Goal: Task Accomplishment & Management: Use online tool/utility

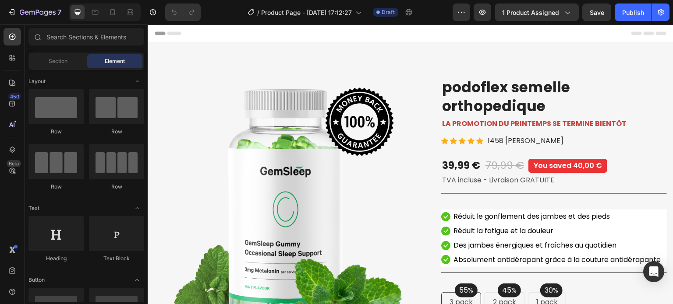
click at [384, 33] on div "Header" at bounding box center [410, 34] width 511 height 18
click at [168, 35] on span "Header" at bounding box center [173, 33] width 19 height 9
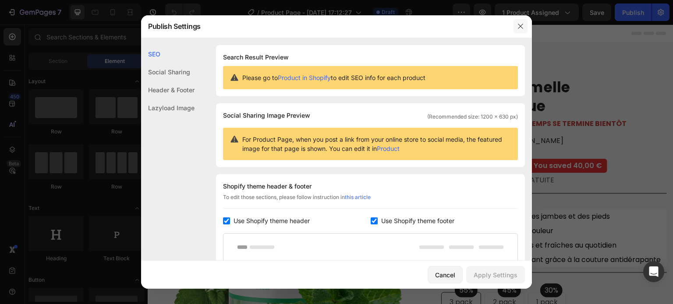
click at [520, 28] on icon "button" at bounding box center [520, 26] width 7 height 7
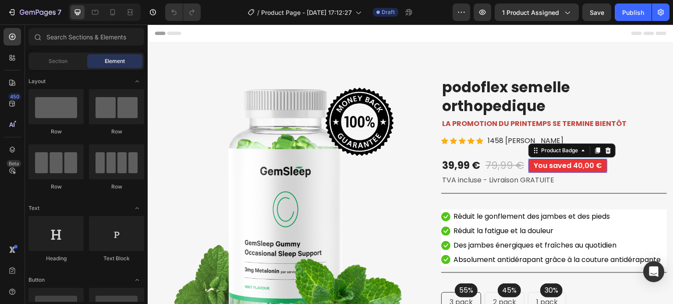
click at [549, 165] on pre "You saved 40,00 €" at bounding box center [567, 166] width 79 height 14
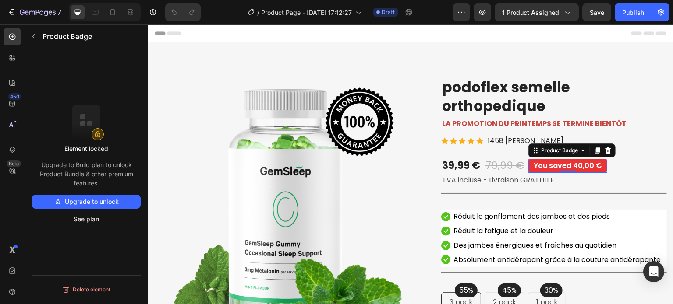
click at [556, 165] on pre "You saved 40,00 €" at bounding box center [567, 166] width 79 height 14
click at [556, 166] on pre "You saved 40,00 €" at bounding box center [567, 166] width 79 height 14
click at [566, 150] on div "Product Badge" at bounding box center [559, 151] width 40 height 8
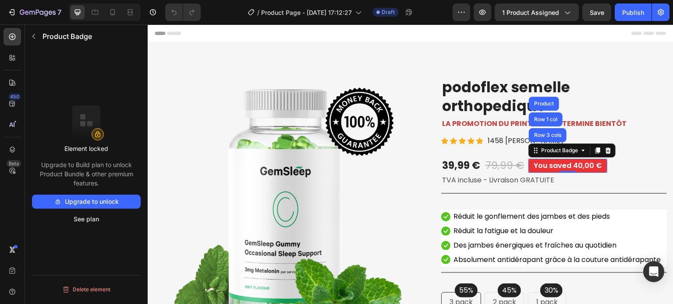
click at [551, 170] on pre "You saved 40,00 €" at bounding box center [567, 166] width 79 height 14
click at [33, 36] on icon "button" at bounding box center [33, 36] width 7 height 7
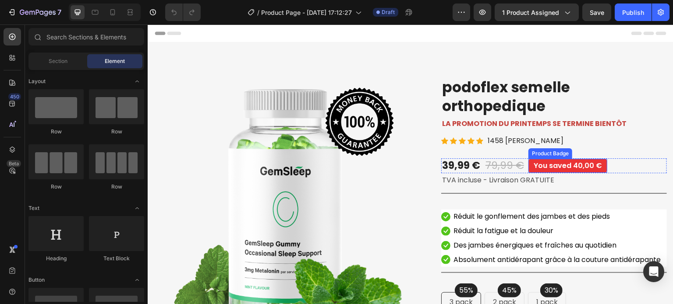
click at [557, 168] on pre "You saved 40,00 €" at bounding box center [567, 166] width 79 height 14
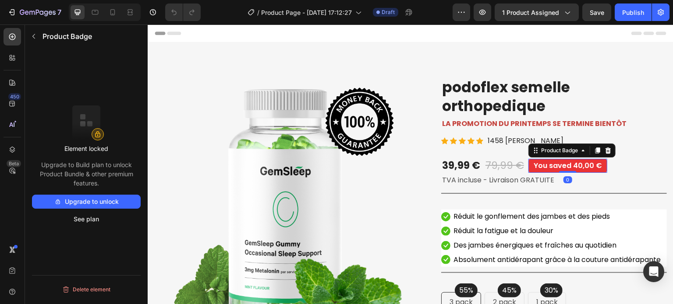
click at [530, 165] on pre "You saved 40,00 €" at bounding box center [567, 166] width 79 height 14
click at [509, 165] on div "79,99 €" at bounding box center [504, 165] width 40 height 15
click at [538, 165] on pre "You saved 40,00 €" at bounding box center [567, 166] width 79 height 14
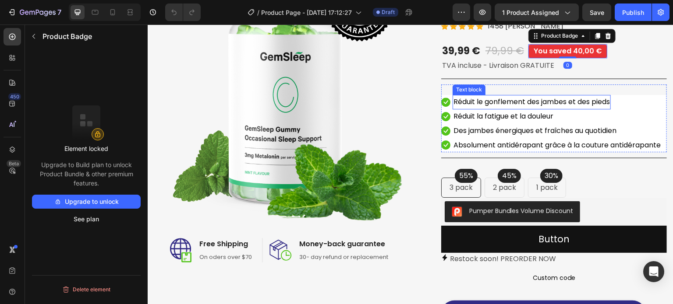
scroll to position [131, 0]
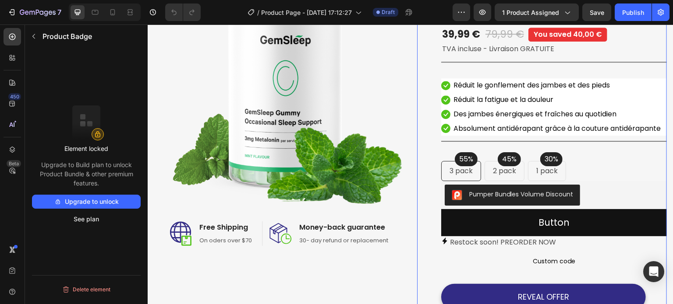
click at [480, 162] on div "Catch your customer's attention with attracted media. Add image or sync data Pr…" at bounding box center [553, 283] width 225 height 675
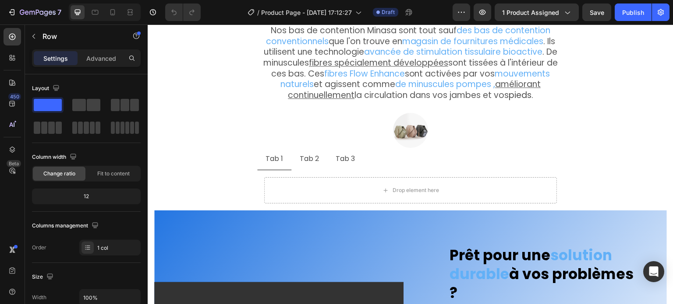
scroll to position [1883, 0]
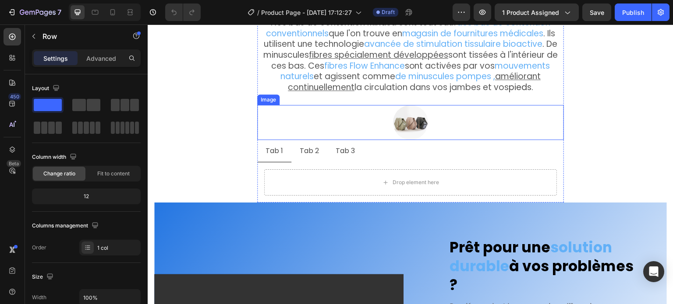
click at [398, 118] on img at bounding box center [410, 122] width 35 height 35
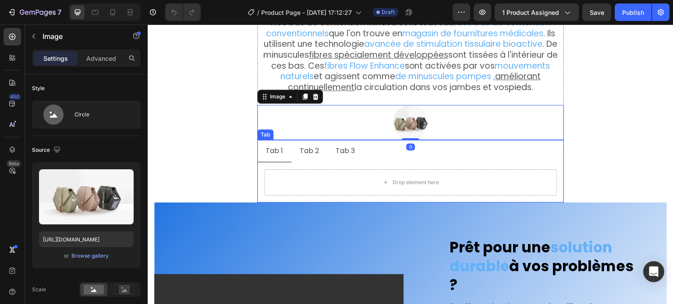
click at [368, 151] on ul "Tab 1 Tab 2 Tab 3" at bounding box center [410, 151] width 306 height 23
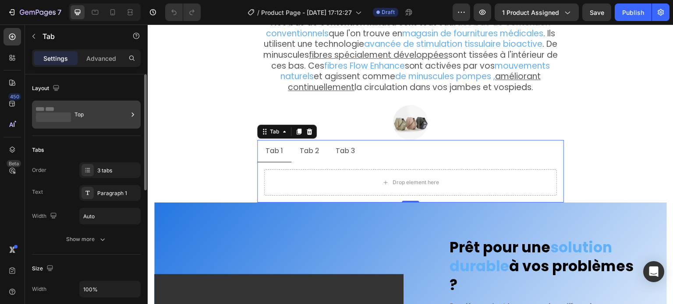
click at [103, 117] on div "Top" at bounding box center [100, 115] width 53 height 20
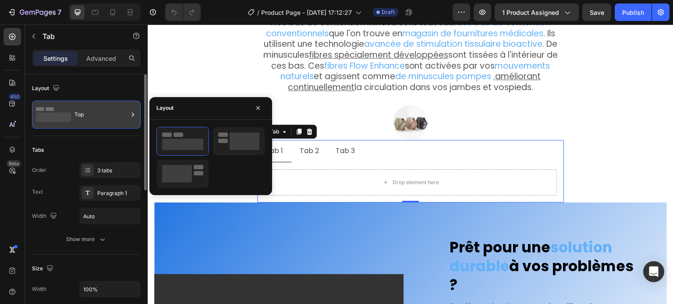
click at [103, 117] on div "Top" at bounding box center [100, 115] width 53 height 20
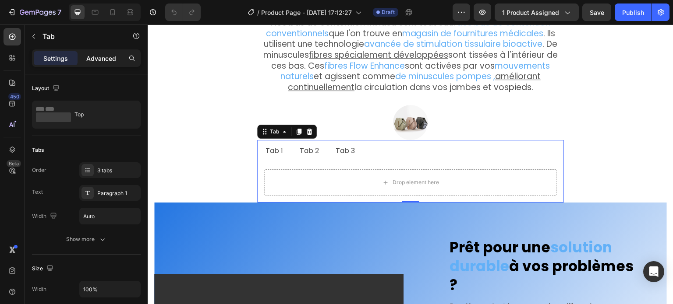
click at [104, 63] on div "Advanced" at bounding box center [101, 58] width 44 height 14
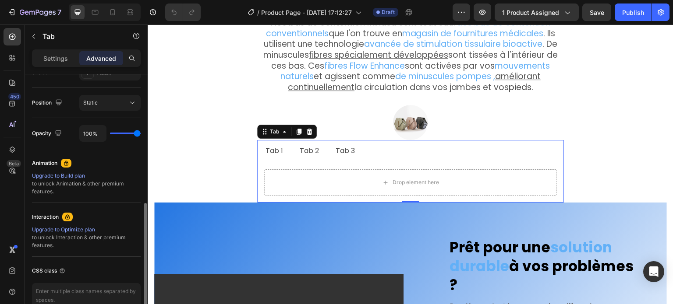
scroll to position [352, 0]
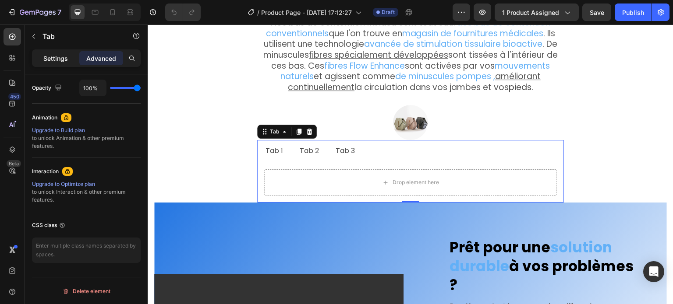
click at [61, 60] on p "Settings" at bounding box center [55, 58] width 25 height 9
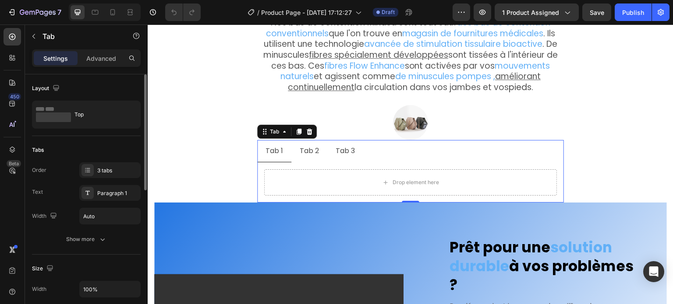
scroll to position [131, 0]
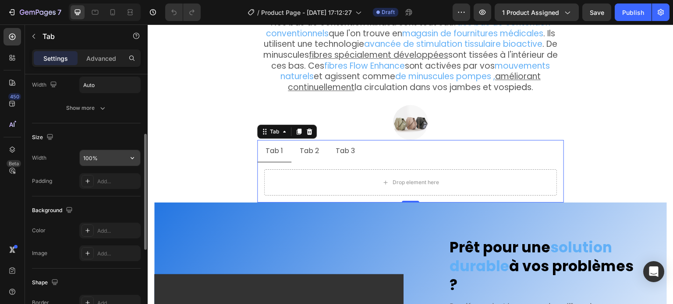
click at [89, 161] on input "100%" at bounding box center [110, 158] width 60 height 16
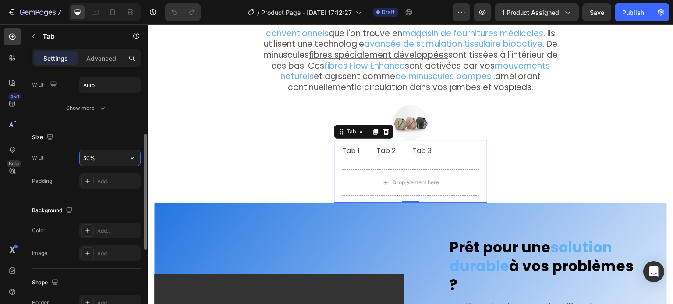
click at [84, 158] on input "50%" at bounding box center [110, 158] width 60 height 16
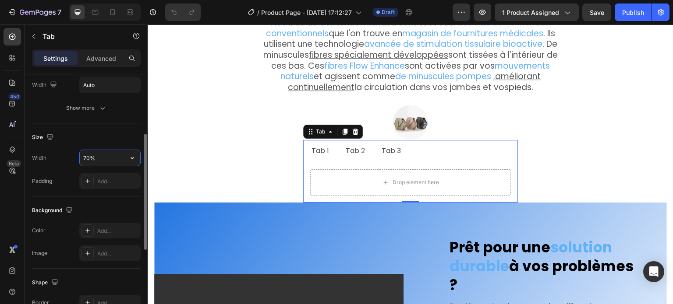
drag, startPoint x: 88, startPoint y: 158, endPoint x: 82, endPoint y: 159, distance: 5.4
click at [82, 159] on input "70%" at bounding box center [110, 158] width 60 height 16
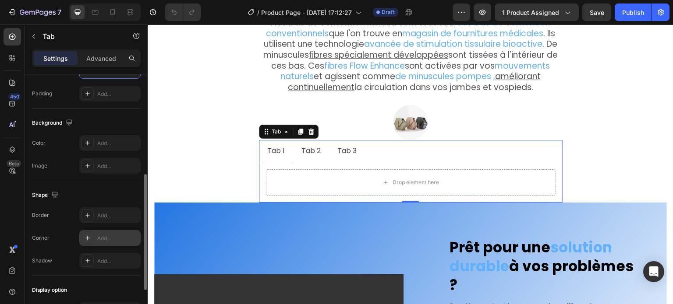
scroll to position [304, 0]
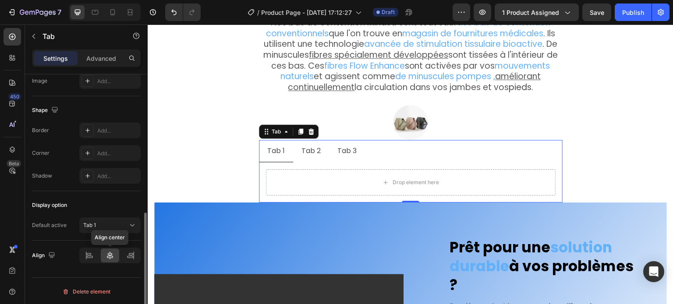
click at [109, 256] on icon at bounding box center [110, 255] width 9 height 9
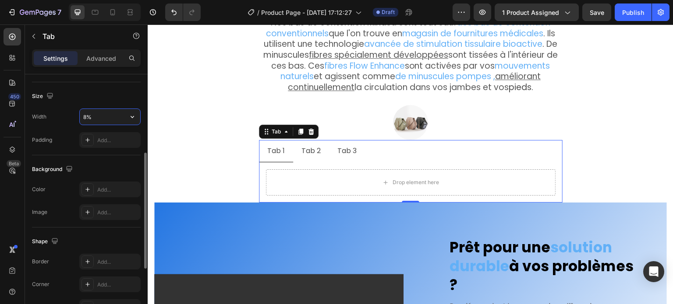
type input "80%"
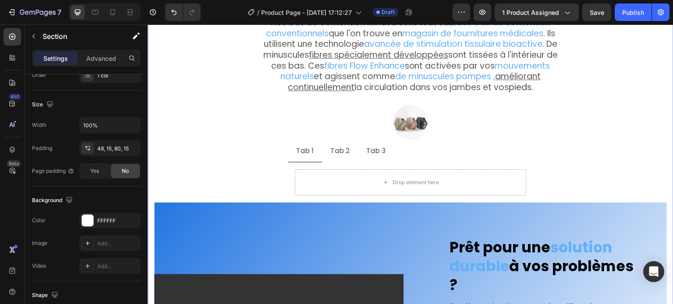
scroll to position [0, 0]
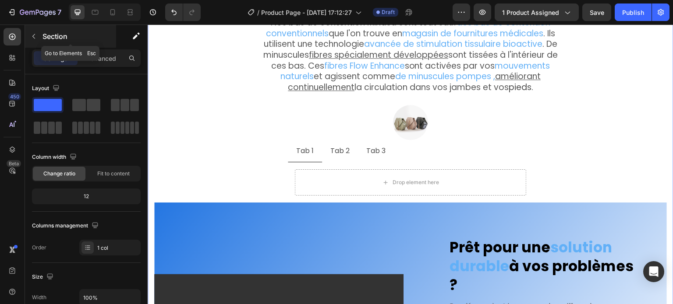
click at [34, 33] on icon "button" at bounding box center [33, 36] width 7 height 7
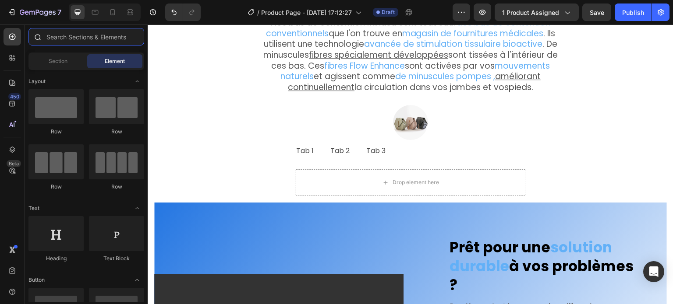
click at [67, 37] on input "text" at bounding box center [86, 37] width 116 height 18
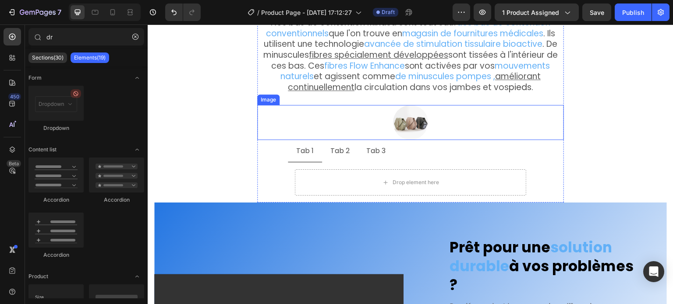
drag, startPoint x: 203, startPoint y: 133, endPoint x: 334, endPoint y: 137, distance: 131.4
drag, startPoint x: 212, startPoint y: 143, endPoint x: 186, endPoint y: 119, distance: 35.6
drag, startPoint x: 212, startPoint y: 123, endPoint x: 343, endPoint y: 100, distance: 132.5
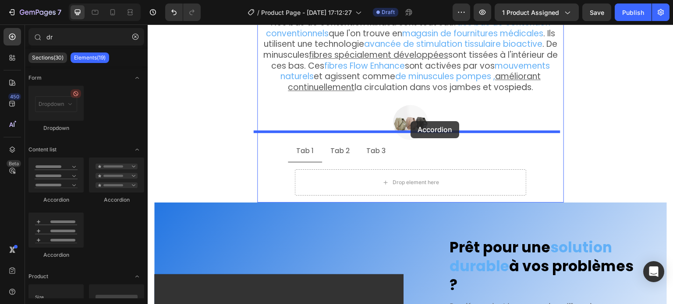
drag, startPoint x: 218, startPoint y: 208, endPoint x: 411, endPoint y: 121, distance: 211.8
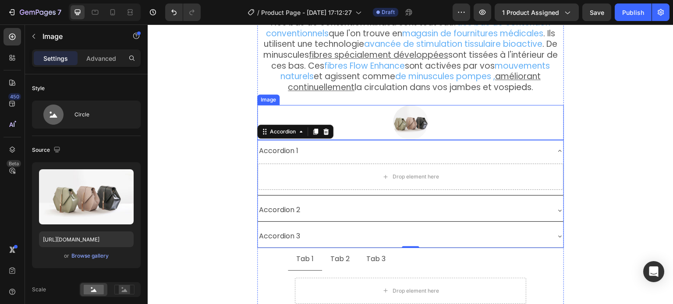
click at [402, 117] on img at bounding box center [410, 122] width 35 height 35
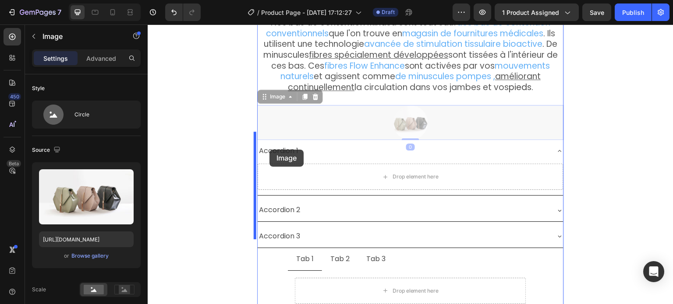
drag, startPoint x: 402, startPoint y: 117, endPoint x: 269, endPoint y: 150, distance: 136.7
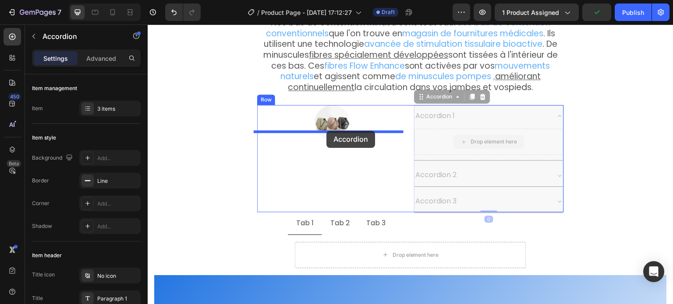
drag, startPoint x: 501, startPoint y: 107, endPoint x: 326, endPoint y: 130, distance: 177.1
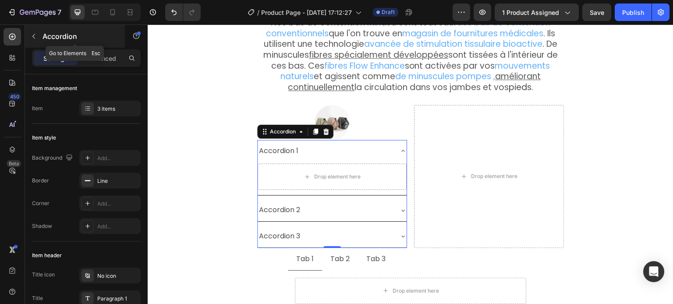
click at [38, 38] on button "button" at bounding box center [34, 36] width 14 height 14
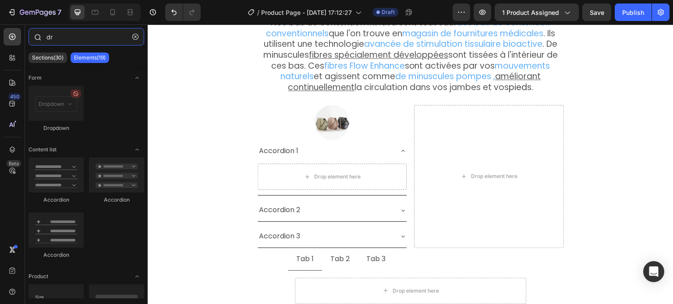
drag, startPoint x: 56, startPoint y: 36, endPoint x: 45, endPoint y: 36, distance: 11.8
click at [45, 36] on div "dr" at bounding box center [86, 38] width 123 height 21
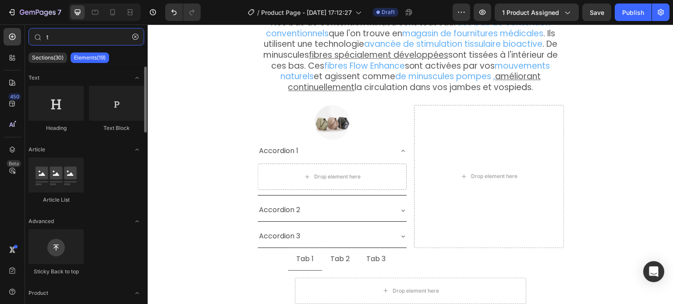
type input "t"
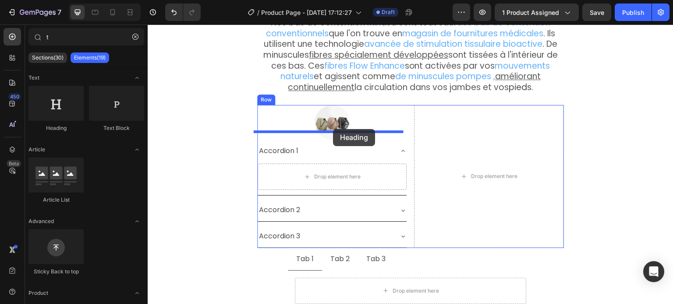
drag, startPoint x: 207, startPoint y: 146, endPoint x: 333, endPoint y: 129, distance: 126.8
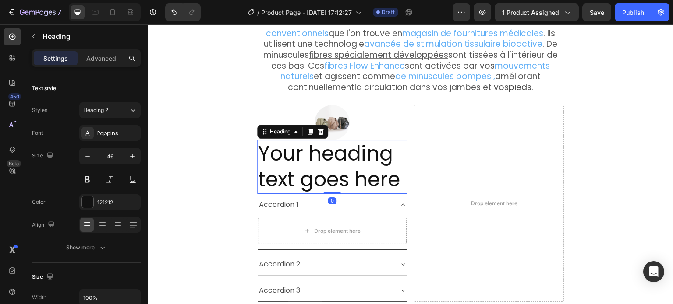
click at [318, 153] on h2 "Your heading text goes here" at bounding box center [332, 167] width 150 height 54
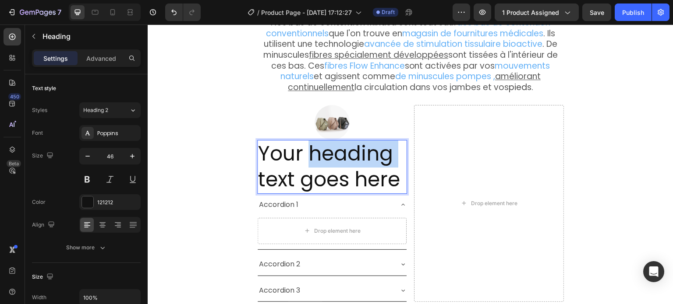
click at [318, 153] on p "Your heading text goes here" at bounding box center [332, 167] width 148 height 53
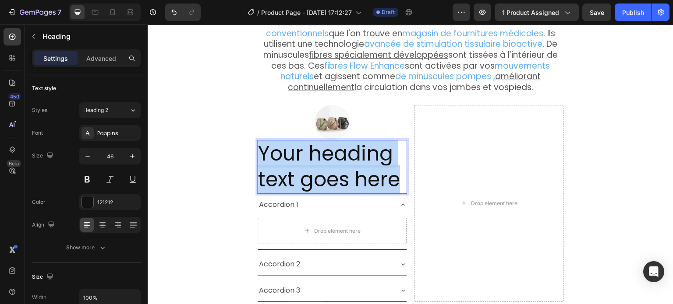
click at [318, 153] on p "Your heading text goes here" at bounding box center [332, 167] width 148 height 53
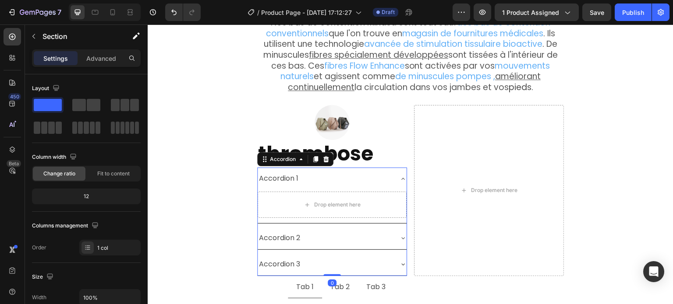
click at [337, 171] on div "Accordion 1" at bounding box center [324, 178] width 135 height 15
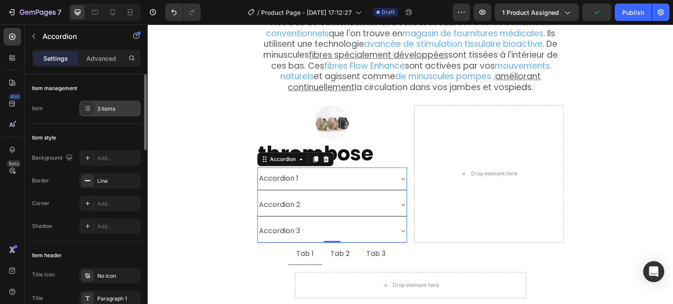
click at [109, 110] on div "3 items" at bounding box center [117, 109] width 41 height 8
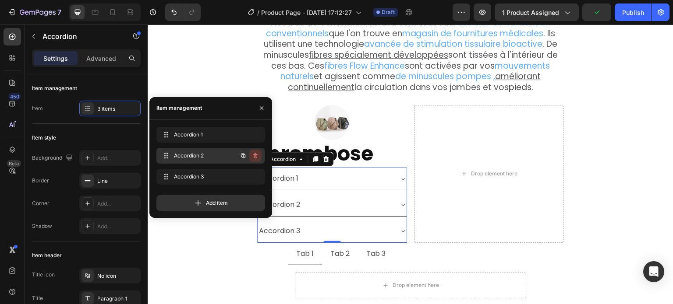
click at [257, 155] on icon "button" at bounding box center [255, 155] width 4 height 5
click at [257, 155] on div "Delete" at bounding box center [249, 156] width 16 height 8
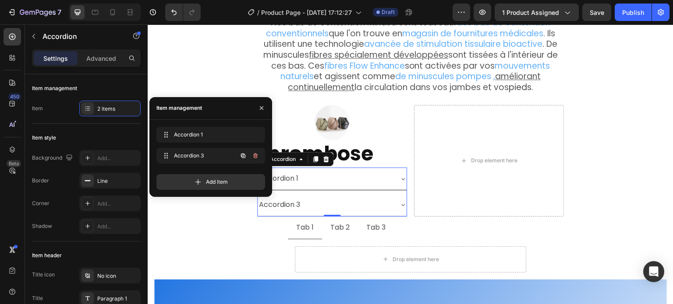
click at [257, 155] on icon "button" at bounding box center [255, 155] width 4 height 5
click at [257, 155] on div "Delete" at bounding box center [249, 156] width 16 height 8
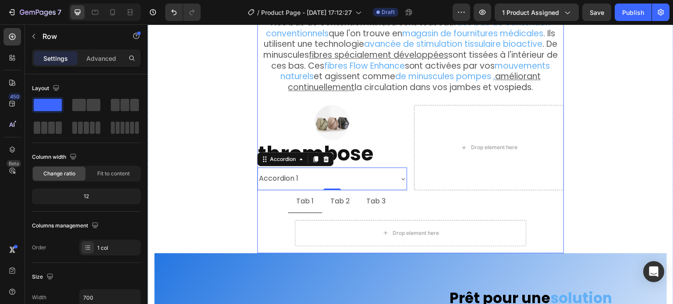
click at [261, 196] on div "Des années de travail acharné, une station debout ou assise prolongée et un man…" at bounding box center [410, 107] width 306 height 291
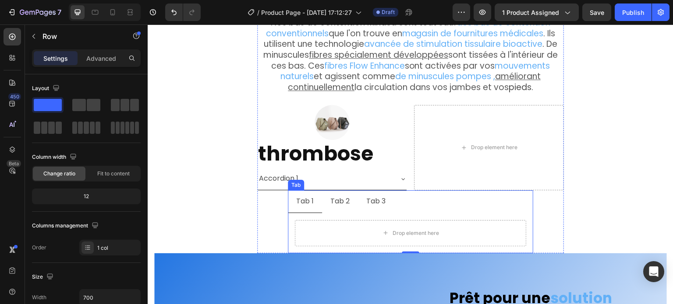
click at [315, 199] on li "Tab 1" at bounding box center [305, 201] width 34 height 23
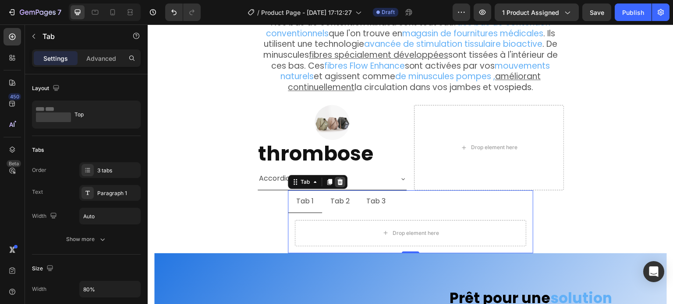
click at [338, 179] on icon at bounding box center [340, 182] width 6 height 6
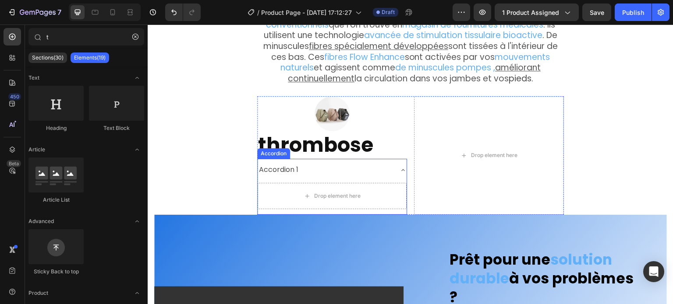
scroll to position [1916, 0]
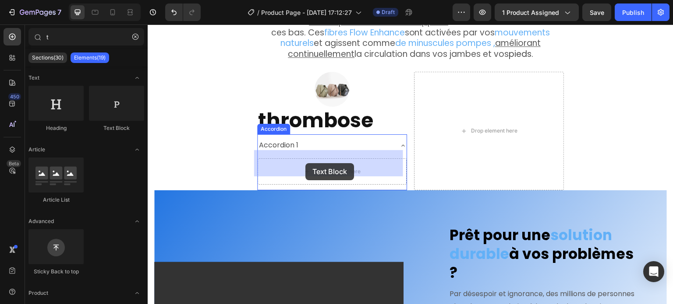
drag, startPoint x: 262, startPoint y: 136, endPoint x: 305, endPoint y: 163, distance: 51.1
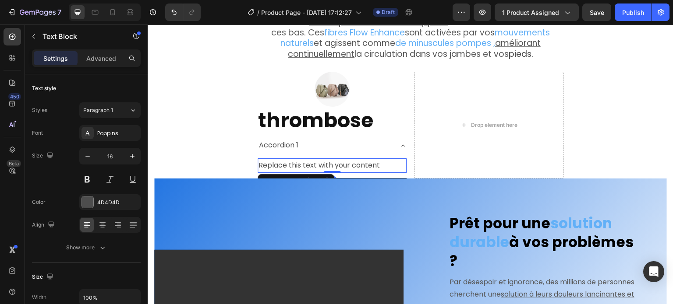
click at [303, 158] on div "Replace this text with your content" at bounding box center [331, 165] width 149 height 14
click at [303, 159] on p "Replace this text with your content" at bounding box center [331, 165] width 147 height 13
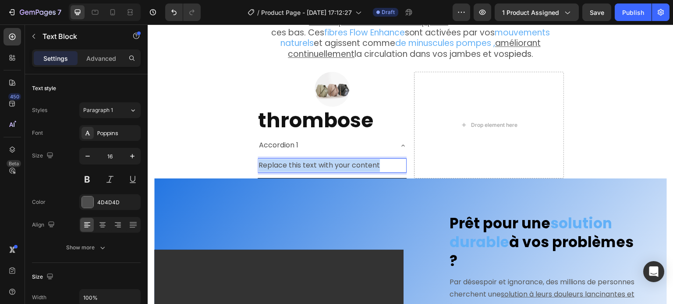
click at [303, 159] on p "Replace this text with your content" at bounding box center [331, 165] width 147 height 13
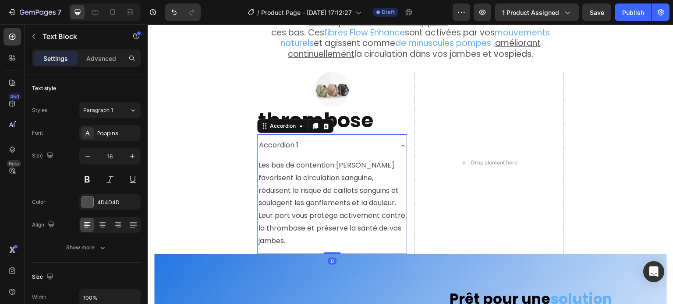
click at [287, 140] on div "Accordion 1" at bounding box center [278, 145] width 42 height 15
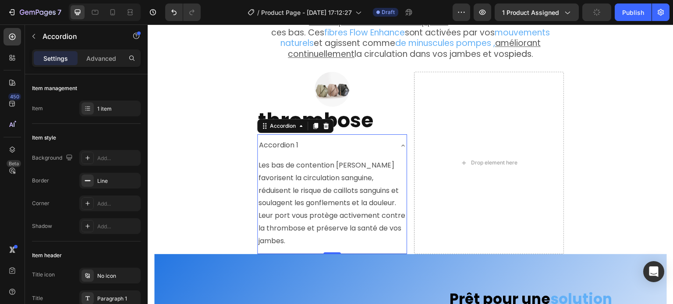
click at [280, 138] on div "Accordion 1" at bounding box center [278, 145] width 42 height 15
click at [280, 139] on p "Accordion 1" at bounding box center [278, 145] width 39 height 13
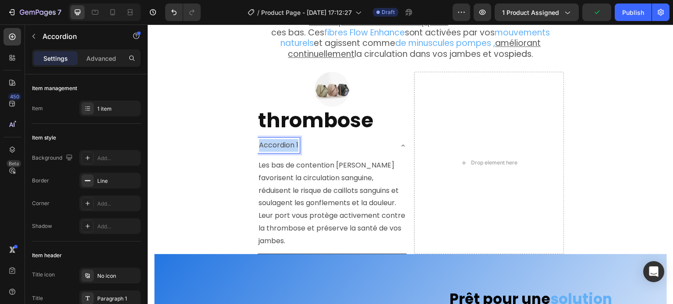
click at [280, 139] on p "Accordion 1" at bounding box center [278, 145] width 39 height 13
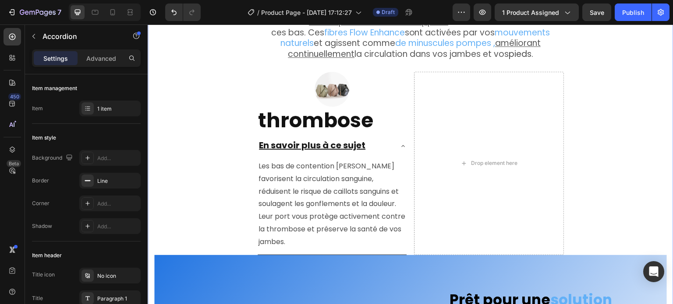
click at [400, 143] on icon at bounding box center [402, 146] width 7 height 7
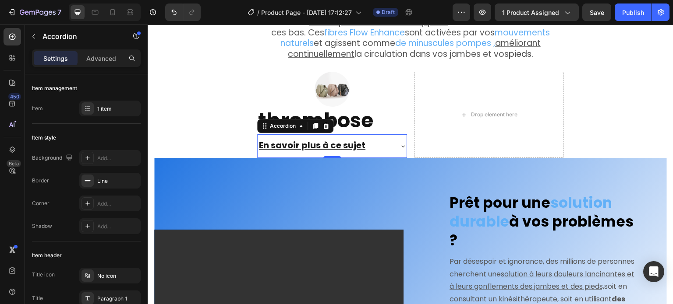
click at [401, 145] on icon at bounding box center [403, 146] width 4 height 2
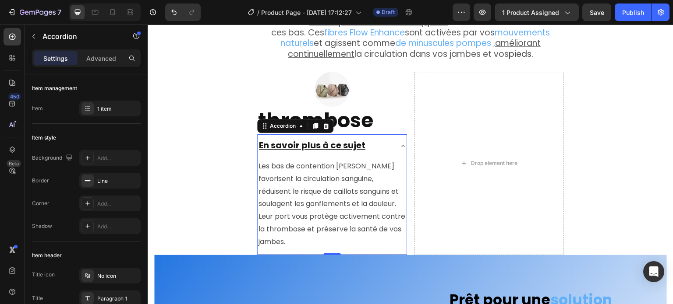
click at [399, 143] on icon at bounding box center [402, 146] width 7 height 7
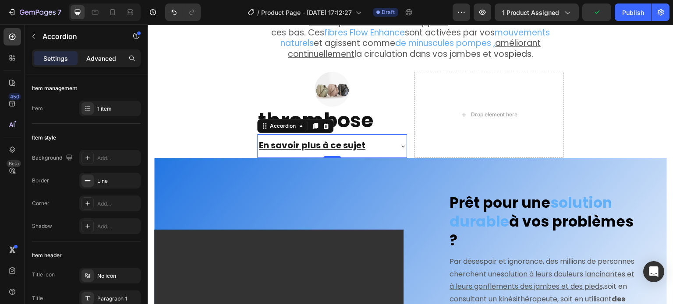
click at [106, 52] on div "Advanced" at bounding box center [101, 58] width 44 height 14
type input "100%"
type input "100"
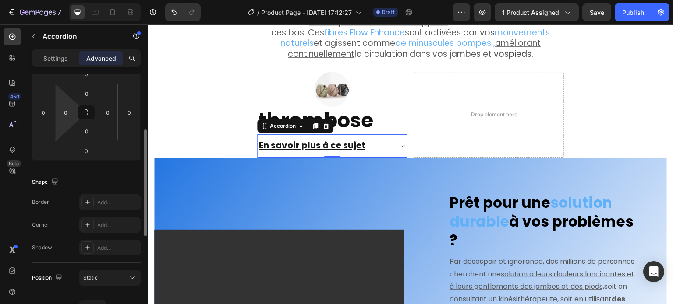
scroll to position [263, 0]
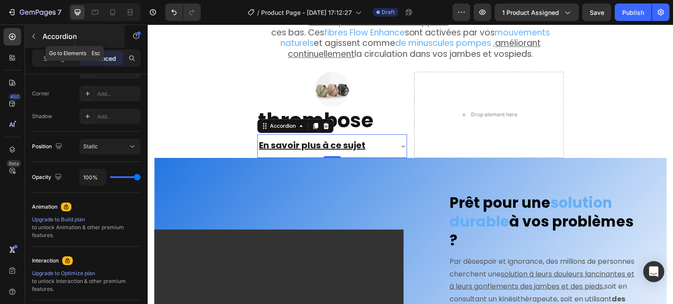
click at [54, 33] on p "Accordion" at bounding box center [79, 36] width 74 height 11
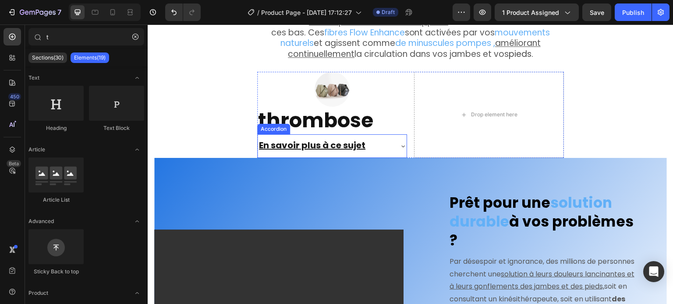
click at [368, 138] on div "En savoir plus à ce sujet" at bounding box center [324, 146] width 135 height 16
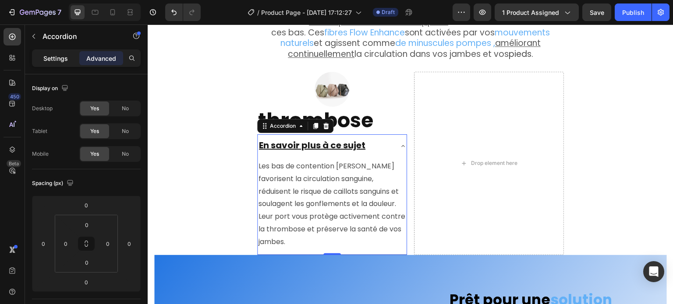
click at [46, 56] on p "Settings" at bounding box center [55, 58] width 25 height 9
type input "8"
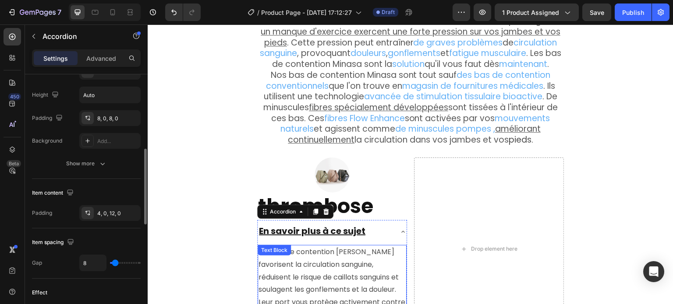
scroll to position [1785, 0]
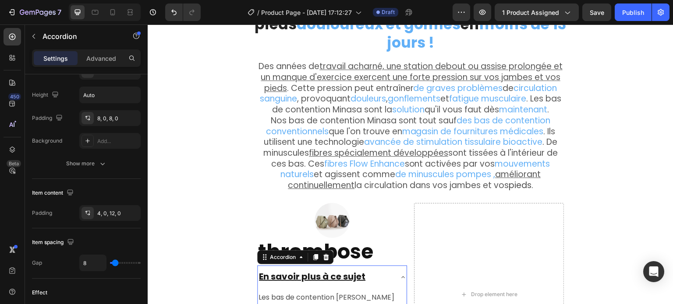
click at [398, 272] on div "En savoir plus à ce sujet" at bounding box center [331, 277] width 149 height 23
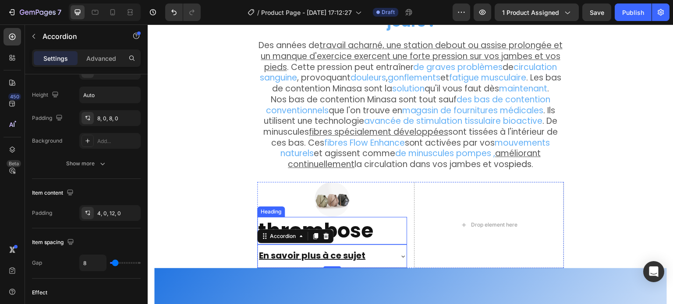
scroll to position [1828, 0]
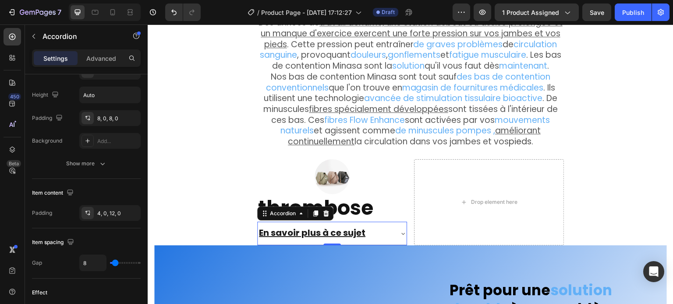
click at [378, 228] on div "En savoir plus à ce sujet" at bounding box center [324, 233] width 135 height 16
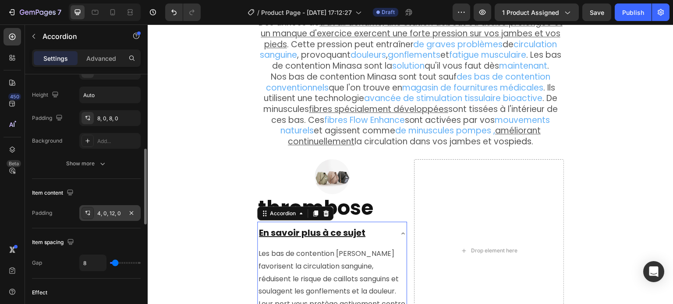
click at [112, 210] on div "4, 0, 12, 0" at bounding box center [109, 214] width 25 height 8
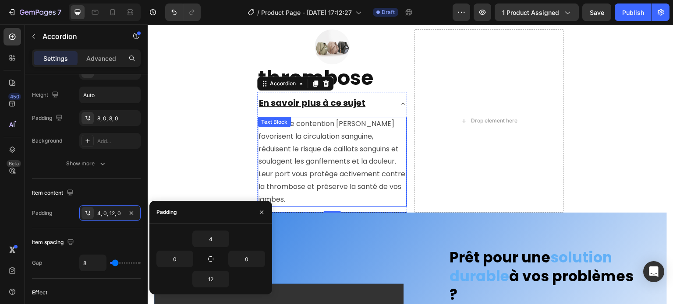
scroll to position [1960, 0]
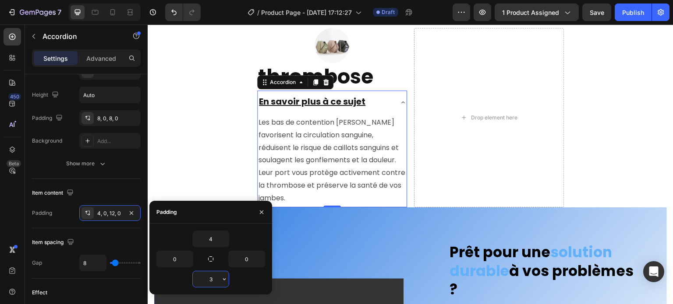
type input "30"
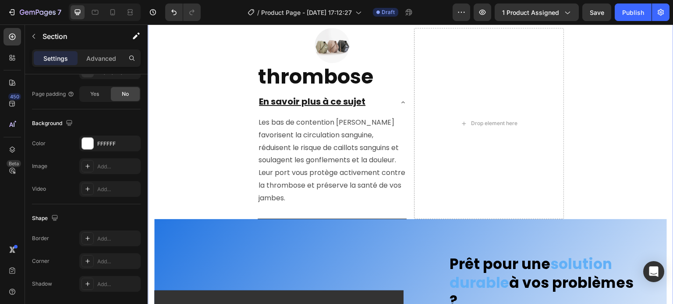
scroll to position [0, 0]
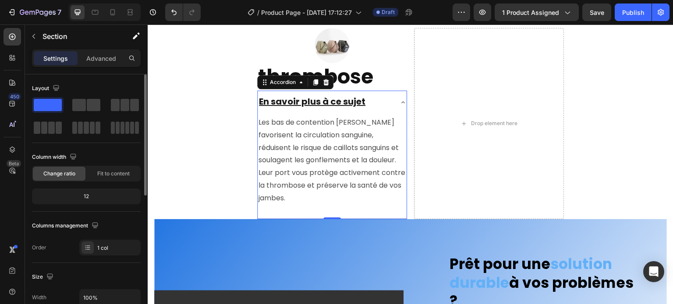
click at [394, 97] on div "En savoir plus à ce sujet" at bounding box center [331, 102] width 149 height 23
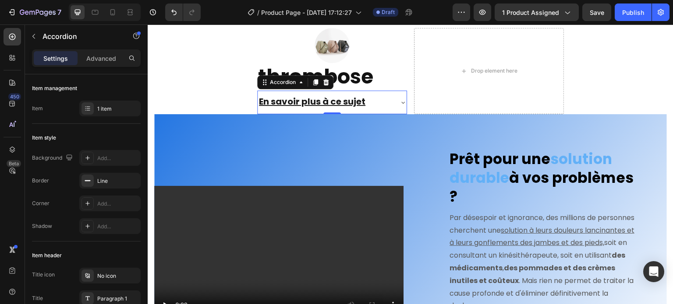
click at [395, 96] on div "En savoir plus à ce sujet" at bounding box center [331, 102] width 149 height 23
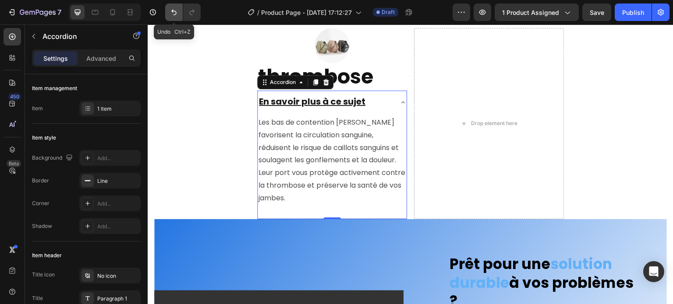
click at [174, 14] on icon "Undo/Redo" at bounding box center [173, 12] width 9 height 9
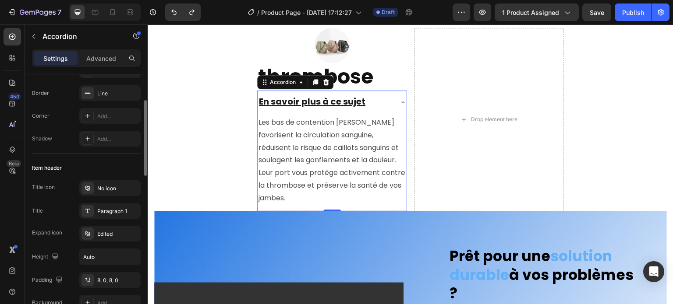
scroll to position [131, 0]
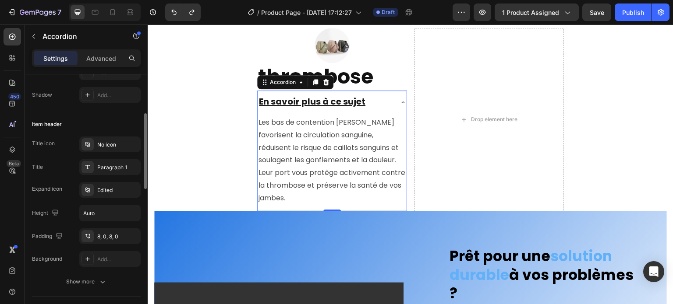
click at [102, 238] on div "8, 0, 8, 0" at bounding box center [117, 237] width 41 height 8
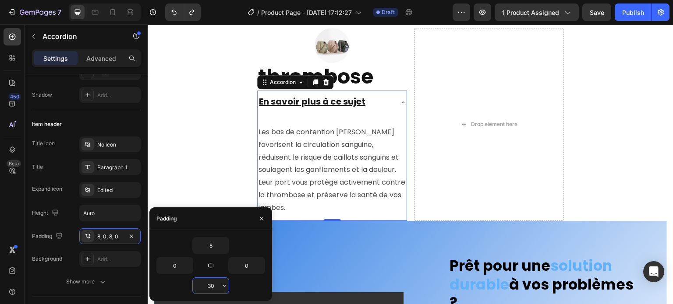
type input "3"
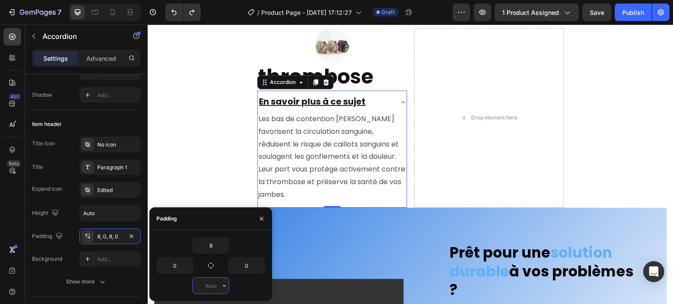
type input "8"
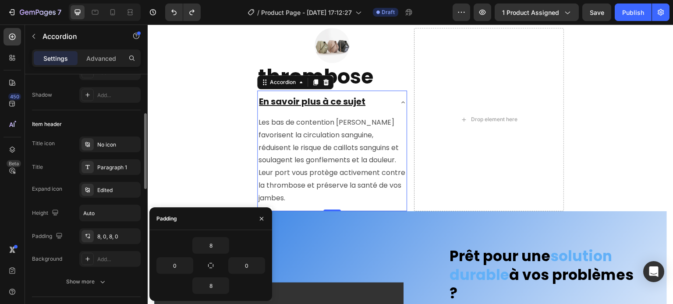
click at [71, 225] on div "Title icon No icon Title Paragraph 1 Expand icon Edited Height Auto Padding 8, …" at bounding box center [86, 202] width 109 height 130
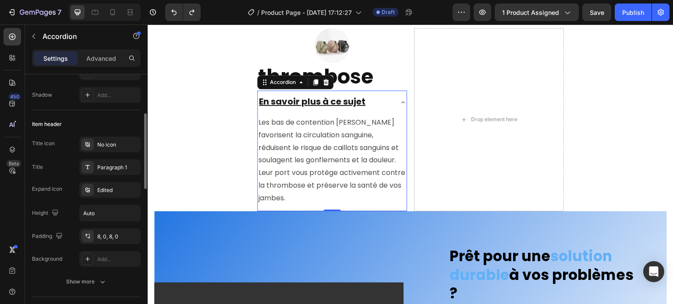
scroll to position [175, 0]
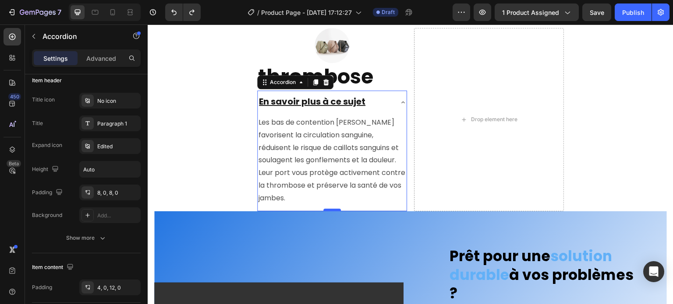
click at [330, 209] on div at bounding box center [332, 210] width 18 height 3
type input "100%"
type input "100"
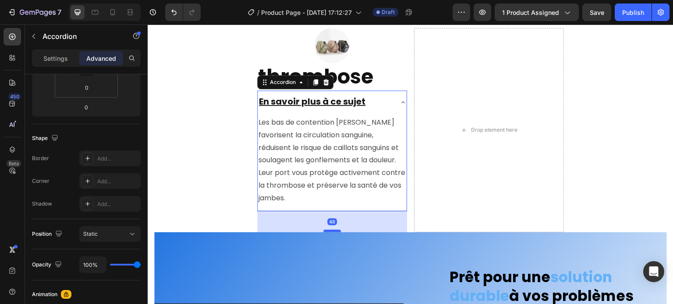
drag, startPoint x: 330, startPoint y: 201, endPoint x: 330, endPoint y: 222, distance: 21.0
click at [330, 230] on div at bounding box center [332, 231] width 18 height 3
type input "48"
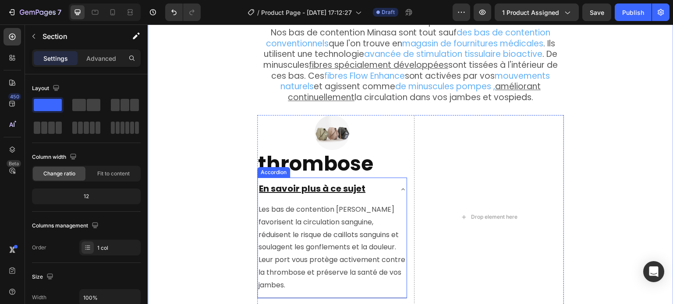
scroll to position [1872, 0]
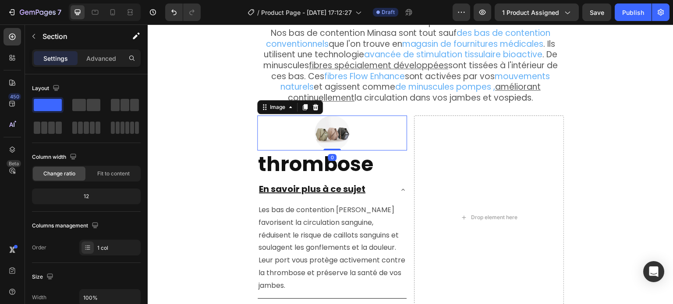
click at [280, 116] on div at bounding box center [332, 133] width 150 height 35
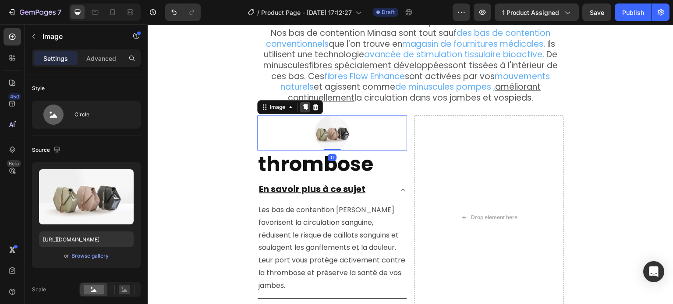
click at [303, 104] on icon at bounding box center [305, 107] width 5 height 6
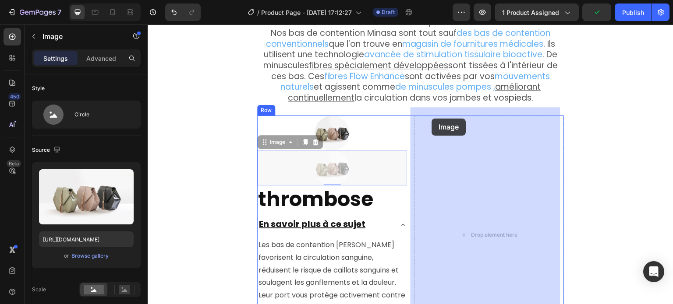
drag, startPoint x: 262, startPoint y: 134, endPoint x: 432, endPoint y: 119, distance: 170.5
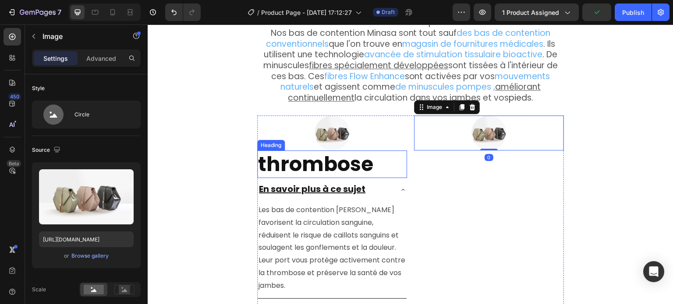
click at [281, 163] on strong "thrombose" at bounding box center [315, 164] width 115 height 28
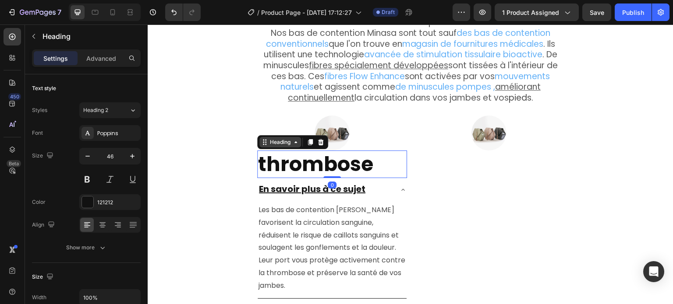
click at [261, 139] on icon at bounding box center [264, 142] width 7 height 7
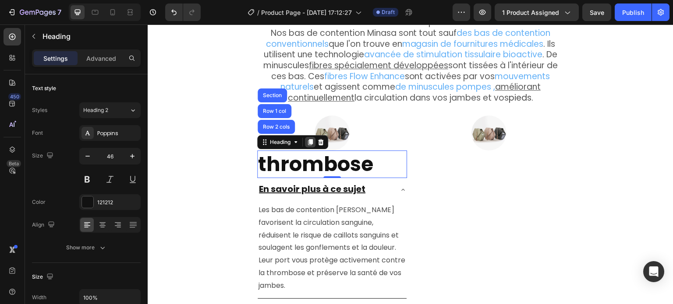
click at [306, 139] on icon at bounding box center [309, 142] width 7 height 7
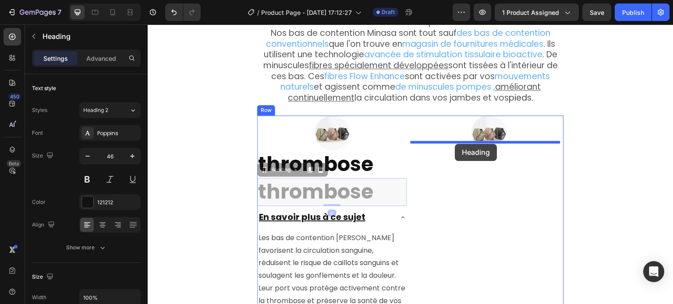
drag, startPoint x: 262, startPoint y: 165, endPoint x: 455, endPoint y: 144, distance: 193.7
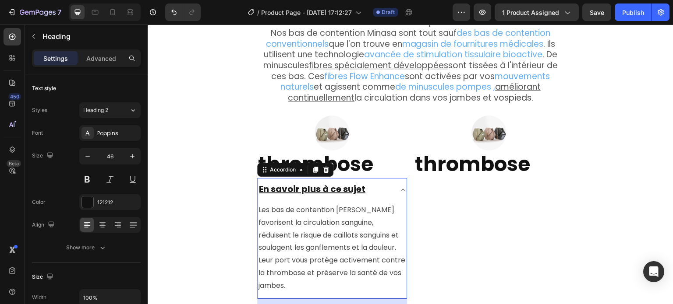
click at [379, 182] on div "En savoir plus à ce sujet" at bounding box center [324, 190] width 135 height 16
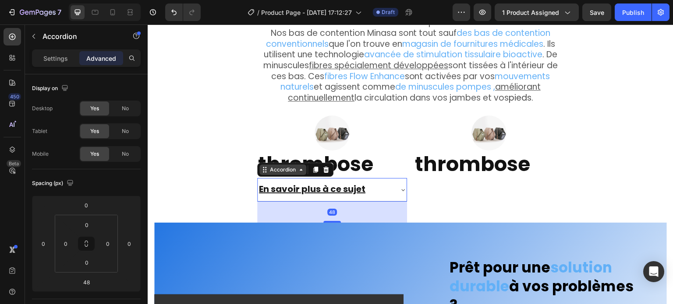
click at [260, 166] on div "Accordion" at bounding box center [282, 170] width 47 height 11
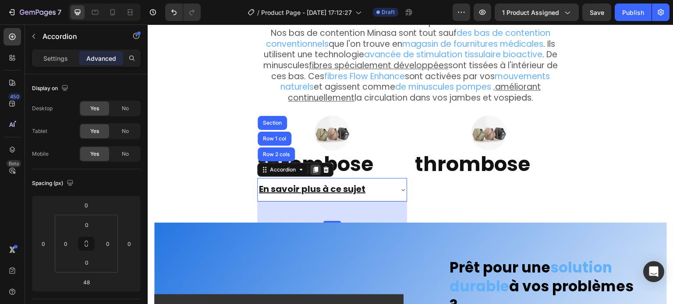
click at [313, 167] on icon at bounding box center [315, 170] width 5 height 6
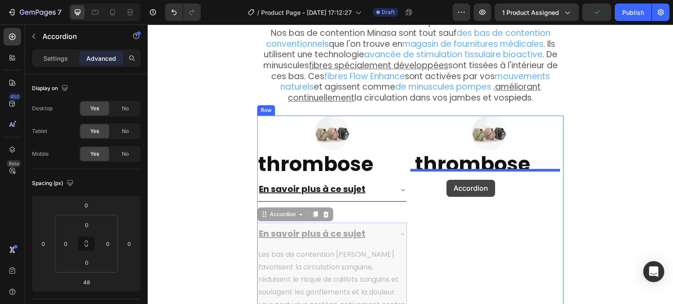
drag, startPoint x: 261, startPoint y: 207, endPoint x: 447, endPoint y: 180, distance: 188.1
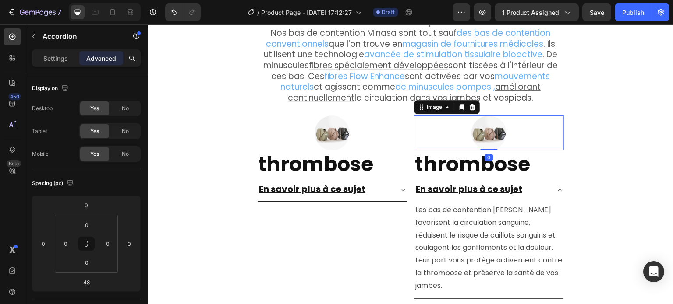
click at [474, 125] on img at bounding box center [488, 133] width 35 height 35
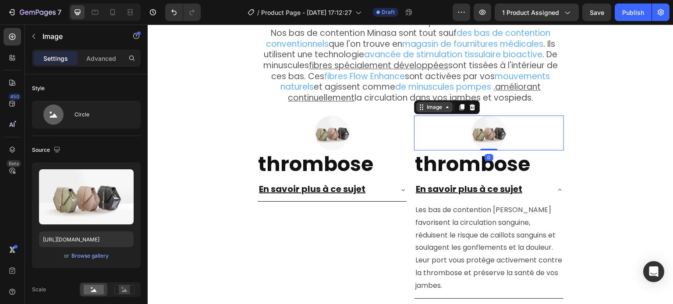
click at [418, 104] on icon at bounding box center [421, 107] width 7 height 7
click at [522, 117] on div at bounding box center [489, 133] width 150 height 35
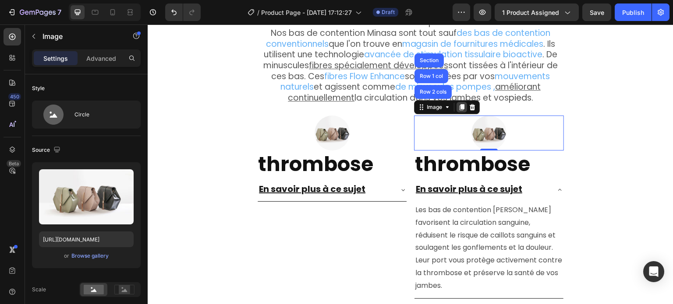
click at [458, 104] on icon at bounding box center [461, 107] width 7 height 7
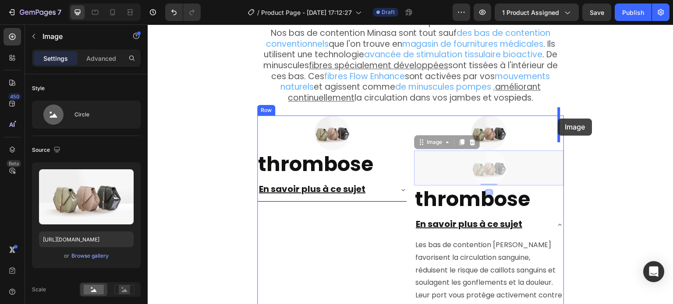
drag, startPoint x: 416, startPoint y: 137, endPoint x: 558, endPoint y: 119, distance: 143.0
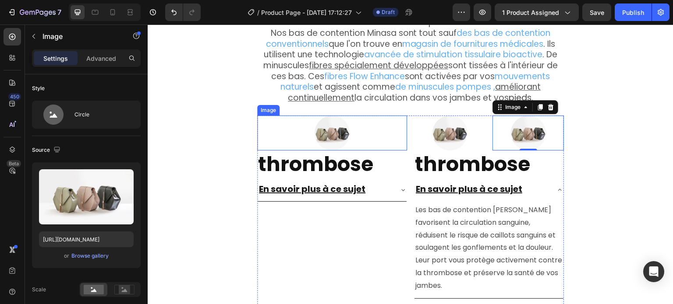
click at [386, 125] on div at bounding box center [332, 133] width 150 height 35
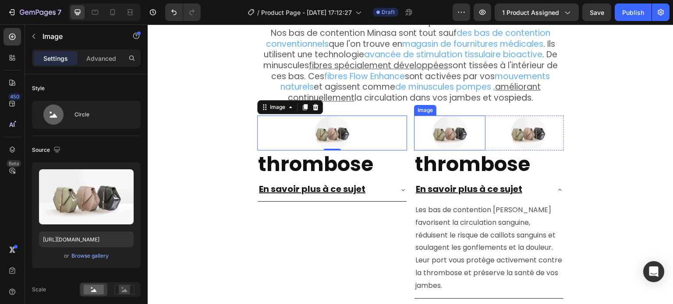
click at [420, 116] on div at bounding box center [449, 133] width 71 height 35
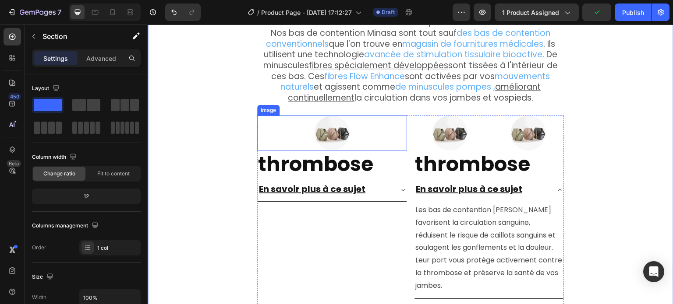
click at [272, 118] on div at bounding box center [332, 133] width 150 height 35
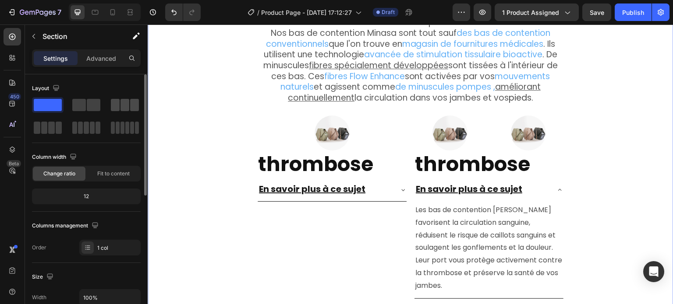
click at [119, 108] on span at bounding box center [115, 105] width 9 height 12
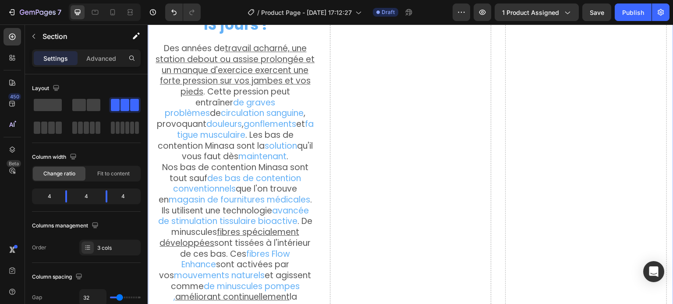
scroll to position [1720, 0]
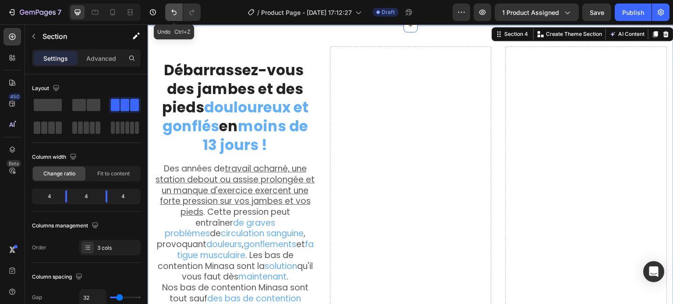
click at [173, 11] on icon "Undo/Redo" at bounding box center [173, 13] width 5 height 6
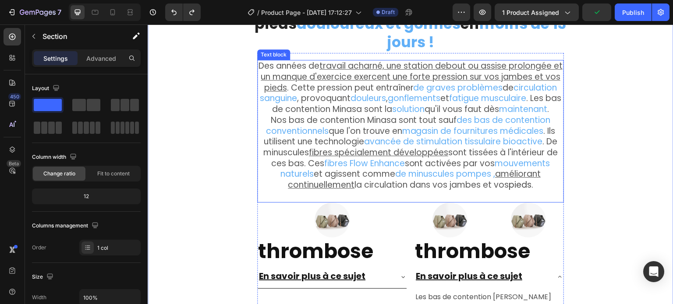
scroll to position [1851, 0]
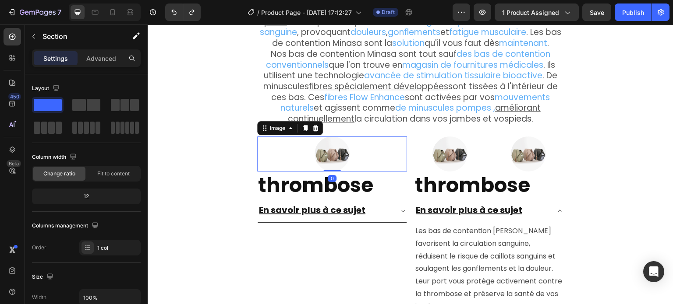
click at [274, 147] on div at bounding box center [332, 154] width 150 height 35
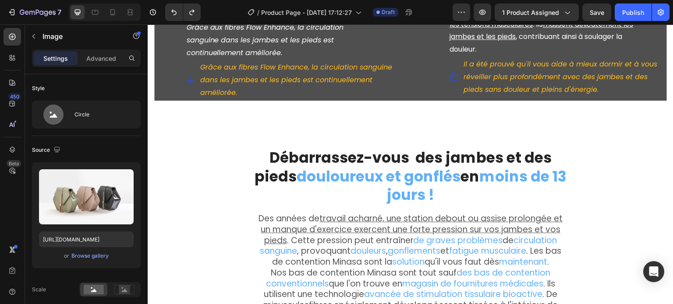
scroll to position [1632, 0]
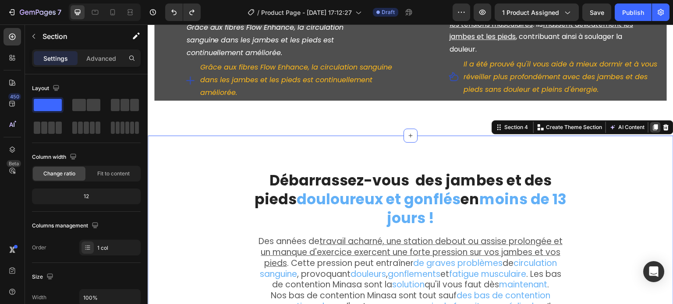
click at [653, 124] on icon at bounding box center [655, 127] width 5 height 6
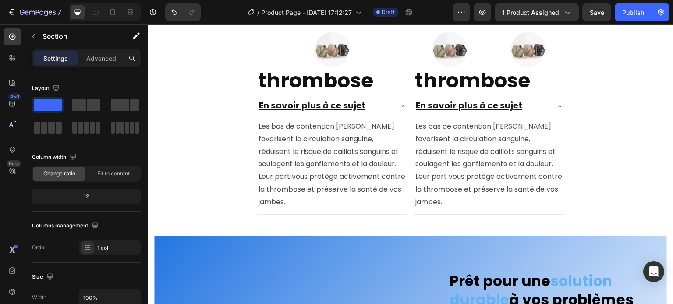
scroll to position [2015, 0]
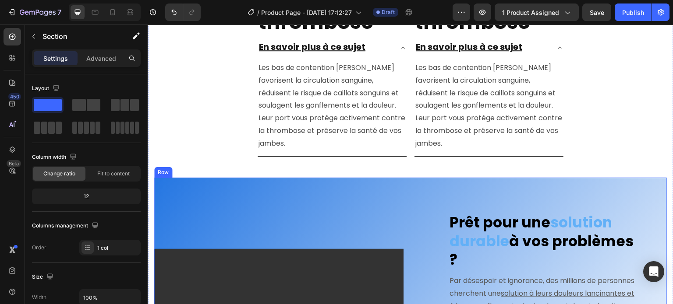
click at [418, 188] on div "Video Prêt pour une solution durable à vos problèmes ? Heading Par désespoir et…" at bounding box center [410, 309] width 512 height 262
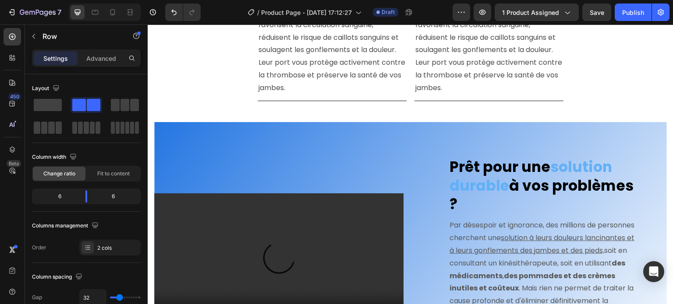
scroll to position [2061, 0]
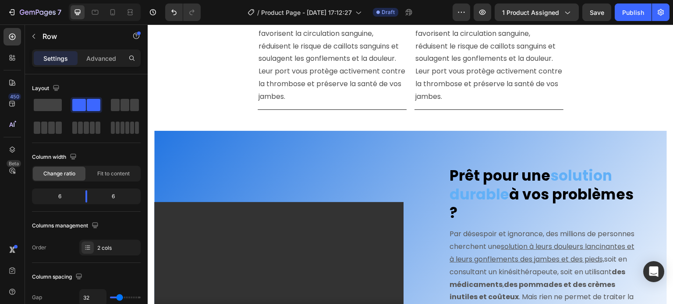
click at [386, 140] on div "Video Prêt pour une solution durable à vos problèmes ? Heading Par désespoir et…" at bounding box center [410, 262] width 512 height 262
click at [365, 131] on div "Video Prêt pour une solution durable à vos problèmes ? Heading Par désespoir et…" at bounding box center [410, 262] width 512 height 262
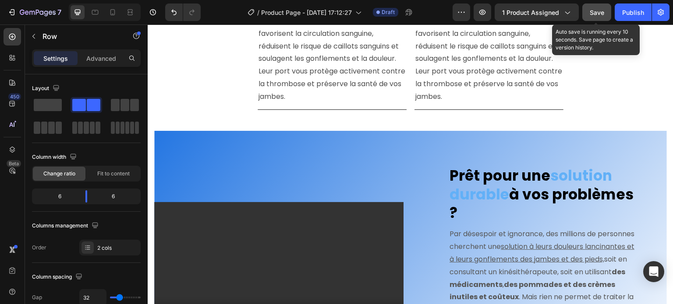
click at [595, 10] on span "Save" at bounding box center [596, 12] width 14 height 7
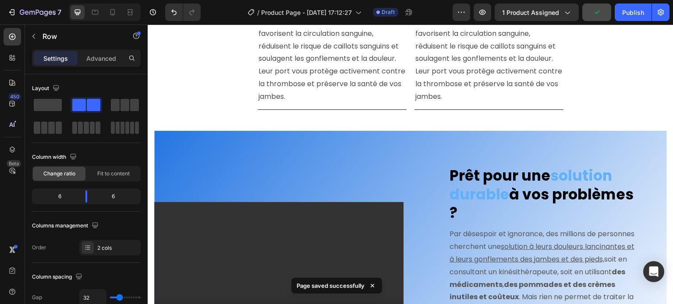
click at [486, 131] on div "Video Prêt pour une solution durable à vos problèmes ? Heading Par désespoir et…" at bounding box center [410, 262] width 512 height 262
click at [485, 131] on div "Video Prêt pour une solution durable à vos problèmes ? Heading Par désespoir et…" at bounding box center [410, 262] width 512 height 262
drag, startPoint x: 173, startPoint y: 130, endPoint x: 152, endPoint y: 129, distance: 21.0
click at [169, 131] on div "Video Prêt pour une solution durable à vos problèmes ? Heading Par désespoir et…" at bounding box center [410, 262] width 512 height 262
click at [151, 134] on div "Débarrassez-vous des jambes et des pieds douloureux et gonflés en moins de 13 j…" at bounding box center [410, 230] width 525 height 1093
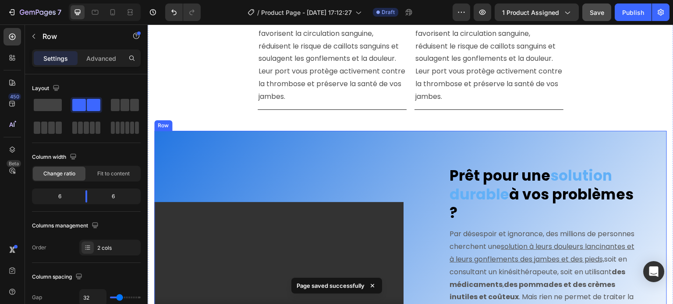
click at [195, 142] on div "Video Prêt pour une solution durable à vos problèmes ? Heading Par désespoir et…" at bounding box center [410, 262] width 512 height 262
click at [205, 120] on icon at bounding box center [208, 123] width 6 height 6
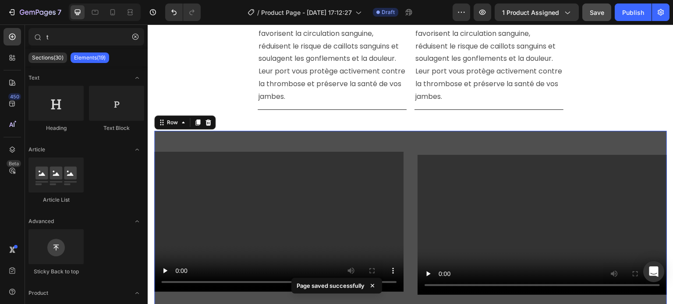
click at [191, 131] on div "Video Le secret réside dans la technologie. Heading Une compression spécialemen…" at bounding box center [410, 305] width 512 height 349
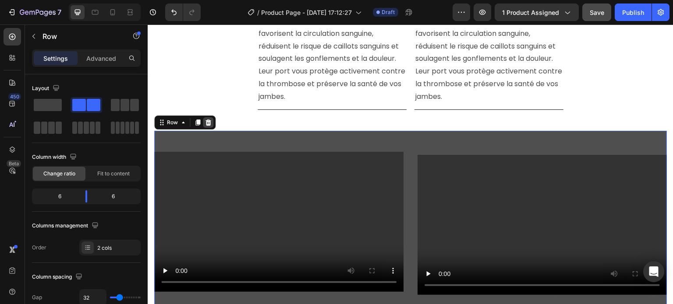
click at [210, 119] on icon at bounding box center [207, 122] width 7 height 7
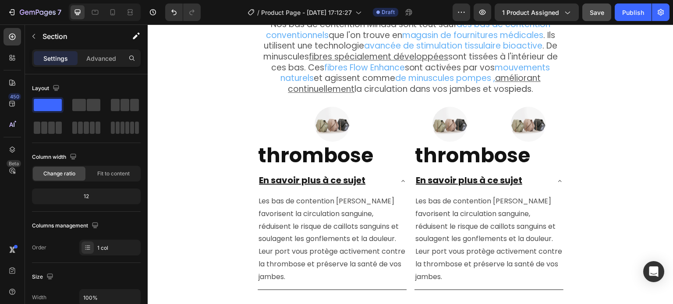
scroll to position [1886, 0]
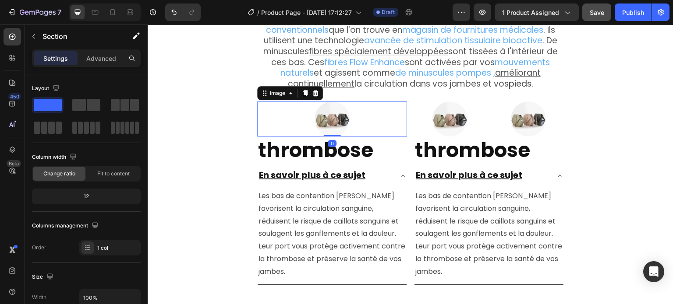
click at [289, 109] on div at bounding box center [332, 119] width 150 height 35
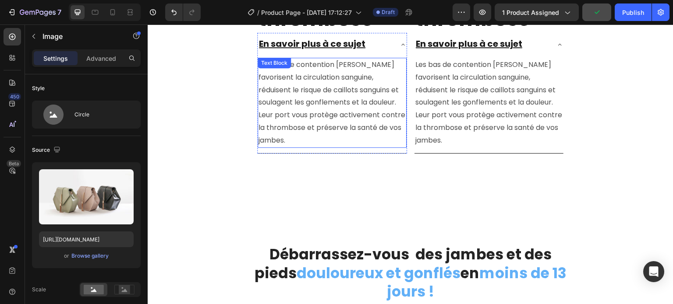
scroll to position [1842, 0]
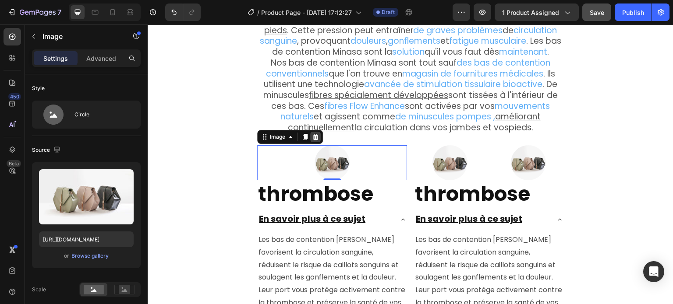
click at [313, 134] on icon at bounding box center [316, 137] width 6 height 6
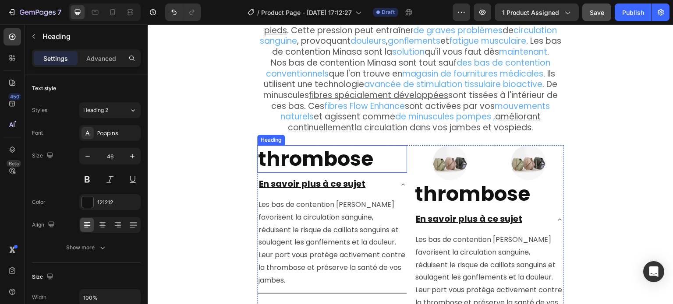
click at [322, 157] on strong "thrombose" at bounding box center [315, 159] width 115 height 28
click at [318, 132] on div at bounding box center [320, 137] width 11 height 11
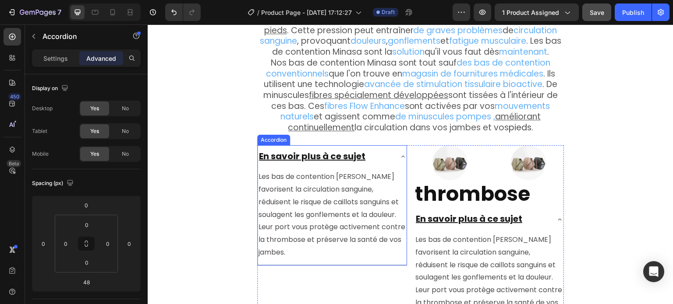
click at [368, 149] on div "En savoir plus à ce sujet" at bounding box center [324, 157] width 135 height 16
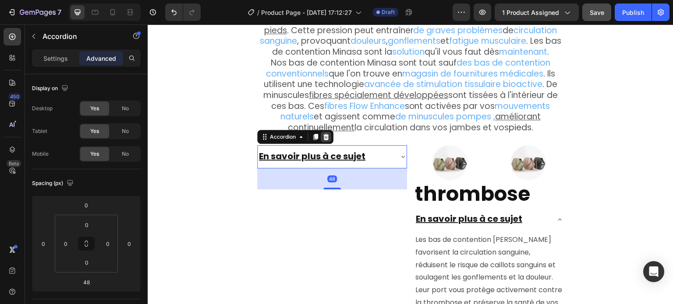
click at [323, 134] on icon at bounding box center [326, 137] width 6 height 6
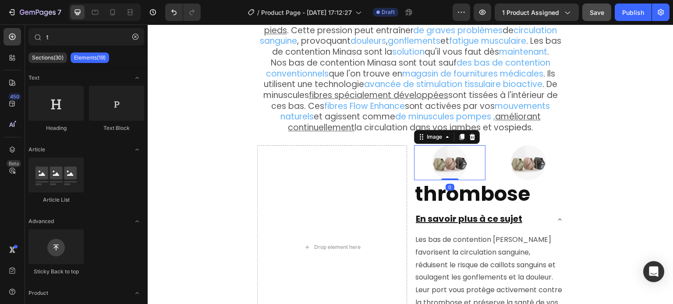
click at [458, 145] on img at bounding box center [449, 162] width 35 height 35
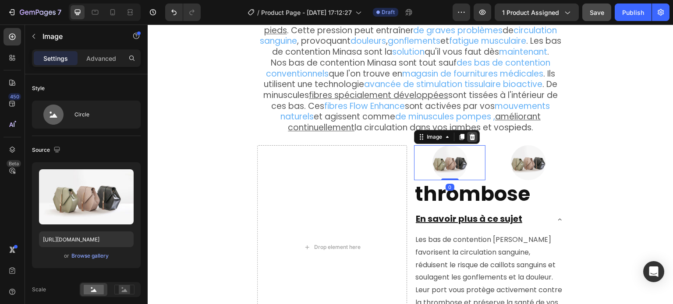
click at [469, 134] on icon at bounding box center [472, 137] width 6 height 6
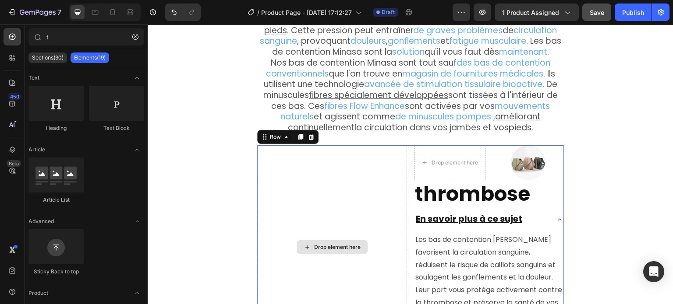
click at [363, 145] on div "Drop element here" at bounding box center [332, 247] width 150 height 204
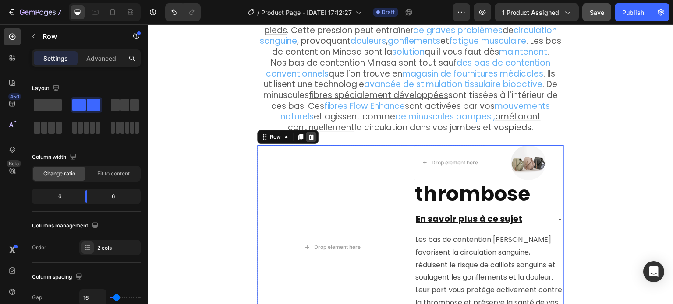
click at [306, 133] on div at bounding box center [311, 137] width 11 height 11
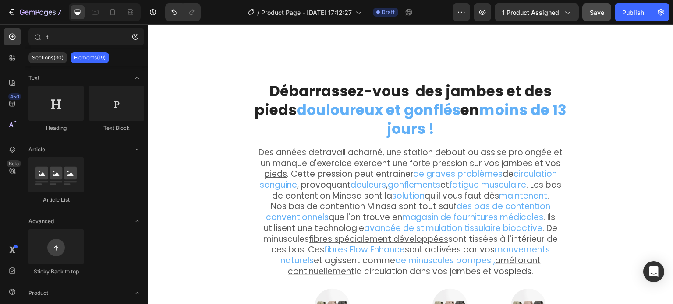
scroll to position [1886, 0]
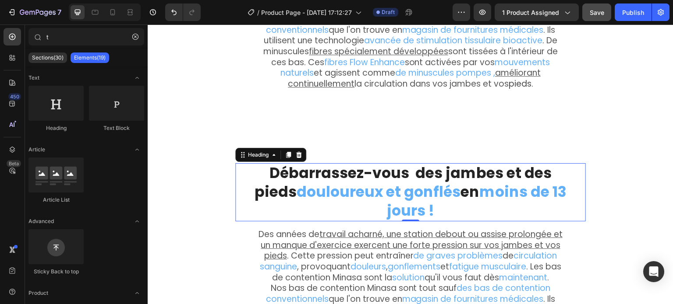
click at [359, 194] on strong "douloureux et gonflés" at bounding box center [378, 192] width 164 height 21
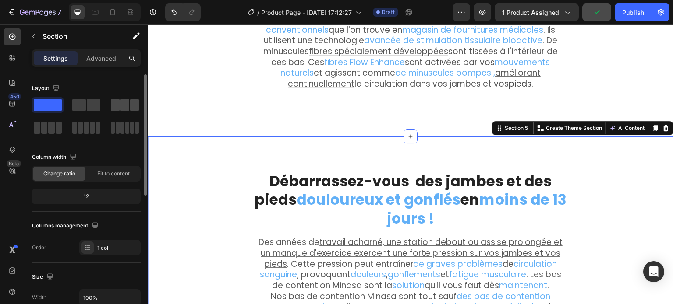
click at [120, 110] on span at bounding box center [124, 105] width 9 height 12
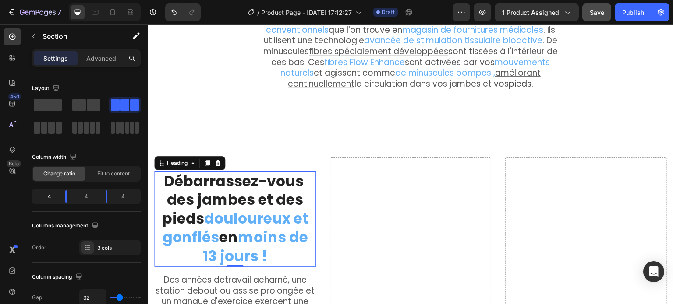
click at [289, 176] on strong "Débarrassez-vous des jambes et des pieds" at bounding box center [234, 200] width 144 height 58
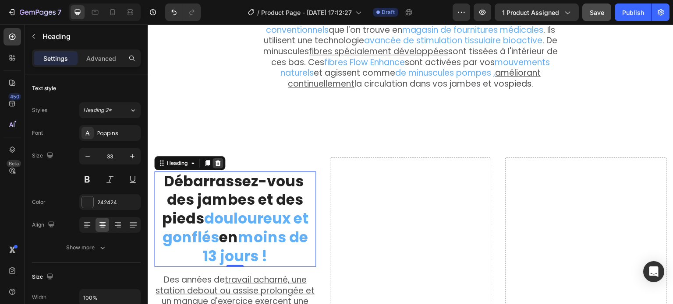
click at [215, 158] on div at bounding box center [217, 163] width 11 height 11
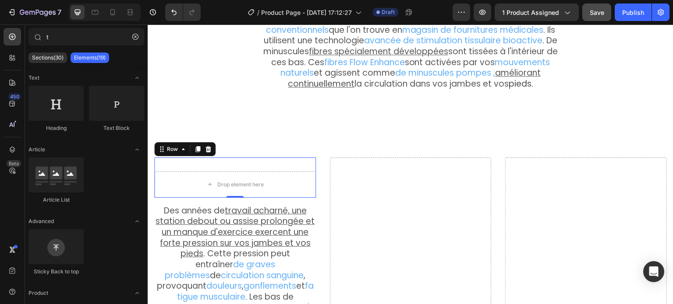
click at [197, 159] on div "Drop element here Row 0" at bounding box center [235, 178] width 162 height 40
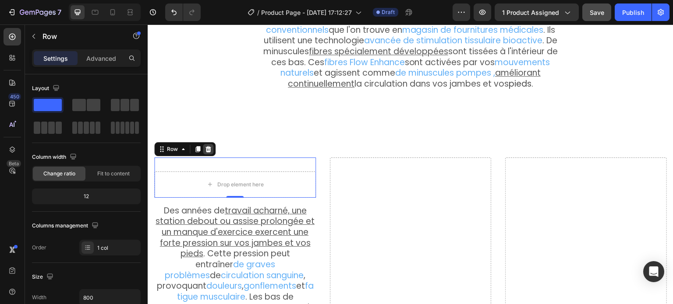
click at [207, 146] on icon at bounding box center [207, 149] width 7 height 7
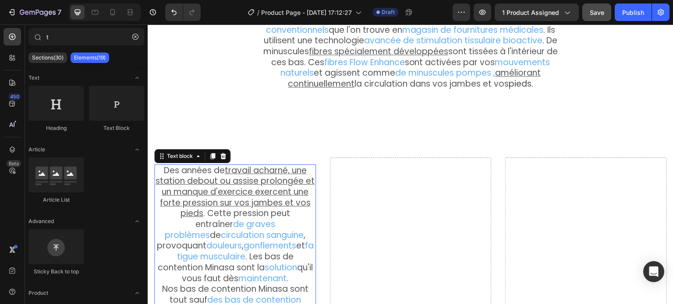
click at [194, 166] on p "Des années de travail acharné, une station debout ou assise prolongée et un man…" at bounding box center [235, 225] width 160 height 119
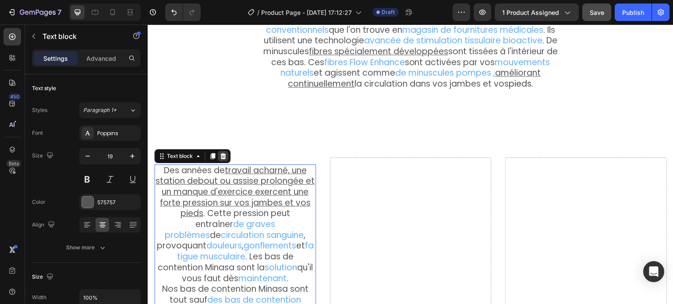
click at [223, 153] on icon at bounding box center [223, 156] width 6 height 6
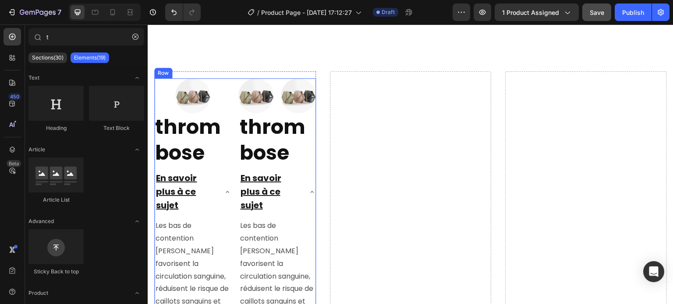
scroll to position [1974, 0]
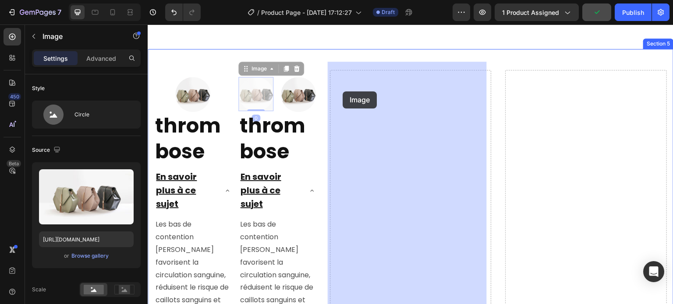
drag, startPoint x: 254, startPoint y: 84, endPoint x: 342, endPoint y: 92, distance: 88.8
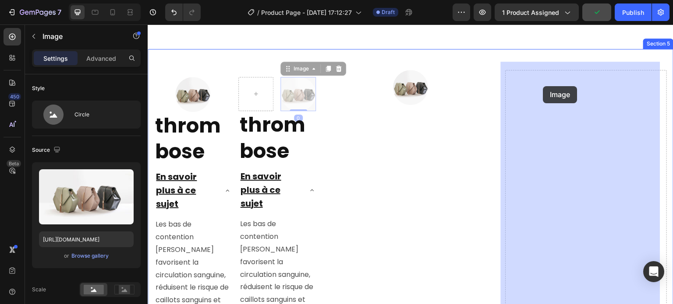
drag, startPoint x: 302, startPoint y: 89, endPoint x: 543, endPoint y: 86, distance: 241.3
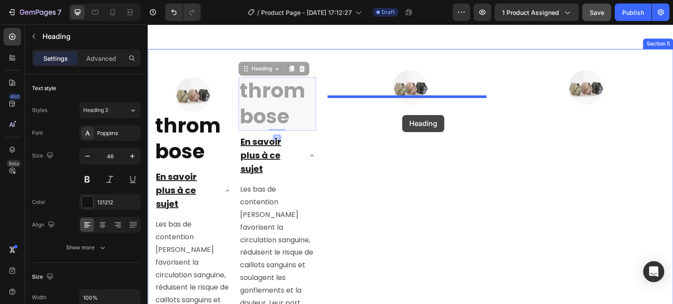
drag, startPoint x: 270, startPoint y: 96, endPoint x: 403, endPoint y: 116, distance: 134.6
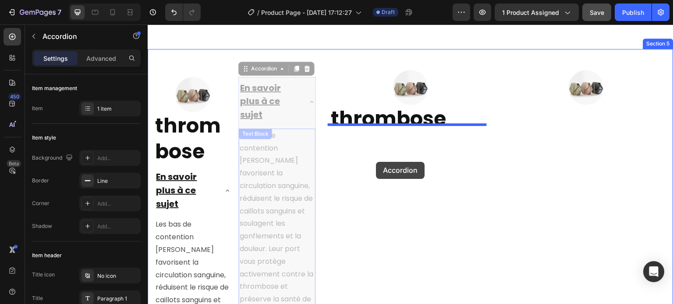
drag, startPoint x: 252, startPoint y: 95, endPoint x: 376, endPoint y: 162, distance: 140.5
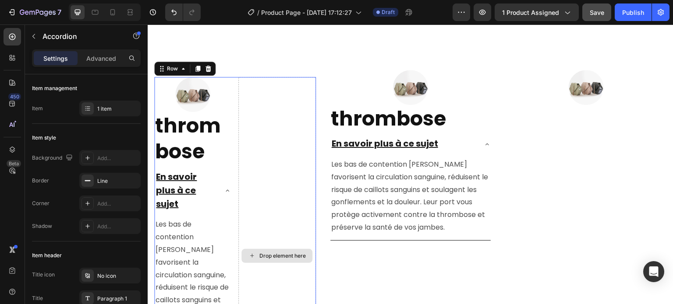
click at [278, 120] on div "Drop element here" at bounding box center [276, 256] width 77 height 359
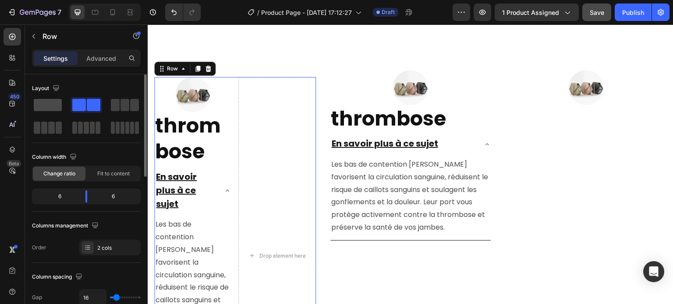
click at [44, 104] on span at bounding box center [48, 105] width 28 height 12
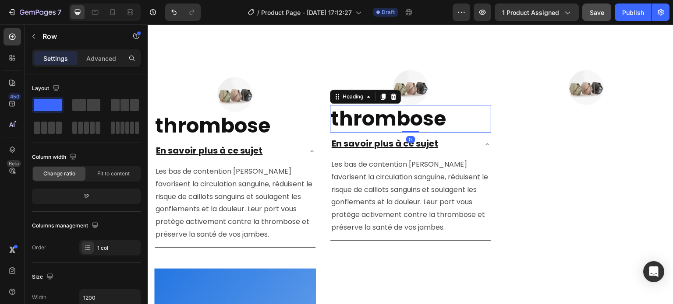
click at [383, 111] on strong "thrombose" at bounding box center [388, 119] width 115 height 28
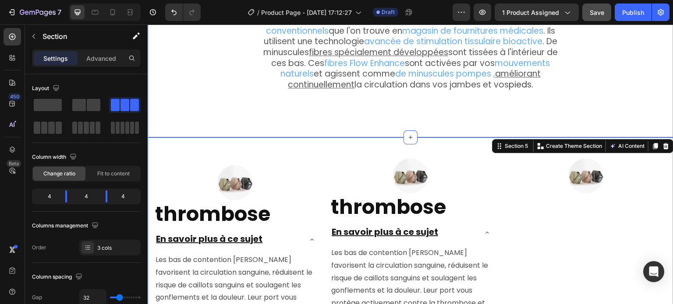
scroll to position [1886, 0]
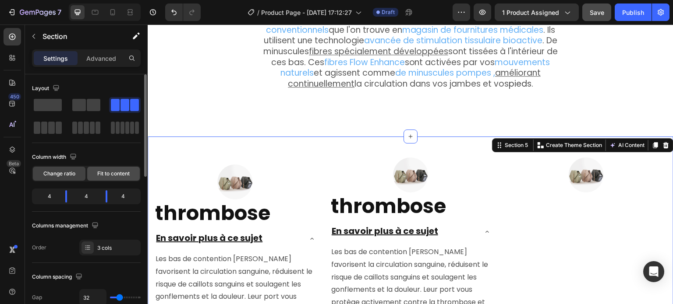
click at [109, 178] on div "Fit to content" at bounding box center [113, 174] width 53 height 14
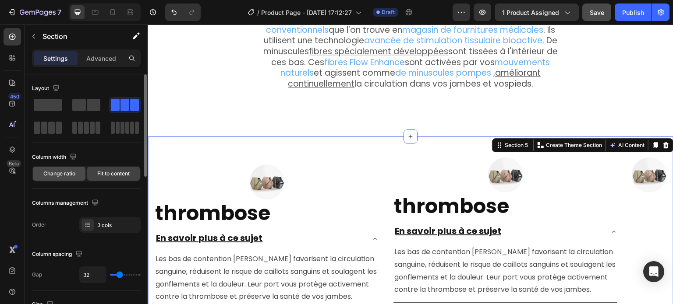
click at [49, 178] on div "Change ratio" at bounding box center [59, 174] width 53 height 14
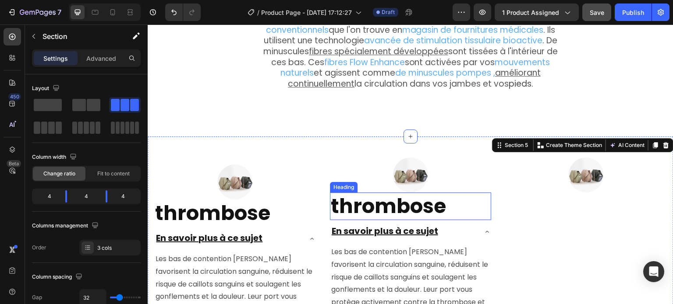
click at [410, 199] on strong "thrombose" at bounding box center [388, 206] width 115 height 28
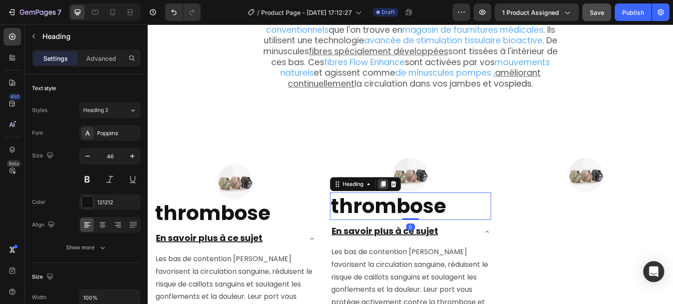
click at [379, 181] on icon at bounding box center [382, 184] width 7 height 7
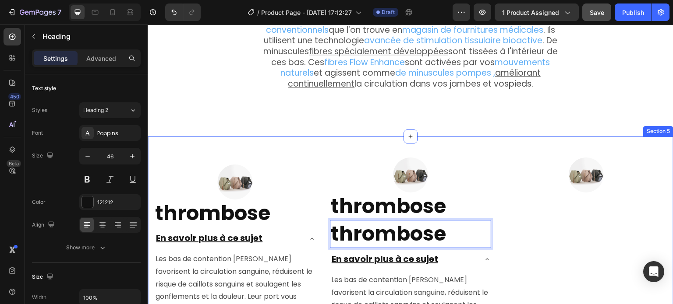
drag, startPoint x: 393, startPoint y: 226, endPoint x: 516, endPoint y: 205, distance: 124.7
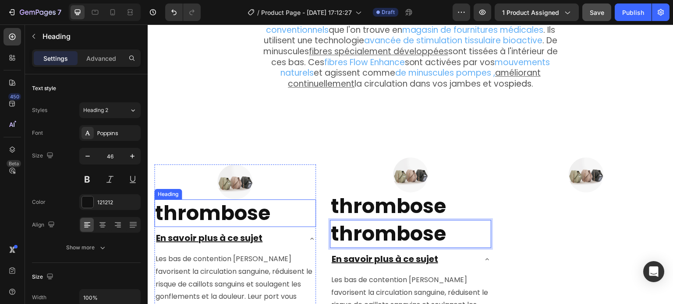
click at [308, 214] on h2 "thrombose" at bounding box center [235, 214] width 162 height 28
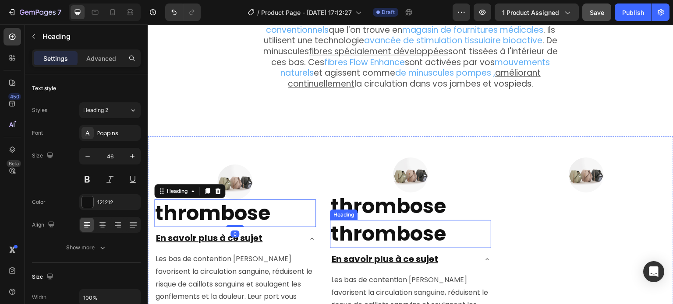
click at [335, 220] on strong "thrombose" at bounding box center [388, 234] width 115 height 28
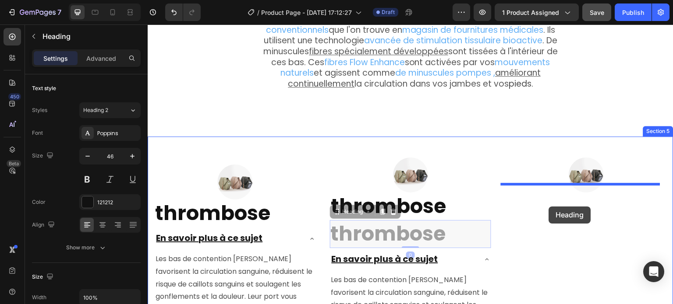
drag, startPoint x: 336, startPoint y: 207, endPoint x: 549, endPoint y: 207, distance: 212.8
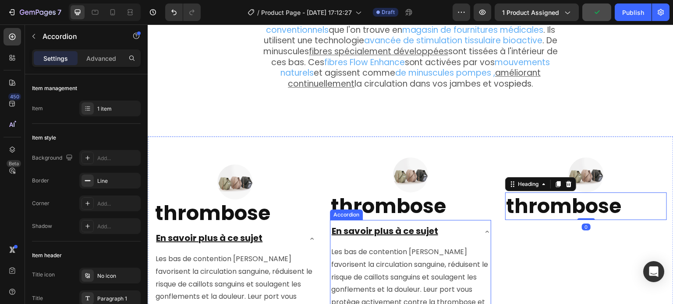
click at [463, 225] on div "En savoir plus à ce sujet" at bounding box center [403, 232] width 147 height 16
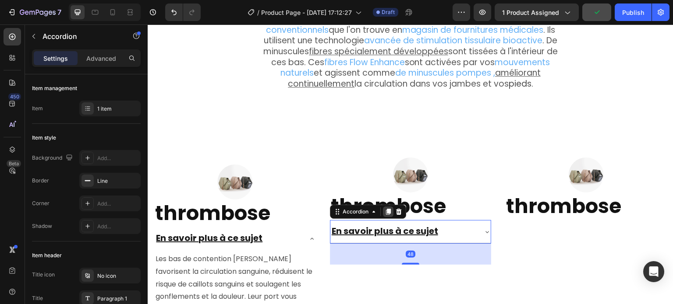
click at [386, 208] on div at bounding box center [388, 212] width 11 height 11
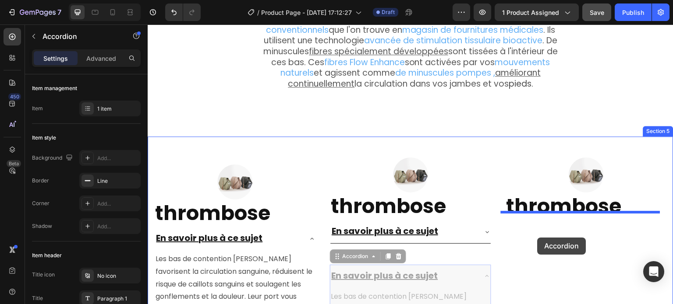
drag, startPoint x: 333, startPoint y: 252, endPoint x: 537, endPoint y: 238, distance: 205.0
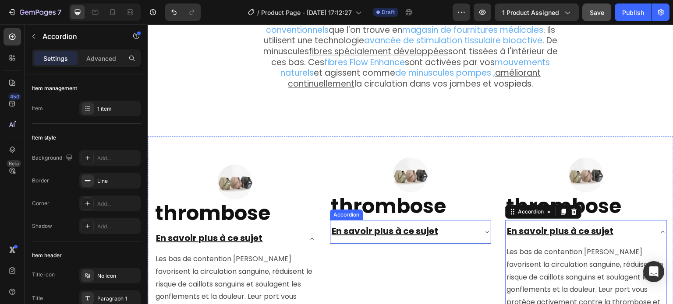
click at [408, 228] on u "En savoir plus à ce sujet" at bounding box center [384, 231] width 106 height 12
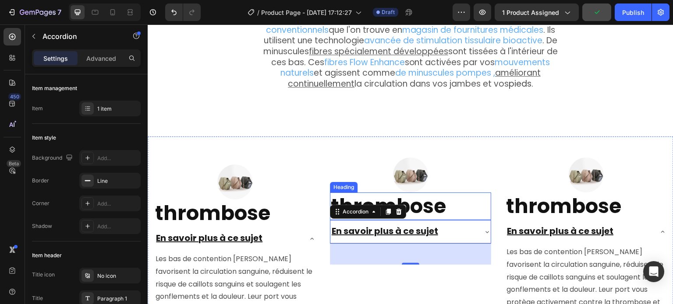
click at [418, 199] on strong "thrombose" at bounding box center [388, 206] width 115 height 28
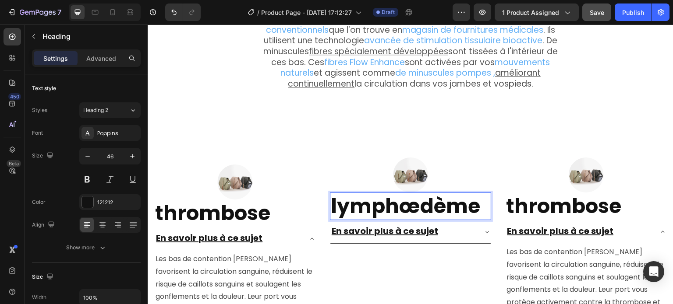
click at [334, 194] on strong "lymphœdème" at bounding box center [405, 206] width 149 height 28
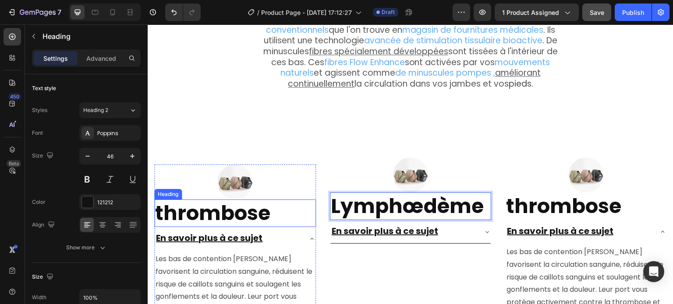
click at [161, 208] on strong "thrombose" at bounding box center [212, 213] width 115 height 28
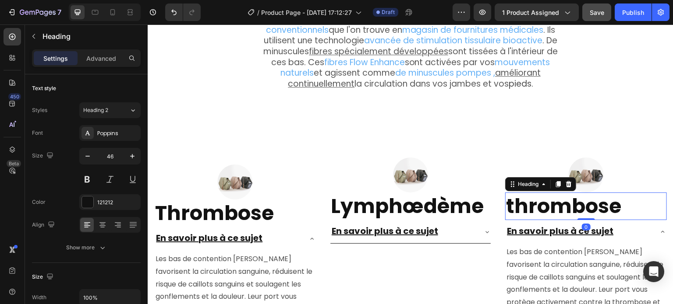
click at [594, 206] on strong "thrombose" at bounding box center [563, 206] width 115 height 28
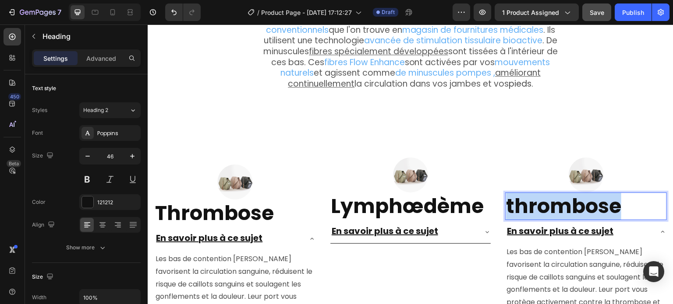
click at [528, 203] on strong "thrombose" at bounding box center [563, 206] width 115 height 28
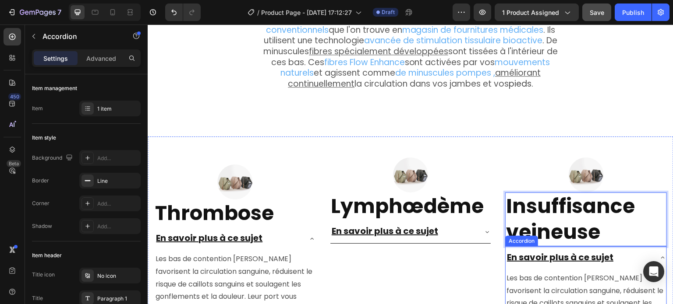
click at [621, 254] on div "En savoir plus à ce sujet" at bounding box center [578, 258] width 147 height 16
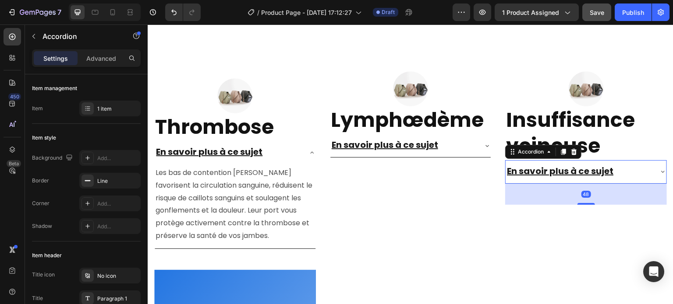
scroll to position [1974, 0]
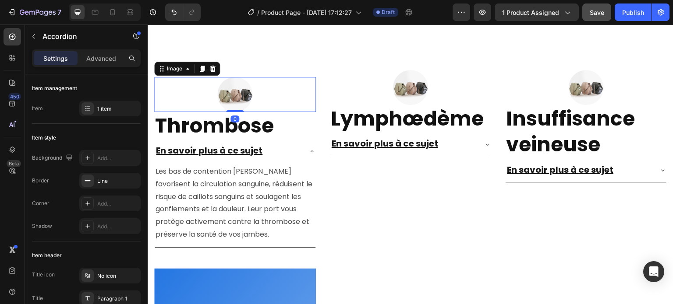
click at [171, 77] on div at bounding box center [235, 94] width 162 height 35
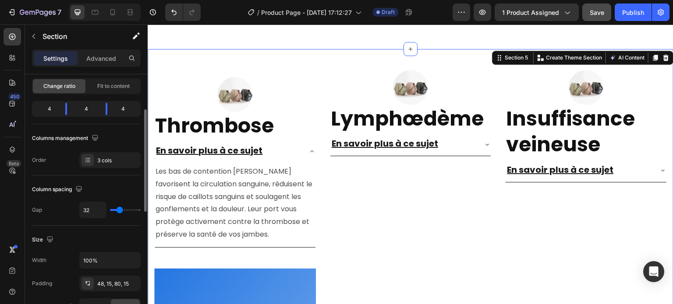
scroll to position [131, 0]
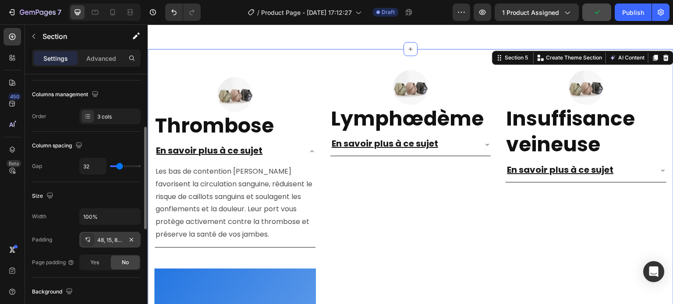
click at [99, 242] on div "48, 15, 80, 15" at bounding box center [109, 240] width 25 height 8
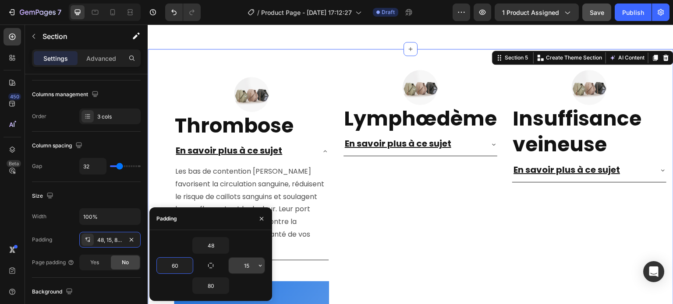
type input "60"
click at [255, 268] on div "15" at bounding box center [247, 266] width 36 height 16
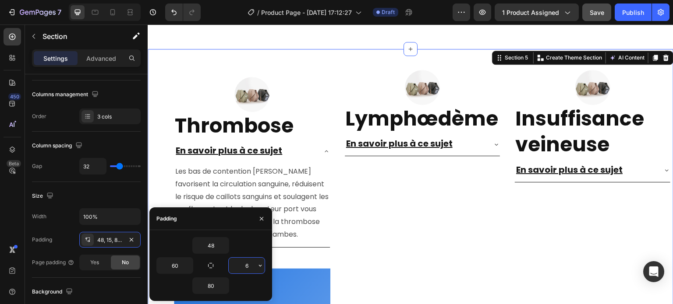
type input "60"
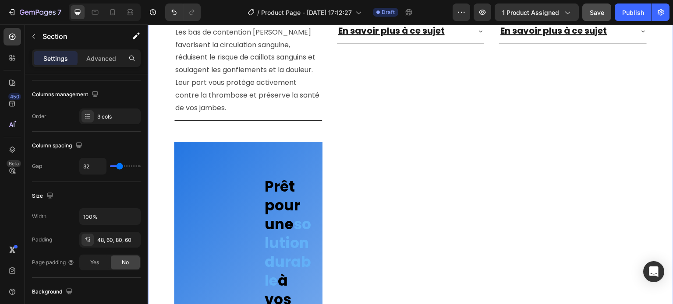
scroll to position [1974, 0]
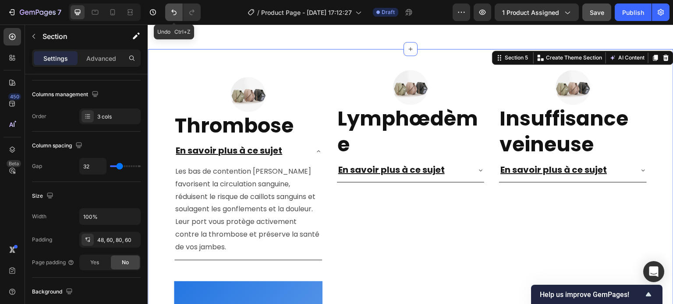
click at [170, 10] on icon "Undo/Redo" at bounding box center [173, 12] width 9 height 9
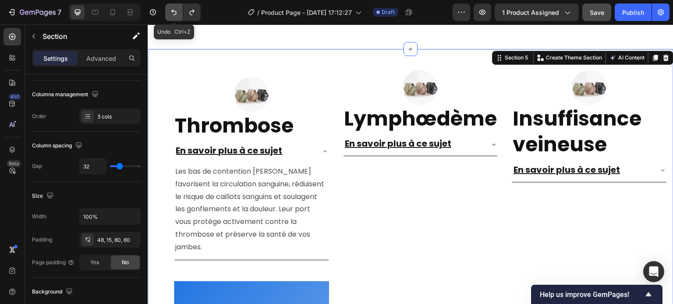
click at [170, 10] on icon "Undo/Redo" at bounding box center [173, 12] width 9 height 9
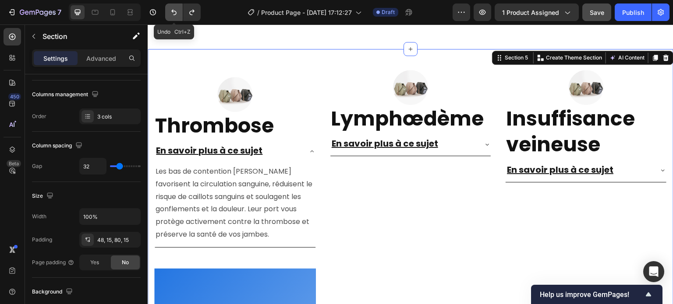
click at [170, 10] on icon "Undo/Redo" at bounding box center [173, 12] width 9 height 9
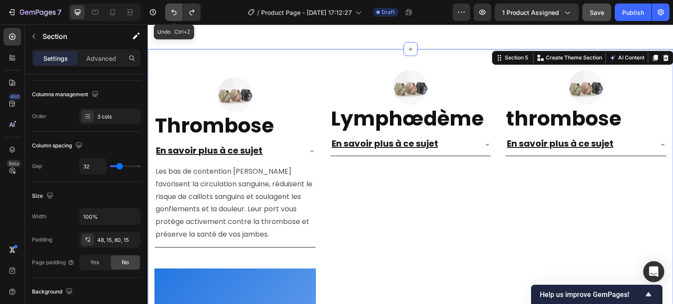
click at [170, 10] on icon "Undo/Redo" at bounding box center [173, 12] width 9 height 9
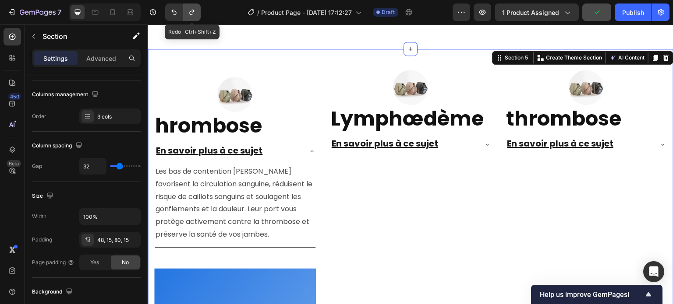
click at [197, 9] on button "Undo/Redo" at bounding box center [192, 13] width 18 height 18
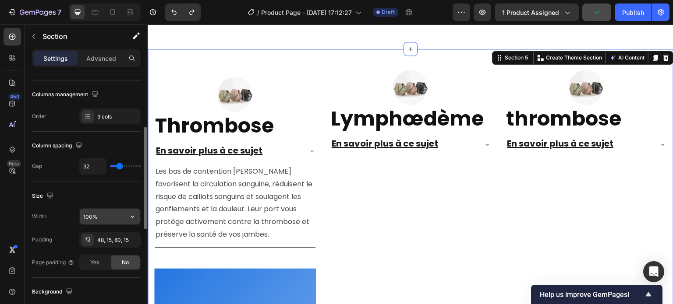
click at [98, 216] on input "100%" at bounding box center [110, 217] width 60 height 16
click at [134, 215] on icon "button" at bounding box center [132, 216] width 9 height 9
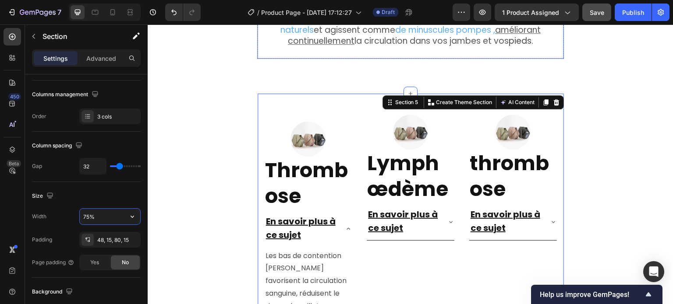
scroll to position [1930, 0]
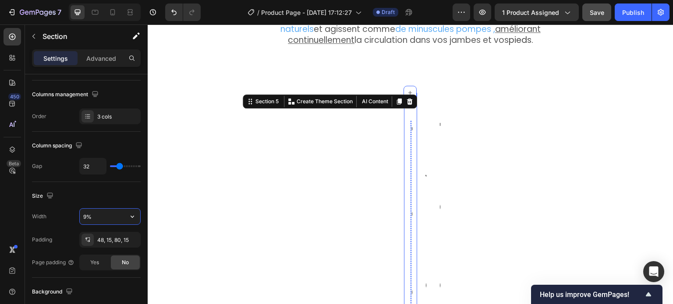
type input "90%"
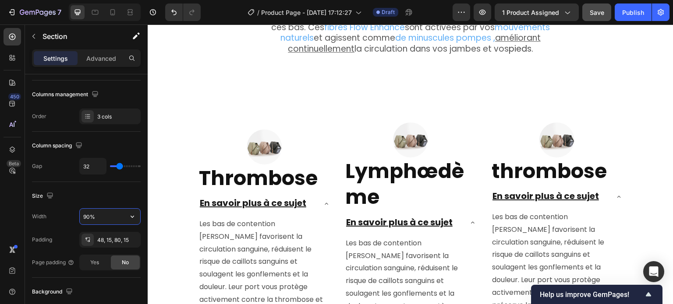
scroll to position [1974, 0]
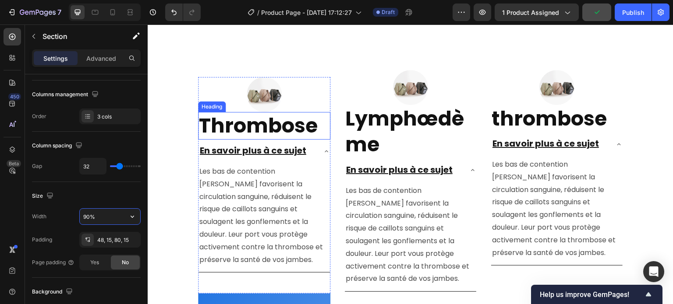
click at [233, 120] on strong "Thrombose" at bounding box center [258, 126] width 119 height 28
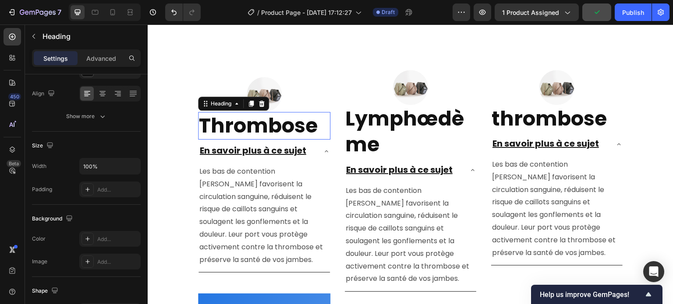
scroll to position [0, 0]
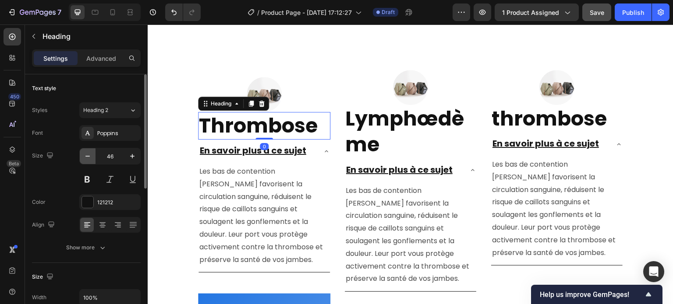
click at [86, 161] on button "button" at bounding box center [88, 156] width 16 height 16
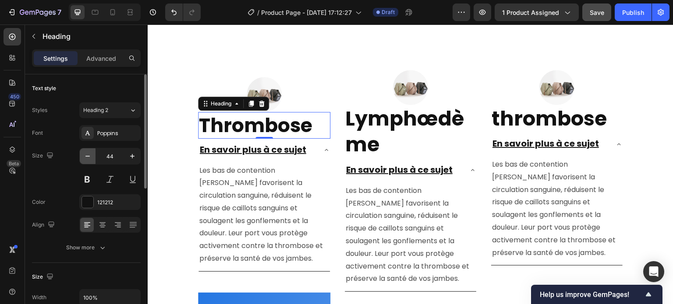
click at [86, 161] on button "button" at bounding box center [88, 156] width 16 height 16
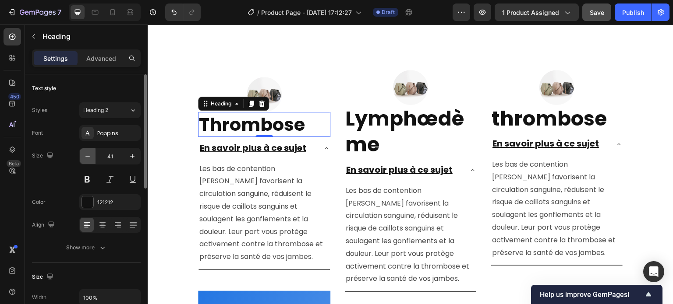
click at [86, 161] on button "button" at bounding box center [88, 156] width 16 height 16
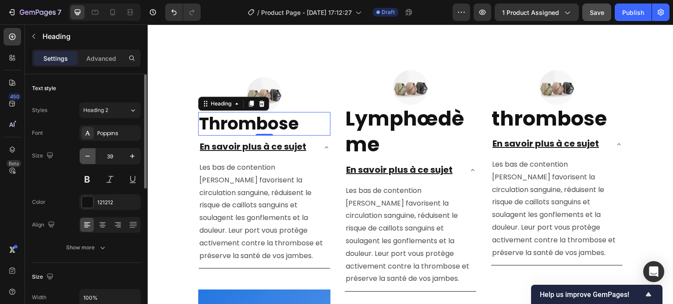
click at [86, 161] on button "button" at bounding box center [88, 156] width 16 height 16
type input "37"
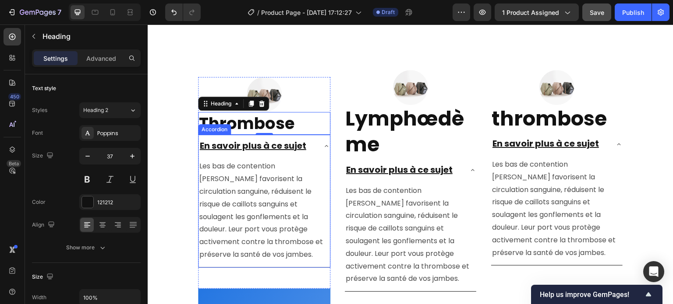
click at [274, 140] on u "En savoir plus à ce sujet" at bounding box center [253, 146] width 106 height 12
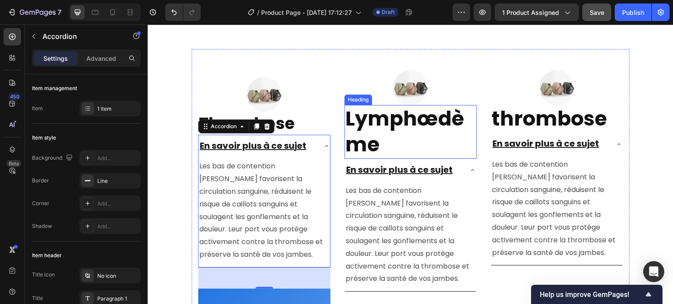
click at [388, 116] on strong "Lymphœdème" at bounding box center [404, 132] width 119 height 54
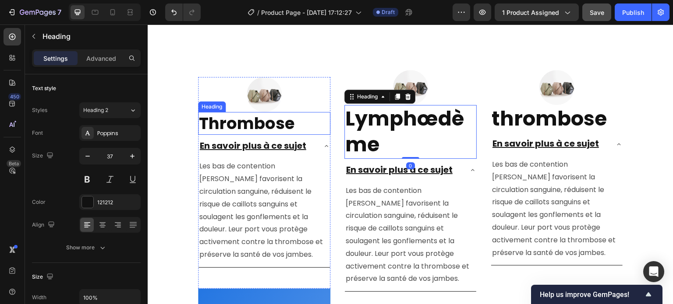
click at [271, 119] on strong "Thrombose" at bounding box center [246, 123] width 95 height 23
click at [377, 122] on strong "Lymphœdème" at bounding box center [404, 132] width 119 height 54
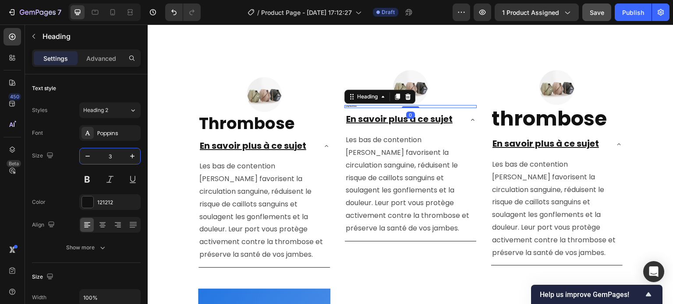
type input "37"
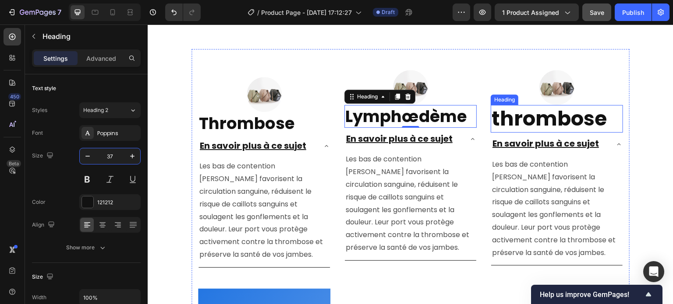
click at [541, 112] on strong "thrombose" at bounding box center [548, 119] width 115 height 28
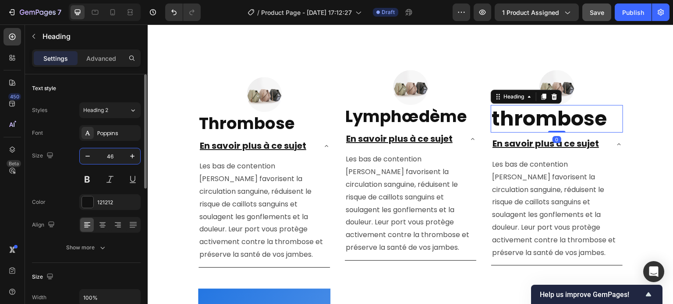
click at [109, 159] on input "46" at bounding box center [109, 156] width 29 height 16
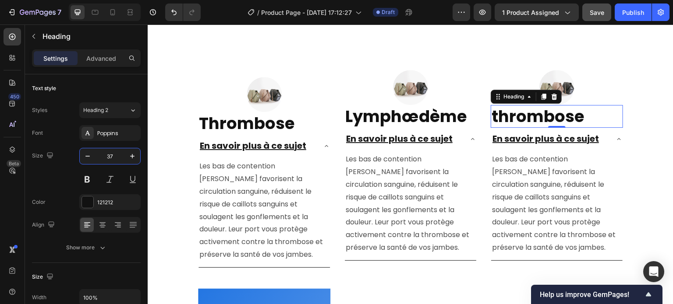
type input "37"
click at [529, 109] on strong "thrombose" at bounding box center [537, 116] width 92 height 23
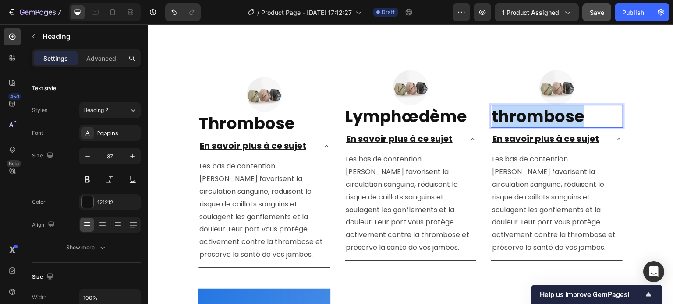
click at [529, 109] on strong "thrombose" at bounding box center [537, 116] width 92 height 23
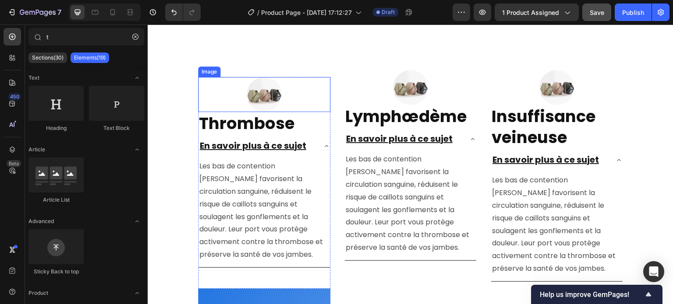
click at [263, 88] on img at bounding box center [264, 94] width 35 height 35
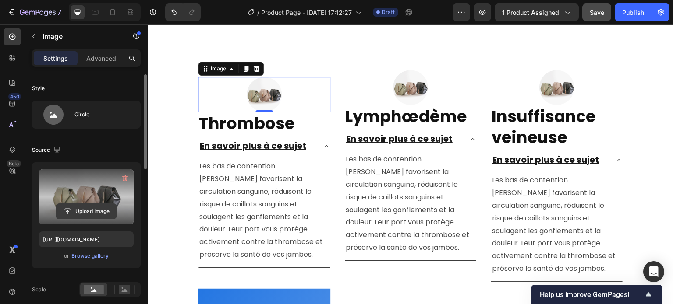
click at [91, 211] on input "file" at bounding box center [86, 211] width 60 height 15
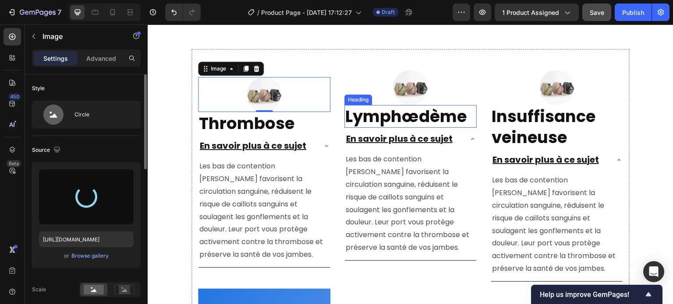
type input "[URL][DOMAIN_NAME]"
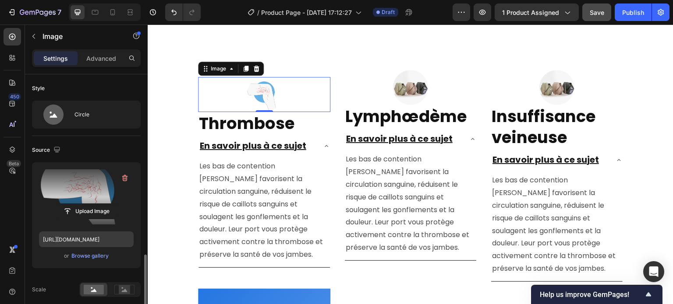
scroll to position [131, 0]
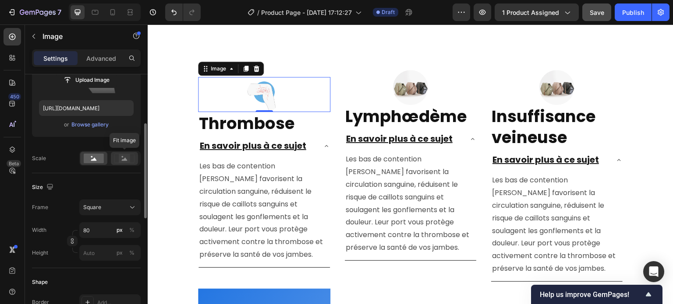
click at [116, 162] on icon at bounding box center [124, 159] width 20 height 10
click at [99, 160] on rect at bounding box center [94, 159] width 20 height 10
click at [118, 211] on button "Square" at bounding box center [109, 208] width 61 height 16
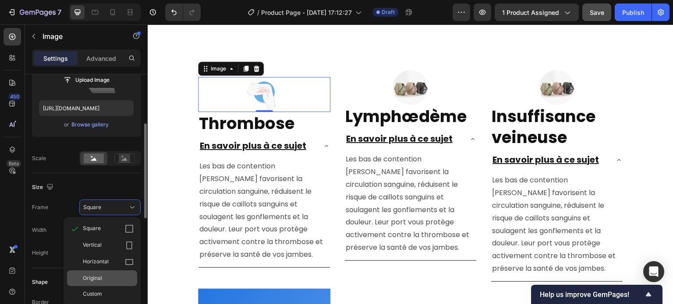
click at [106, 278] on div "Original" at bounding box center [108, 279] width 51 height 8
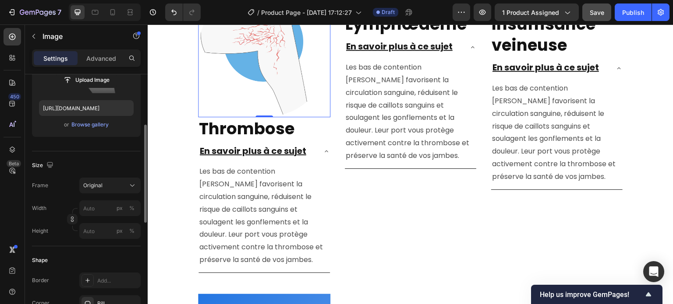
scroll to position [2061, 0]
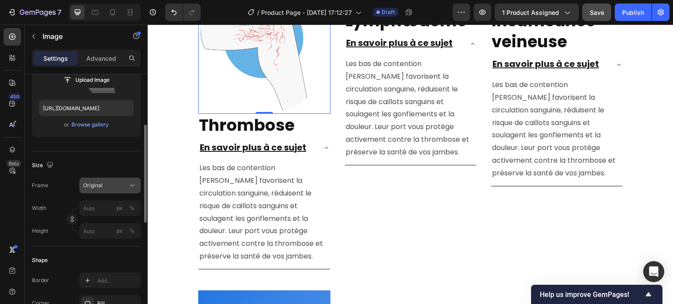
click at [91, 192] on button "Original" at bounding box center [109, 186] width 61 height 16
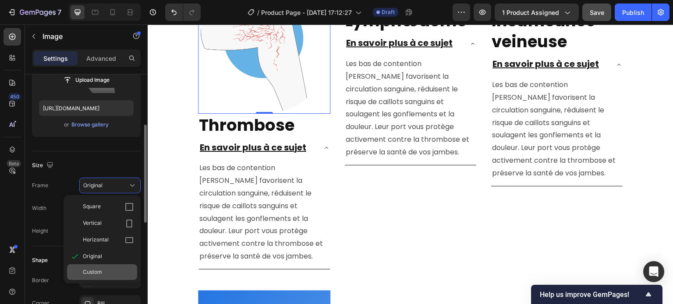
click at [98, 271] on span "Custom" at bounding box center [92, 272] width 19 height 8
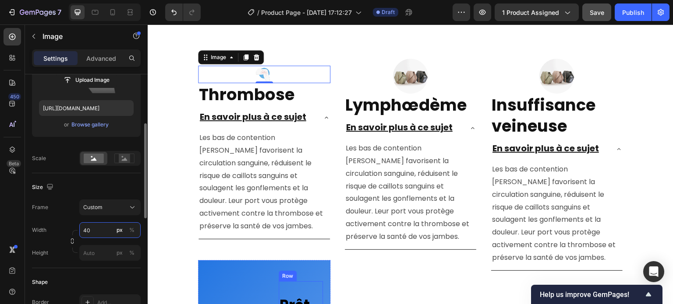
scroll to position [1974, 0]
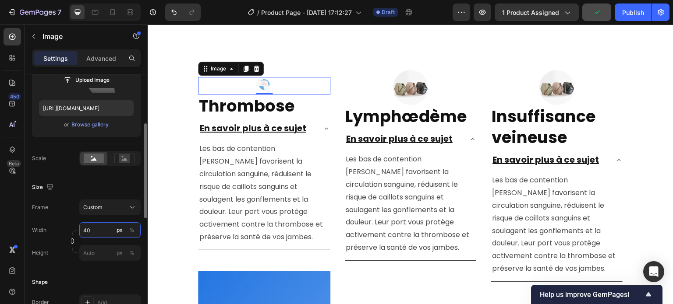
click at [85, 232] on input "40" at bounding box center [109, 230] width 61 height 16
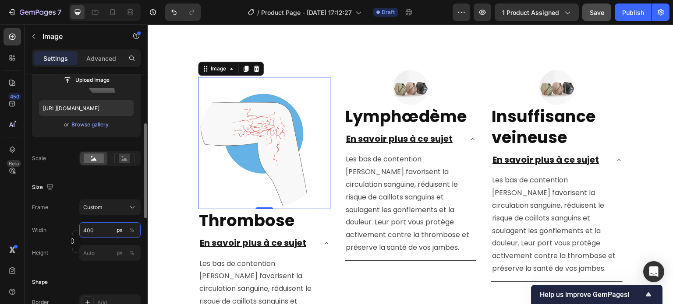
drag, startPoint x: 96, startPoint y: 232, endPoint x: 73, endPoint y: 230, distance: 22.8
click at [73, 230] on div "Width 400 px % Height px %" at bounding box center [86, 241] width 109 height 39
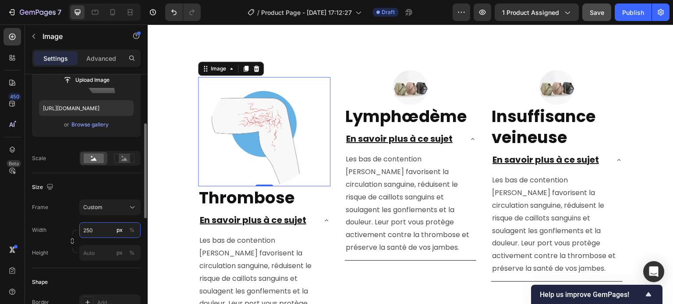
drag, startPoint x: 99, startPoint y: 230, endPoint x: 85, endPoint y: 232, distance: 13.7
click at [85, 232] on input "250" at bounding box center [109, 230] width 61 height 16
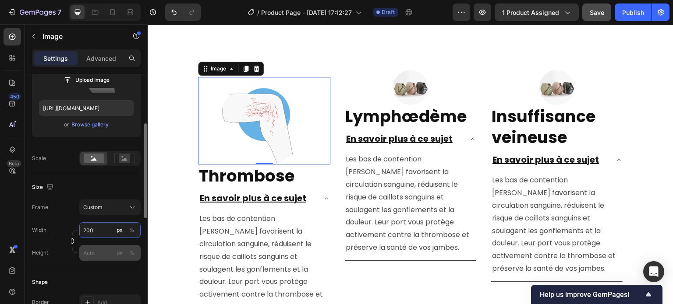
type input "200"
click at [85, 255] on input "px %" at bounding box center [109, 253] width 61 height 16
type input "200"
click at [71, 254] on div "Height 200 px %" at bounding box center [86, 253] width 109 height 16
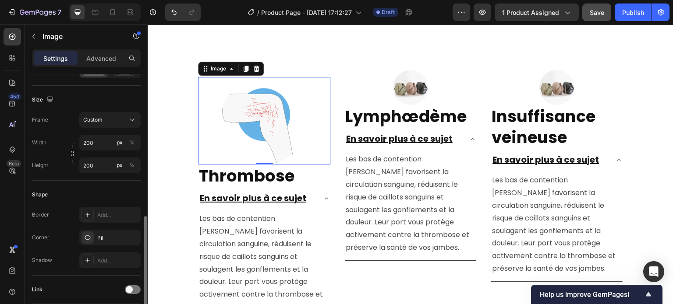
scroll to position [263, 0]
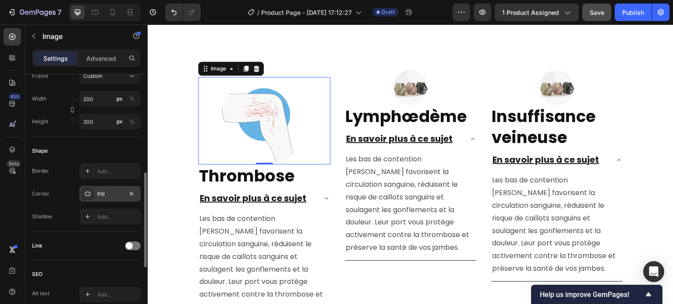
click at [114, 196] on div "Pill" at bounding box center [109, 194] width 25 height 8
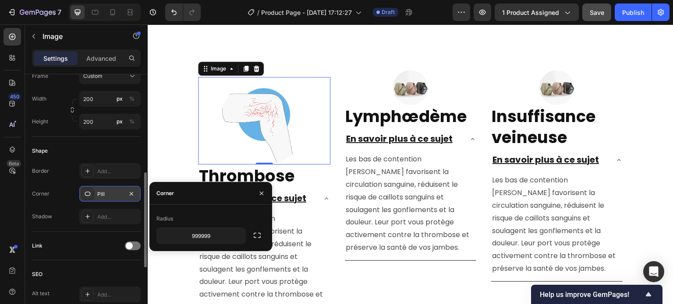
click at [114, 196] on div "Pill" at bounding box center [109, 194] width 25 height 8
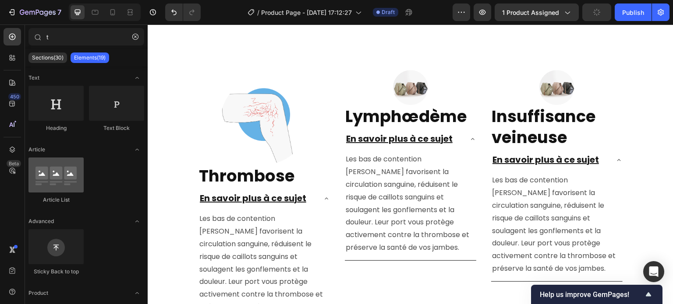
click at [56, 188] on div at bounding box center [55, 175] width 55 height 35
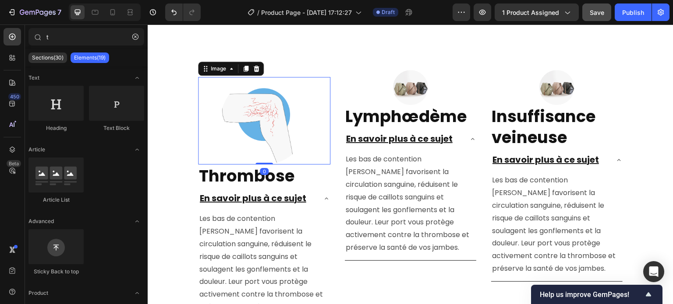
click at [208, 128] on div at bounding box center [264, 121] width 132 height 88
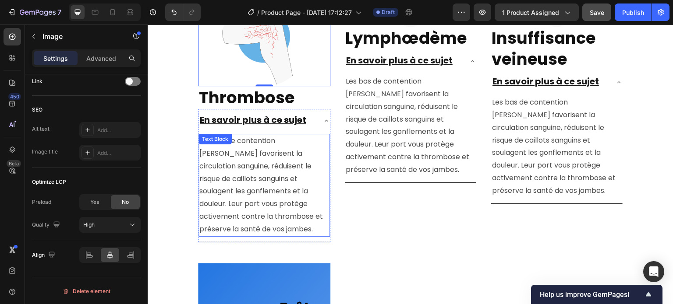
scroll to position [2061, 0]
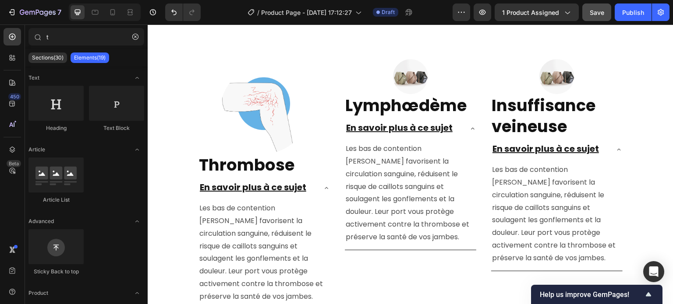
scroll to position [1974, 0]
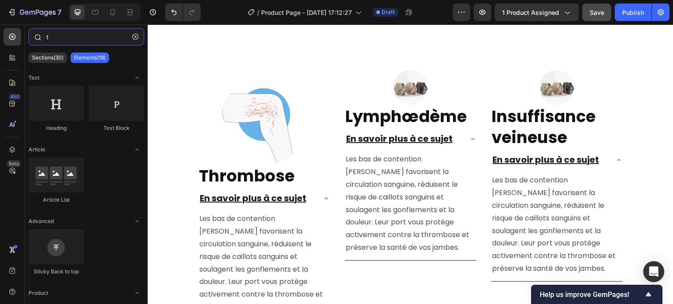
click at [61, 35] on input "t" at bounding box center [86, 37] width 116 height 18
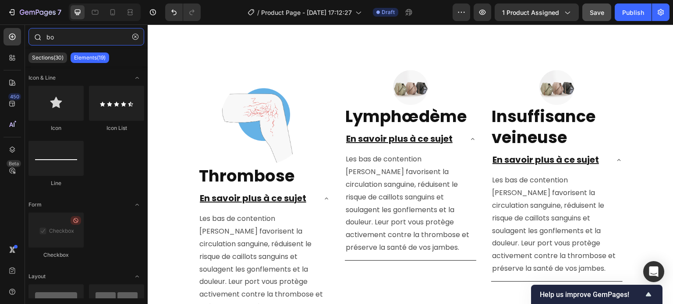
type input "box"
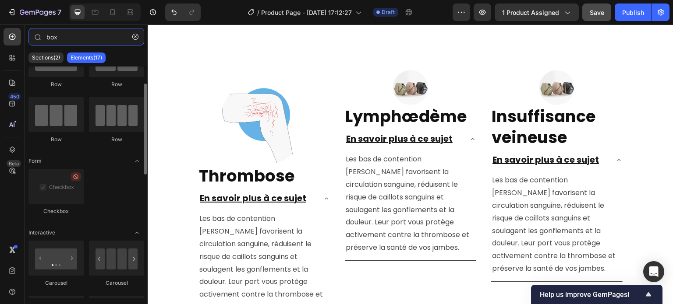
scroll to position [0, 0]
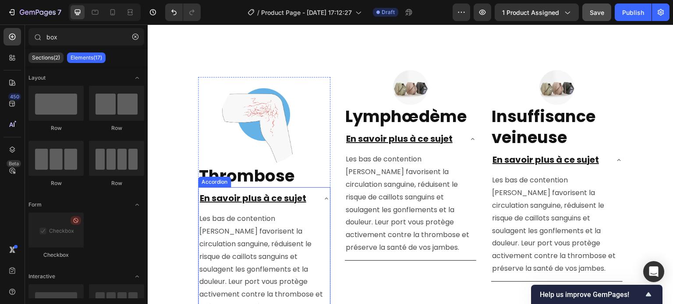
click at [323, 195] on icon at bounding box center [326, 198] width 7 height 7
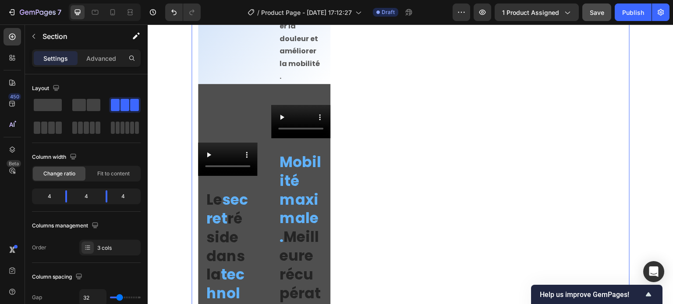
scroll to position [3068, 0]
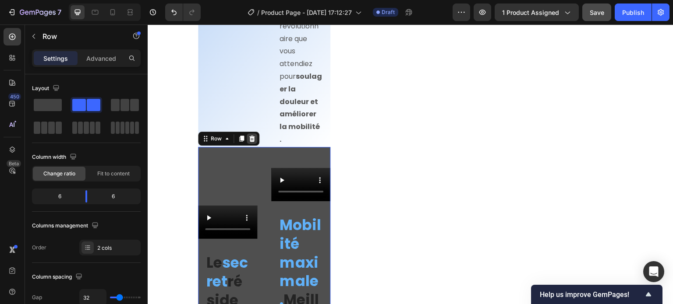
click at [252, 144] on div at bounding box center [252, 139] width 11 height 11
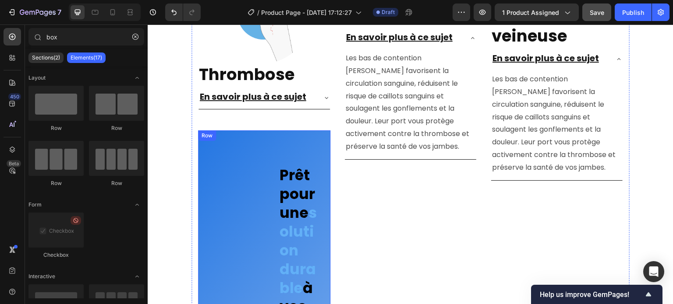
scroll to position [2061, 0]
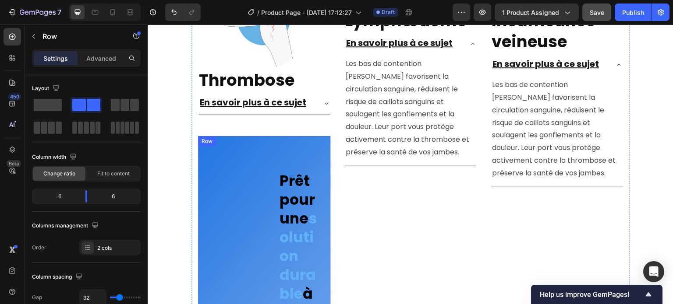
click at [250, 129] on icon at bounding box center [252, 128] width 6 height 6
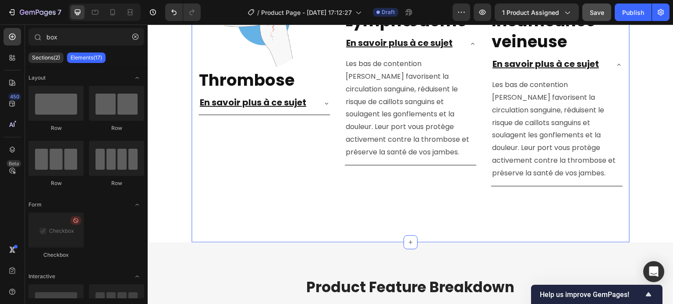
scroll to position [1930, 0]
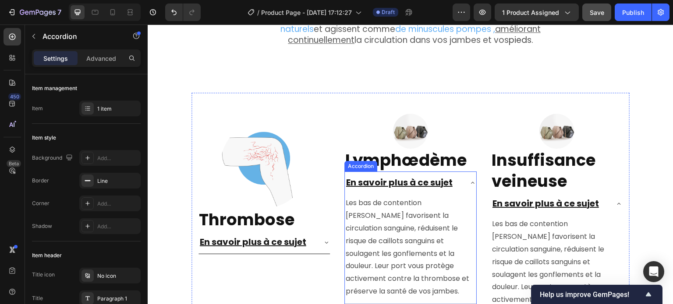
click at [469, 180] on icon at bounding box center [472, 183] width 7 height 7
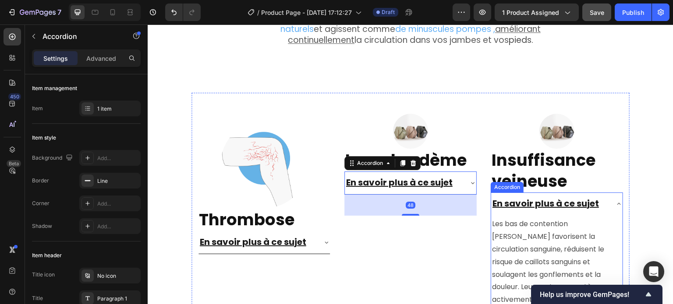
click at [617, 203] on icon at bounding box center [619, 204] width 4 height 2
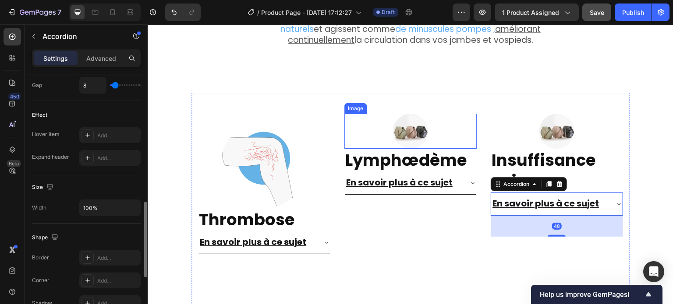
click at [393, 127] on img at bounding box center [410, 131] width 35 height 35
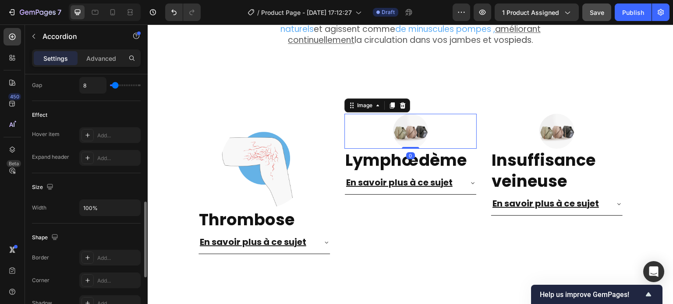
scroll to position [0, 0]
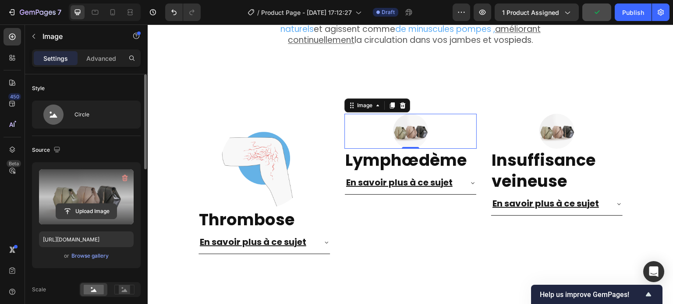
click at [89, 208] on input "file" at bounding box center [86, 211] width 60 height 15
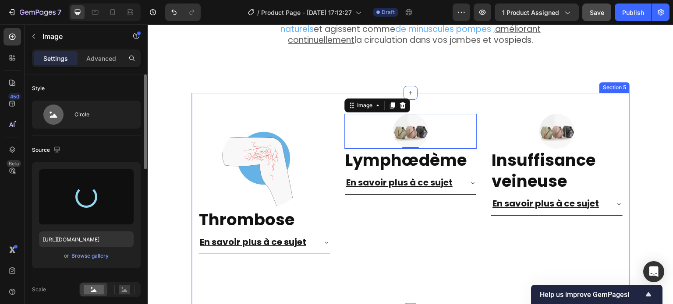
type input "[URL][DOMAIN_NAME]"
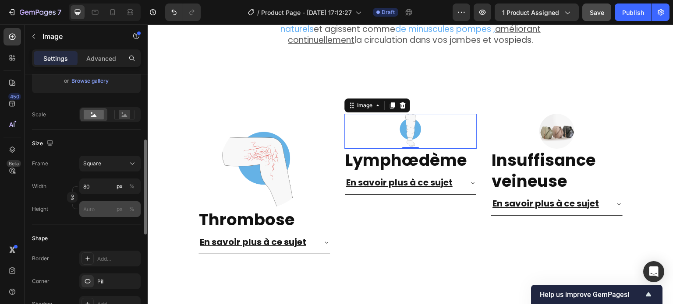
scroll to position [219, 0]
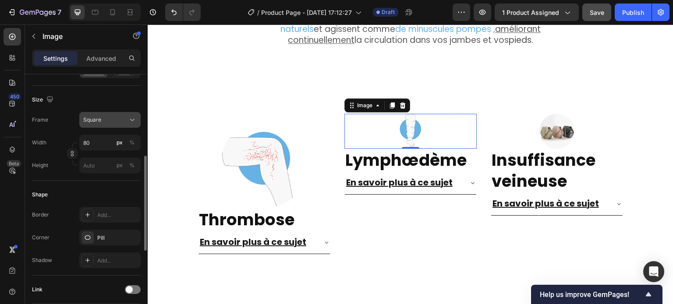
click at [113, 125] on button "Square" at bounding box center [109, 120] width 61 height 16
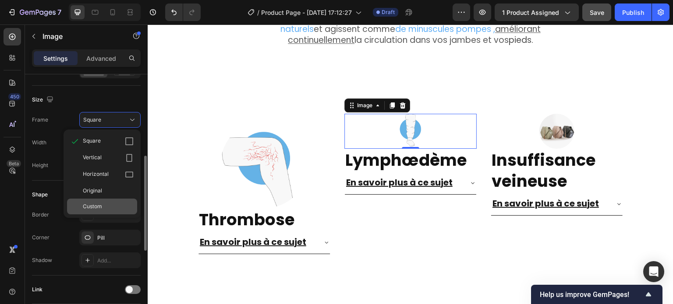
click at [99, 201] on div "Custom" at bounding box center [102, 207] width 70 height 16
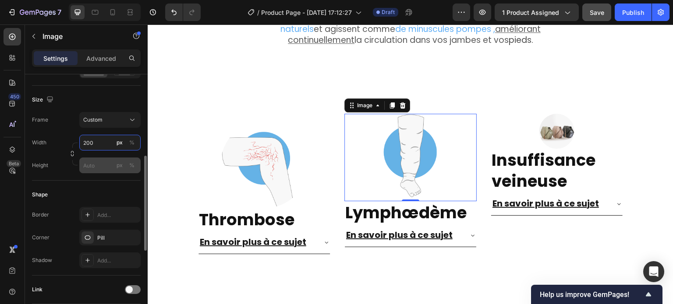
type input "200"
click at [94, 166] on input "px %" at bounding box center [109, 166] width 61 height 16
type input "200"
drag, startPoint x: 95, startPoint y: 143, endPoint x: 70, endPoint y: 139, distance: 25.3
click at [70, 139] on div "Width 180 px %" at bounding box center [86, 143] width 109 height 16
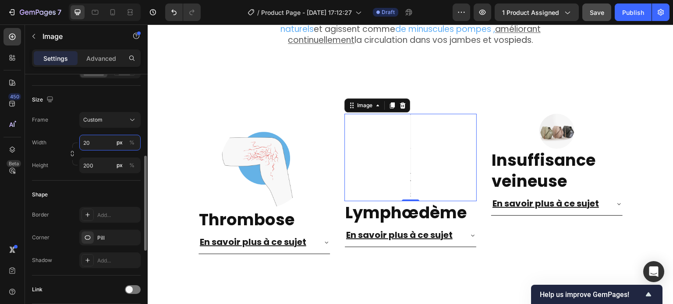
type input "200"
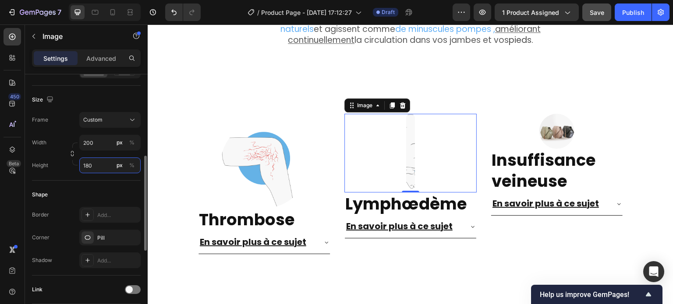
click at [99, 162] on input "180" at bounding box center [109, 166] width 61 height 16
drag, startPoint x: 102, startPoint y: 165, endPoint x: 60, endPoint y: 164, distance: 42.0
click at [60, 164] on div "Height 180 px %" at bounding box center [86, 166] width 109 height 16
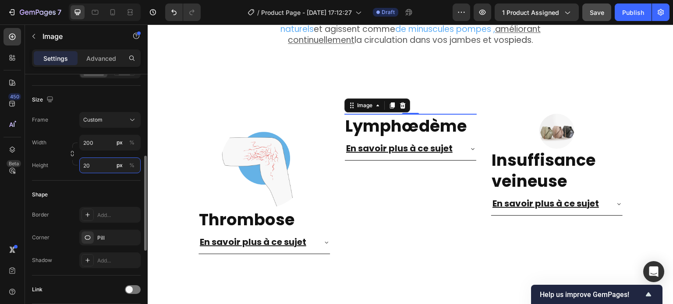
type input "200"
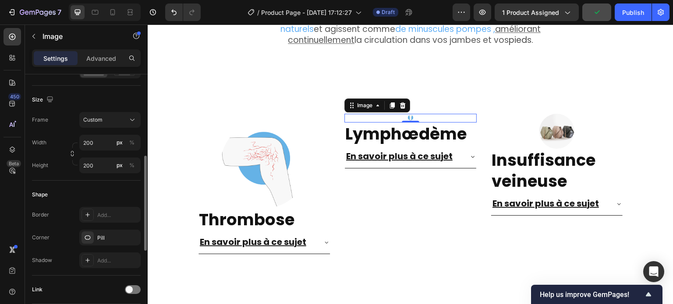
click at [83, 185] on div "Shape Border Add... Corner Pill Shadow Add..." at bounding box center [86, 228] width 109 height 95
click at [173, 15] on icon "Undo/Redo" at bounding box center [173, 12] width 9 height 9
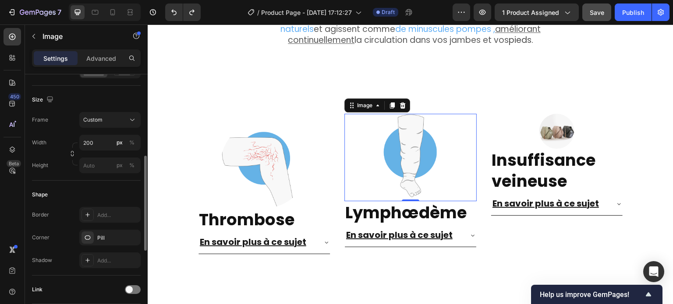
click at [107, 110] on div "Size Frame Custom Width 200 px % Height px %" at bounding box center [86, 133] width 109 height 95
click at [103, 120] on div "Custom" at bounding box center [104, 120] width 43 height 8
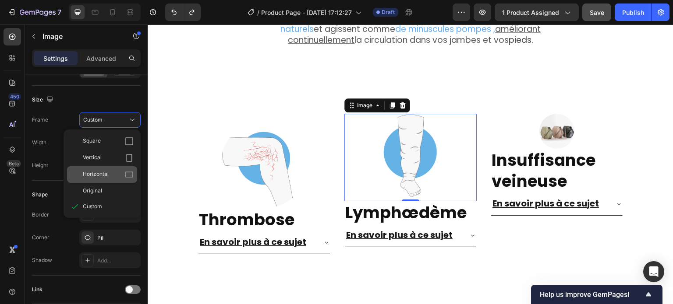
click at [102, 171] on span "Horizontal" at bounding box center [96, 174] width 26 height 9
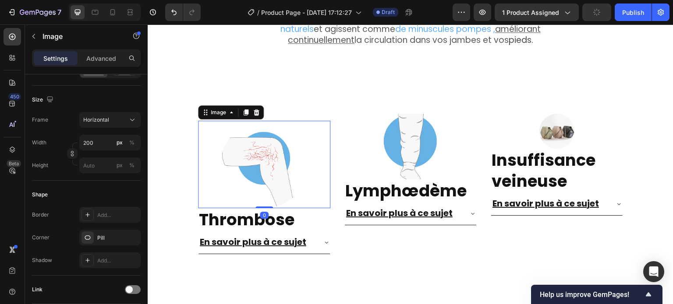
click at [299, 124] on div at bounding box center [264, 165] width 132 height 88
click at [110, 115] on button "Custom" at bounding box center [109, 120] width 61 height 16
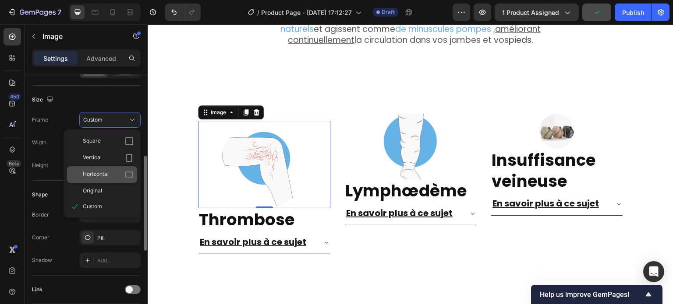
click at [107, 172] on span "Horizontal" at bounding box center [96, 174] width 26 height 9
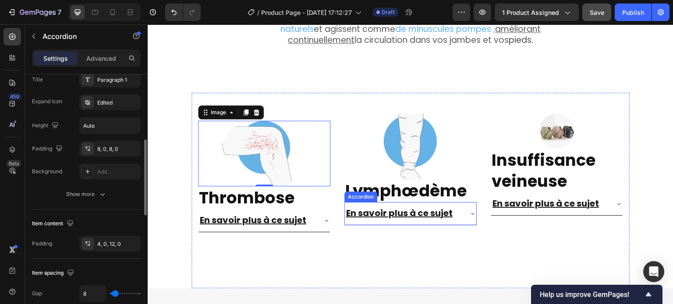
click at [469, 210] on icon at bounding box center [472, 213] width 7 height 7
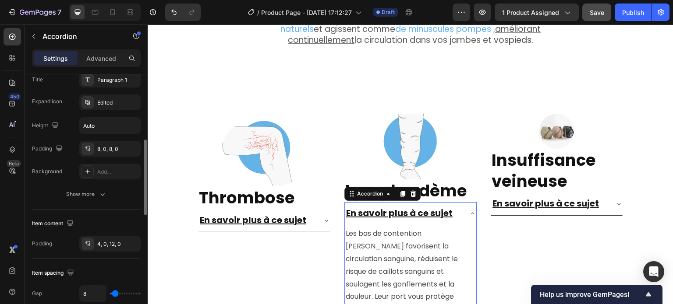
scroll to position [0, 0]
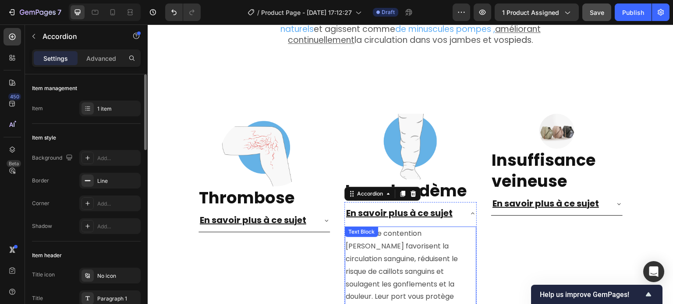
click at [390, 239] on p "Les bas de contention [PERSON_NAME] favorisent la circulation sanguine, réduise…" at bounding box center [410, 278] width 130 height 101
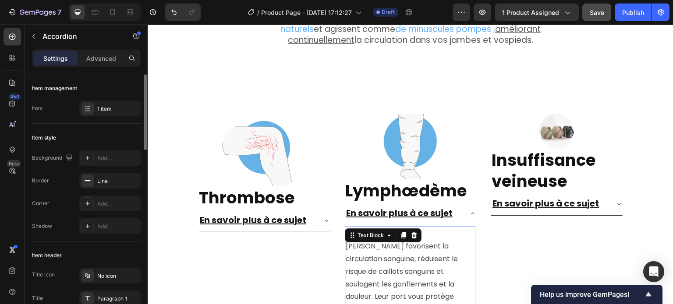
click at [390, 239] on p "Les bas de contention [PERSON_NAME] favorisent la circulation sanguine, réduise…" at bounding box center [410, 278] width 130 height 101
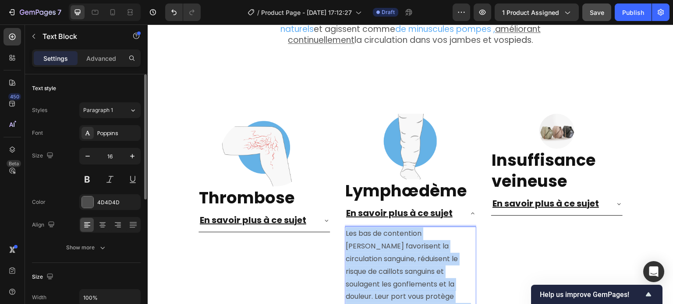
click at [390, 239] on p "Les bas de contention [PERSON_NAME] favorisent la circulation sanguine, réduise…" at bounding box center [410, 278] width 130 height 101
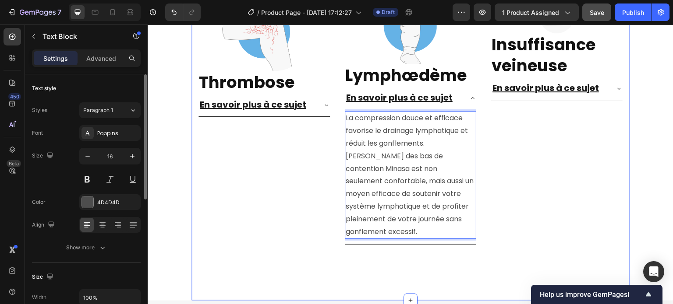
scroll to position [2053, 0]
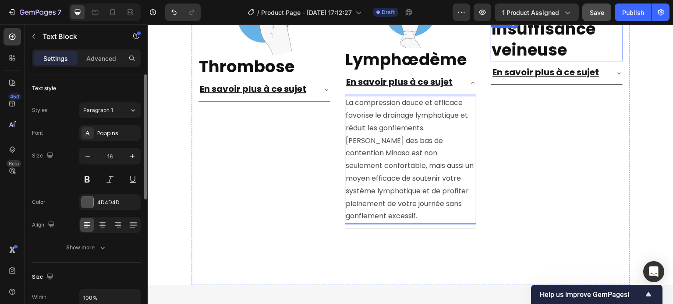
click at [533, 39] on strong "Insuffisance veineuse" at bounding box center [543, 40] width 104 height 44
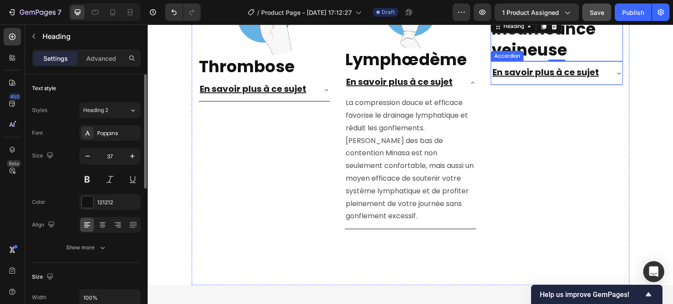
click at [611, 78] on div "En savoir plus à ce sujet" at bounding box center [556, 72] width 131 height 23
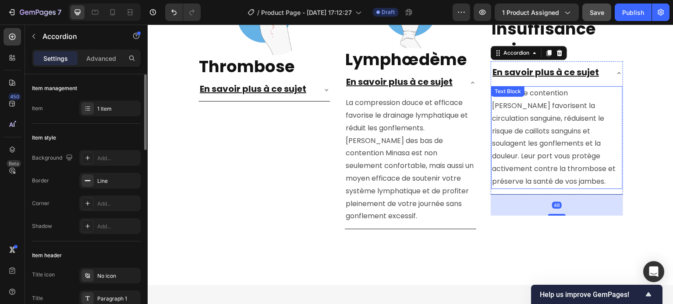
click at [549, 110] on p "Les bas de contention [PERSON_NAME] favorisent la circulation sanguine, réduise…" at bounding box center [557, 137] width 130 height 101
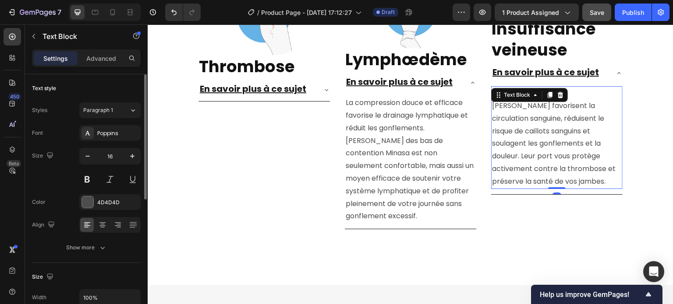
click at [549, 110] on p "Les bas de contention [PERSON_NAME] favorisent la circulation sanguine, réduise…" at bounding box center [557, 137] width 130 height 101
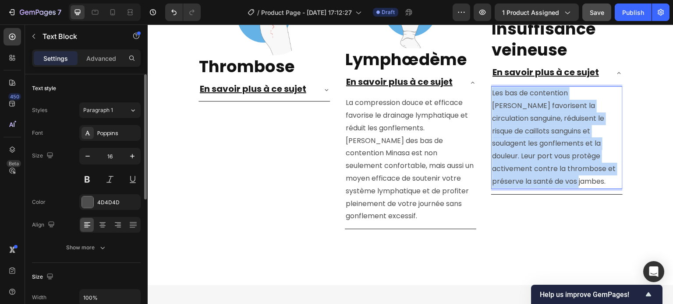
click at [549, 110] on p "Les bas de contention [PERSON_NAME] favorisent la circulation sanguine, réduise…" at bounding box center [557, 137] width 130 height 101
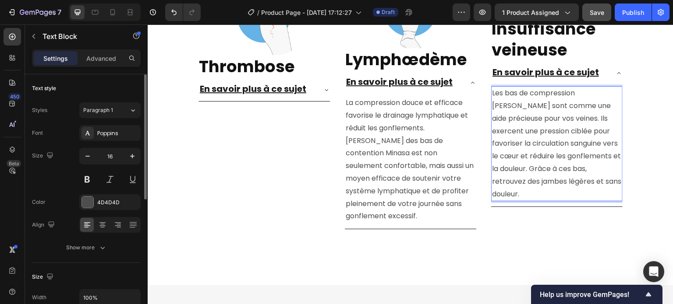
click at [636, 104] on section "Image Thrombose Heading En savoir plus à ce sujet Accordion Row Row Image Lymph…" at bounding box center [410, 123] width 487 height 324
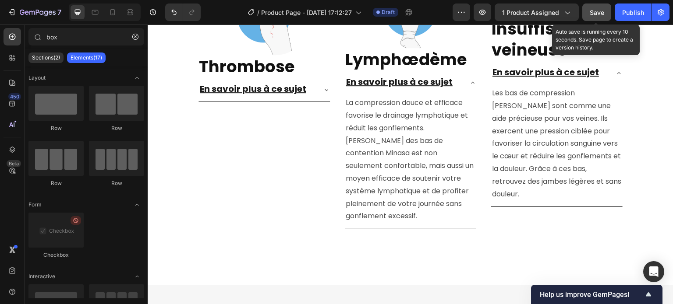
click at [602, 12] on span "Save" at bounding box center [596, 12] width 14 height 7
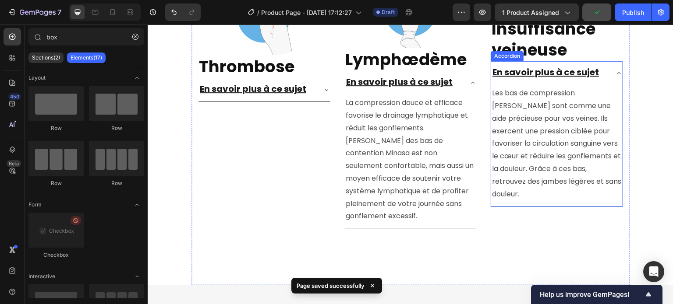
click at [615, 73] on icon at bounding box center [618, 73] width 7 height 7
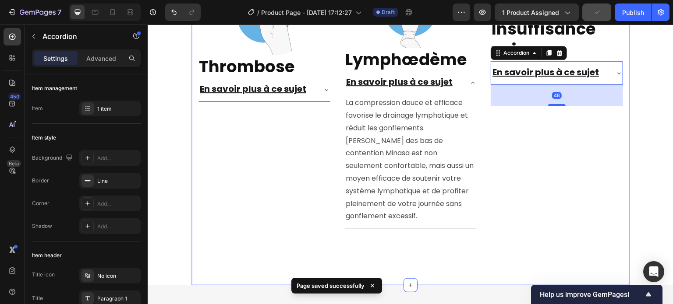
click at [472, 82] on div "Image Thrombose Heading En savoir plus à ce sujet Accordion Row Row Image Lymph…" at bounding box center [410, 123] width 438 height 324
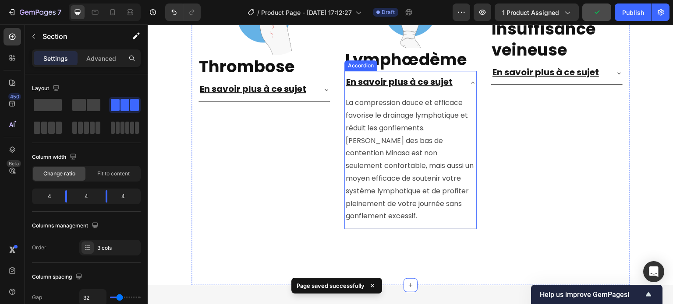
click at [469, 81] on icon at bounding box center [472, 82] width 7 height 7
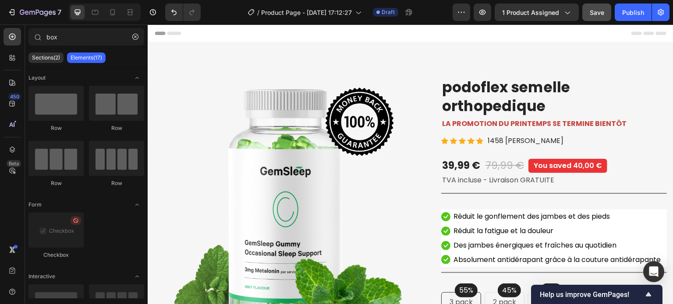
click at [600, 5] on button "Save" at bounding box center [596, 13] width 29 height 18
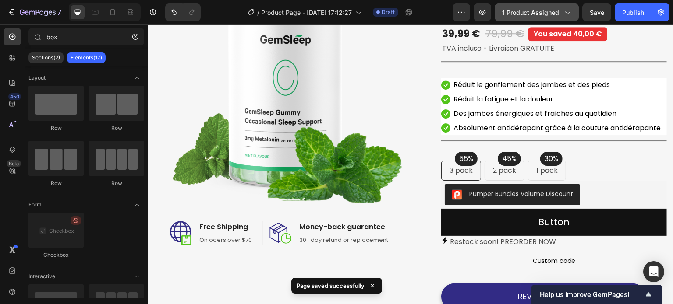
click at [520, 10] on span "1 product assigned" at bounding box center [530, 12] width 57 height 9
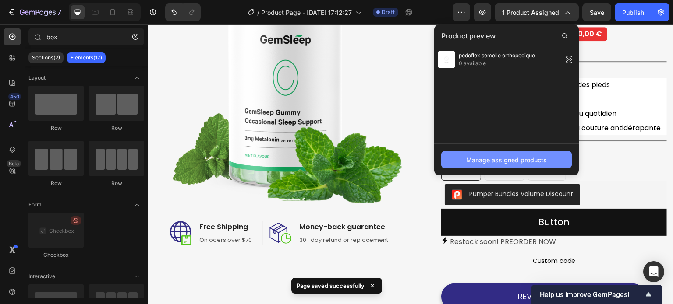
click at [517, 162] on div "Manage assigned products" at bounding box center [506, 159] width 81 height 9
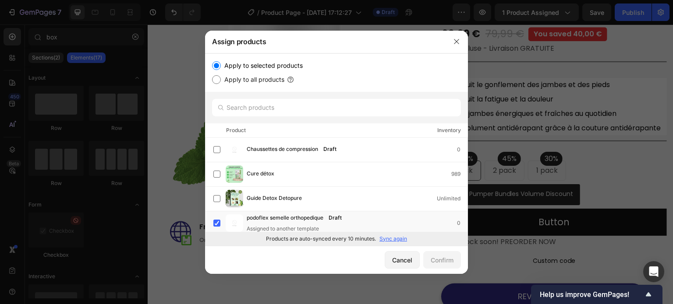
scroll to position [4, 0]
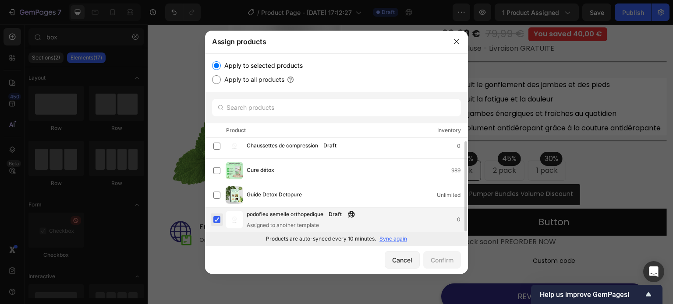
click at [214, 219] on label at bounding box center [216, 219] width 7 height 7
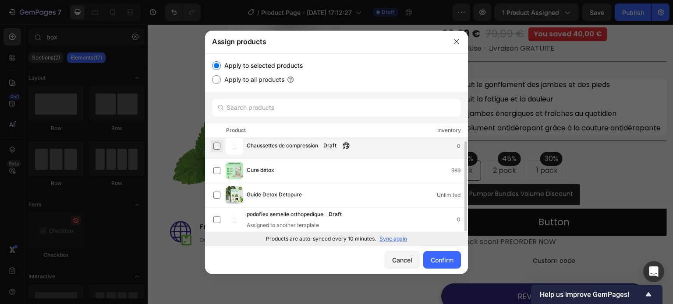
click at [219, 144] on label at bounding box center [216, 146] width 7 height 7
click at [427, 259] on button "Confirm" at bounding box center [442, 260] width 38 height 18
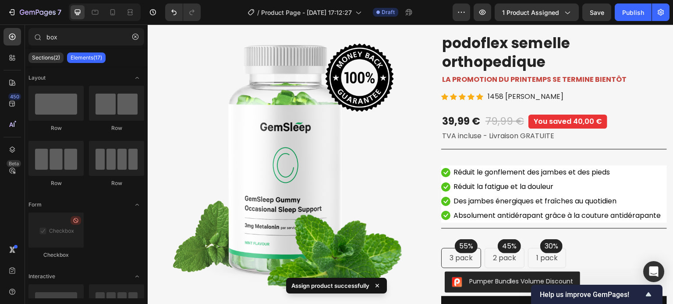
scroll to position [87, 0]
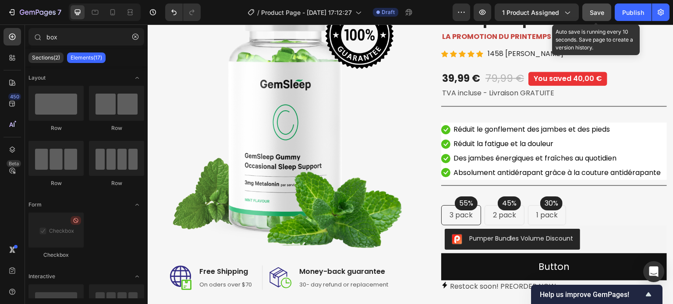
click at [602, 14] on span "Save" at bounding box center [596, 12] width 14 height 7
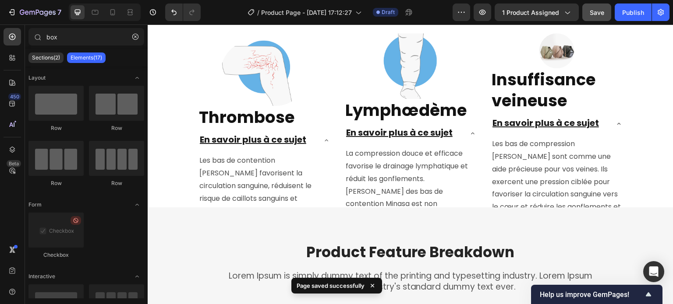
scroll to position [1961, 0]
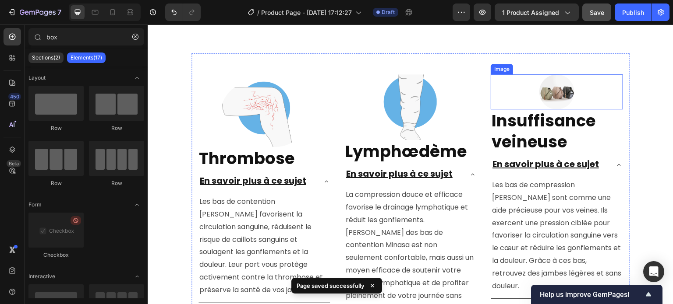
click at [547, 92] on img at bounding box center [556, 91] width 35 height 35
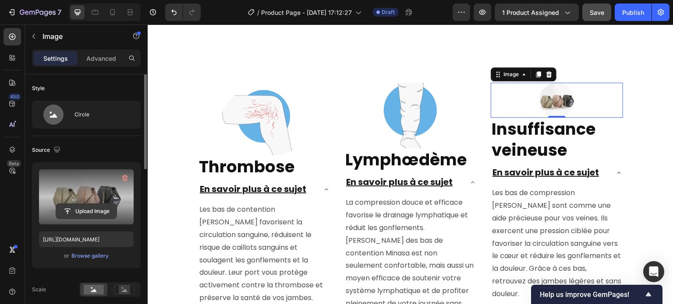
click at [87, 210] on input "file" at bounding box center [86, 211] width 60 height 15
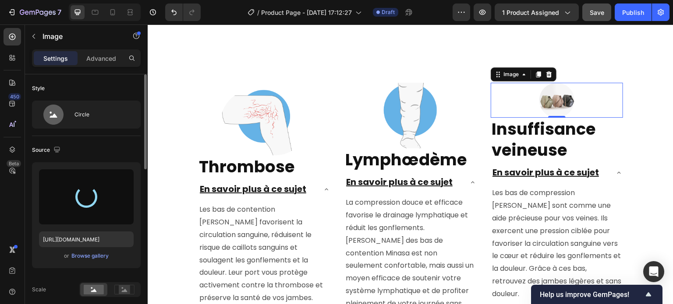
type input "https://cdn.shopify.com/s/files/1/0824/1725/4732/files/gempages_586253509616206…"
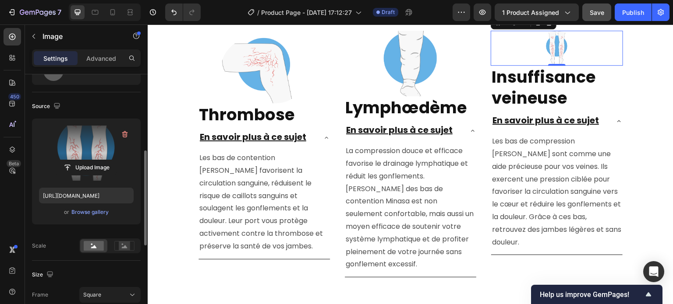
scroll to position [175, 0]
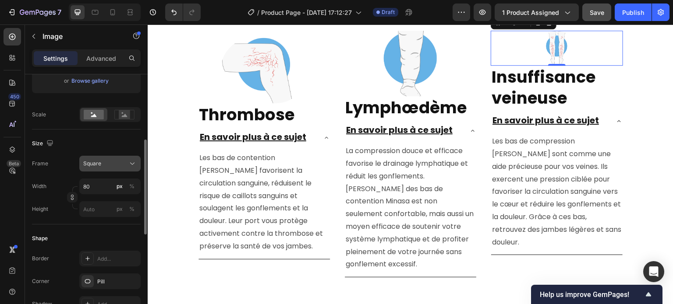
click at [113, 164] on div "Square" at bounding box center [104, 164] width 43 height 8
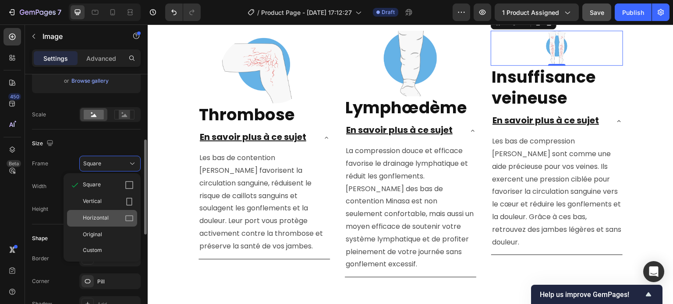
click at [102, 216] on span "Horizontal" at bounding box center [96, 218] width 26 height 9
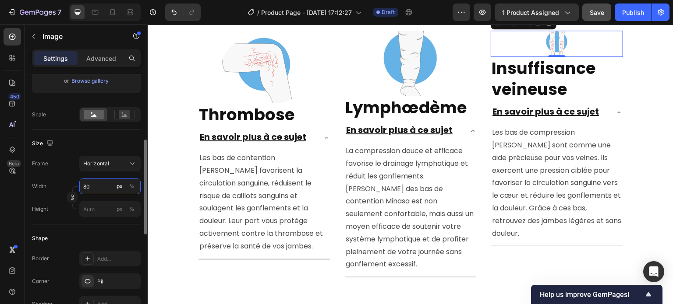
type input "2"
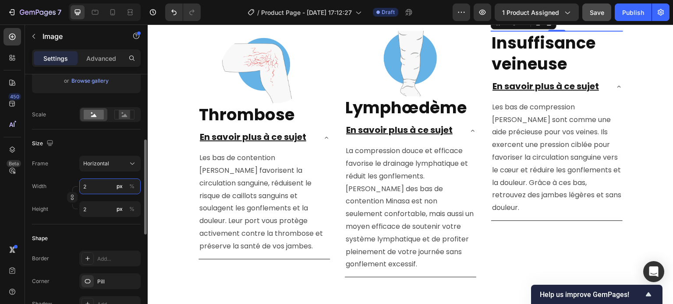
type input "20"
type input "15"
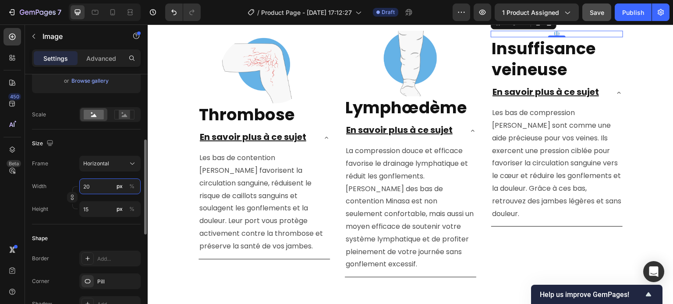
type input "200"
type input "150"
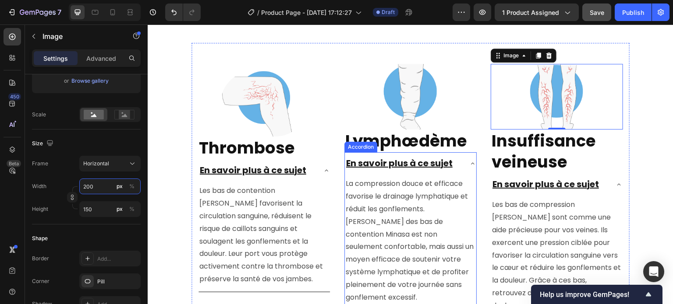
scroll to position [2049, 0]
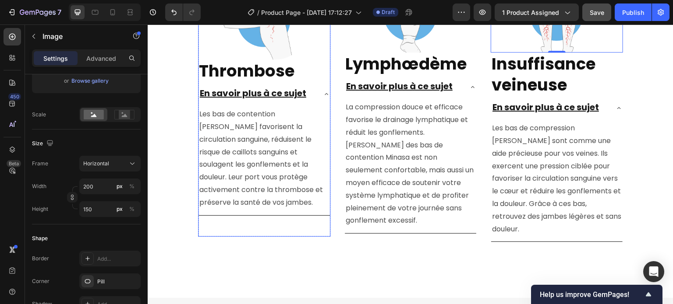
click at [282, 225] on div "Image Thrombose Heading En savoir plus à ce sujet Les bas de contention Minasa …" at bounding box center [264, 115] width 132 height 243
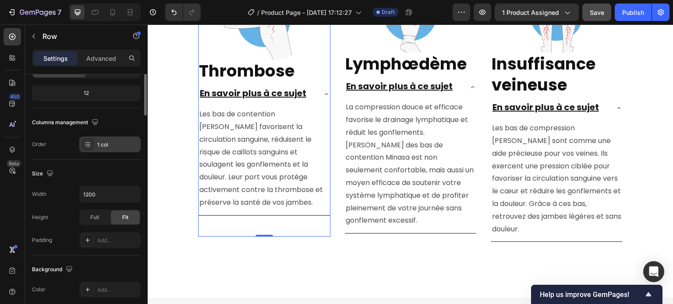
scroll to position [0, 0]
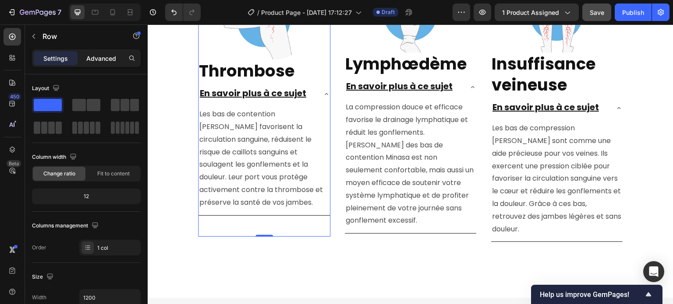
click at [94, 61] on p "Advanced" at bounding box center [101, 58] width 30 height 9
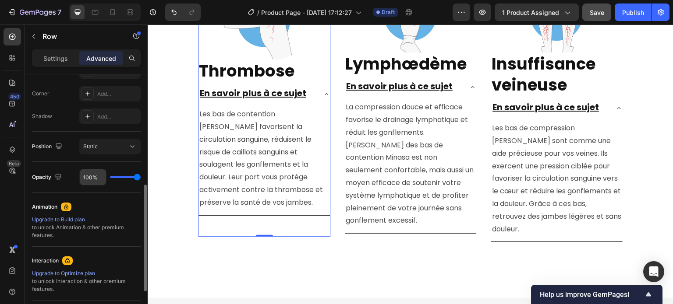
scroll to position [350, 0]
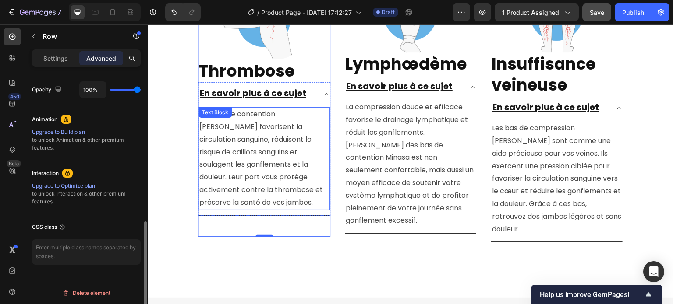
click at [235, 181] on p "Les bas de contention [PERSON_NAME] favorisent la circulation sanguine, réduise…" at bounding box center [264, 158] width 130 height 101
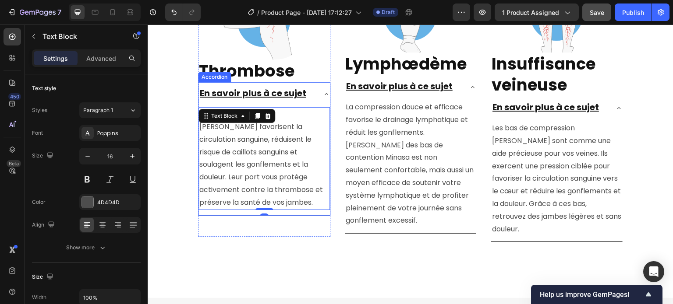
click at [314, 102] on div "En savoir plus à ce sujet" at bounding box center [263, 93] width 131 height 23
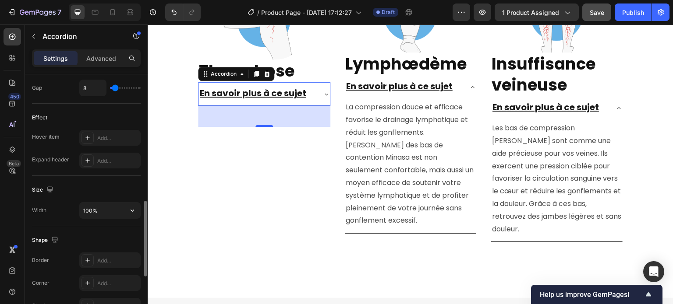
scroll to position [293, 0]
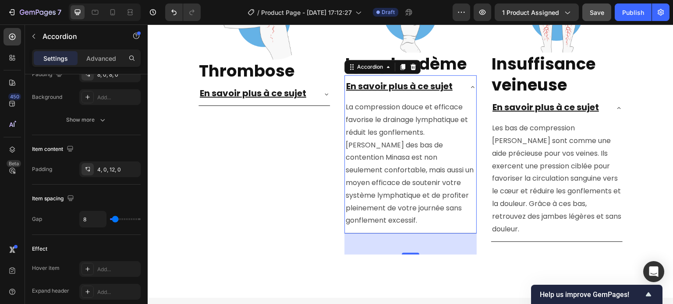
click at [450, 95] on div "En savoir plus à ce sujet" at bounding box center [410, 86] width 131 height 23
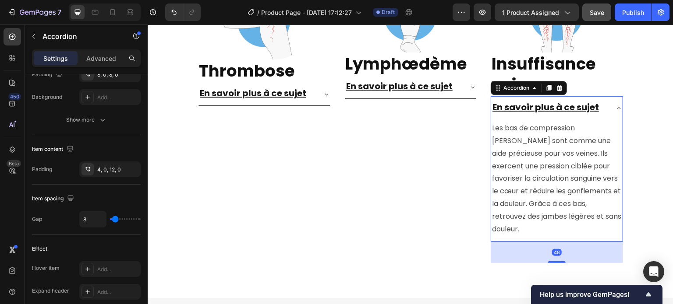
click at [615, 107] on icon at bounding box center [618, 108] width 7 height 7
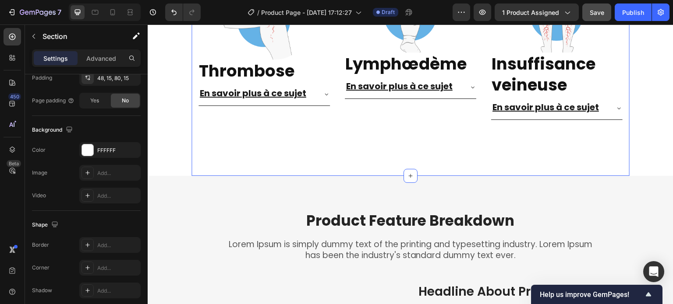
click at [437, 109] on div "Image Lymphœdème Heading En savoir plus à ce sujet Accordion" at bounding box center [410, 64] width 132 height 154
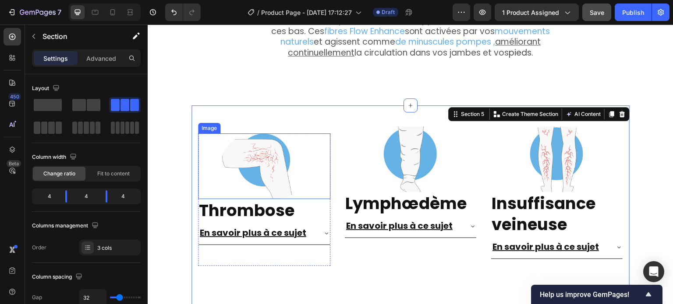
scroll to position [1961, 0]
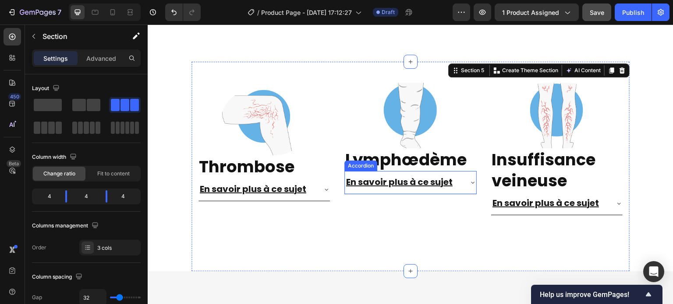
click at [377, 178] on u "En savoir plus à ce sujet" at bounding box center [399, 182] width 106 height 12
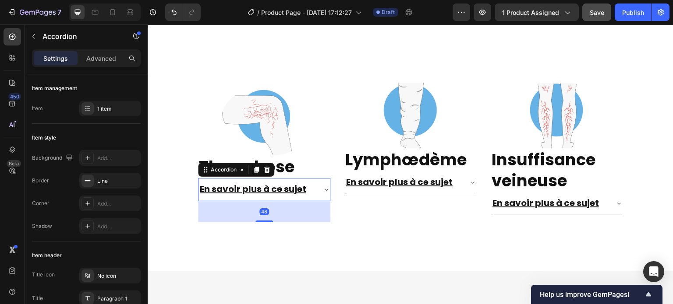
click at [274, 183] on u "En savoir plus à ce sujet" at bounding box center [253, 189] width 106 height 12
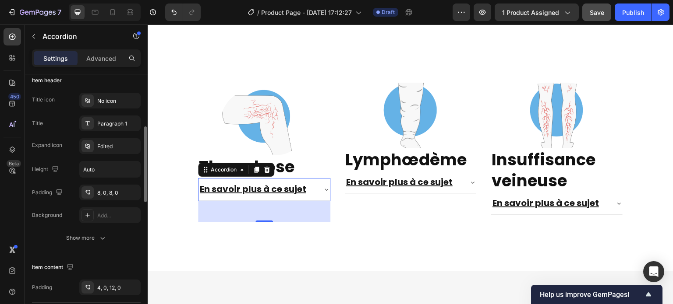
scroll to position [263, 0]
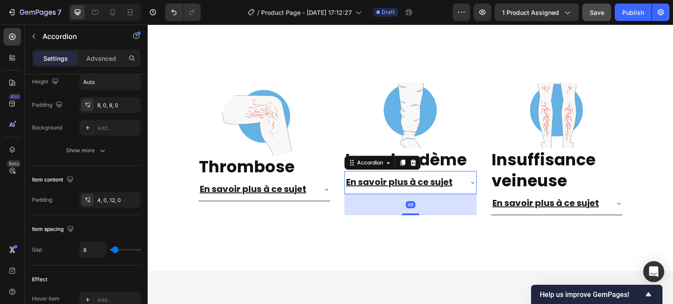
click at [418, 176] on u "En savoir plus à ce sujet" at bounding box center [399, 182] width 106 height 12
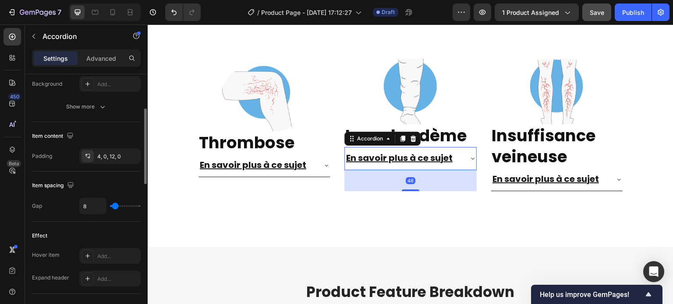
scroll to position [2005, 0]
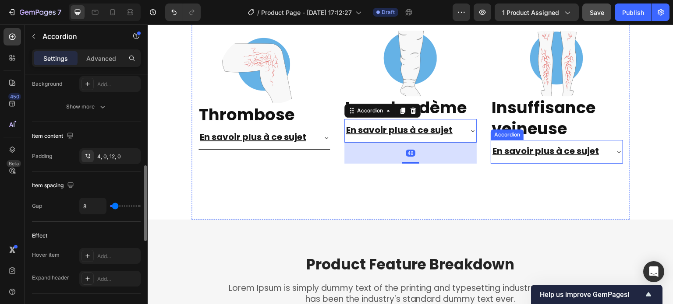
click at [558, 149] on u "En savoir plus à ce sujet" at bounding box center [545, 151] width 106 height 12
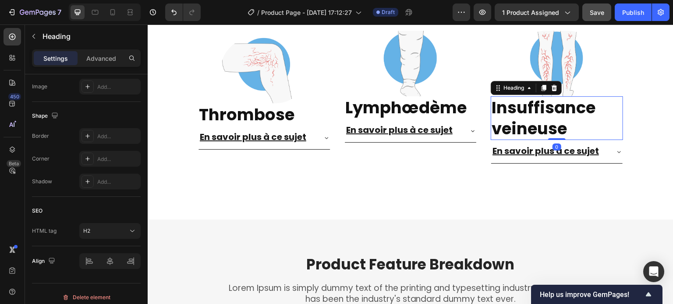
click at [533, 113] on strong "Insuffisance veineuse" at bounding box center [543, 118] width 104 height 44
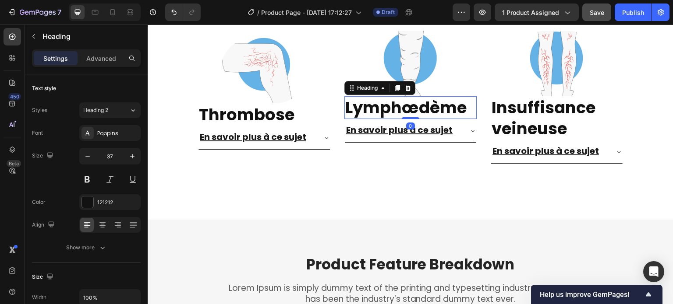
click at [422, 111] on strong "Lymphœdème" at bounding box center [405, 107] width 121 height 23
click at [284, 112] on strong "Thrombose" at bounding box center [246, 114] width 95 height 23
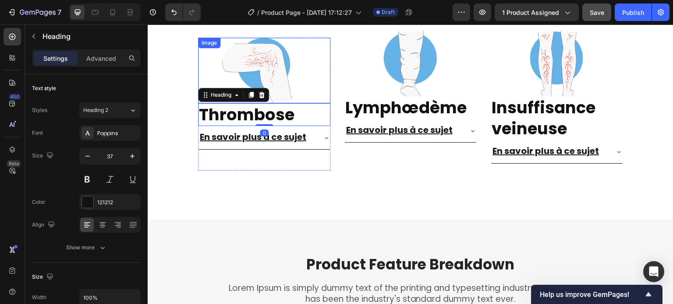
click at [281, 88] on img at bounding box center [264, 71] width 88 height 66
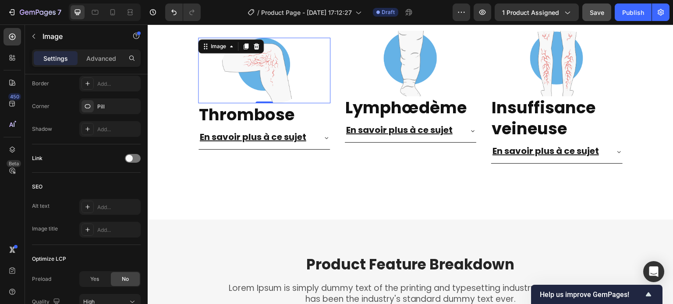
scroll to position [427, 0]
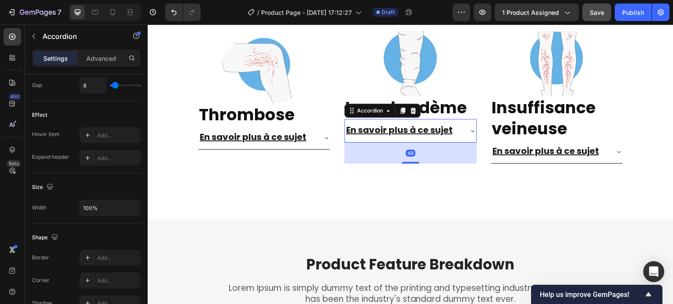
click at [456, 126] on div "En savoir plus à ce sujet" at bounding box center [403, 131] width 117 height 16
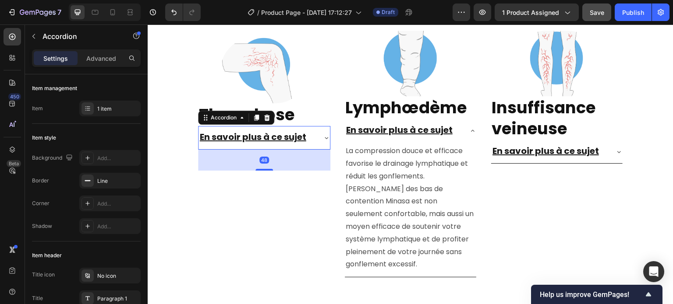
click at [296, 128] on div "En savoir plus à ce sujet" at bounding box center [263, 137] width 131 height 23
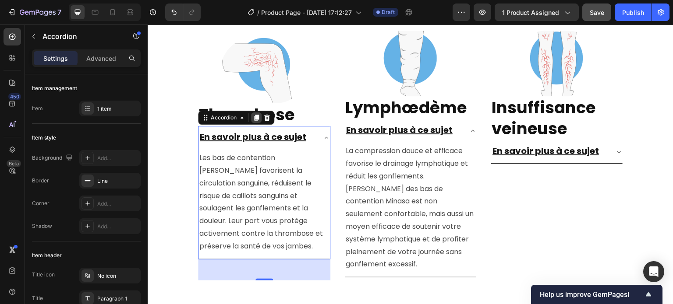
click at [253, 120] on icon at bounding box center [256, 117] width 7 height 7
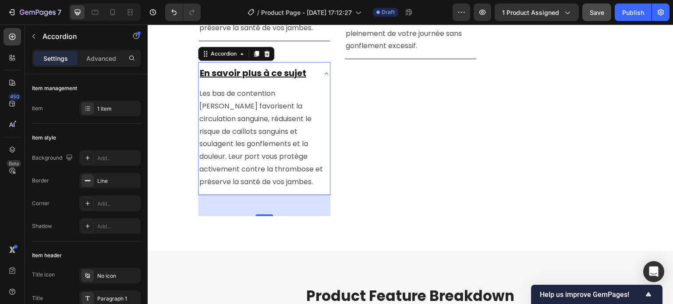
scroll to position [2224, 0]
click at [324, 70] on icon at bounding box center [326, 73] width 7 height 7
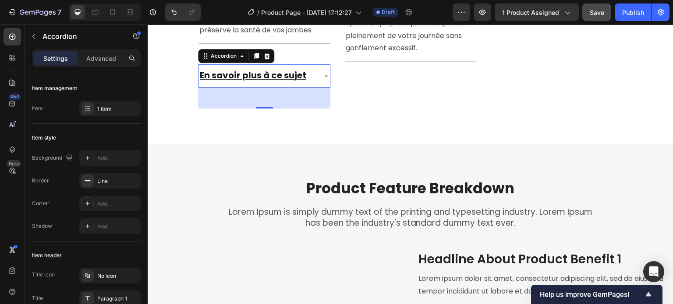
scroll to position [2180, 0]
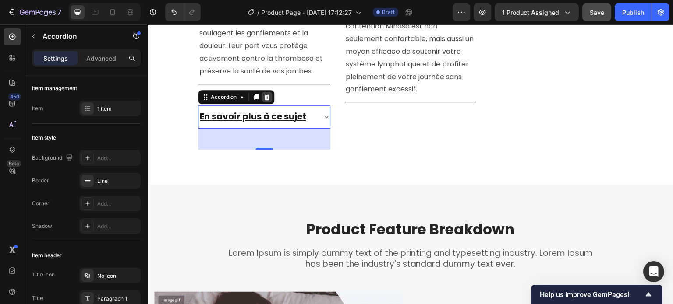
click at [266, 98] on icon at bounding box center [267, 97] width 6 height 6
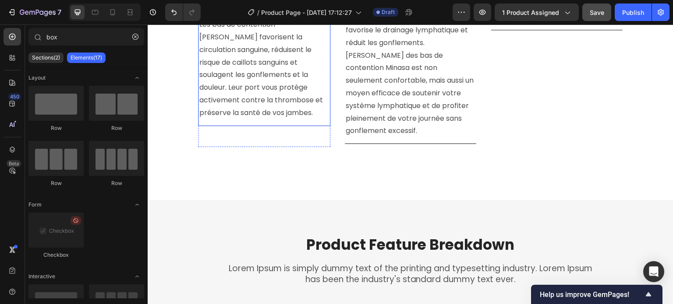
scroll to position [2136, 0]
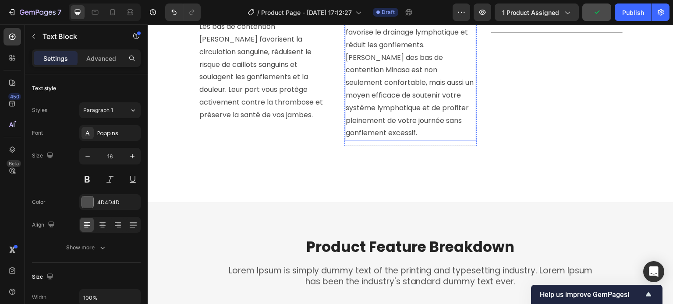
click at [416, 126] on p "La compression douce et efficace favorise le drainage lymphatique et réduit les…" at bounding box center [410, 77] width 130 height 126
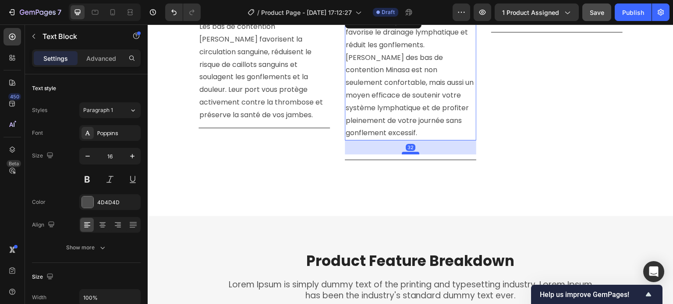
drag, startPoint x: 407, startPoint y: 126, endPoint x: 405, endPoint y: 140, distance: 14.1
click at [405, 152] on div at bounding box center [411, 153] width 18 height 3
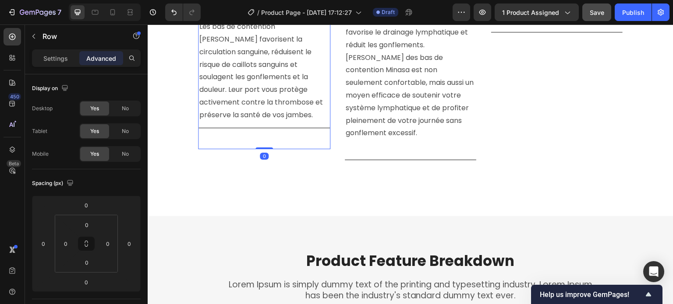
click at [281, 127] on div "Image Thrombose Heading En savoir plus à ce sujet Les bas de contention Minasa …" at bounding box center [264, 27] width 132 height 243
drag, startPoint x: 262, startPoint y: 147, endPoint x: 383, endPoint y: 141, distance: 120.5
click at [261, 145] on div "Image Thrombose Heading En savoir plus à ce sujet Les bas de contention Minasa …" at bounding box center [264, 27] width 132 height 243
click at [386, 141] on div "La compression douce et efficace favorise le drainage lymphatique et réduit les…" at bounding box center [410, 85] width 131 height 149
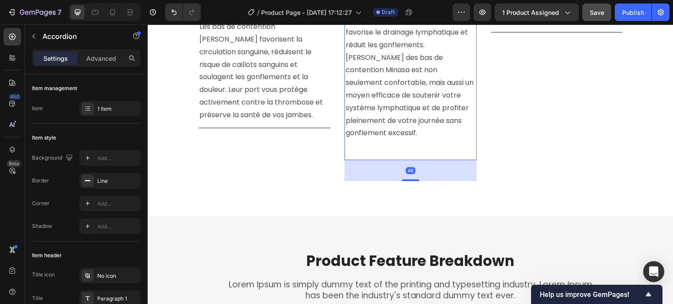
click at [407, 132] on div "La compression douce et efficace favorise le drainage lymphatique et réduit les…" at bounding box center [410, 84] width 131 height 142
click at [406, 119] on p "La compression douce et efficace favorise le drainage lymphatique et réduit les…" at bounding box center [410, 77] width 130 height 126
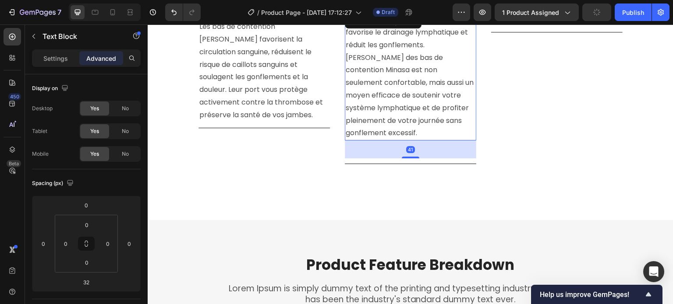
click at [406, 157] on div at bounding box center [411, 158] width 18 height 2
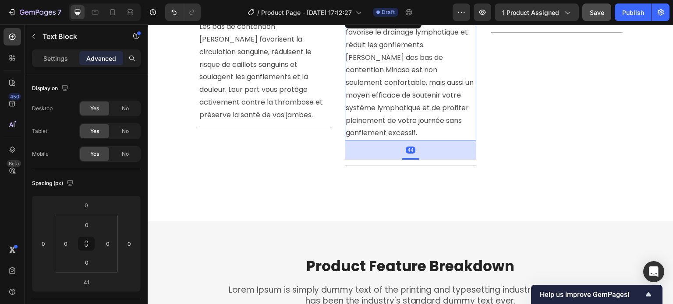
drag, startPoint x: 405, startPoint y: 144, endPoint x: 394, endPoint y: 146, distance: 12.0
click at [404, 158] on div at bounding box center [411, 159] width 18 height 2
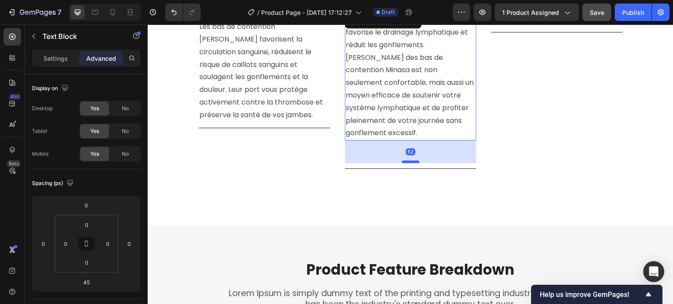
drag, startPoint x: 405, startPoint y: 145, endPoint x: 401, endPoint y: 148, distance: 5.7
click at [402, 161] on div at bounding box center [411, 162] width 18 height 3
click at [407, 160] on div at bounding box center [411, 161] width 18 height 3
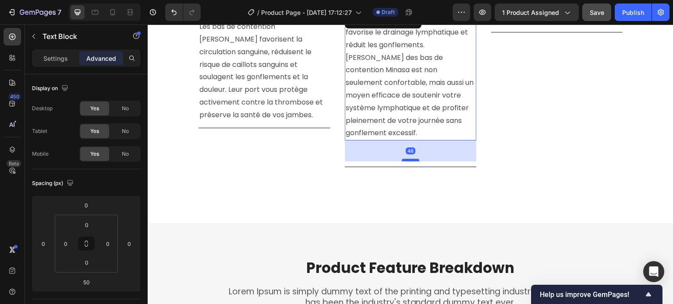
click at [405, 159] on div at bounding box center [411, 160] width 18 height 3
type input "48"
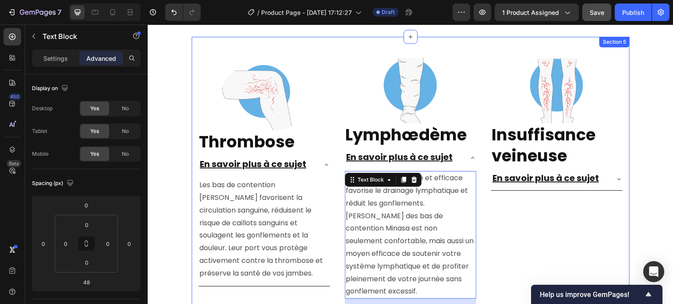
scroll to position [1961, 0]
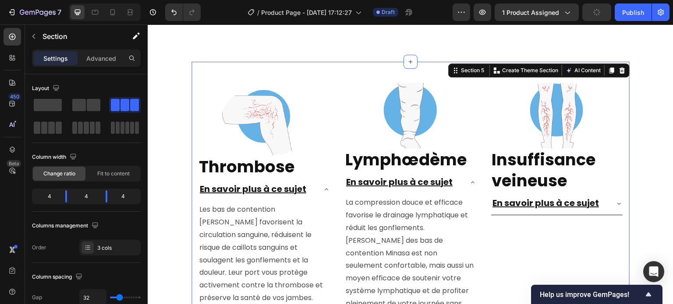
click at [523, 229] on div "Image Insuffisance veineuse Heading En savoir plus à ce sujet Accordion" at bounding box center [556, 227] width 132 height 289
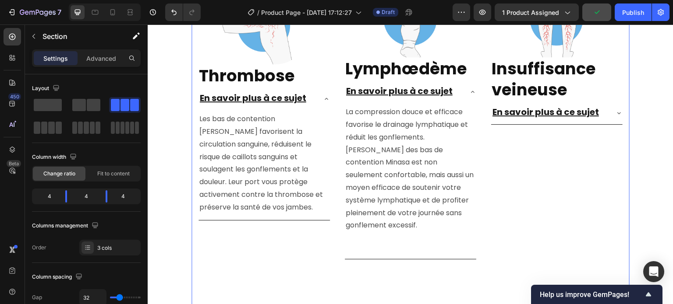
scroll to position [2049, 0]
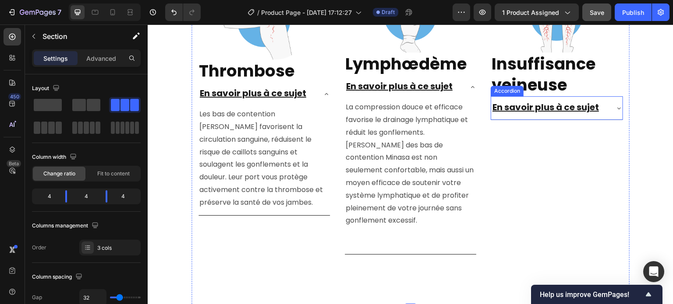
click at [609, 109] on div "En savoir plus à ce sujet" at bounding box center [556, 107] width 131 height 23
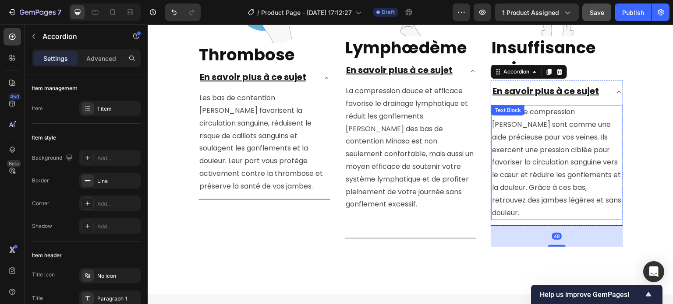
scroll to position [2092, 0]
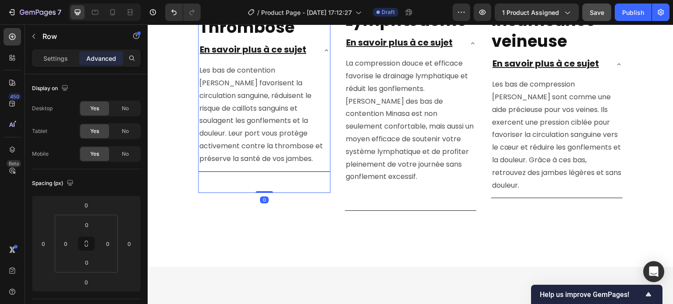
click at [267, 190] on div "Image Thrombose Heading En savoir plus à ce sujet Les bas de contention Minasa …" at bounding box center [264, 71] width 132 height 243
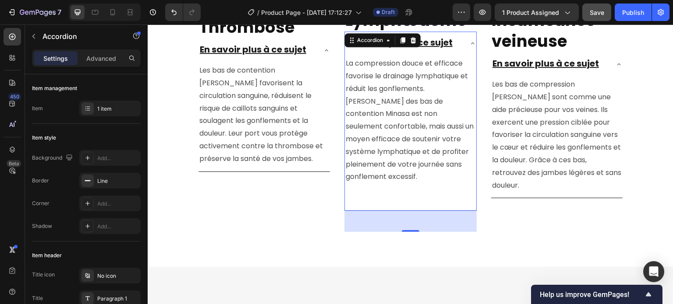
click at [387, 186] on div "La compression douce et efficace favorise le drainage lymphatique et réduit les…" at bounding box center [410, 130] width 131 height 149
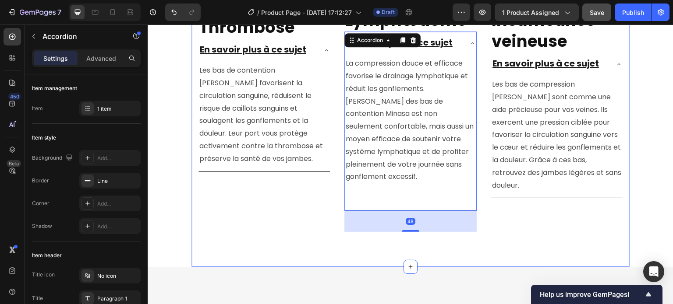
click at [520, 195] on div "Image Insuffisance veineuse Heading En savoir plus à ce sujet Les bas de compre…" at bounding box center [556, 87] width 132 height 289
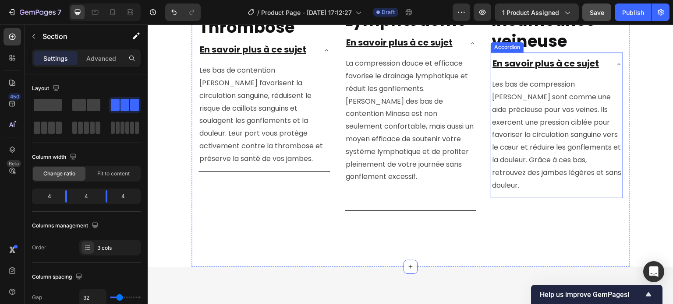
click at [538, 184] on div "Les bas de compression Minasa sont comme une aide précieuse pour vos veines. Il…" at bounding box center [556, 137] width 131 height 122
click at [401, 209] on div "Image Lymphœdème Heading En savoir plus à ce sujet La compression douce et effi…" at bounding box center [410, 87] width 132 height 289
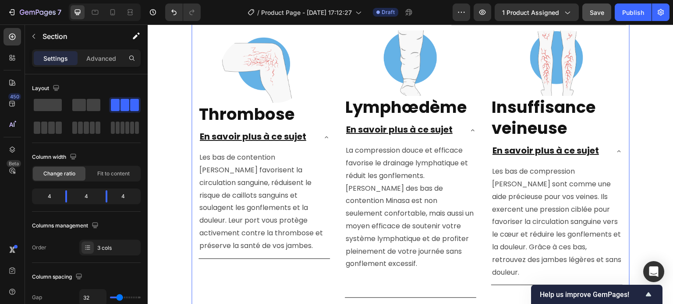
scroll to position [2005, 0]
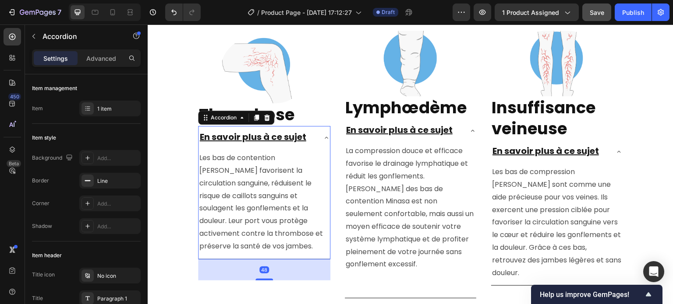
click at [325, 137] on icon at bounding box center [326, 137] width 7 height 7
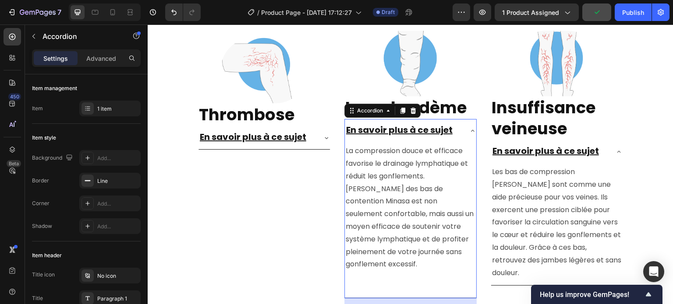
click at [469, 131] on icon at bounding box center [472, 130] width 7 height 7
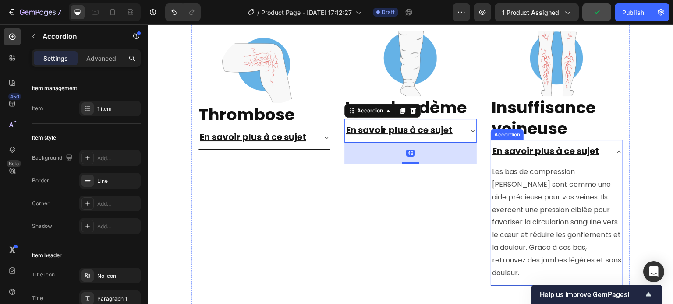
click at [615, 152] on icon at bounding box center [618, 151] width 7 height 7
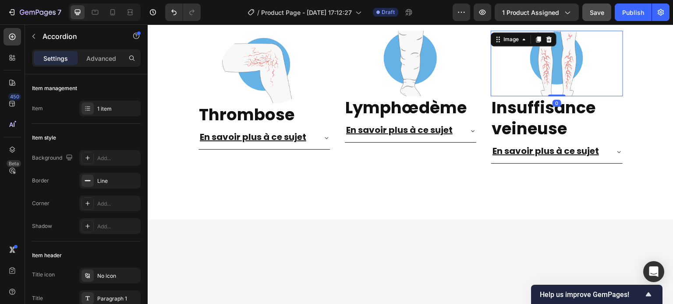
click at [563, 85] on img at bounding box center [557, 64] width 88 height 66
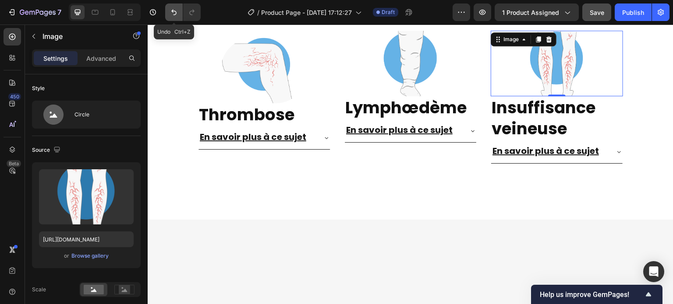
click at [169, 13] on icon "Undo/Redo" at bounding box center [173, 12] width 9 height 9
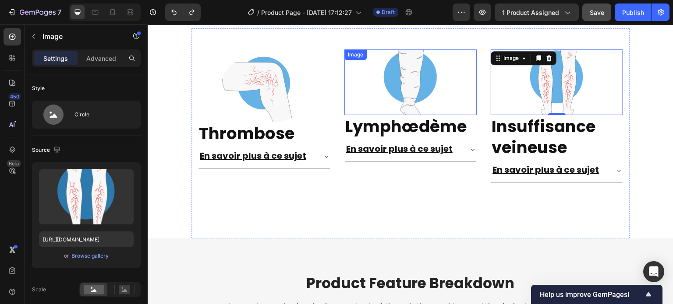
scroll to position [1961, 0]
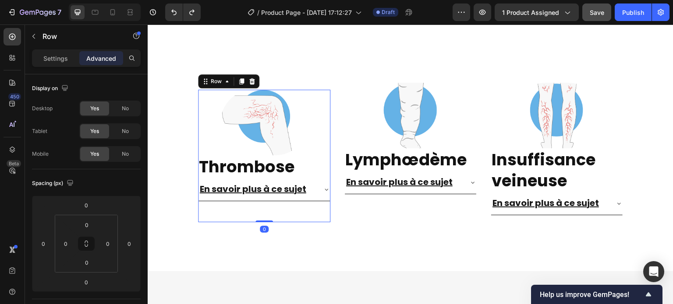
click at [257, 200] on div "Image Thrombose Heading En savoir plus à ce sujet Accordion" at bounding box center [264, 156] width 132 height 133
click at [36, 42] on button "button" at bounding box center [34, 36] width 14 height 14
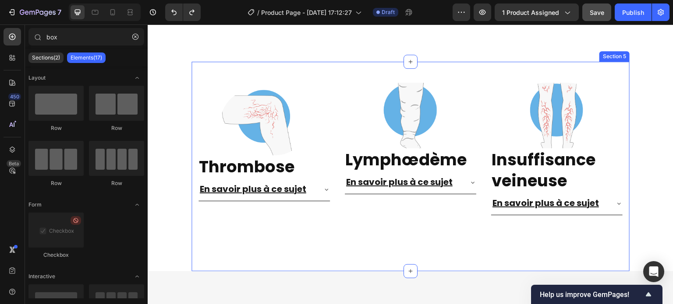
click at [338, 66] on div "Image Thrombose Heading En savoir plus à ce sujet Accordion Row Row Image Lymph…" at bounding box center [410, 167] width 438 height 210
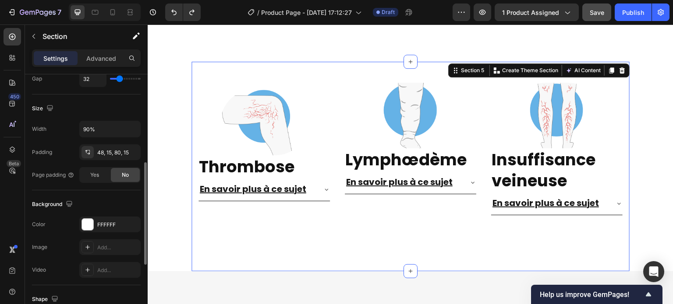
scroll to position [306, 0]
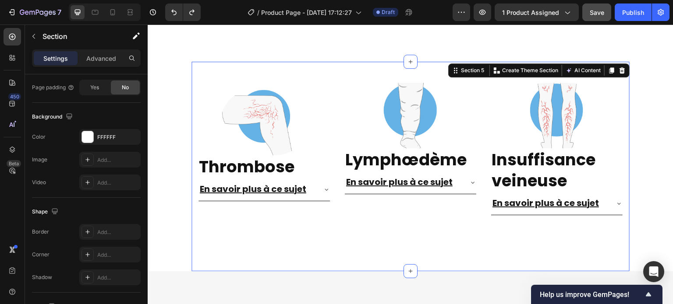
click at [366, 191] on div "Image Lymphœdème Heading En savoir plus à ce sujet Accordion" at bounding box center [410, 160] width 132 height 154
click at [376, 186] on div "Image Lymphœdème Heading En savoir plus à ce sujet Accordion" at bounding box center [410, 160] width 132 height 154
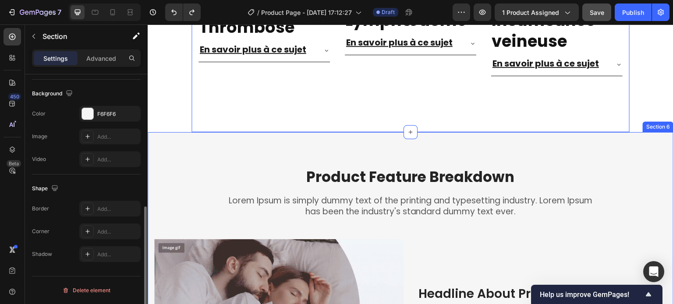
scroll to position [278, 0]
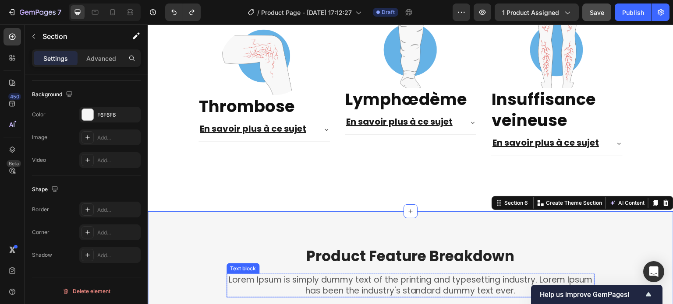
scroll to position [1917, 0]
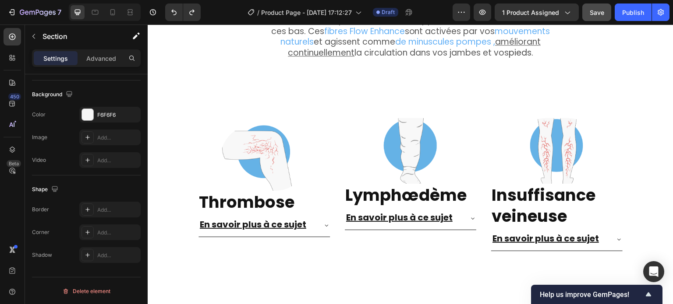
click at [167, 124] on section "Image Thrombose Heading En savoir plus à ce sujet Accordion Row Row Image Lymph…" at bounding box center [410, 202] width 487 height 210
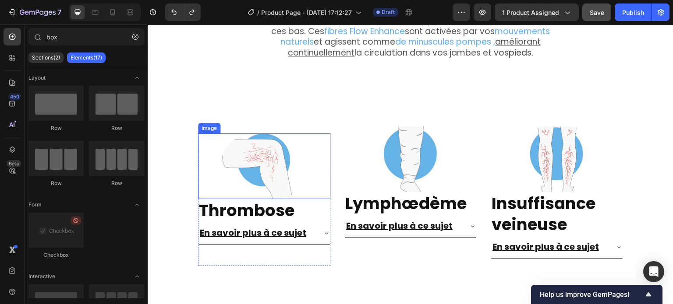
click at [203, 141] on div at bounding box center [264, 167] width 132 height 66
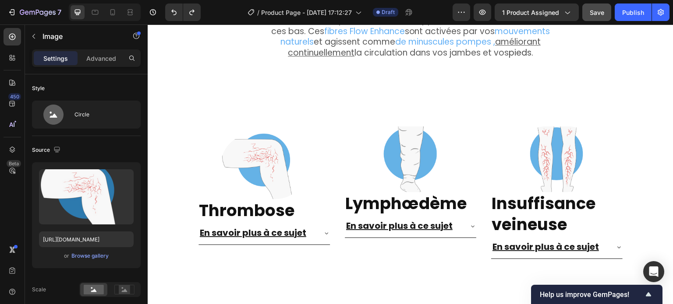
click at [167, 149] on section "Image Thrombose Heading En savoir plus à ce sujet Accordion Row Row Image Lymph…" at bounding box center [410, 211] width 487 height 210
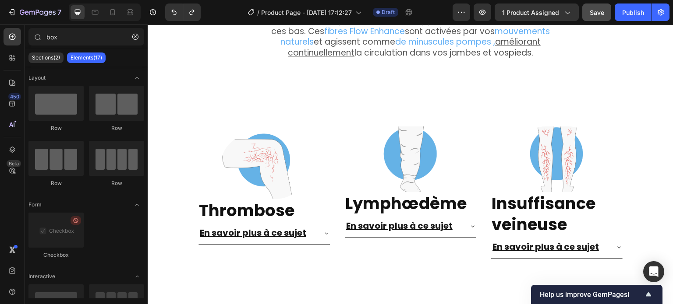
click at [167, 149] on section "Image Thrombose Heading En savoir plus à ce sujet Accordion Row Row Image Lymph…" at bounding box center [410, 211] width 487 height 210
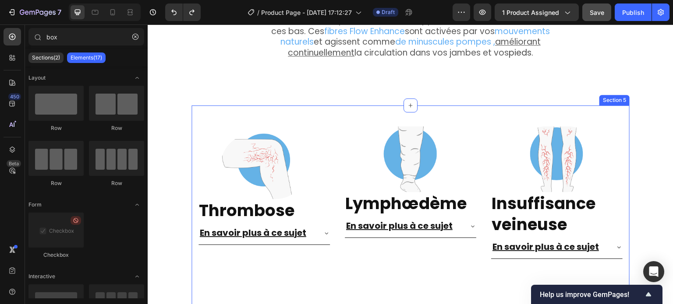
click at [342, 109] on div "Image Thrombose Heading En savoir plus à ce sujet Accordion Row Row Image Lymph…" at bounding box center [410, 211] width 438 height 210
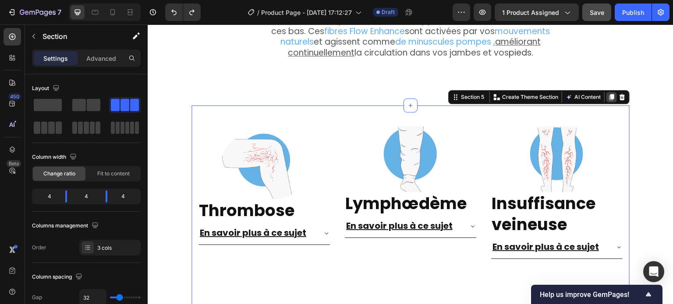
click at [609, 94] on icon at bounding box center [611, 97] width 5 height 6
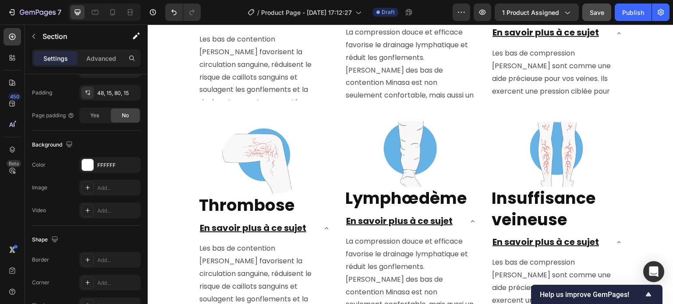
scroll to position [2125, 0]
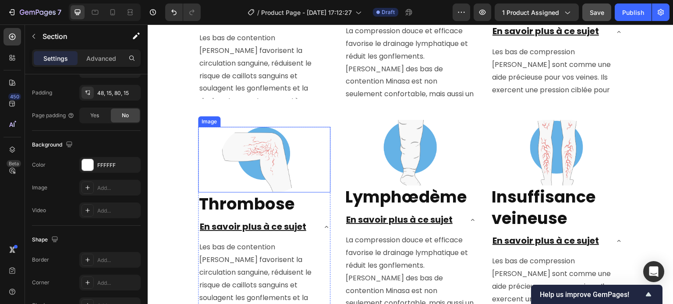
click at [260, 151] on img at bounding box center [264, 160] width 88 height 66
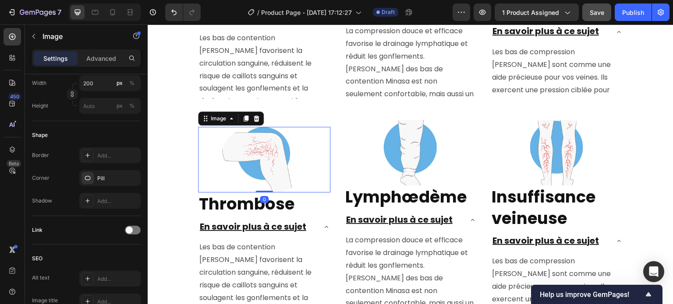
scroll to position [0, 0]
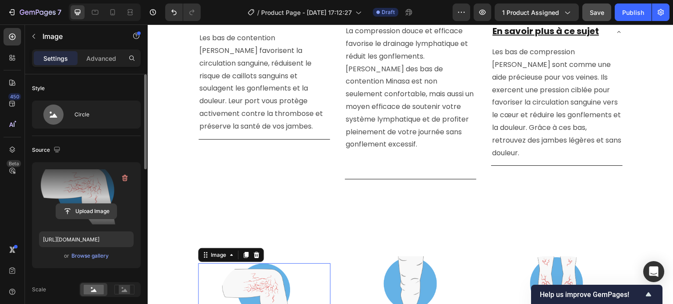
click at [85, 211] on input "file" at bounding box center [86, 211] width 60 height 15
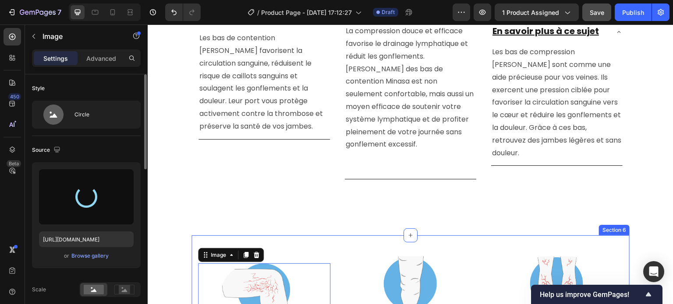
scroll to position [2256, 0]
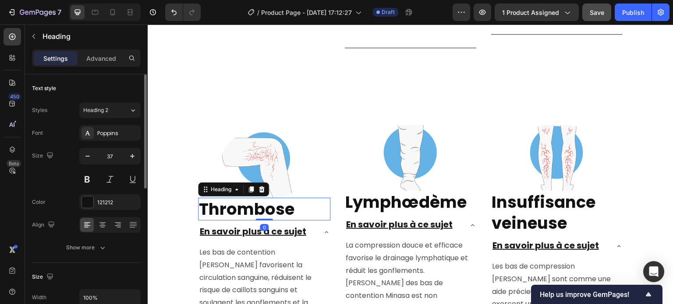
click at [247, 198] on strong "Thrombose" at bounding box center [246, 209] width 95 height 23
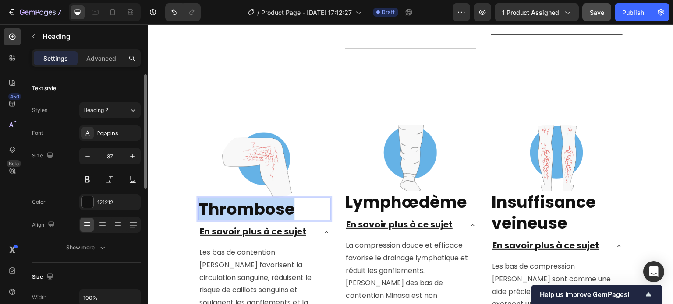
click at [247, 198] on strong "Thrombose" at bounding box center [246, 209] width 95 height 23
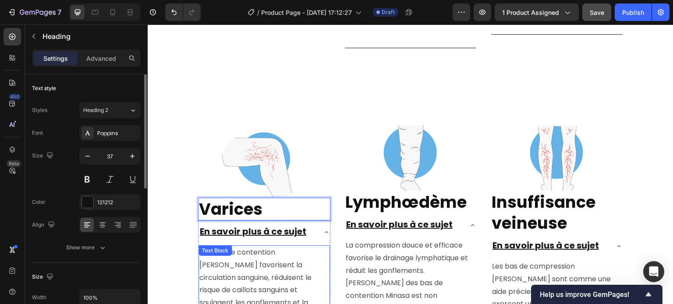
click at [243, 246] on div "Les bas de contention Minasa favorisent la circulation sanguine, réduisent le r…" at bounding box center [263, 297] width 131 height 102
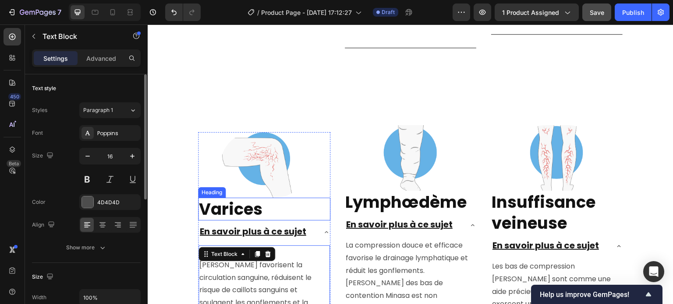
scroll to position [2344, 0]
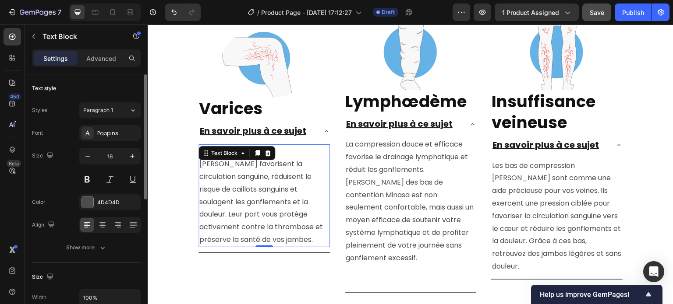
click at [234, 209] on p "Les bas de contention [PERSON_NAME] favorisent la circulation sanguine, réduise…" at bounding box center [264, 195] width 130 height 101
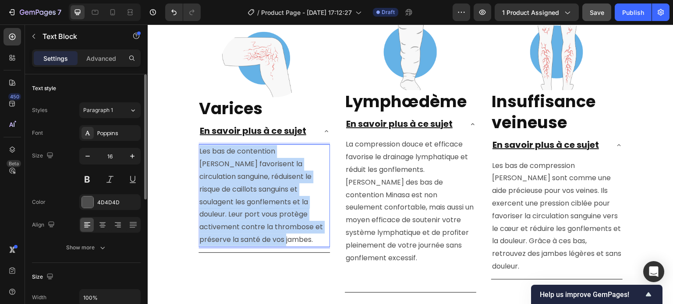
click at [234, 209] on p "Les bas de contention [PERSON_NAME] favorisent la circulation sanguine, réduise…" at bounding box center [264, 195] width 130 height 101
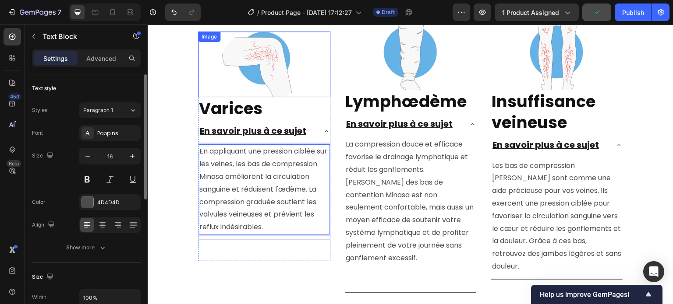
click at [258, 66] on img at bounding box center [264, 65] width 88 height 66
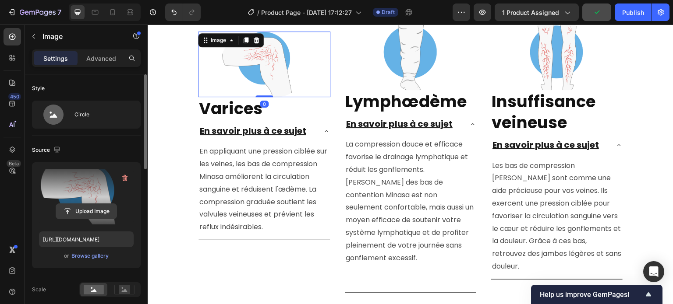
click at [82, 205] on input "file" at bounding box center [86, 211] width 60 height 15
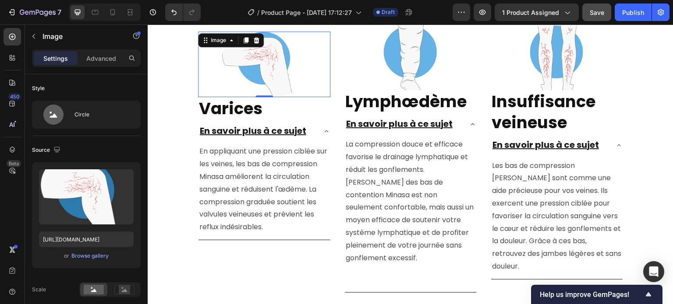
type input "https://cdn.shopify.com/s/files/1/0824/1725/4732/files/gempages_586253509616206…"
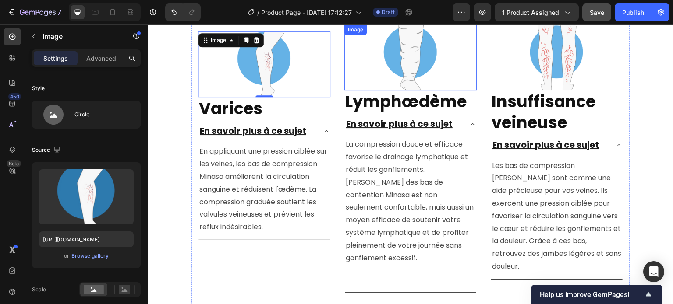
click at [401, 56] on img at bounding box center [410, 58] width 88 height 66
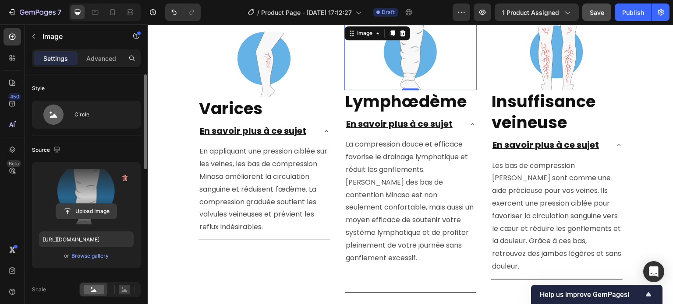
click at [82, 208] on input "file" at bounding box center [86, 211] width 60 height 15
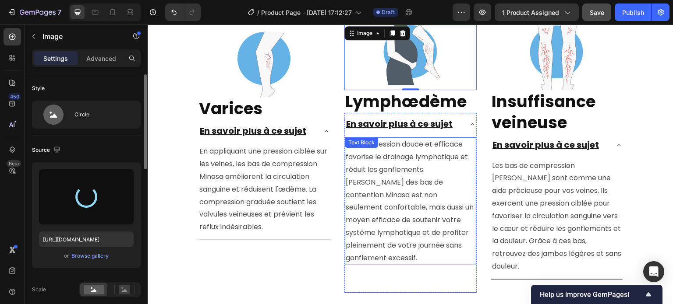
type input "https://cdn.shopify.com/s/files/1/0824/1725/4732/files/gempages_586253509616206…"
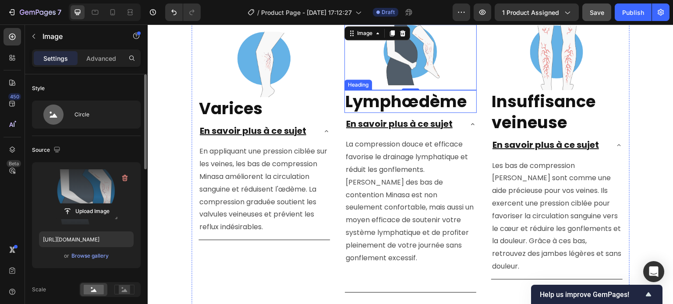
click at [400, 101] on strong "Lymphœdème" at bounding box center [405, 101] width 121 height 23
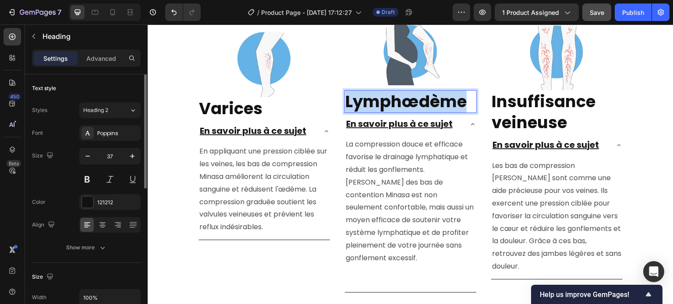
click at [400, 101] on strong "Lymphœdème" at bounding box center [405, 101] width 121 height 23
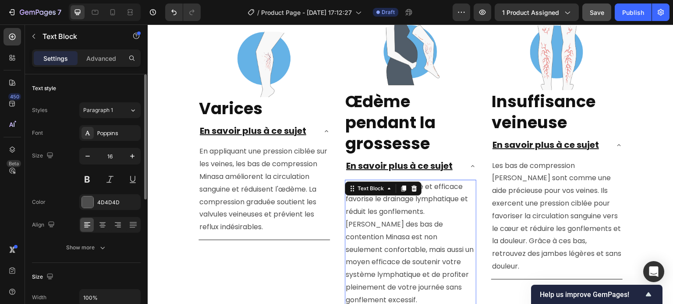
click at [400, 189] on div "La compression douce et efficace favorise le drainage lymphatique et réduit les…" at bounding box center [410, 244] width 131 height 128
click at [409, 242] on p "La compression douce et efficace favorise le drainage lymphatique et réduit les…" at bounding box center [410, 244] width 130 height 126
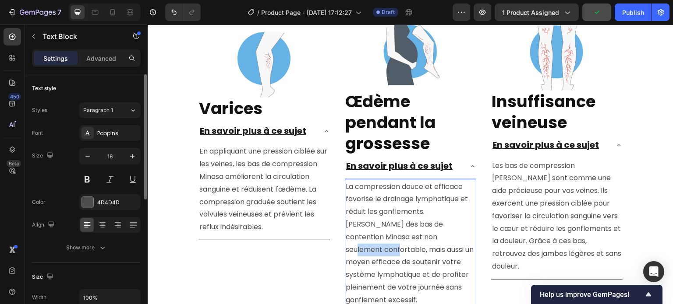
click at [409, 242] on p "La compression douce et efficace favorise le drainage lymphatique et réduit les…" at bounding box center [410, 244] width 130 height 126
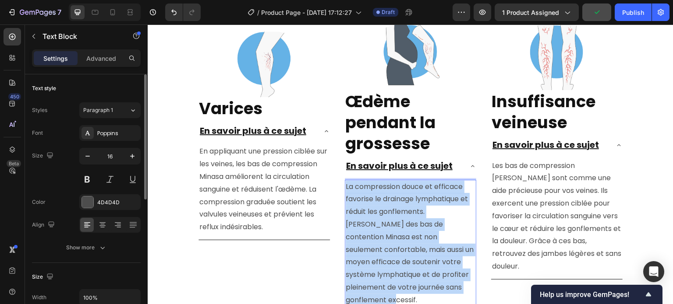
click at [409, 242] on p "La compression douce et efficace favorise le drainage lymphatique et réduit les…" at bounding box center [410, 244] width 130 height 126
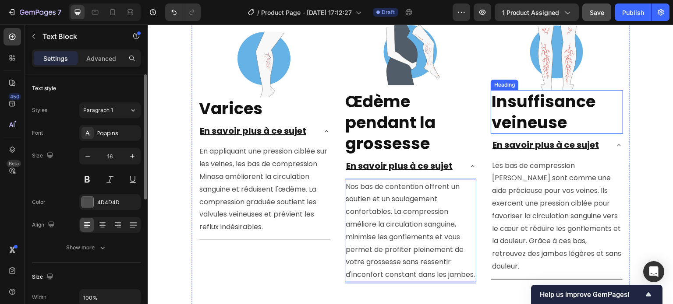
click at [510, 111] on strong "Insuffisance veineuse" at bounding box center [543, 112] width 104 height 44
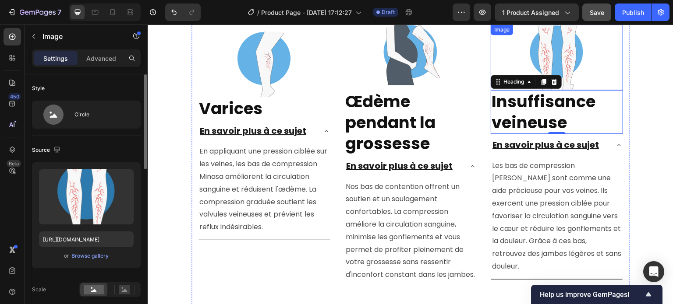
click at [535, 53] on img at bounding box center [557, 58] width 88 height 66
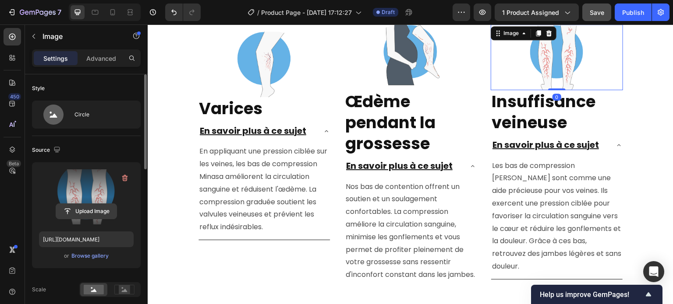
click at [88, 209] on input "file" at bounding box center [86, 211] width 60 height 15
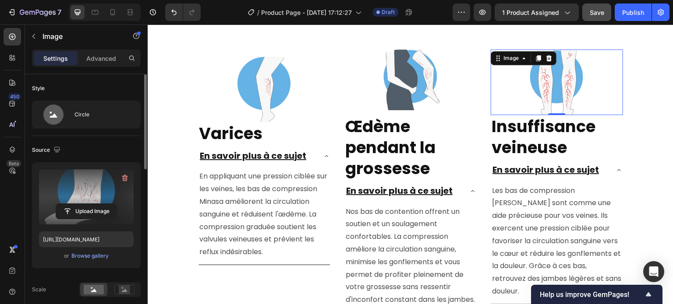
type input "https://cdn.shopify.com/s/files/1/0824/1725/4732/files/gempages_586253509616206…"
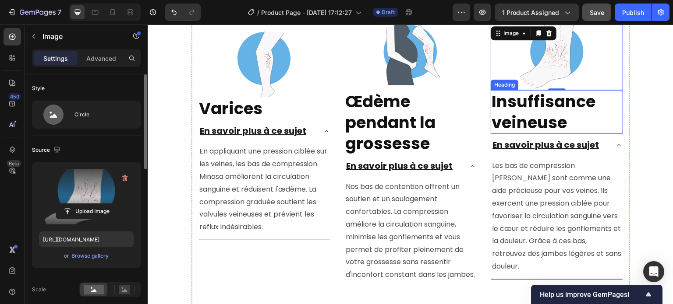
click at [553, 122] on strong "Insuffisance veineuse" at bounding box center [543, 112] width 104 height 44
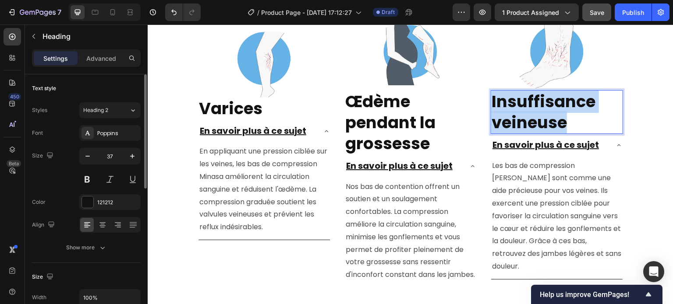
click at [553, 122] on strong "Insuffisance veineuse" at bounding box center [543, 112] width 104 height 44
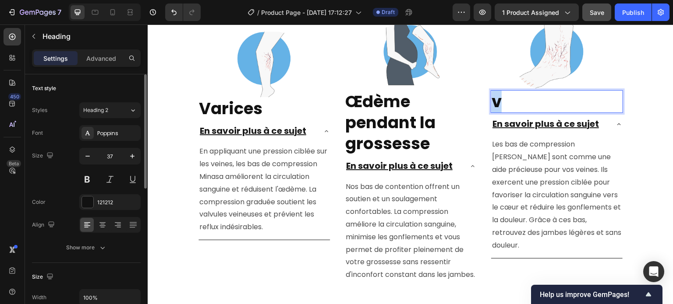
drag, startPoint x: 504, startPoint y: 100, endPoint x: 489, endPoint y: 103, distance: 15.5
click at [491, 103] on p "v" at bounding box center [556, 101] width 130 height 21
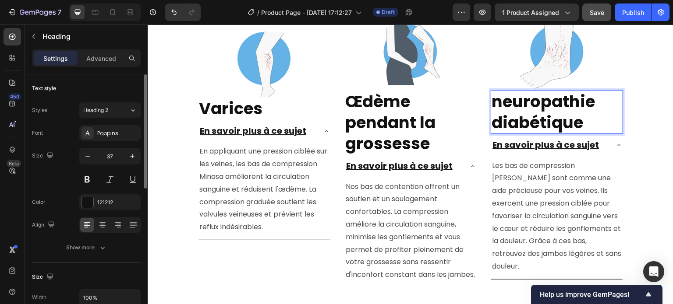
click at [501, 104] on strong "neuropathie diabétique" at bounding box center [542, 112] width 103 height 44
click at [639, 104] on section "Image ⁠⁠⁠⁠⁠⁠⁠ Varices Heading En savoir plus à ce sujet En appliquant une press…" at bounding box center [410, 185] width 487 height 363
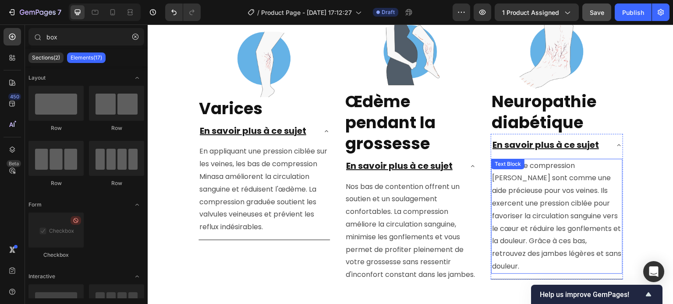
click at [539, 193] on p "Les bas de compression [PERSON_NAME] sont comme une aide précieuse pour vos vei…" at bounding box center [557, 216] width 130 height 113
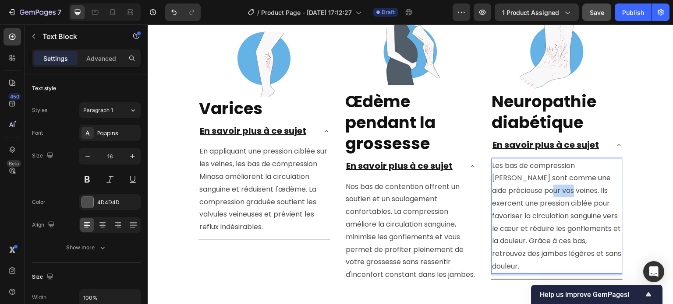
click at [539, 193] on p "Les bas de compression [PERSON_NAME] sont comme une aide précieuse pour vos vei…" at bounding box center [557, 216] width 130 height 113
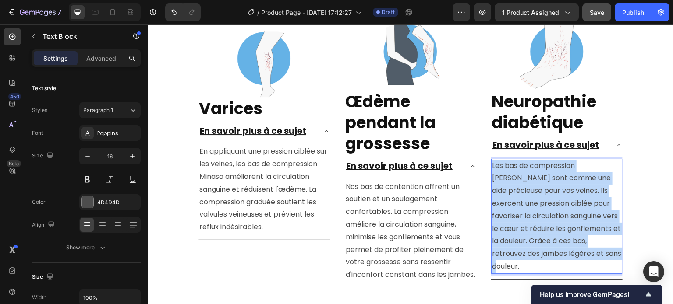
click at [539, 193] on p "Les bas de compression [PERSON_NAME] sont comme une aide précieuse pour vos vei…" at bounding box center [557, 216] width 130 height 113
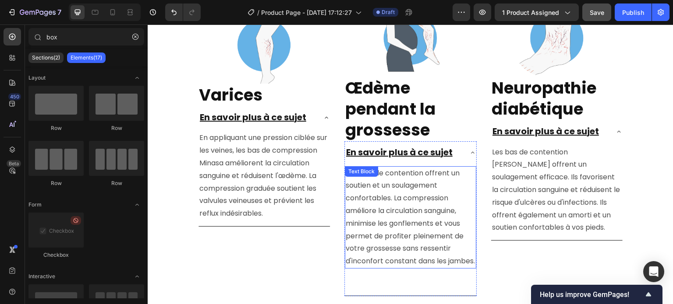
scroll to position [2356, 0]
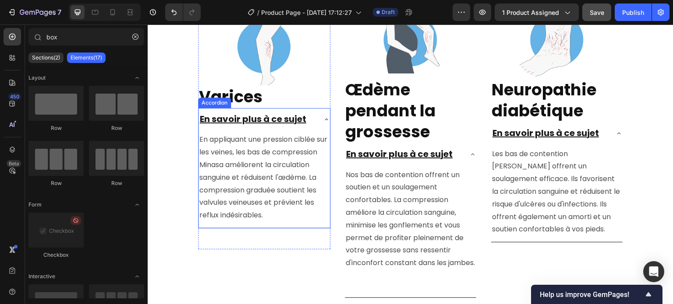
click at [323, 119] on icon at bounding box center [326, 119] width 7 height 7
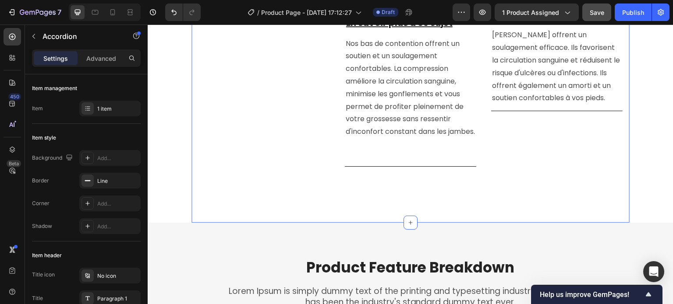
scroll to position [2618, 0]
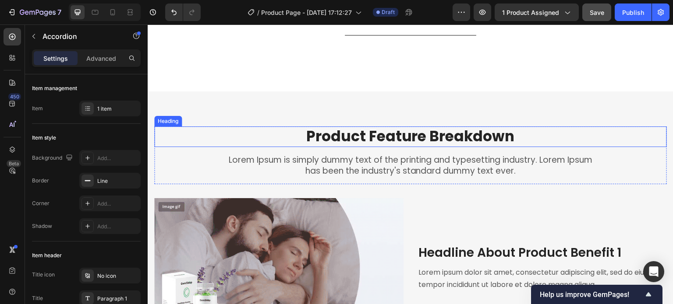
click at [222, 146] on p "Product Feature Breakdown" at bounding box center [410, 136] width 511 height 19
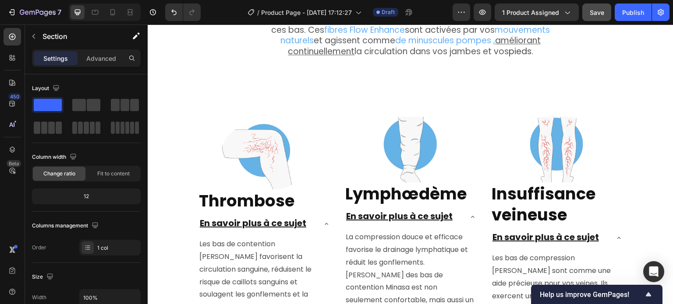
scroll to position [1918, 0]
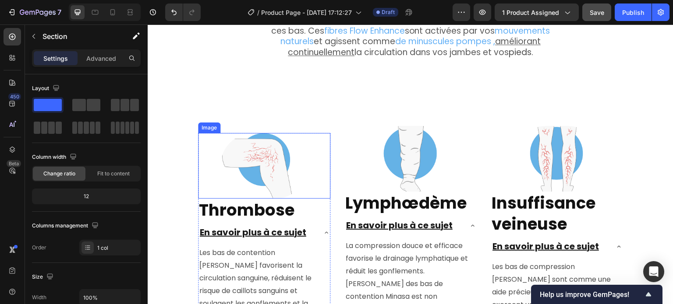
click at [254, 147] on img at bounding box center [264, 166] width 88 height 66
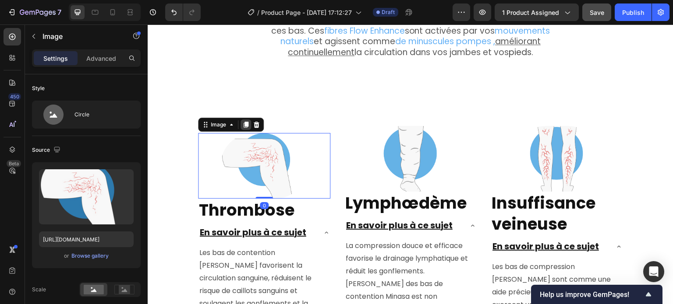
click at [245, 121] on icon at bounding box center [245, 124] width 7 height 7
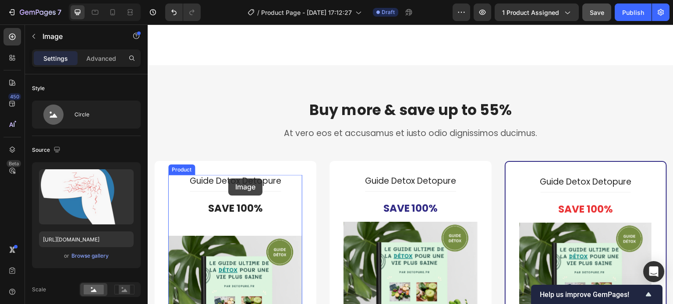
scroll to position [3757, 0]
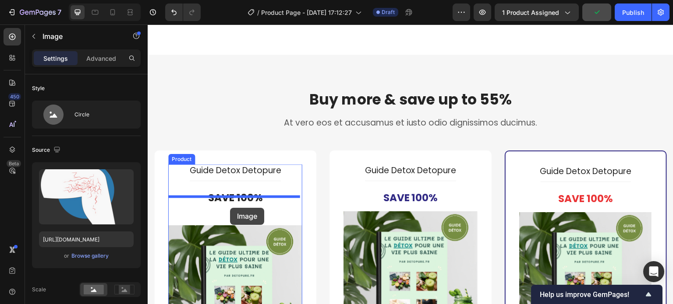
drag, startPoint x: 207, startPoint y: 183, endPoint x: 230, endPoint y: 208, distance: 34.1
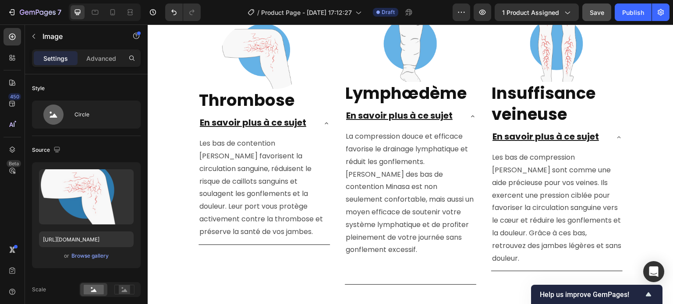
scroll to position [1918, 0]
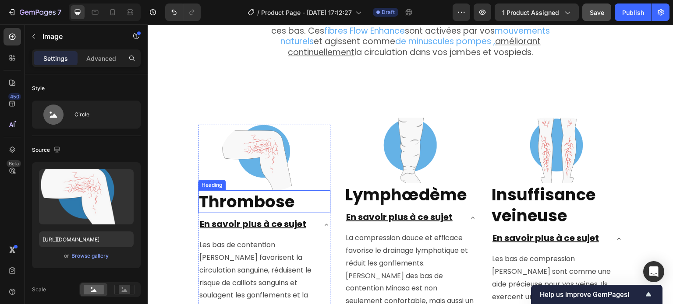
click at [305, 204] on h2 "Thrombose" at bounding box center [264, 201] width 132 height 23
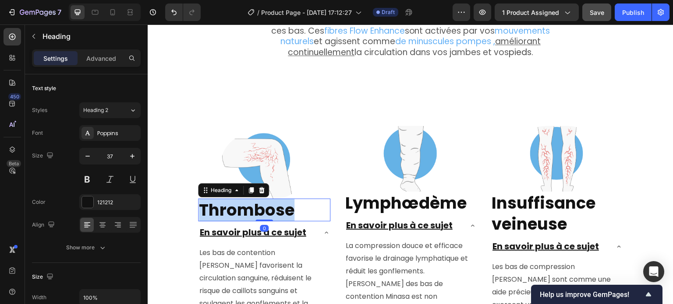
click at [262, 202] on strong "Thrombose" at bounding box center [246, 210] width 95 height 23
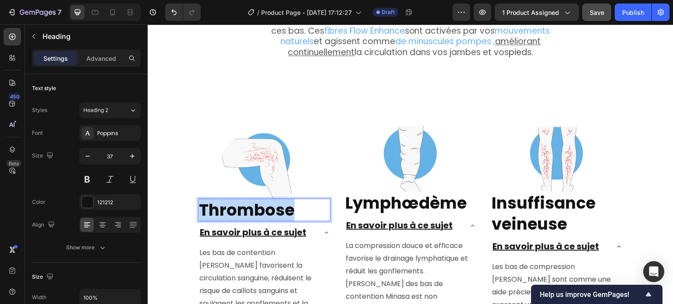
click at [262, 202] on strong "Thrombose" at bounding box center [246, 210] width 95 height 23
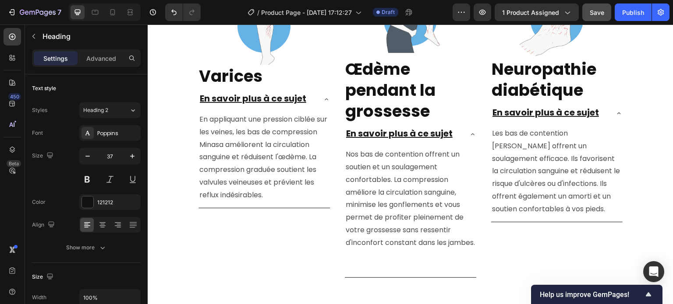
type input "16"
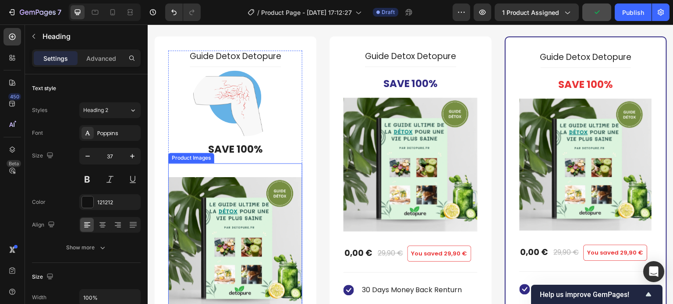
scroll to position [3844, 0]
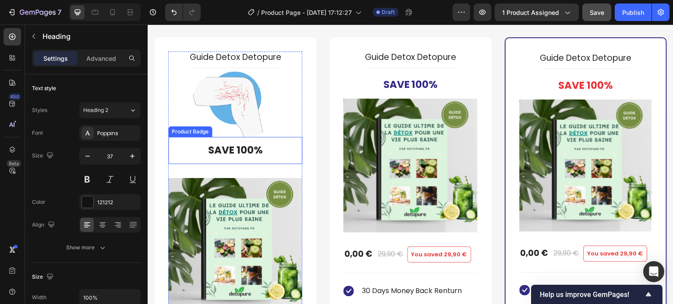
click at [244, 152] on pre "Save 100%" at bounding box center [235, 150] width 69 height 27
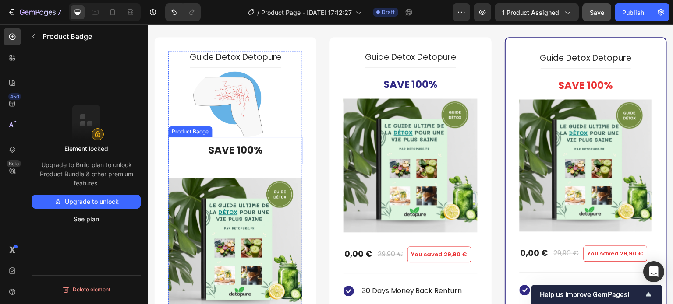
click at [244, 152] on pre "Save 100%" at bounding box center [235, 150] width 69 height 27
click at [240, 149] on pre "Save 100%" at bounding box center [235, 150] width 69 height 27
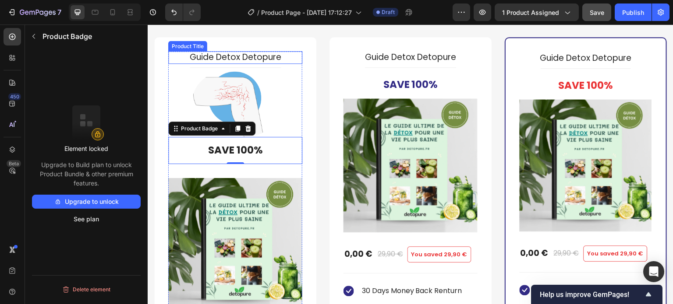
click at [231, 53] on h2 "Guide Detox Detopure" at bounding box center [235, 57] width 134 height 13
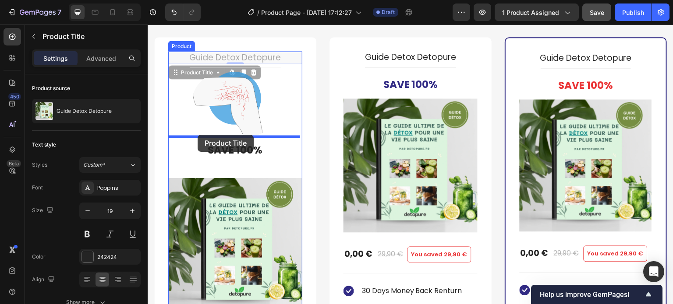
drag, startPoint x: 173, startPoint y: 73, endPoint x: 197, endPoint y: 135, distance: 66.4
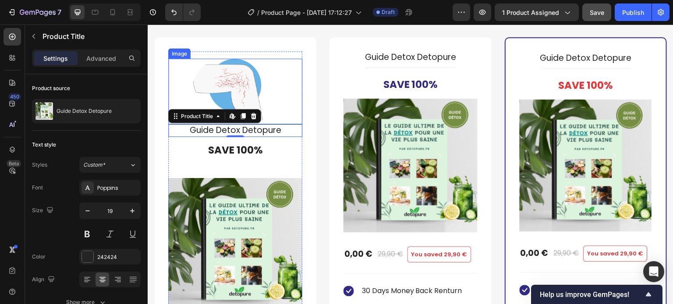
scroll to position [3832, 0]
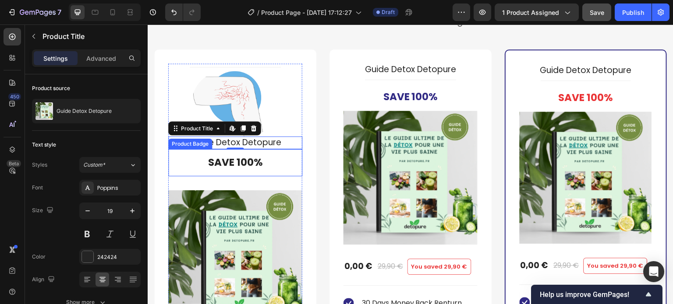
click at [265, 161] on pre "Save 100%" at bounding box center [235, 162] width 69 height 27
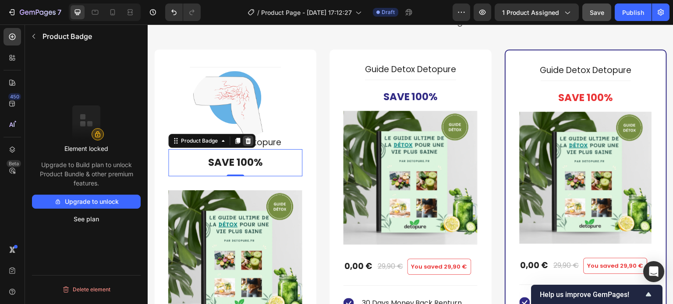
click at [248, 143] on icon at bounding box center [248, 141] width 6 height 6
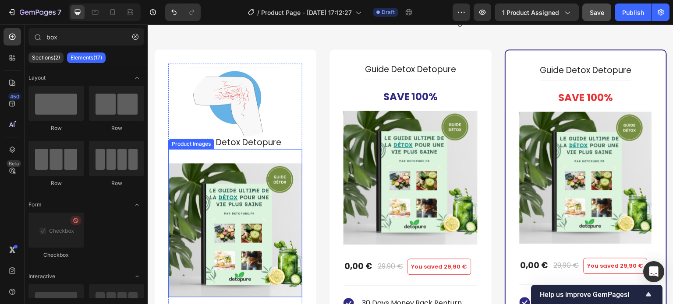
click at [255, 184] on img at bounding box center [235, 230] width 134 height 134
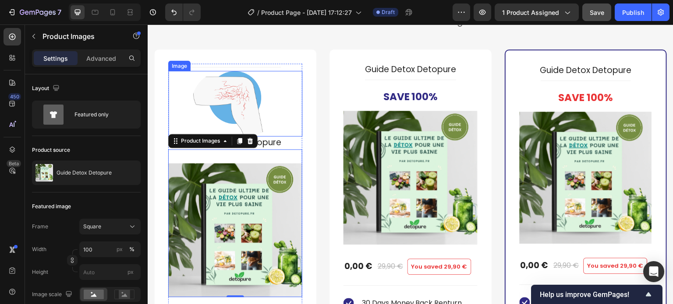
click at [226, 106] on img at bounding box center [235, 104] width 88 height 66
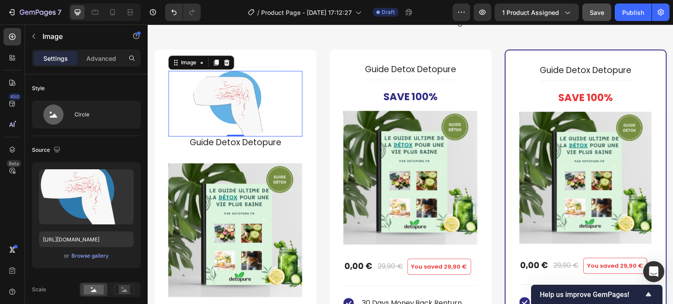
click at [231, 142] on h2 "Guide Detox Detopure" at bounding box center [235, 143] width 134 height 13
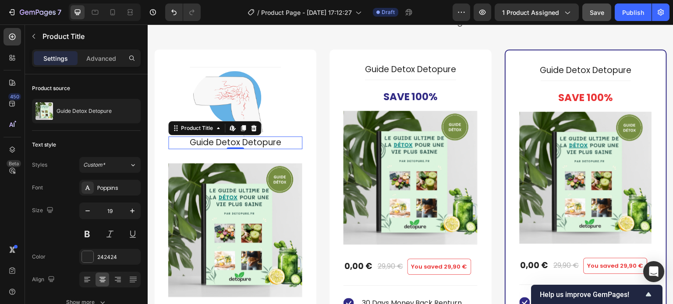
click at [231, 142] on h2 "Guide Detox Detopure" at bounding box center [235, 143] width 134 height 13
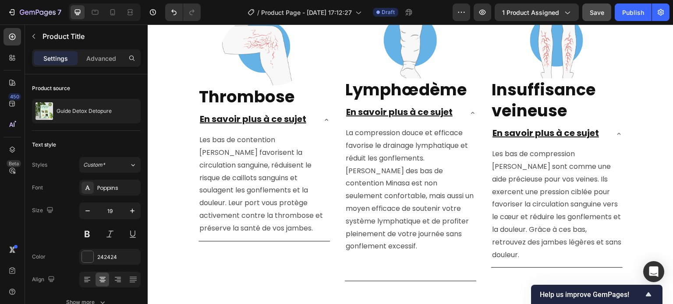
scroll to position [1993, 0]
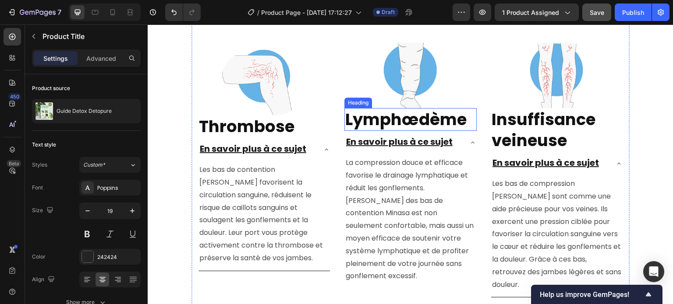
click at [451, 124] on strong "Lymphœdème" at bounding box center [405, 119] width 121 height 23
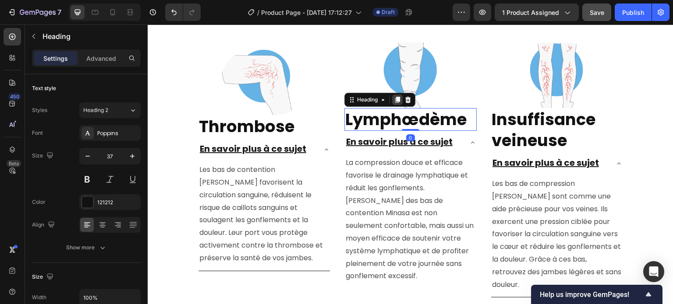
click at [395, 99] on icon at bounding box center [397, 100] width 5 height 6
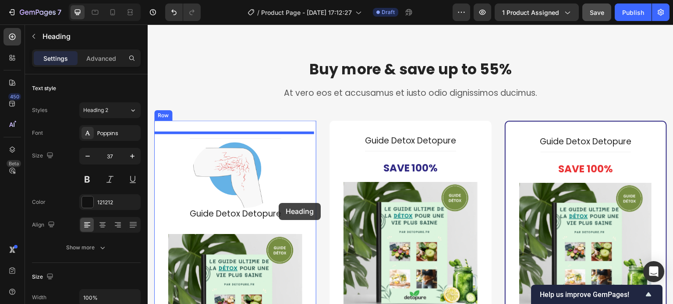
scroll to position [3832, 0]
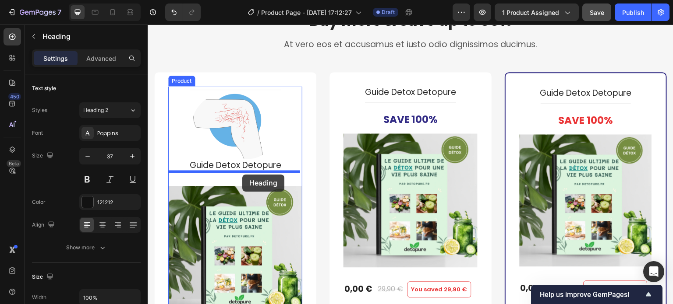
drag, startPoint x: 351, startPoint y: 124, endPoint x: 242, endPoint y: 175, distance: 120.3
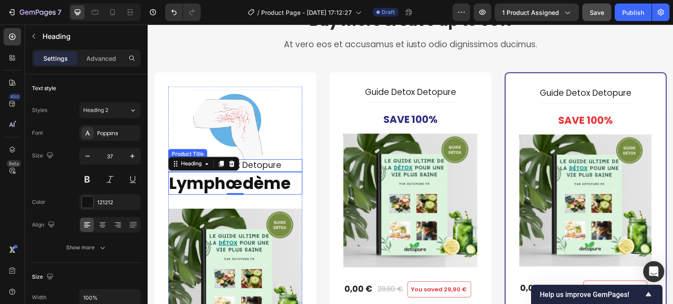
click at [261, 166] on h2 "Guide Detox Detopure" at bounding box center [235, 165] width 134 height 13
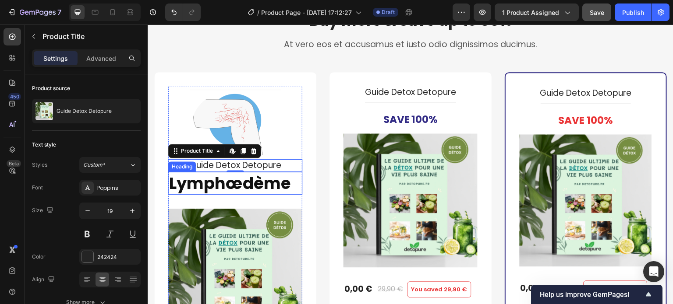
click at [238, 187] on strong "Lymphœdème" at bounding box center [229, 183] width 121 height 23
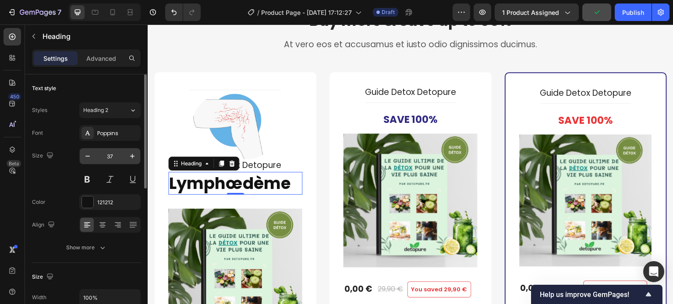
click at [110, 158] on input "37" at bounding box center [109, 156] width 29 height 16
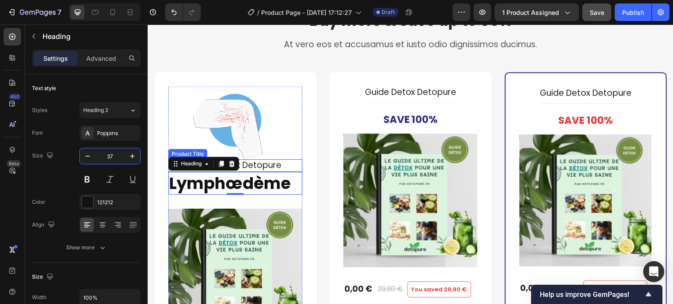
click at [263, 167] on h2 "Guide Detox Detopure" at bounding box center [235, 165] width 134 height 13
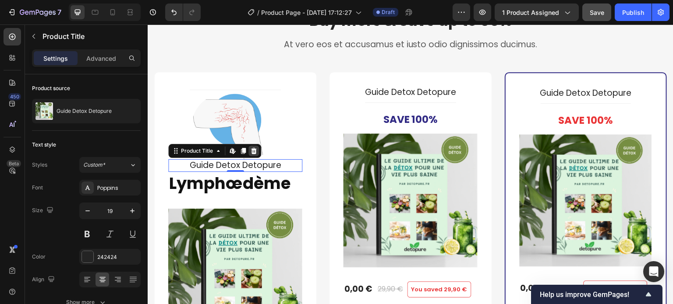
click at [254, 151] on icon at bounding box center [254, 151] width 6 height 6
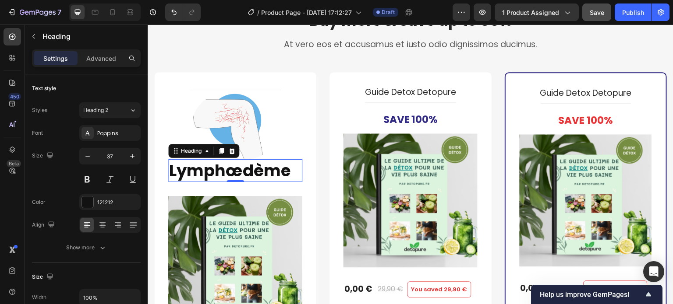
click at [247, 171] on strong "Lymphœdème" at bounding box center [229, 170] width 121 height 23
click at [103, 226] on icon at bounding box center [102, 225] width 9 height 9
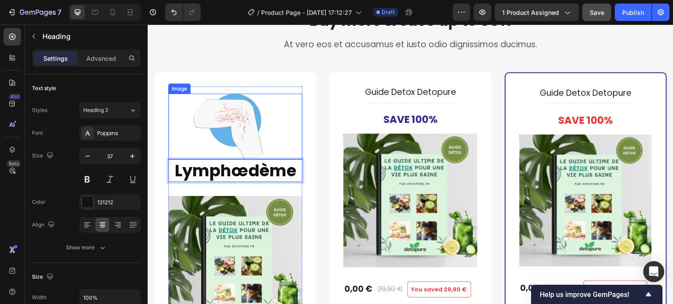
click at [250, 126] on img at bounding box center [235, 127] width 88 height 66
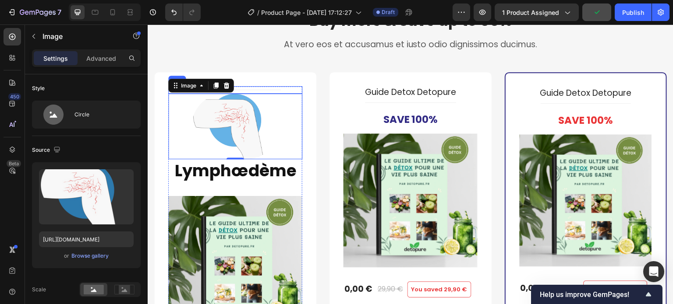
click at [268, 91] on div "Title Line" at bounding box center [235, 89] width 134 height 7
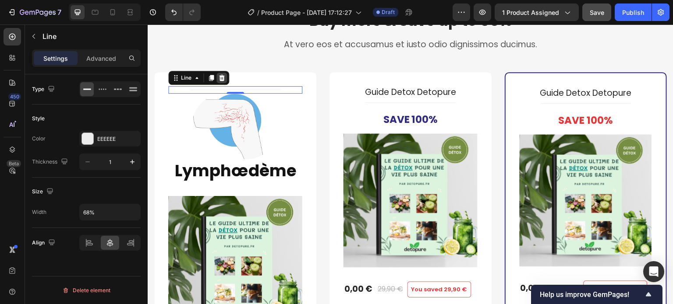
click at [221, 77] on icon at bounding box center [222, 78] width 6 height 6
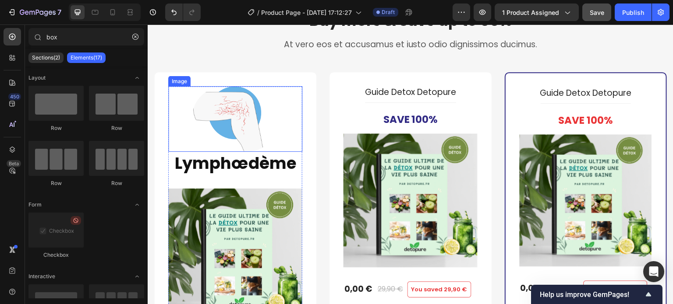
click at [247, 128] on img at bounding box center [235, 119] width 88 height 66
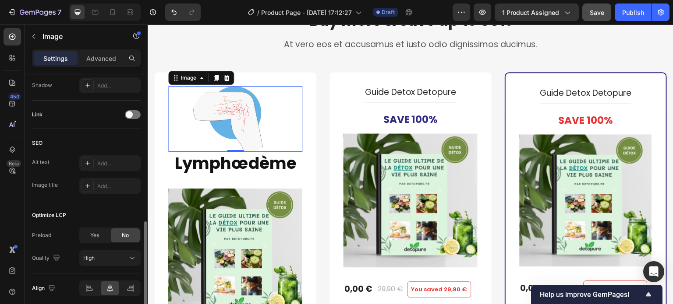
scroll to position [427, 0]
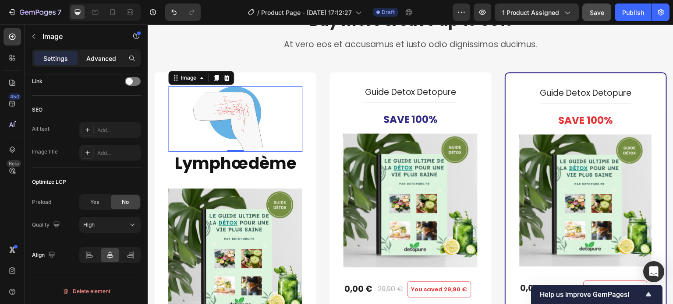
click at [105, 63] on p "Advanced" at bounding box center [101, 58] width 30 height 9
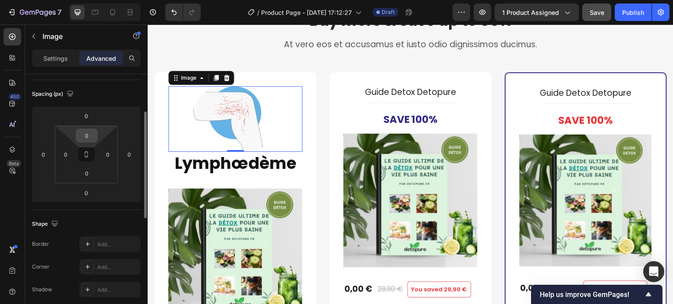
scroll to position [46, 0]
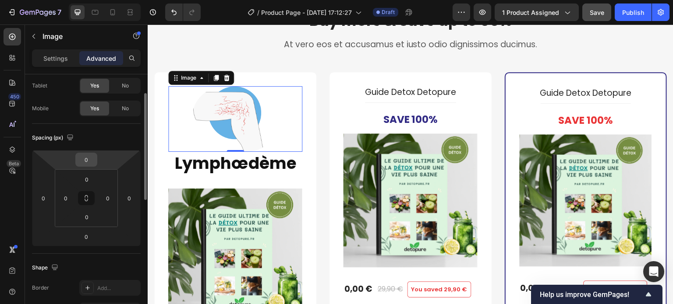
click at [83, 161] on input "0" at bounding box center [86, 159] width 18 height 13
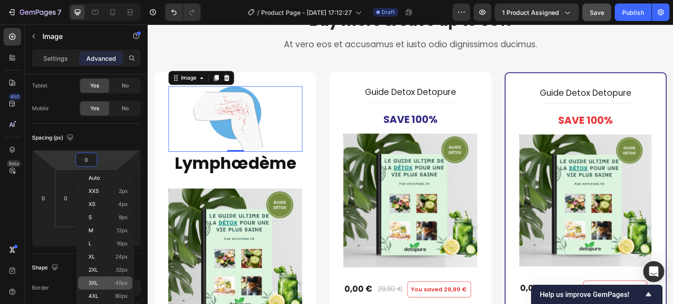
click at [93, 280] on span "3XL" at bounding box center [93, 283] width 10 height 6
type input "48"
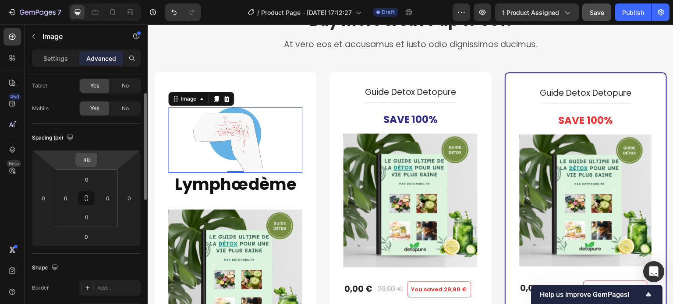
click at [88, 162] on input "48" at bounding box center [86, 159] width 18 height 13
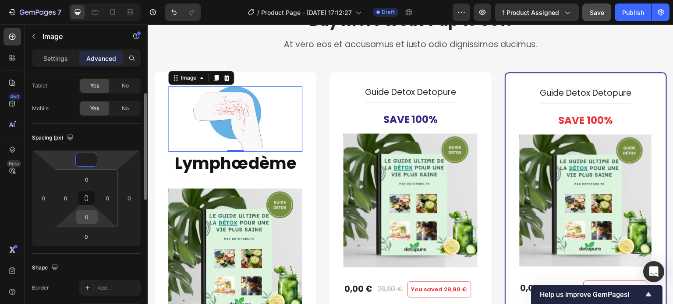
type input "0"
click at [90, 220] on input "0" at bounding box center [87, 217] width 18 height 13
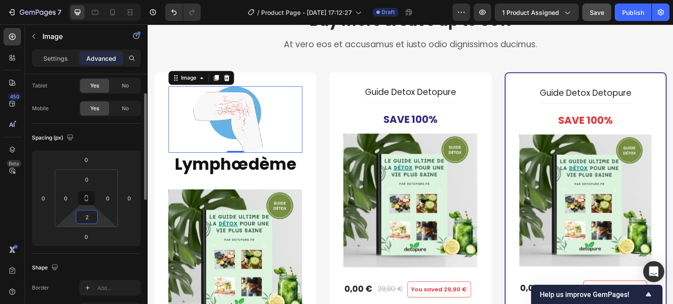
type input "20"
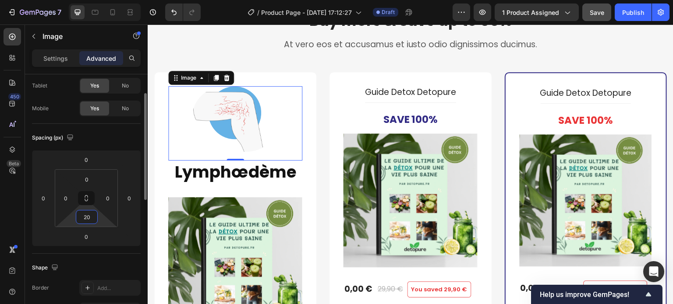
click at [90, 220] on input "20" at bounding box center [87, 217] width 18 height 13
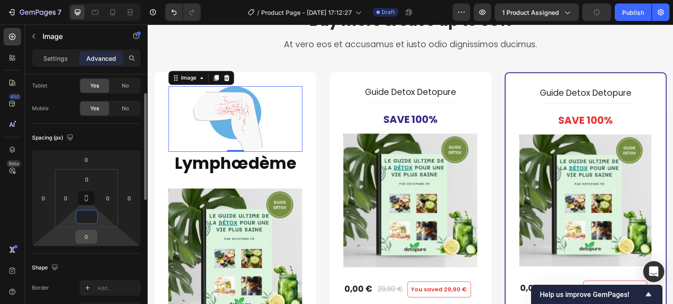
click at [85, 235] on input "0" at bounding box center [86, 236] width 18 height 13
type input "0"
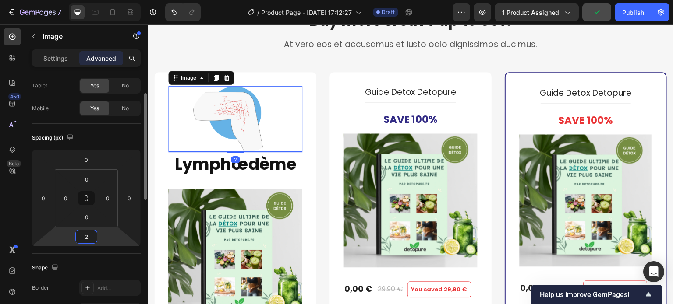
type input "20"
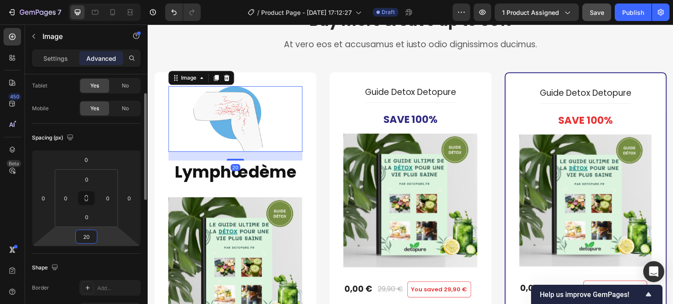
click at [85, 235] on input "20" at bounding box center [86, 236] width 18 height 13
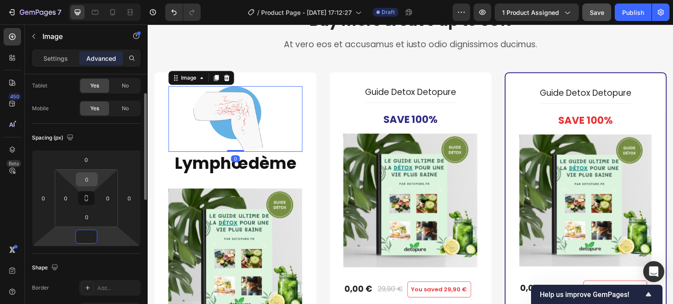
click at [91, 177] on input "0" at bounding box center [87, 179] width 18 height 13
type input "0"
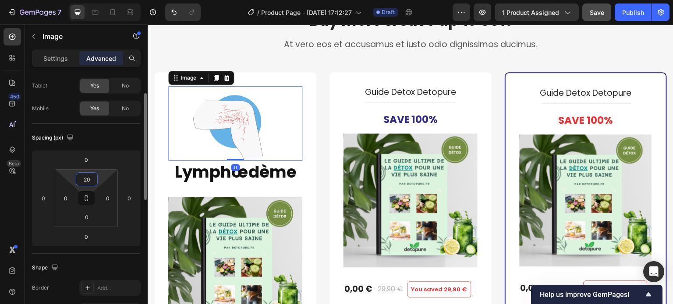
click at [86, 177] on input "20" at bounding box center [87, 179] width 18 height 13
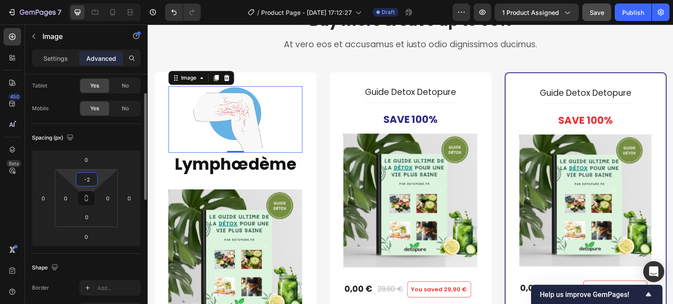
type input "-20"
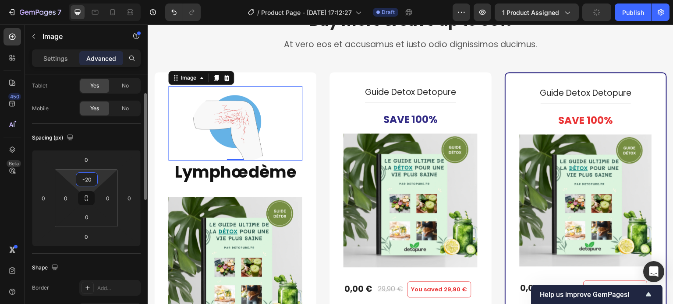
click at [91, 179] on input "-20" at bounding box center [87, 179] width 18 height 13
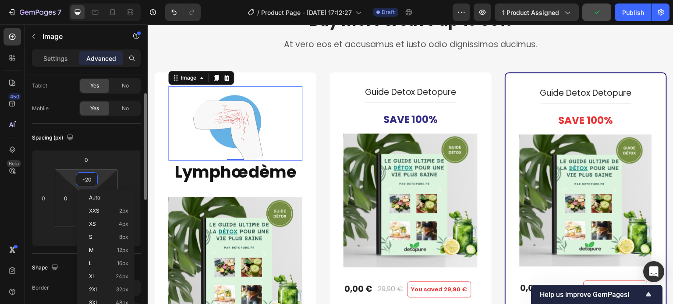
click at [91, 179] on input "-20" at bounding box center [87, 179] width 18 height 13
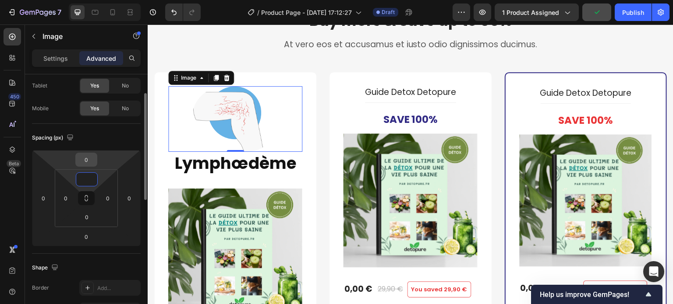
click at [88, 160] on input "0" at bounding box center [86, 159] width 18 height 13
type input "0"
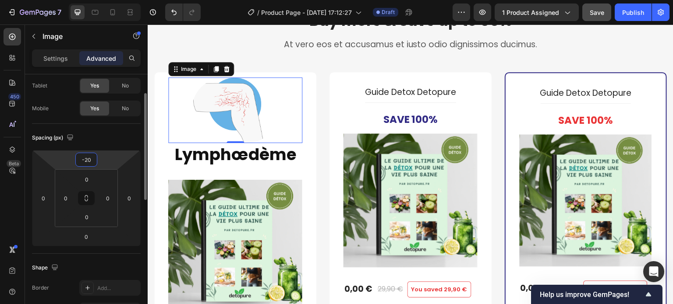
drag, startPoint x: 90, startPoint y: 159, endPoint x: 84, endPoint y: 160, distance: 6.3
click at [84, 160] on input "-20" at bounding box center [86, 159] width 18 height 13
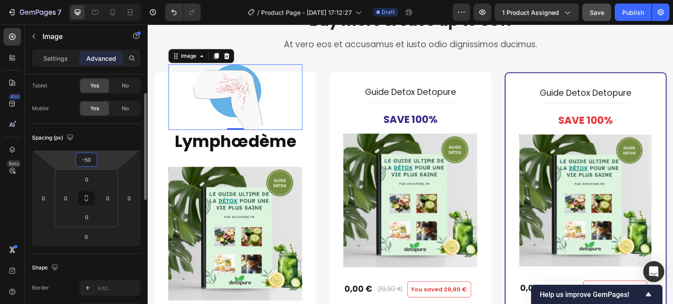
drag, startPoint x: 91, startPoint y: 161, endPoint x: 84, endPoint y: 161, distance: 6.6
click at [84, 161] on input "-50" at bounding box center [86, 159] width 18 height 13
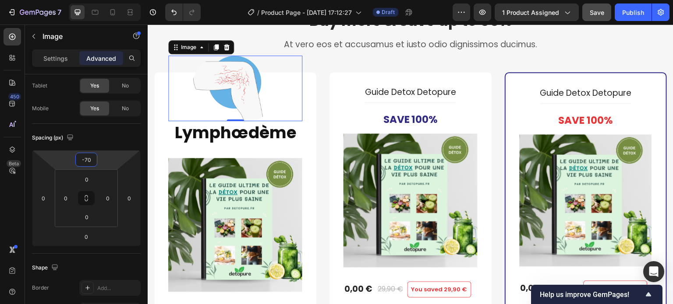
type input "-70"
click at [219, 90] on img at bounding box center [235, 89] width 88 height 66
click at [55, 60] on p "Settings" at bounding box center [55, 58] width 25 height 9
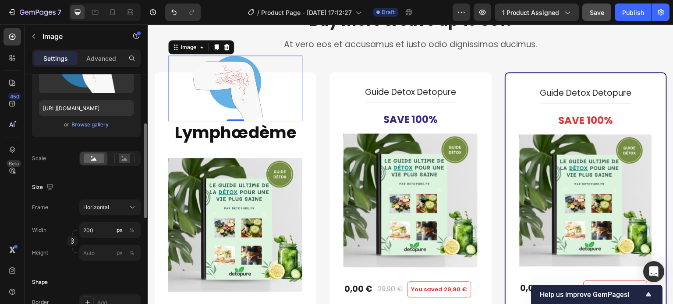
scroll to position [175, 0]
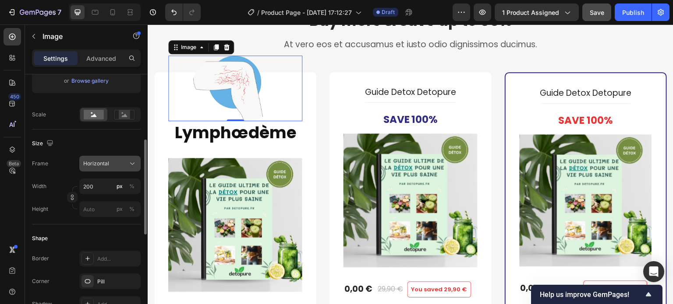
click at [114, 160] on div "Horizontal" at bounding box center [104, 164] width 43 height 8
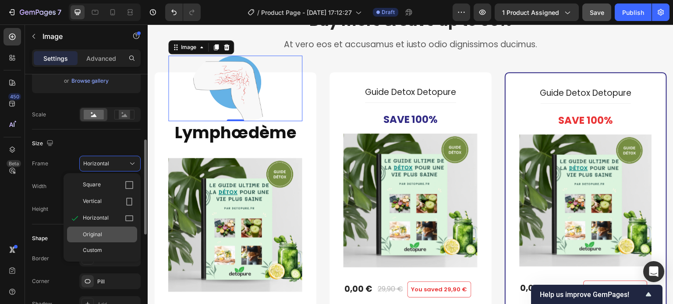
click at [100, 233] on span "Original" at bounding box center [92, 235] width 19 height 8
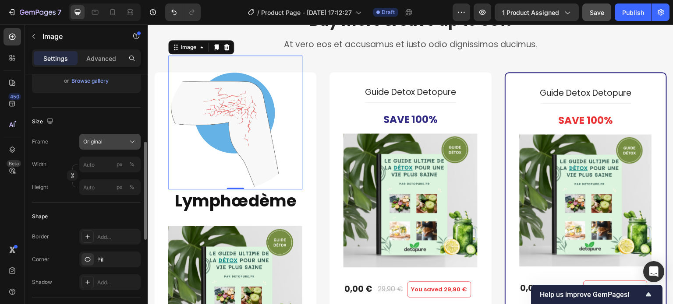
click at [94, 143] on span "Original" at bounding box center [92, 142] width 19 height 8
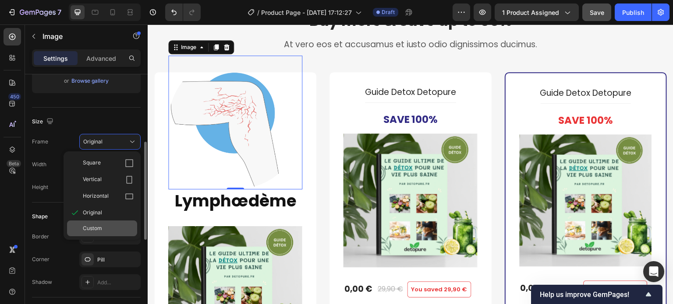
click at [100, 228] on span "Custom" at bounding box center [92, 229] width 19 height 8
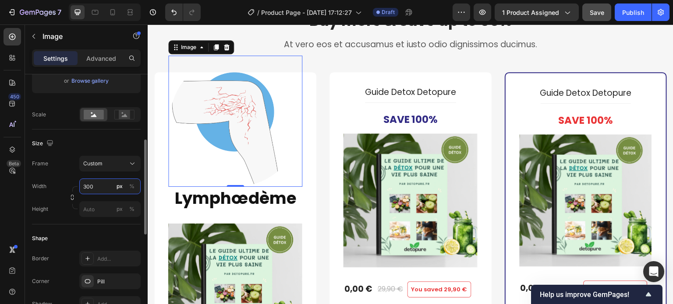
drag, startPoint x: 98, startPoint y: 187, endPoint x: 84, endPoint y: 189, distance: 14.1
click at [84, 189] on input "300" at bounding box center [109, 187] width 61 height 16
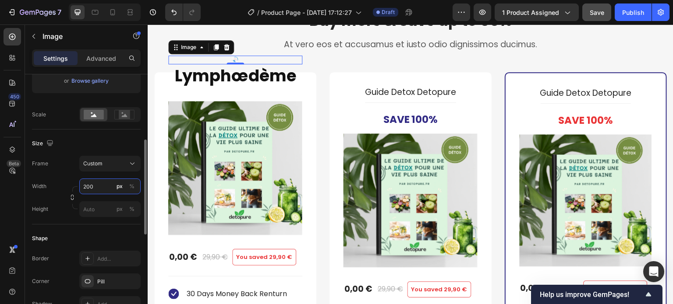
click at [90, 190] on input "200" at bounding box center [109, 187] width 61 height 16
drag, startPoint x: 92, startPoint y: 189, endPoint x: 85, endPoint y: 189, distance: 7.4
click at [85, 189] on input "20" at bounding box center [109, 187] width 61 height 16
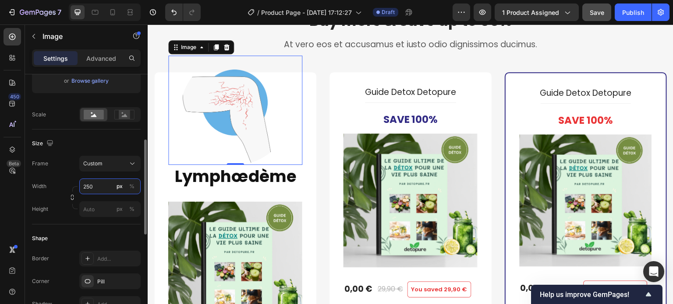
drag, startPoint x: 87, startPoint y: 185, endPoint x: 93, endPoint y: 184, distance: 5.7
click at [93, 184] on input "250" at bounding box center [109, 187] width 61 height 16
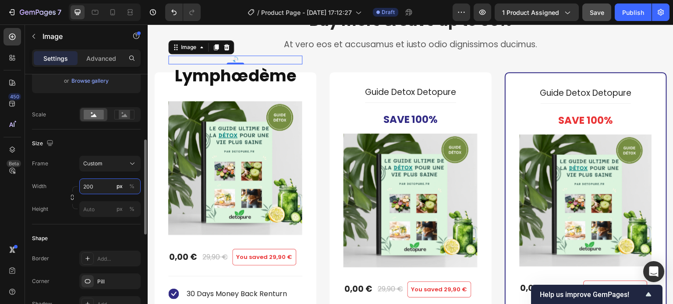
type input "200"
click at [97, 217] on div "Size Frame Custom Width 200 px % Height px %" at bounding box center [86, 177] width 109 height 95
click at [96, 215] on input "px %" at bounding box center [109, 209] width 61 height 16
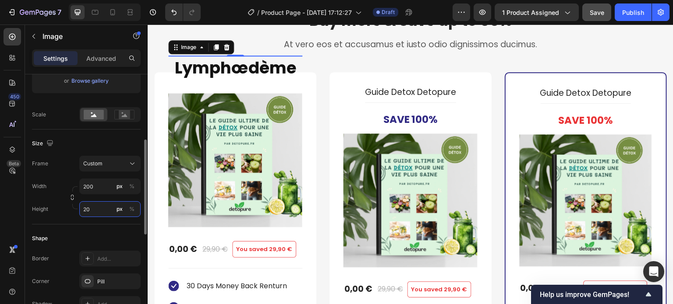
type input "200"
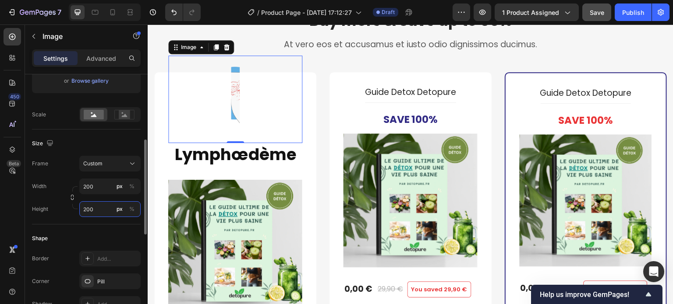
drag, startPoint x: 94, startPoint y: 206, endPoint x: 68, endPoint y: 209, distance: 26.0
click at [69, 209] on div "Height 200 px %" at bounding box center [86, 209] width 109 height 16
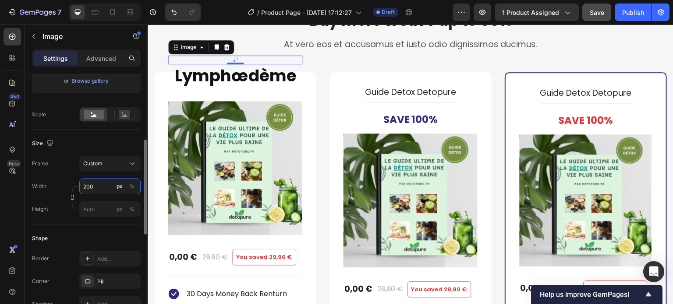
click at [88, 190] on input "200" at bounding box center [109, 187] width 61 height 16
click at [88, 190] on input "20" at bounding box center [109, 187] width 61 height 16
click at [89, 187] on input "200" at bounding box center [109, 187] width 61 height 16
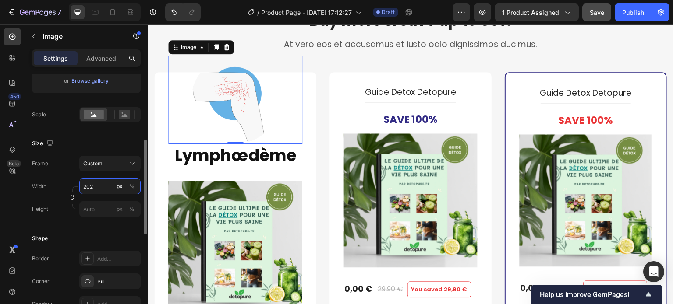
drag, startPoint x: 85, startPoint y: 187, endPoint x: 101, endPoint y: 189, distance: 15.9
click at [101, 189] on input "202" at bounding box center [109, 187] width 61 height 16
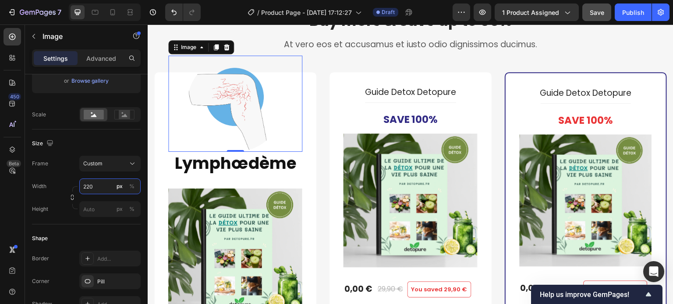
type input "220"
click at [214, 122] on img at bounding box center [235, 104] width 96 height 96
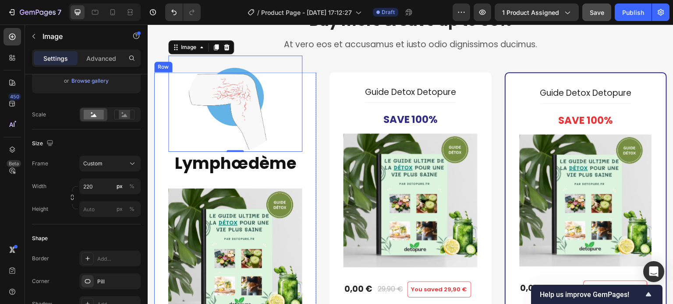
click at [311, 138] on div "Image 0 ⁠⁠⁠⁠⁠⁠⁠ Lymphœdème Heading Product Images 0,00 € Product Price Product …" at bounding box center [235, 264] width 162 height 384
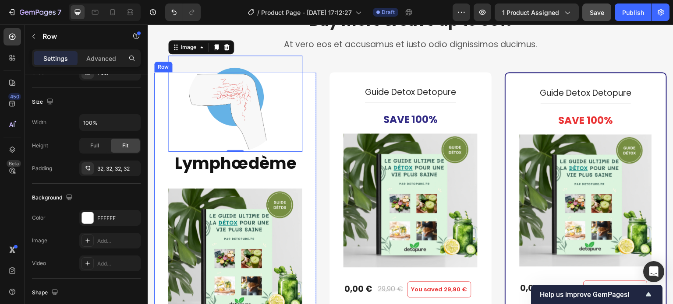
scroll to position [0, 0]
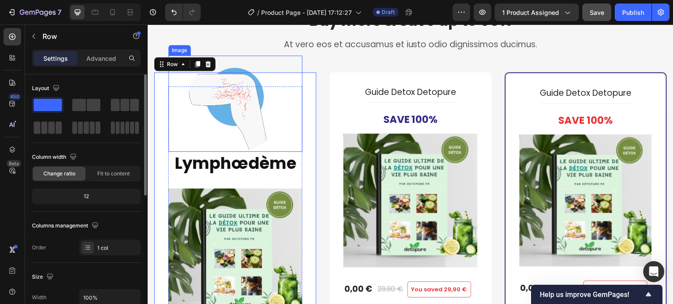
click at [246, 123] on img at bounding box center [235, 104] width 96 height 96
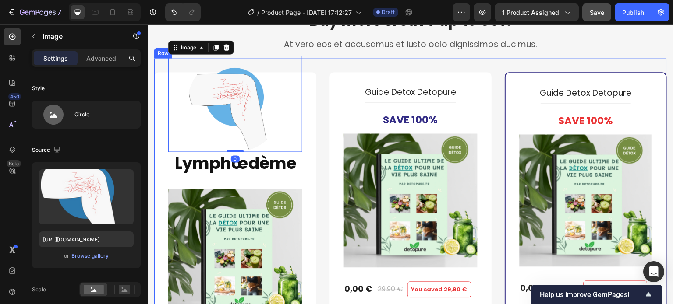
click at [319, 123] on div "Image 0 ⁠⁠⁠⁠⁠⁠⁠ Lymphœdème Heading Product Images 0,00 € Product Price Product …" at bounding box center [410, 279] width 512 height 443
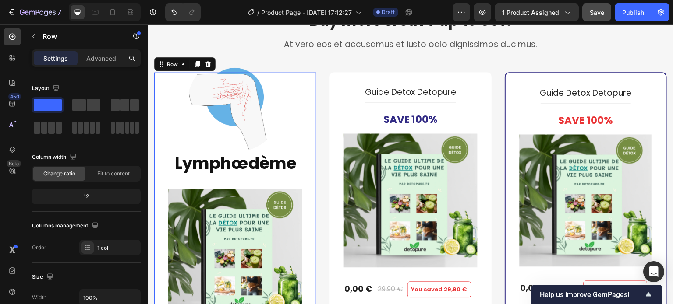
click at [310, 119] on div "Image ⁠⁠⁠⁠⁠⁠⁠ Lymphœdème Heading Product Images 0,00 € Product Price Product Pr…" at bounding box center [235, 264] width 162 height 384
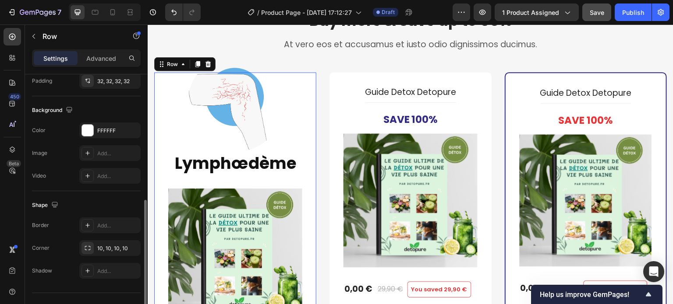
scroll to position [278, 0]
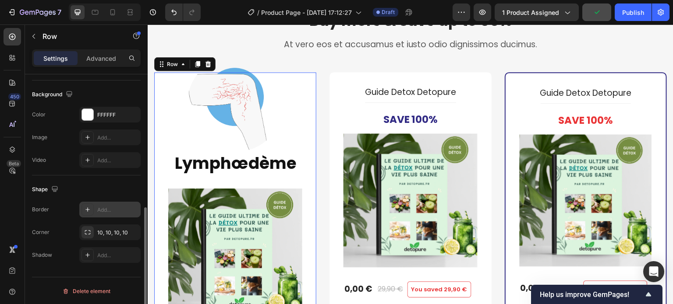
click at [110, 208] on div "Add..." at bounding box center [117, 210] width 41 height 8
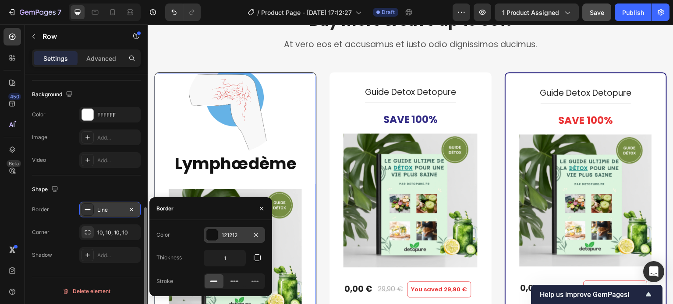
click at [222, 236] on div "121212" at bounding box center [234, 236] width 25 height 8
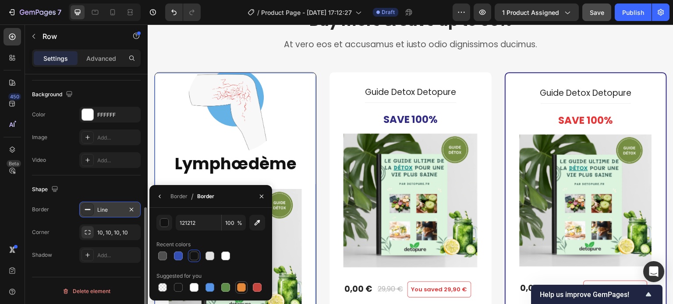
click at [238, 290] on div at bounding box center [241, 287] width 9 height 9
type input "E4893A"
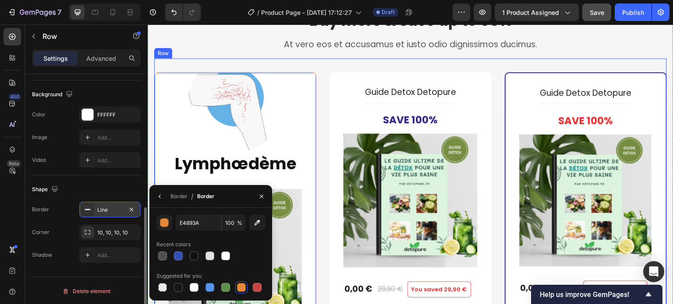
click at [317, 141] on div "Image ⁠⁠⁠⁠⁠⁠⁠ Lymphœdème Heading Product Images 0,00 € Product Price Product Pr…" at bounding box center [410, 279] width 512 height 443
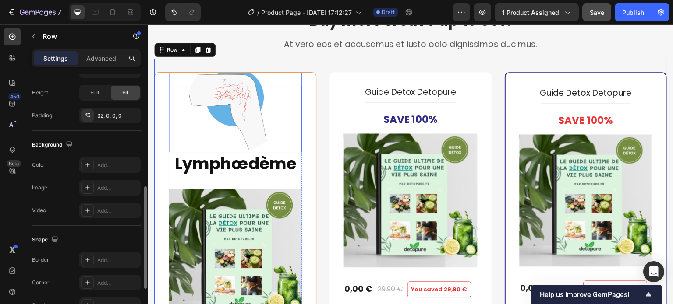
click at [238, 110] on img at bounding box center [235, 104] width 96 height 96
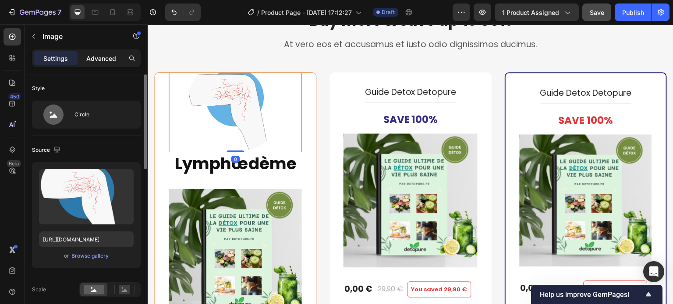
click at [95, 65] on div "Advanced" at bounding box center [101, 58] width 44 height 14
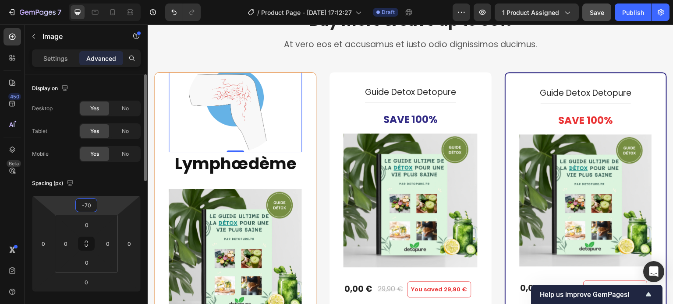
click at [88, 205] on input "-70" at bounding box center [86, 205] width 18 height 13
click at [84, 204] on input "-70" at bounding box center [86, 205] width 18 height 13
click at [86, 204] on input "-70" at bounding box center [86, 205] width 18 height 13
drag, startPoint x: 84, startPoint y: 206, endPoint x: 99, endPoint y: 203, distance: 15.2
click at [99, 203] on div "-70 0 0 0" at bounding box center [86, 244] width 109 height 96
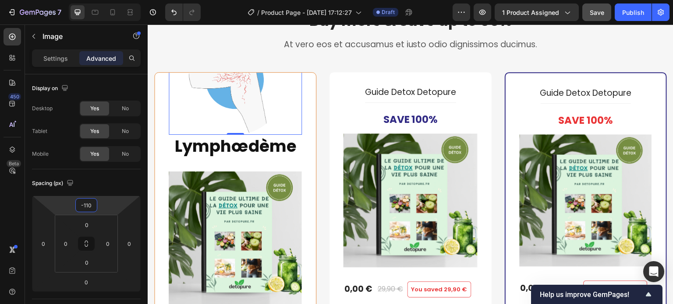
type input "-110"
click at [189, 111] on div at bounding box center [235, 87] width 133 height 96
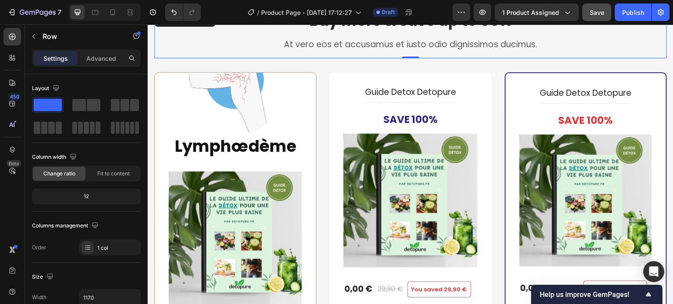
click at [191, 52] on div "Buy more & save up to 55% Heading At vero eos et accusamus et iusto odio dignis…" at bounding box center [410, 34] width 512 height 47
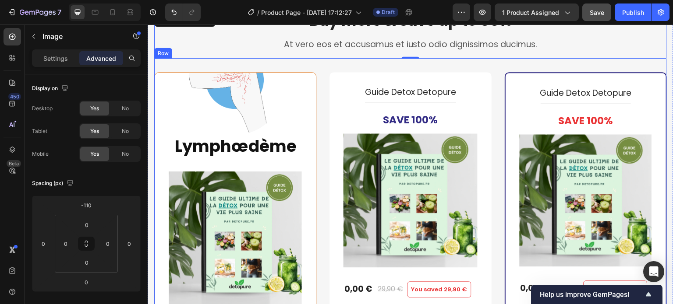
click at [194, 91] on img at bounding box center [235, 87] width 96 height 96
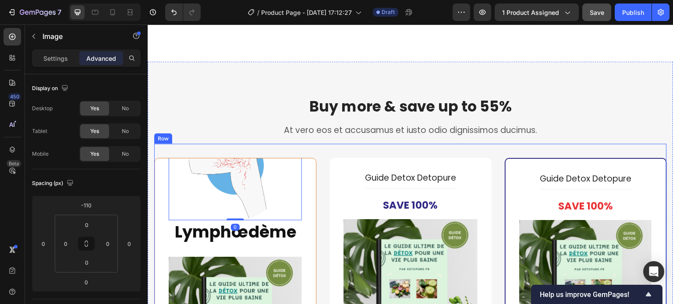
scroll to position [3744, 0]
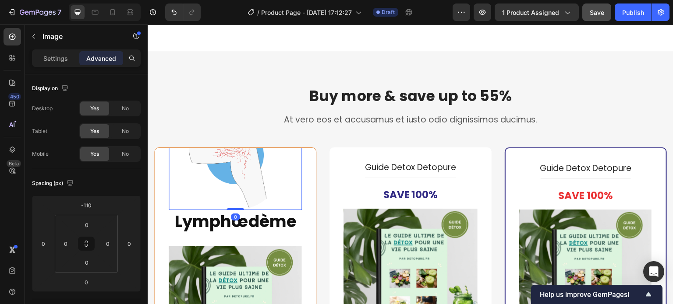
click at [266, 185] on img at bounding box center [235, 162] width 96 height 96
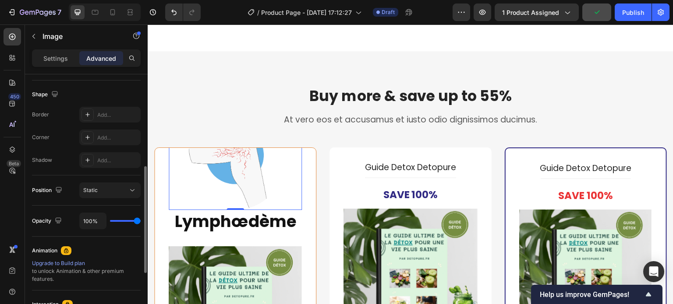
scroll to position [263, 0]
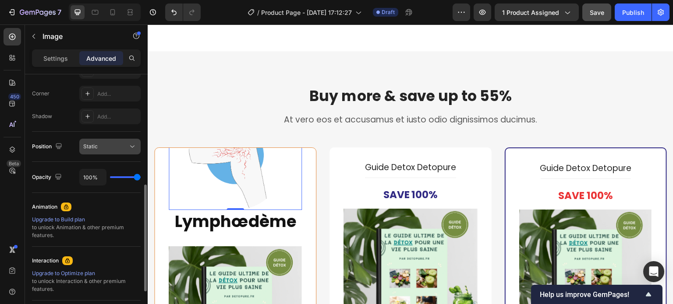
click at [102, 148] on div "Static" at bounding box center [105, 147] width 45 height 8
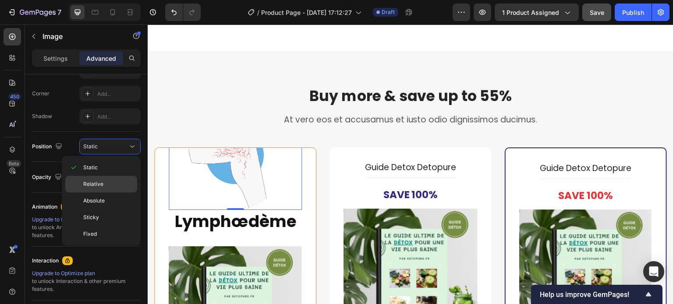
click at [99, 180] on span "Relative" at bounding box center [93, 184] width 20 height 8
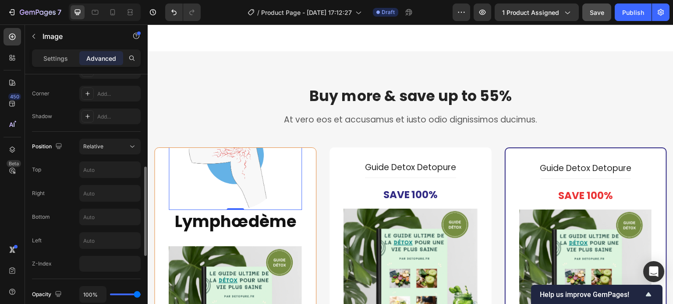
click at [108, 135] on div "Position Relative Top Right Bottom Left Z-Index" at bounding box center [86, 206] width 109 height 148
click at [106, 143] on div "Relative" at bounding box center [105, 147] width 45 height 8
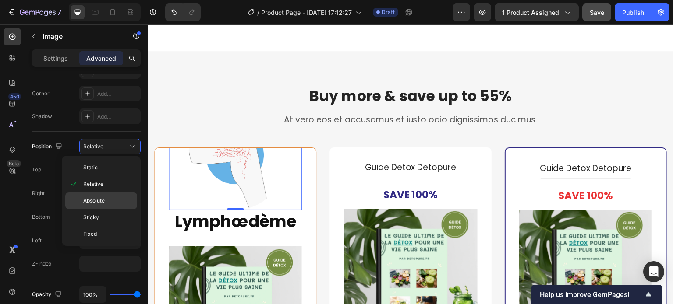
click at [101, 199] on span "Absolute" at bounding box center [93, 201] width 21 height 8
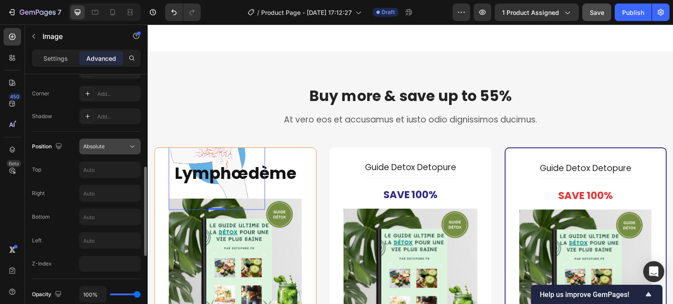
click at [105, 147] on div "Absolute" at bounding box center [105, 147] width 45 height 8
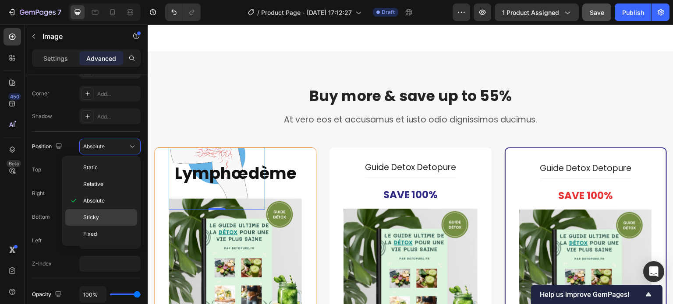
click at [105, 215] on p "Sticky" at bounding box center [108, 218] width 50 height 8
type input "0"
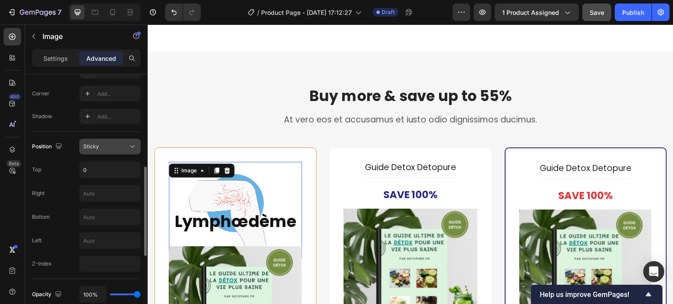
click at [112, 146] on div "Sticky" at bounding box center [105, 147] width 45 height 8
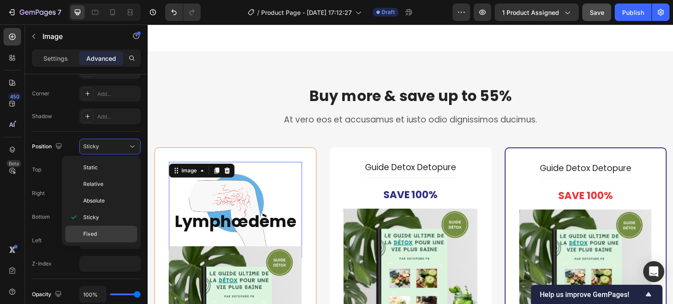
click at [101, 234] on p "Fixed" at bounding box center [108, 234] width 50 height 8
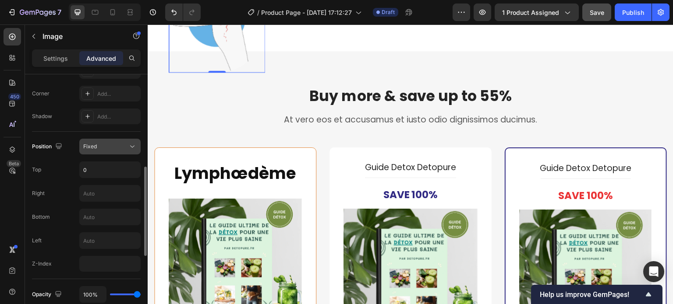
click at [106, 147] on div "Fixed" at bounding box center [105, 147] width 45 height 8
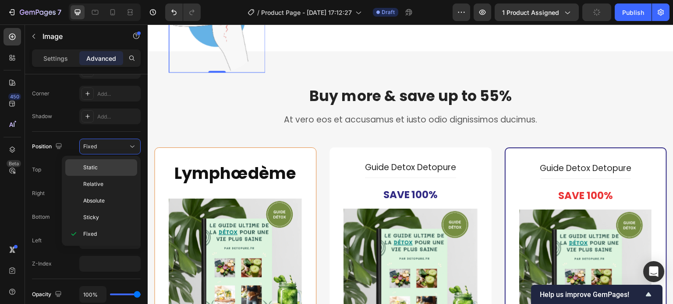
click at [106, 166] on p "Static" at bounding box center [108, 168] width 50 height 8
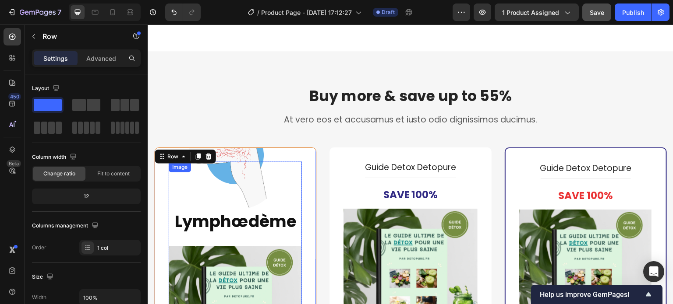
click at [247, 165] on img at bounding box center [235, 162] width 96 height 96
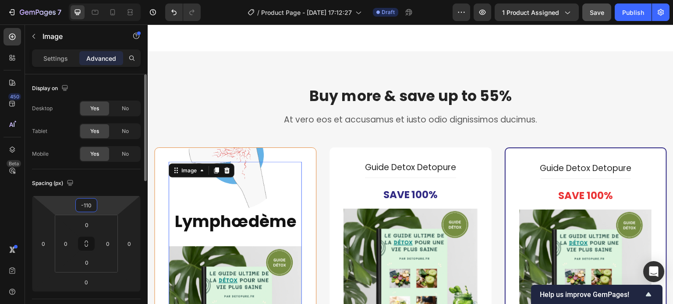
click at [88, 206] on input "-110" at bounding box center [86, 205] width 18 height 13
type input "0"
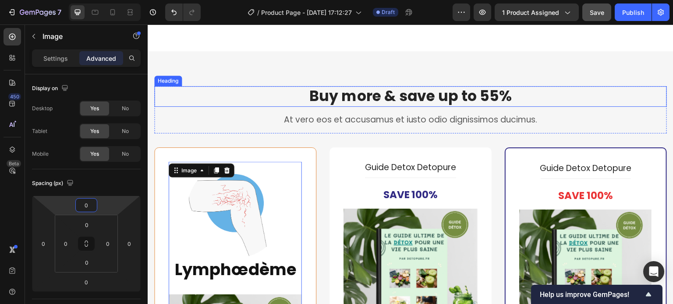
click at [195, 106] on p "Buy more & save up to 55%" at bounding box center [410, 96] width 511 height 19
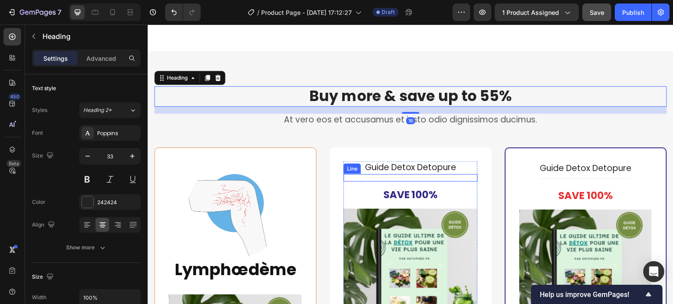
click at [376, 194] on pre "Save 100%" at bounding box center [410, 195] width 69 height 27
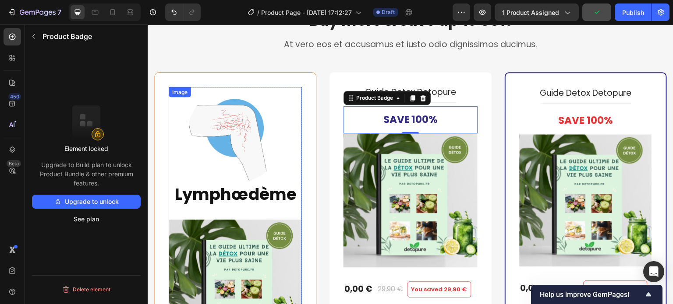
scroll to position [3963, 0]
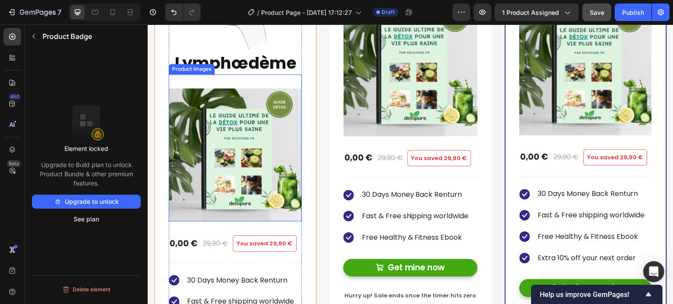
click at [210, 152] on img at bounding box center [235, 154] width 133 height 133
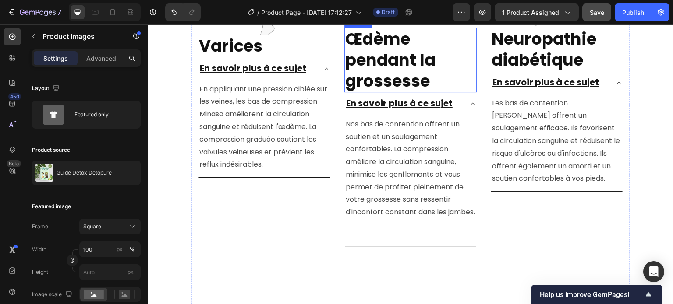
scroll to position [2431, 0]
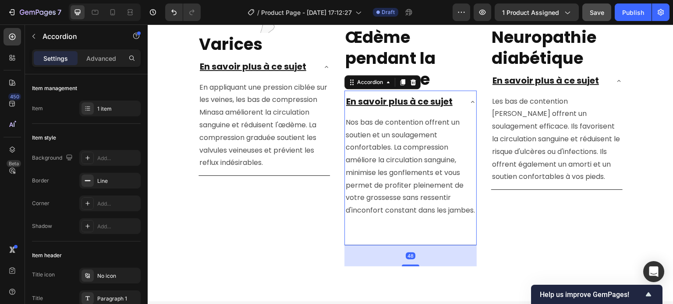
click at [445, 96] on u "En savoir plus à ce sujet" at bounding box center [399, 101] width 106 height 12
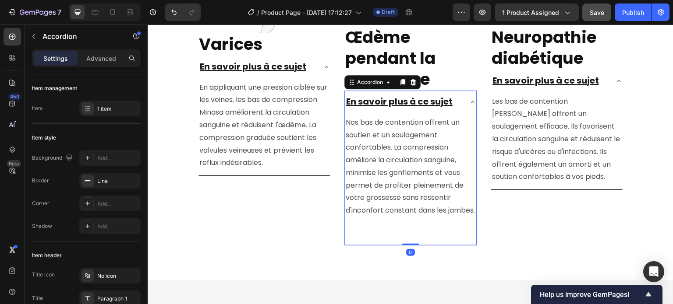
drag, startPoint x: 407, startPoint y: 278, endPoint x: 407, endPoint y: 254, distance: 23.6
click at [407, 246] on div "En savoir plus à ce sujet Nos bas de contention offrent un soutien et un soulag…" at bounding box center [410, 168] width 132 height 155
type input "100%"
type input "100"
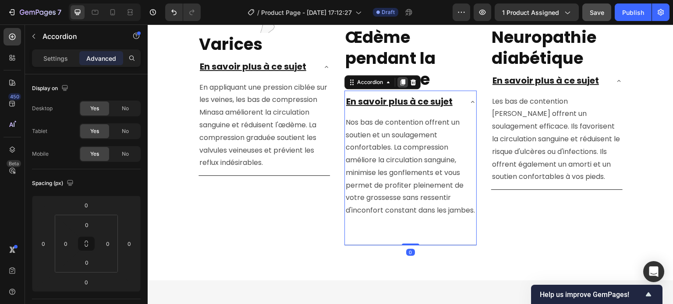
click at [399, 82] on icon at bounding box center [402, 82] width 7 height 7
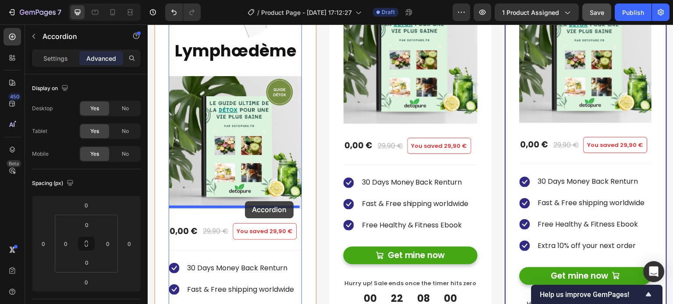
scroll to position [4138, 0]
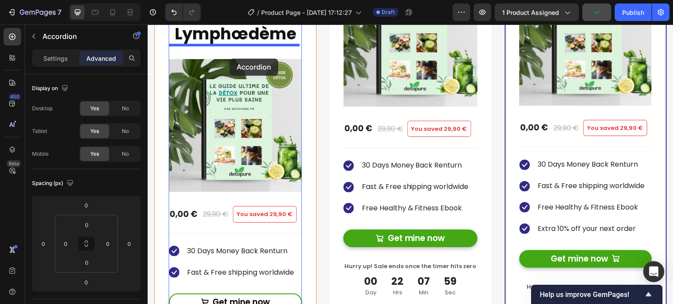
drag, startPoint x: 348, startPoint y: 118, endPoint x: 229, endPoint y: 59, distance: 132.6
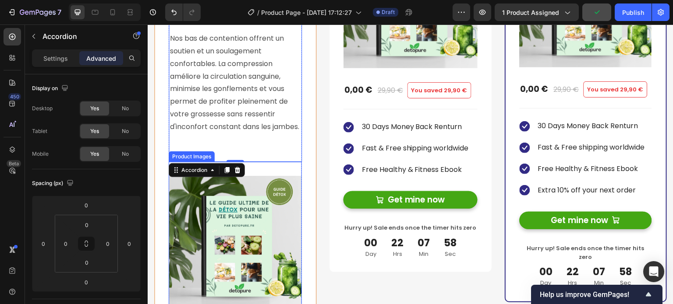
scroll to position [4226, 0]
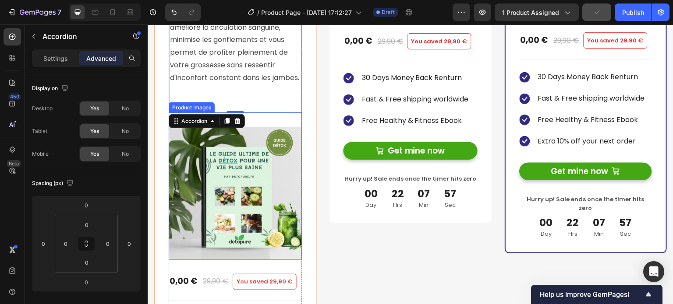
click at [247, 169] on img at bounding box center [235, 193] width 133 height 133
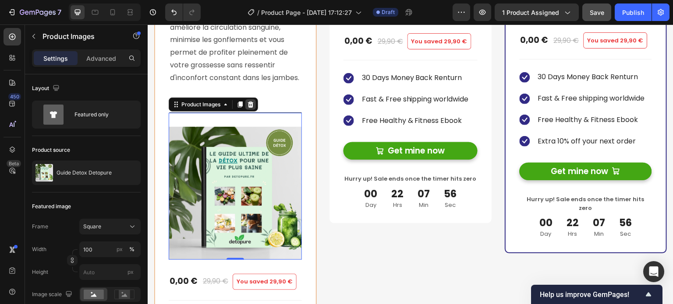
click at [251, 108] on icon at bounding box center [250, 104] width 7 height 7
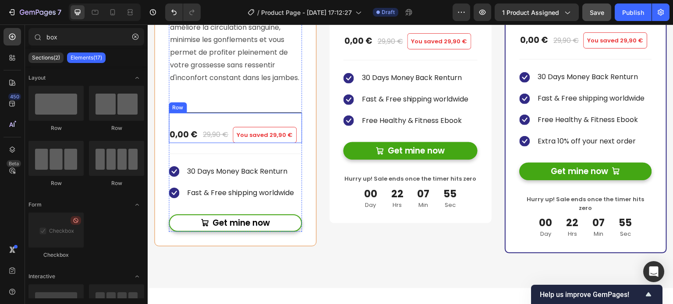
click at [232, 129] on div "0,00 € Product Price Product Price 29,90 € Compare Price Compare Price You save…" at bounding box center [235, 128] width 133 height 31
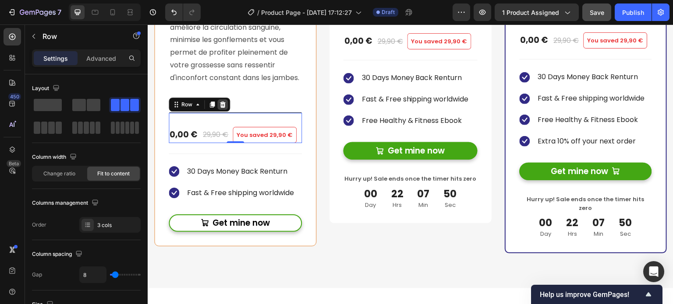
click at [220, 107] on icon at bounding box center [223, 104] width 6 height 6
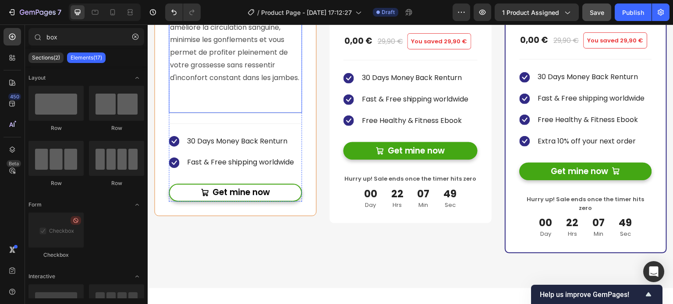
click at [231, 124] on div "Icon 30 Days Money Back Renturn Text block Icon Fast & Free shipping worldwide …" at bounding box center [235, 141] width 133 height 57
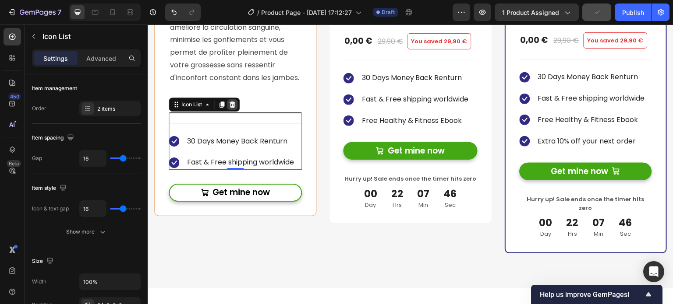
click at [234, 107] on icon at bounding box center [232, 104] width 6 height 6
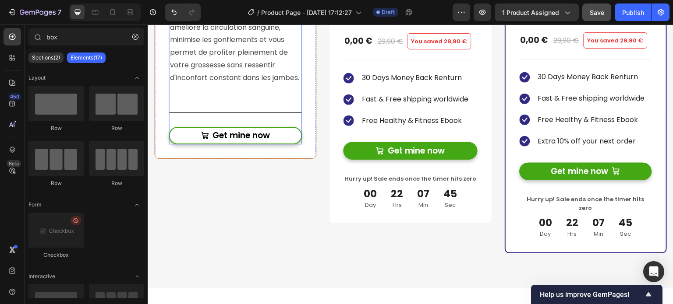
click at [291, 136] on div "Get mine now Add to Cart" at bounding box center [235, 129] width 133 height 32
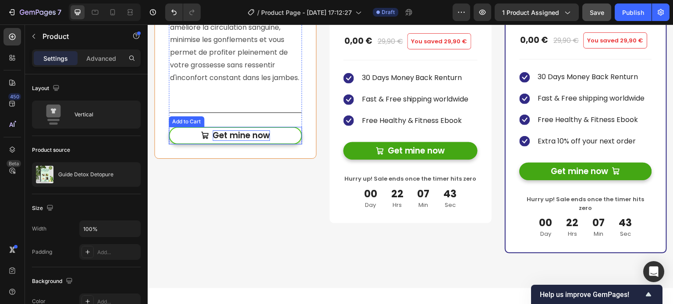
click at [233, 141] on div "Get mine now" at bounding box center [240, 135] width 57 height 11
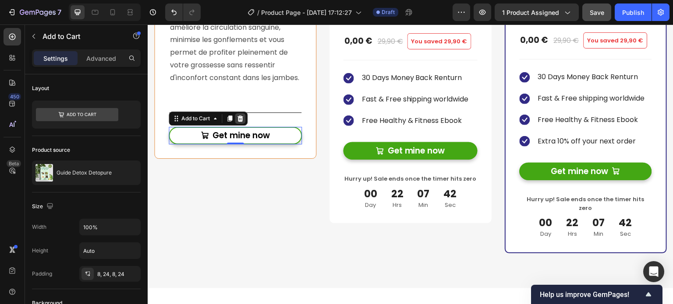
click at [243, 122] on icon at bounding box center [239, 118] width 7 height 7
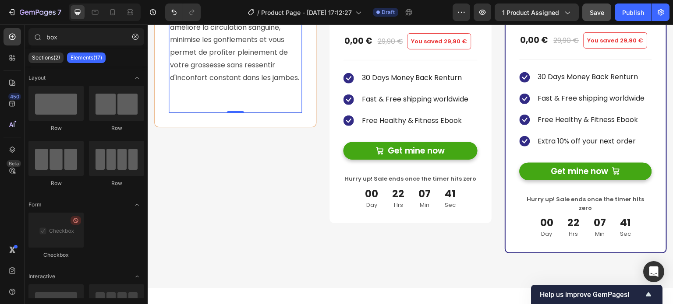
click at [240, 113] on div "En savoir plus à ce sujet Nos bas de contention offrent un soutien et un soulag…" at bounding box center [235, 35] width 133 height 155
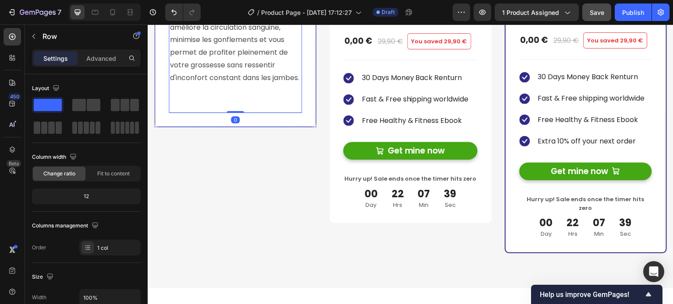
click at [297, 179] on div "Image Lymphœdème Heading En savoir plus à ce sujet Nos bas de contention offren…" at bounding box center [235, 38] width 162 height 429
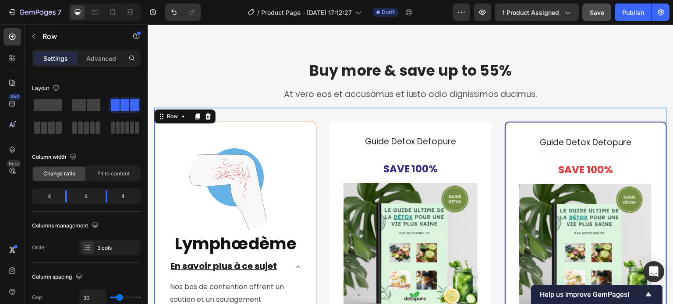
scroll to position [3920, 0]
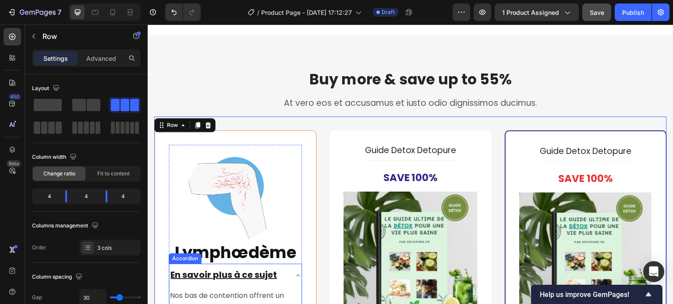
click at [298, 272] on icon at bounding box center [297, 275] width 7 height 7
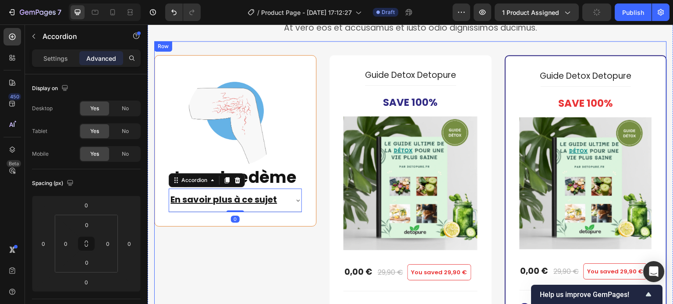
scroll to position [4007, 0]
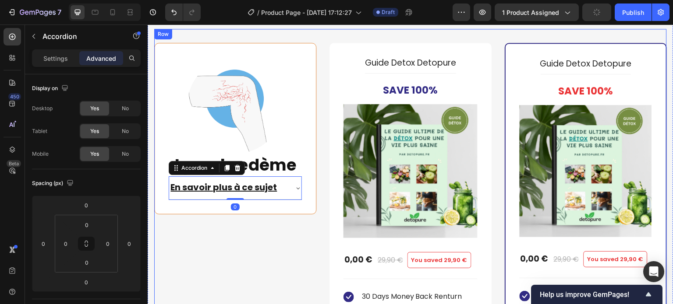
click at [321, 204] on div "Image Lymphœdème Heading En savoir plus à ce sujet Accordion 0 You saved 29,90 …" at bounding box center [410, 250] width 512 height 443
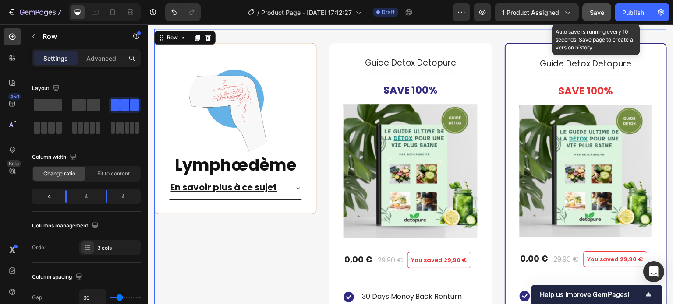
click at [593, 11] on span "Save" at bounding box center [596, 12] width 14 height 7
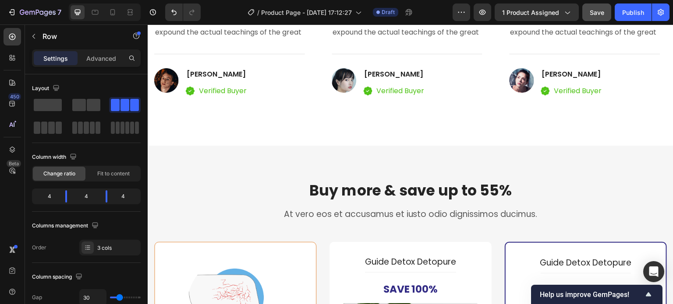
scroll to position [3569, 0]
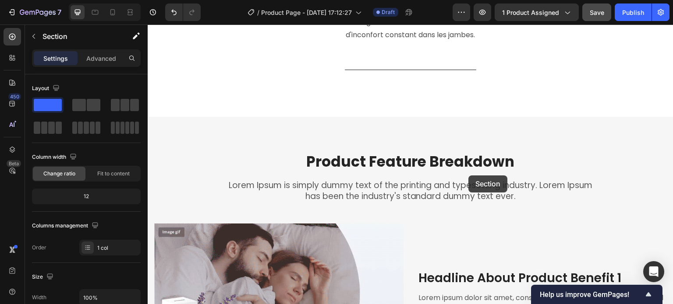
scroll to position [2606, 0]
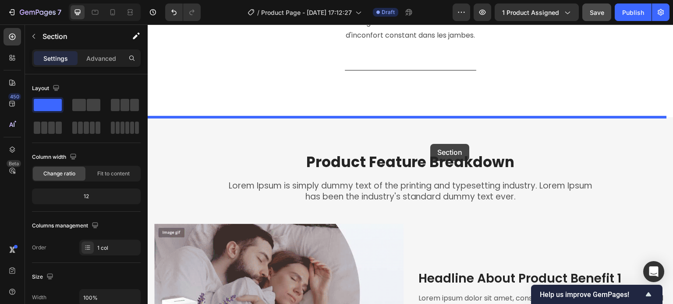
drag, startPoint x: 490, startPoint y: 210, endPoint x: 430, endPoint y: 144, distance: 89.3
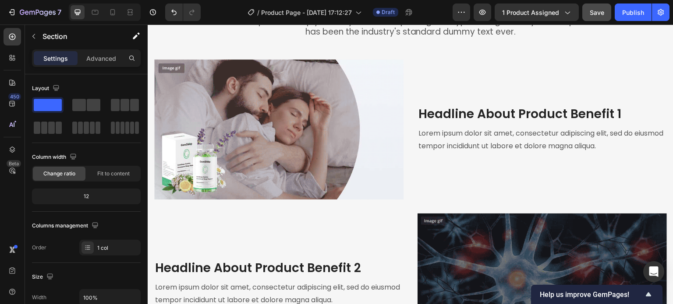
scroll to position [3263, 0]
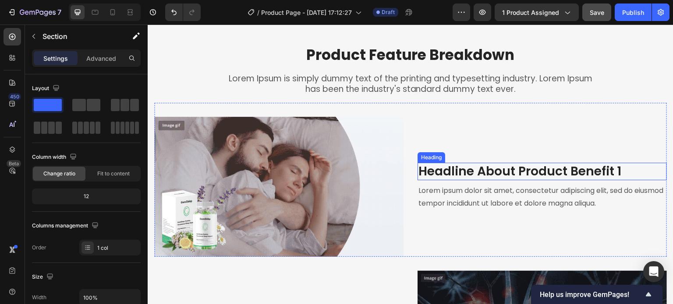
click at [485, 173] on p "Headline About Product Benefit 1" at bounding box center [541, 172] width 247 height 16
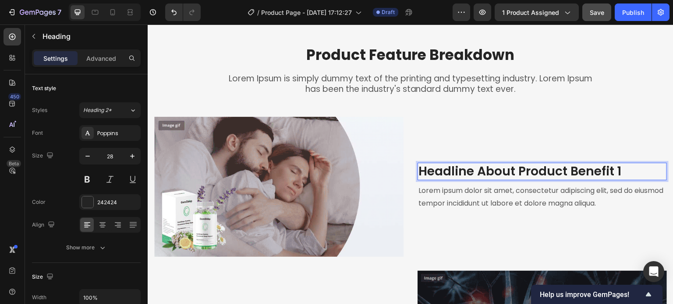
click at [485, 173] on p "Headline About Product Benefit 1" at bounding box center [541, 172] width 247 height 16
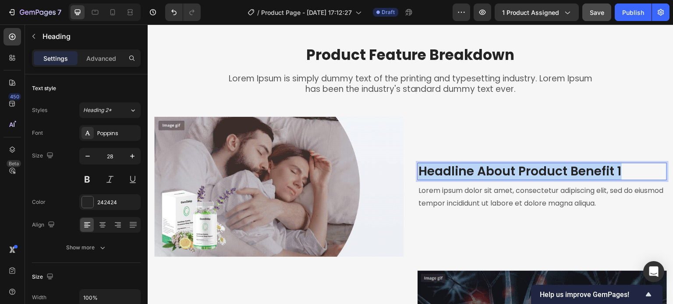
click at [485, 173] on p "Headline About Product Benefit 1" at bounding box center [541, 172] width 247 height 16
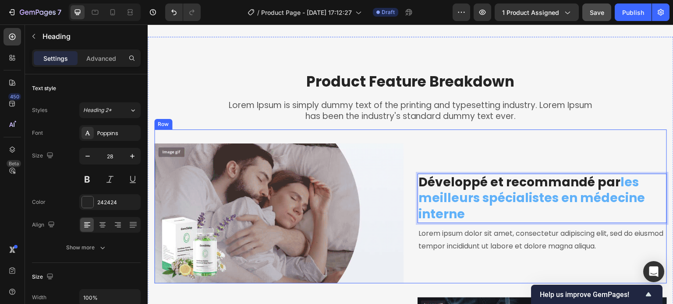
scroll to position [3335, 0]
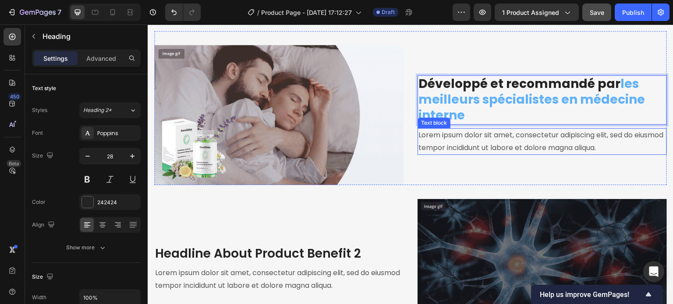
click at [461, 144] on p "Lorem ipsum dolor sit amet, consectetur adipiscing elit, sed do eiusmod tempor …" at bounding box center [541, 141] width 247 height 25
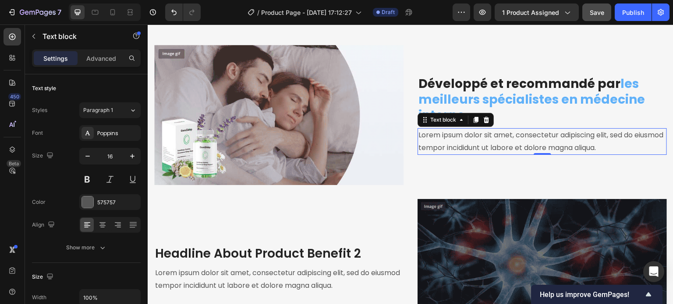
click at [438, 142] on p "Lorem ipsum dolor sit amet, consectetur adipiscing elit, sed do eiusmod tempor …" at bounding box center [541, 141] width 247 height 25
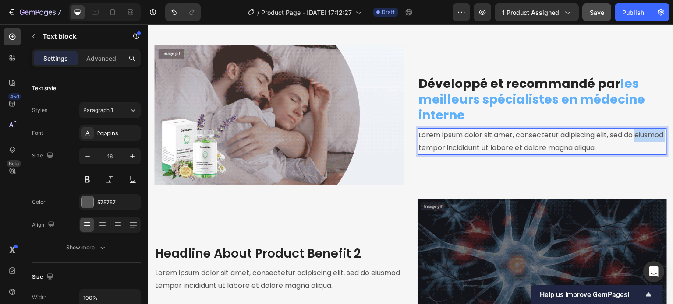
click at [438, 142] on p "Lorem ipsum dolor sit amet, consectetur adipiscing elit, sed do eiusmod tempor …" at bounding box center [541, 141] width 247 height 25
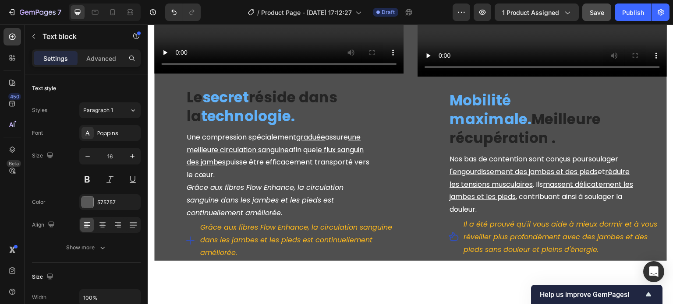
scroll to position [1527, 0]
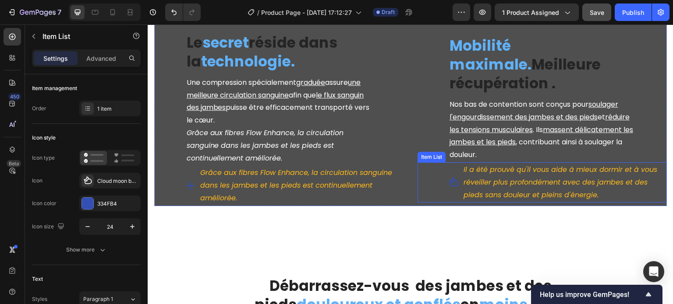
click at [424, 162] on div "Il a été prouvé qu'il vous aide à mieux dormir et à vous réveiller plus profond…" at bounding box center [541, 182] width 249 height 40
click at [467, 151] on icon at bounding box center [470, 154] width 7 height 7
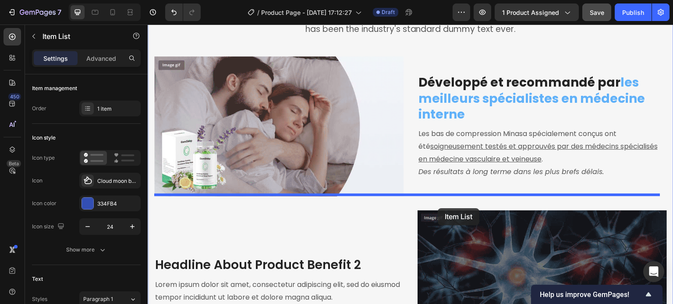
scroll to position [3329, 0]
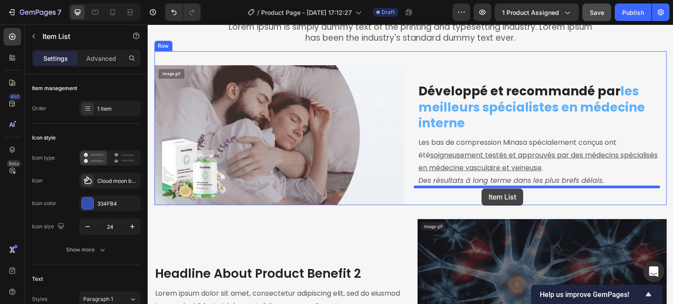
drag, startPoint x: 421, startPoint y: 144, endPoint x: 482, endPoint y: 189, distance: 75.7
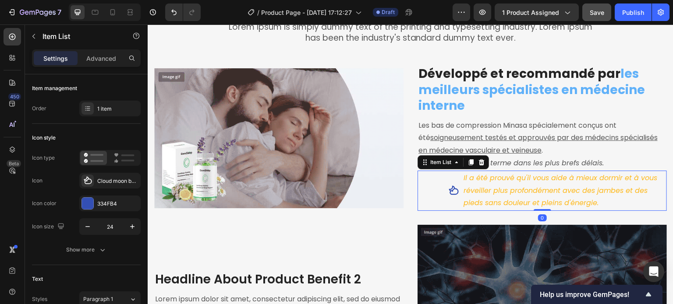
click at [513, 186] on icon "Il a été prouvé qu'il vous aide à mieux dormir et à vous réveiller plus profond…" at bounding box center [560, 190] width 194 height 35
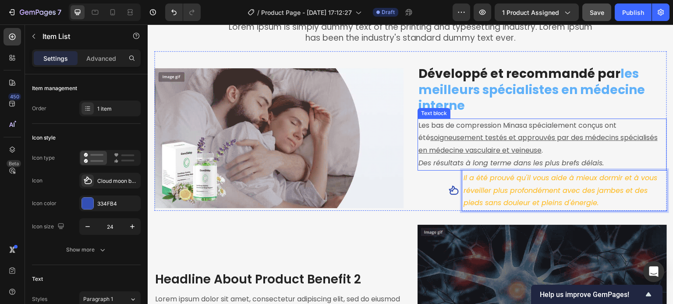
click at [514, 165] on icon "Des résultats à long terme dans les plus brefs délais." at bounding box center [510, 163] width 185 height 10
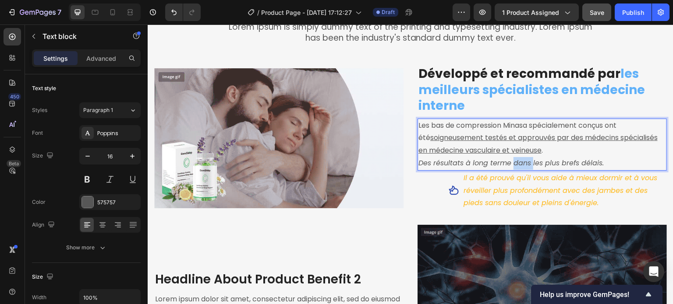
click at [514, 165] on icon "Des résultats à long terme dans les plus brefs délais." at bounding box center [510, 163] width 185 height 10
click at [499, 165] on icon "Des résultats à long terme dans les plus brefs délais." at bounding box center [510, 163] width 185 height 10
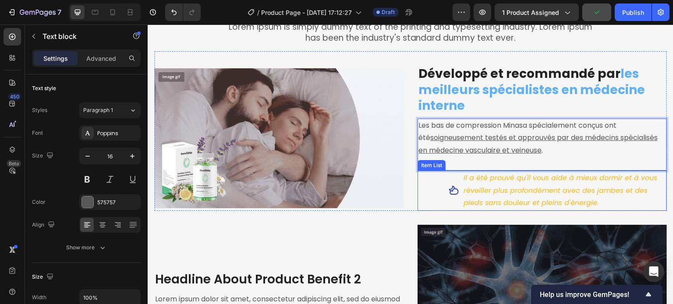
scroll to position [3332, 0]
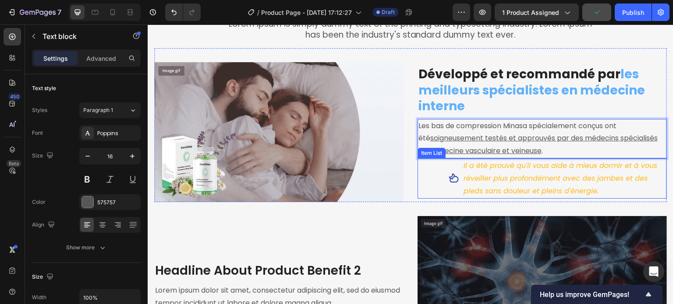
click at [500, 175] on icon "Il a été prouvé qu'il vous aide à mieux dormir et à vous réveiller plus profond…" at bounding box center [560, 178] width 194 height 35
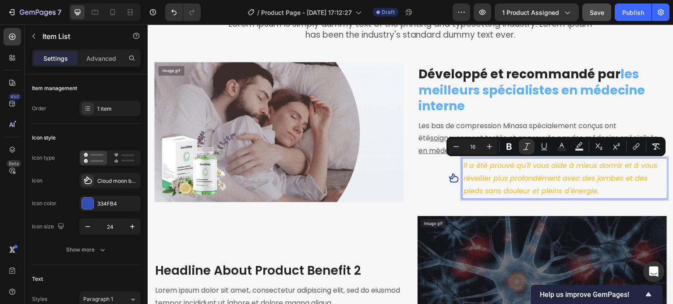
scroll to position [3345, 0]
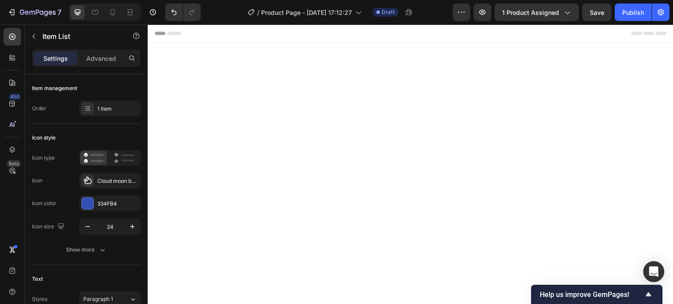
scroll to position [3345, 0]
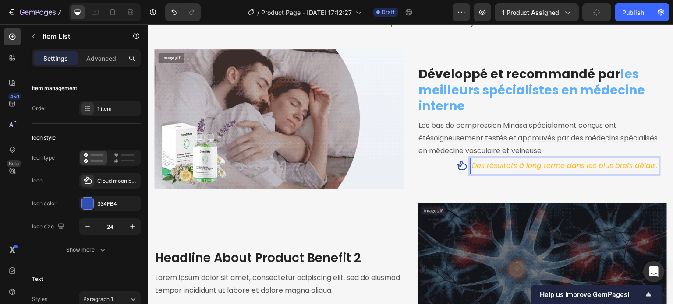
click at [458, 166] on icon at bounding box center [461, 166] width 11 height 11
click at [448, 166] on div "Des résultats à long terme dans les plus brefs délais." at bounding box center [557, 165] width 218 height 15
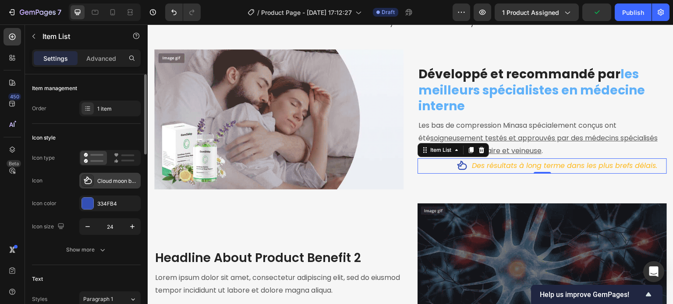
click at [95, 178] on div "Cloud moon bold" at bounding box center [109, 181] width 61 height 16
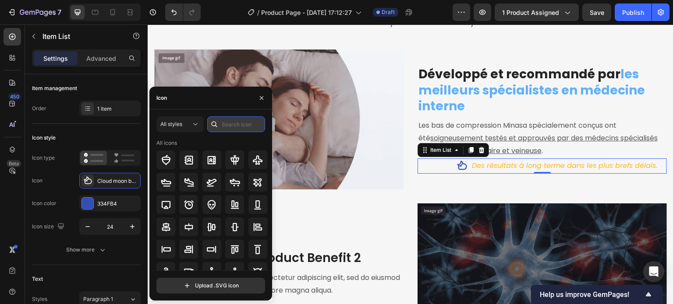
click at [230, 122] on input "text" at bounding box center [236, 124] width 58 height 16
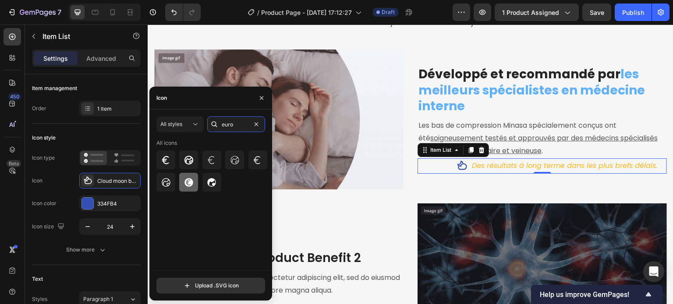
type input "euro"
click at [194, 183] on div at bounding box center [188, 182] width 19 height 19
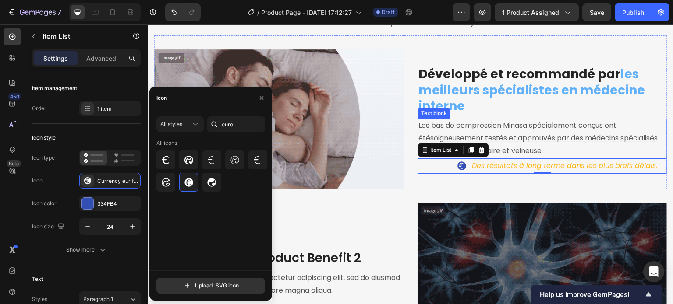
click at [430, 128] on p "Les bas de compression Minasa spécialement conçus ont été soigneusement testés …" at bounding box center [541, 139] width 247 height 38
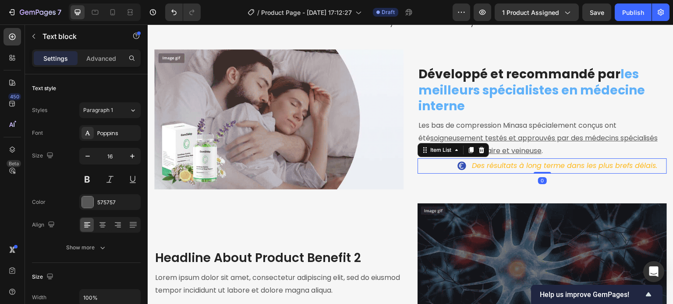
click at [457, 166] on icon at bounding box center [461, 166] width 9 height 9
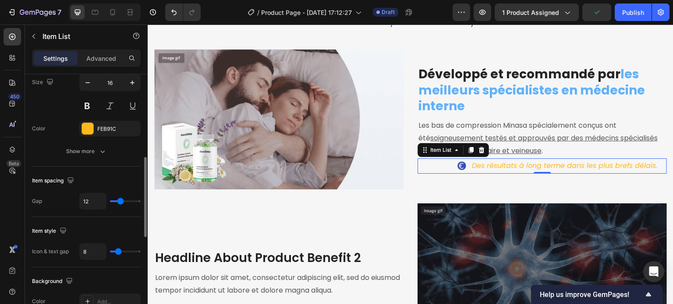
scroll to position [306, 0]
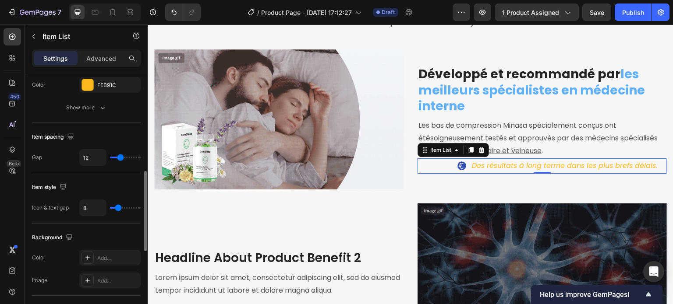
type input "14"
type input "15"
type input "16"
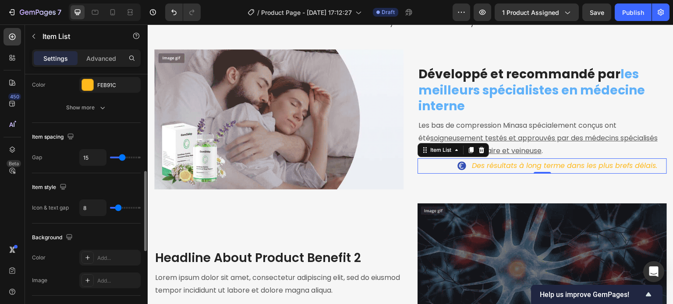
type input "16"
type input "17"
type input "18"
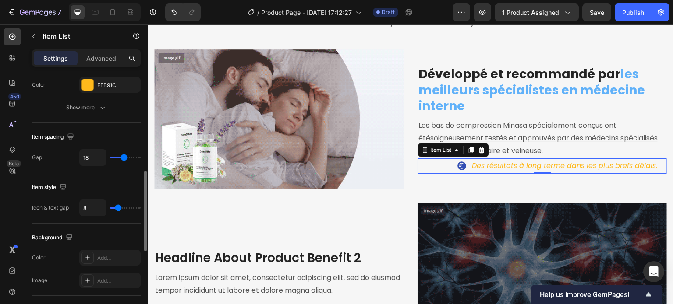
type input "19"
type input "20"
type input "21"
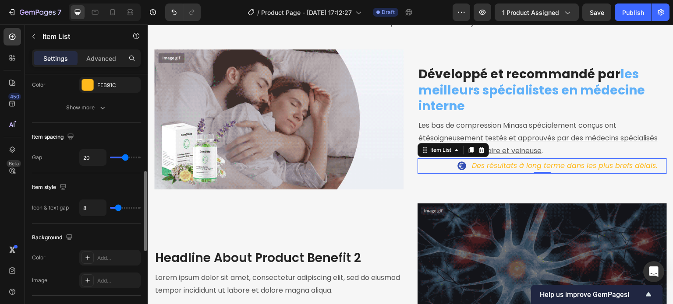
type input "21"
type input "22"
type input "23"
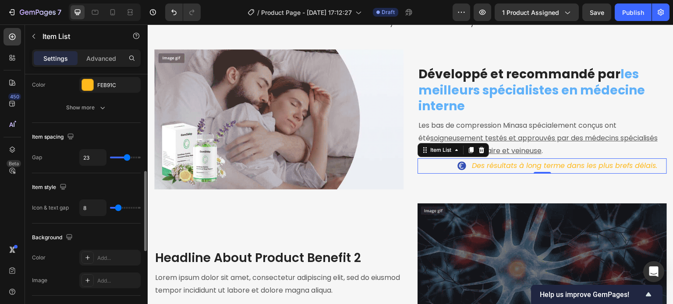
type input "24"
type input "26"
type input "27"
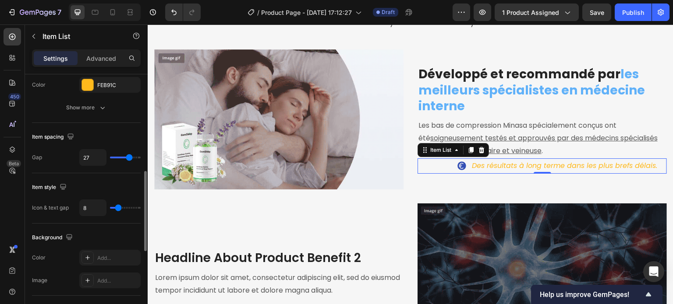
drag, startPoint x: 119, startPoint y: 155, endPoint x: 129, endPoint y: 153, distance: 10.3
type input "27"
click at [129, 157] on input "range" at bounding box center [125, 158] width 31 height 2
type input "26"
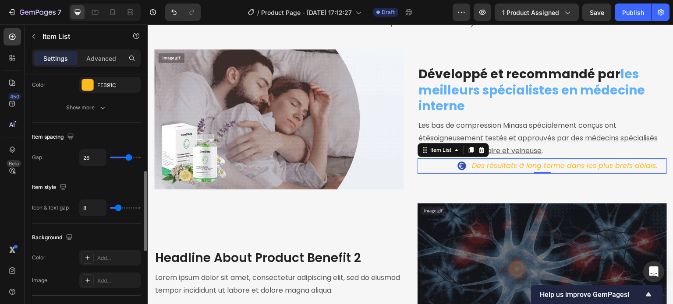
type input "24"
type input "23"
type input "20"
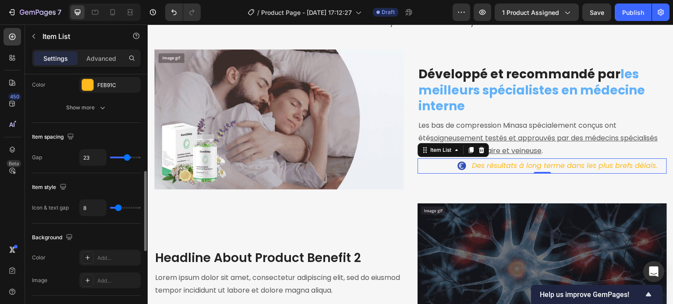
type input "20"
type input "19"
type input "17"
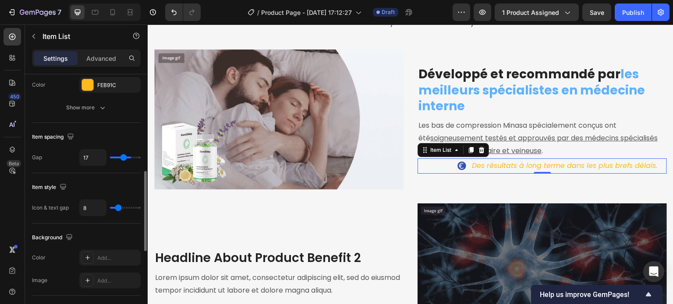
type input "14"
type input "11"
type input "10"
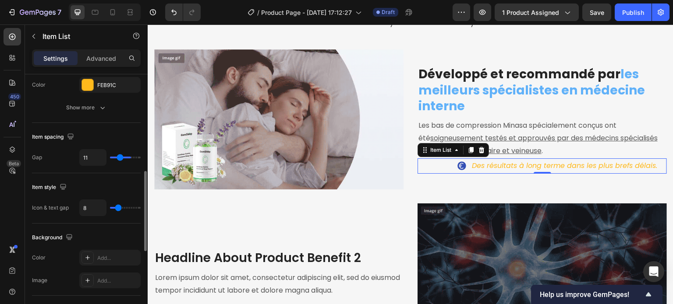
type input "10"
type input "8"
type input "6"
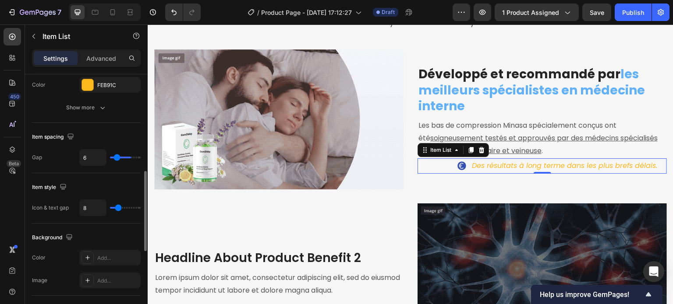
type input "5"
type input "4"
drag, startPoint x: 129, startPoint y: 153, endPoint x: 116, endPoint y: 155, distance: 13.6
type input "4"
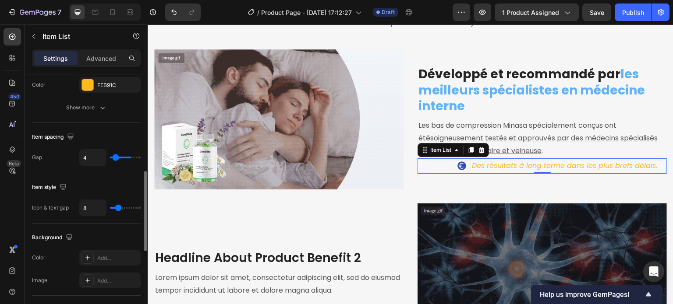
click at [116, 157] on input "range" at bounding box center [125, 158] width 31 height 2
click at [173, 16] on icon "Undo/Redo" at bounding box center [173, 12] width 9 height 9
type input "27"
click at [173, 16] on icon "Undo/Redo" at bounding box center [173, 12] width 9 height 9
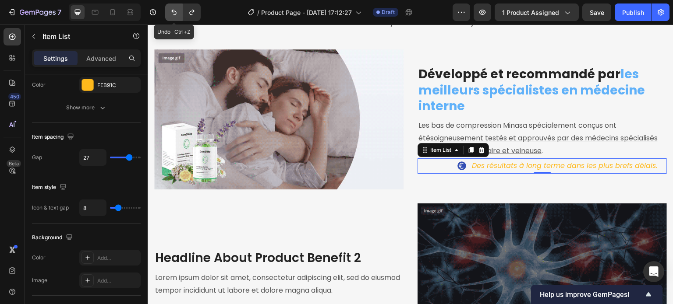
type input "12"
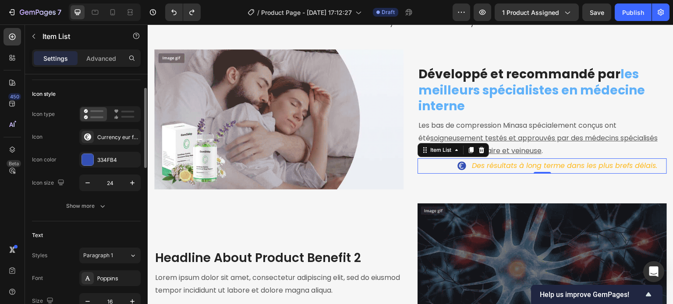
scroll to position [0, 0]
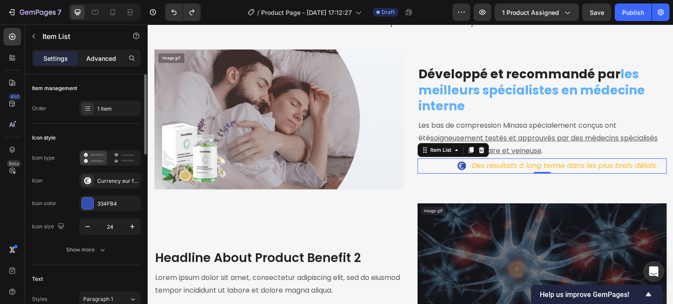
click at [98, 60] on p "Advanced" at bounding box center [101, 58] width 30 height 9
type input "100%"
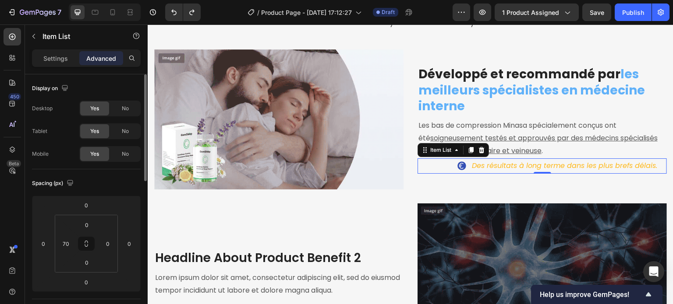
scroll to position [131, 0]
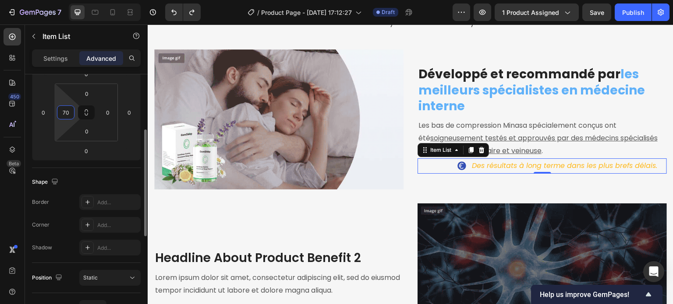
click at [69, 113] on input "70" at bounding box center [65, 112] width 13 height 13
type input "0"
click at [53, 169] on div "Shape Border Add... Corner Add... Shadow Add..." at bounding box center [86, 215] width 109 height 95
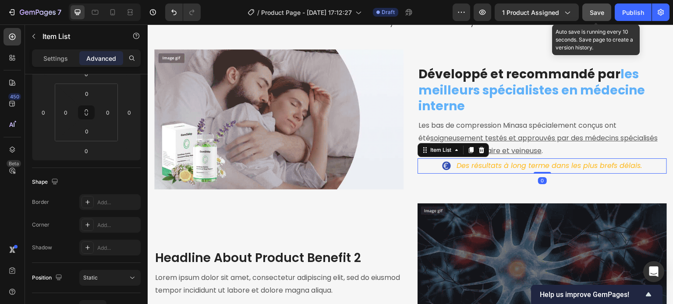
click at [592, 11] on span "Save" at bounding box center [596, 12] width 14 height 7
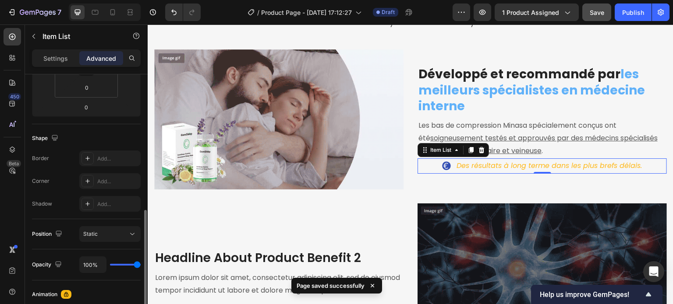
scroll to position [350, 0]
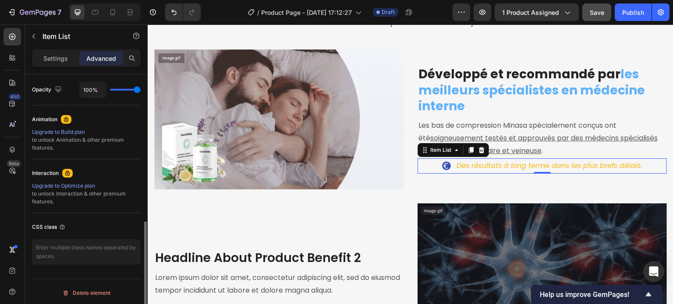
click at [53, 50] on div "Settings Advanced" at bounding box center [86, 58] width 109 height 18
click at [53, 55] on p "Settings" at bounding box center [55, 58] width 25 height 9
type input "8"
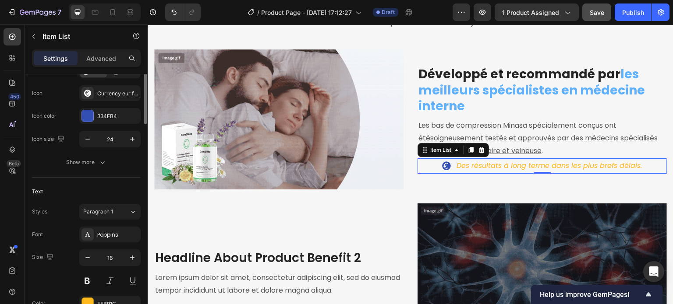
scroll to position [44, 0]
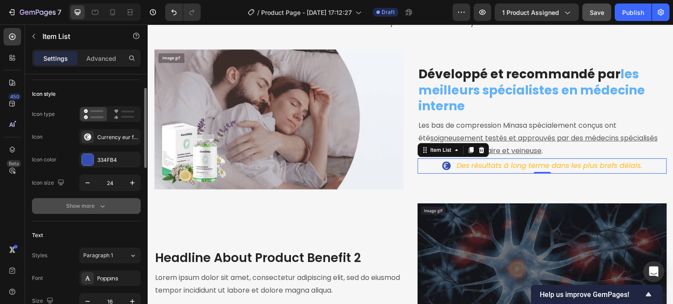
click at [74, 207] on div "Show more" at bounding box center [86, 206] width 41 height 9
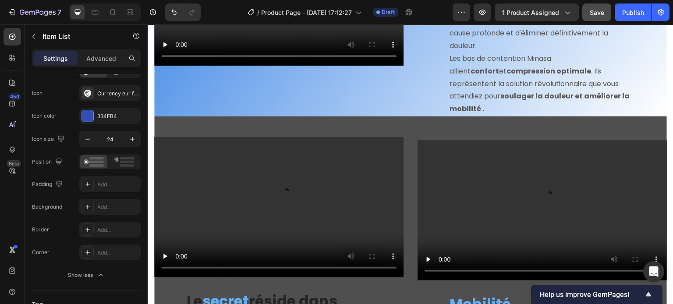
scroll to position [1243, 0]
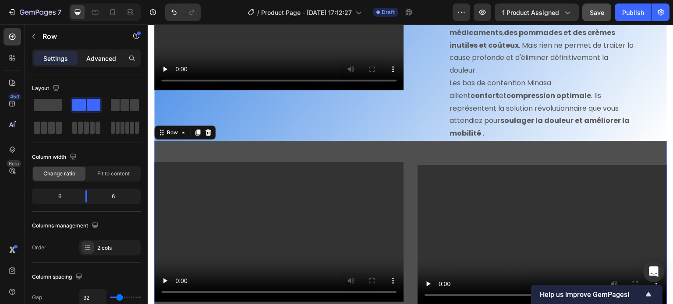
click at [107, 55] on p "Advanced" at bounding box center [101, 58] width 30 height 9
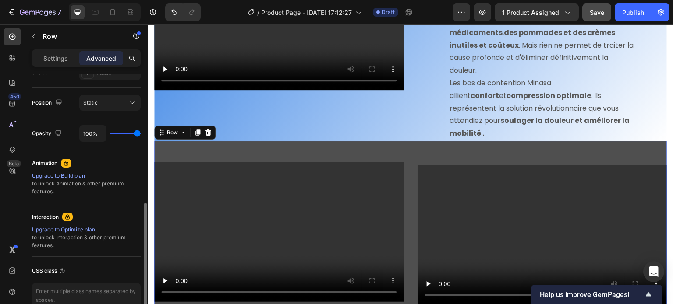
scroll to position [352, 0]
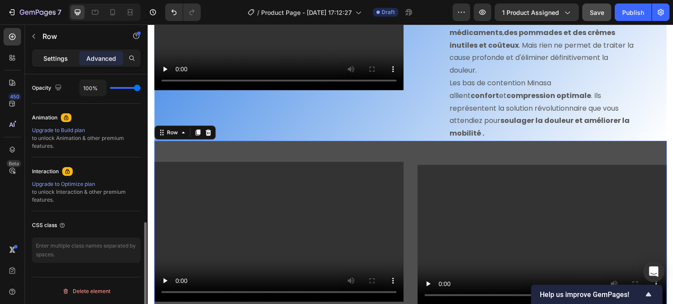
click at [66, 61] on p "Settings" at bounding box center [55, 58] width 25 height 9
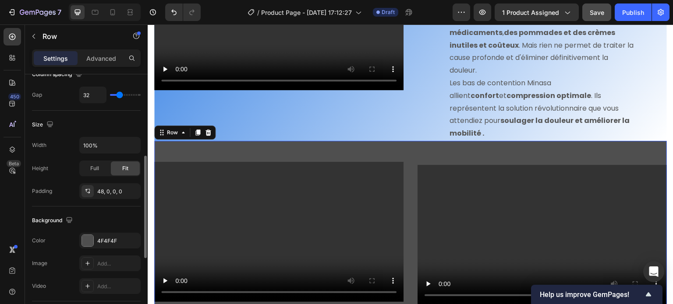
scroll to position [28, 0]
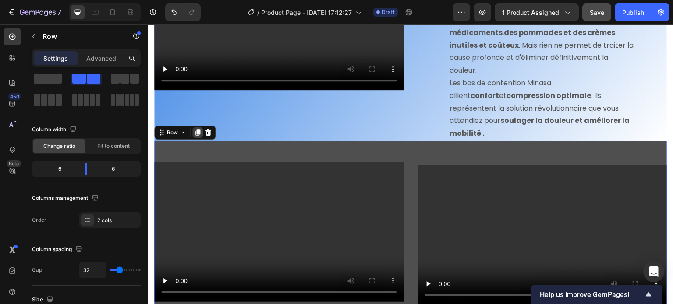
click at [197, 129] on icon at bounding box center [197, 132] width 7 height 7
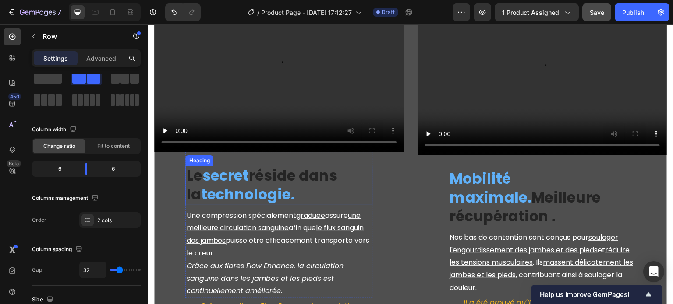
scroll to position [1611, 0]
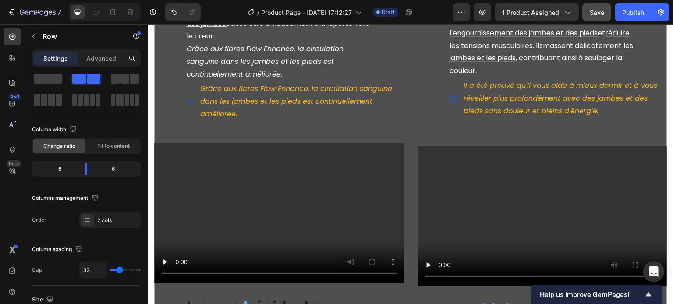
click at [183, 122] on div "Video Le secret réside dans la technologie. Heading Une compression spécialemen…" at bounding box center [410, 296] width 512 height 349
click at [426, 122] on div "Video Le secret réside dans la technologie. Heading Une compression spécialemen…" at bounding box center [410, 296] width 512 height 349
click at [173, 122] on div "Video Le secret réside dans la technologie. Heading Une compression spécialemen…" at bounding box center [410, 296] width 512 height 349
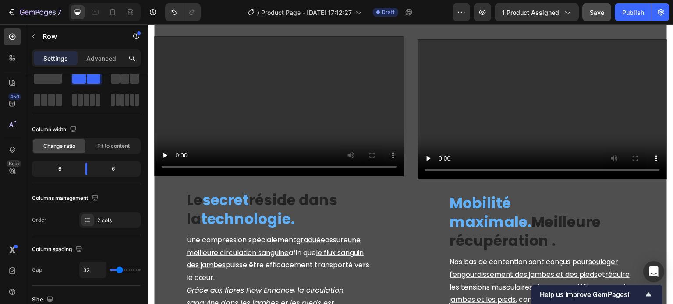
scroll to position [1348, 0]
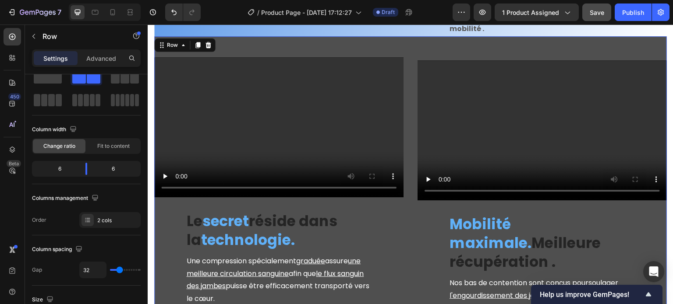
click at [169, 191] on div "Video Le secret réside dans la technologie. Heading Une compression spécialemen…" at bounding box center [278, 221] width 249 height 328
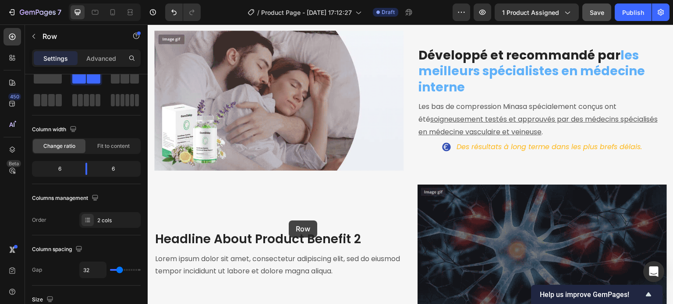
scroll to position [3800, 0]
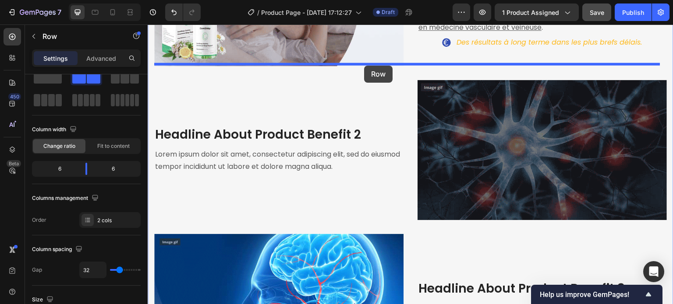
drag, startPoint x: 163, startPoint y: 180, endPoint x: 364, endPoint y: 66, distance: 231.4
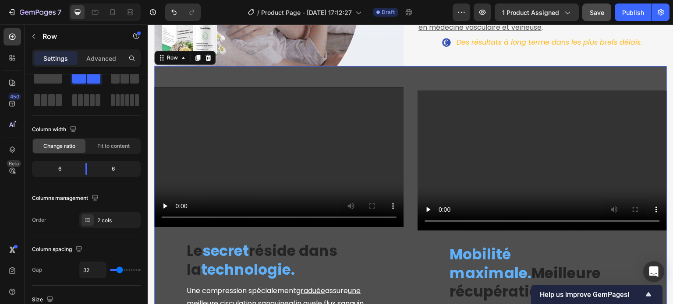
click at [369, 71] on div "Video Le secret réside dans la technologie. Heading Une compression spécialemen…" at bounding box center [410, 240] width 512 height 349
click at [36, 40] on button "button" at bounding box center [34, 36] width 14 height 14
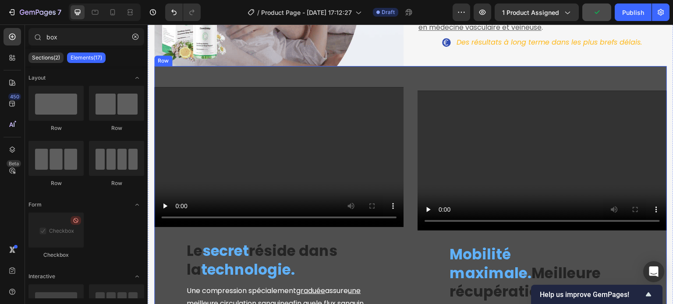
click at [179, 75] on div "Video Le secret réside dans la technologie. Heading Une compression spécialemen…" at bounding box center [410, 240] width 512 height 349
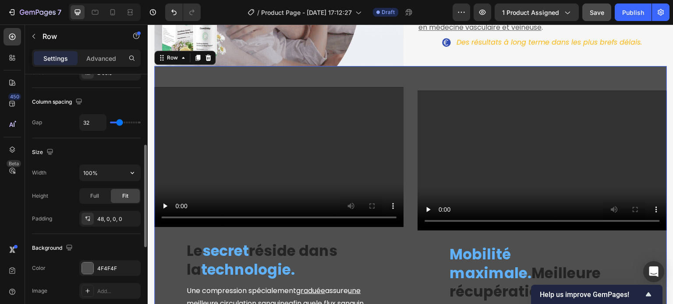
scroll to position [219, 0]
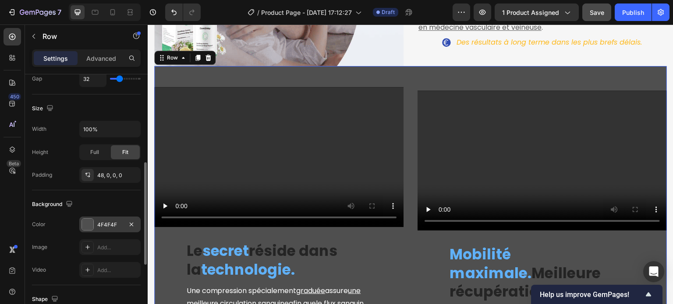
click at [113, 224] on div "4F4F4F" at bounding box center [109, 225] width 25 height 8
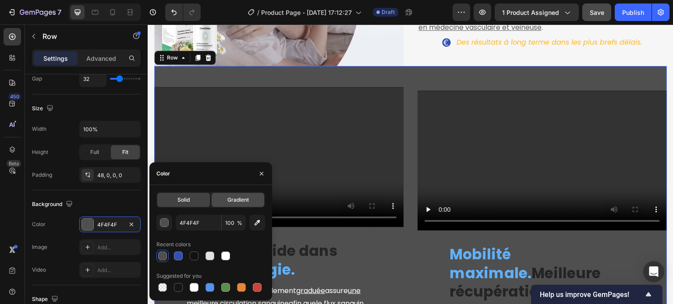
click at [238, 196] on span "Gradient" at bounding box center [237, 200] width 21 height 8
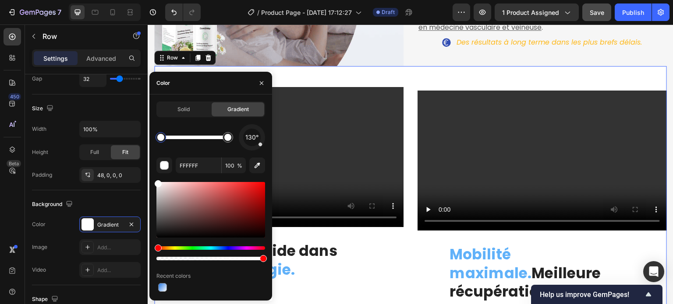
drag, startPoint x: 157, startPoint y: 221, endPoint x: 151, endPoint y: 181, distance: 40.4
click at [228, 140] on div at bounding box center [227, 137] width 7 height 7
click at [226, 249] on div "Hue" at bounding box center [210, 249] width 109 height 4
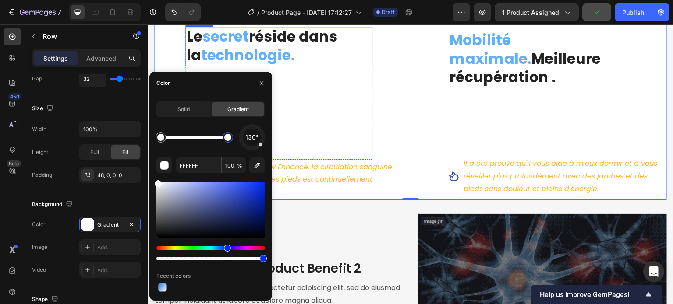
scroll to position [4019, 0]
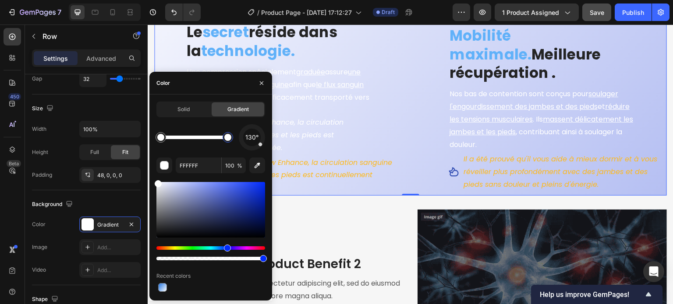
click at [184, 185] on div at bounding box center [210, 210] width 109 height 56
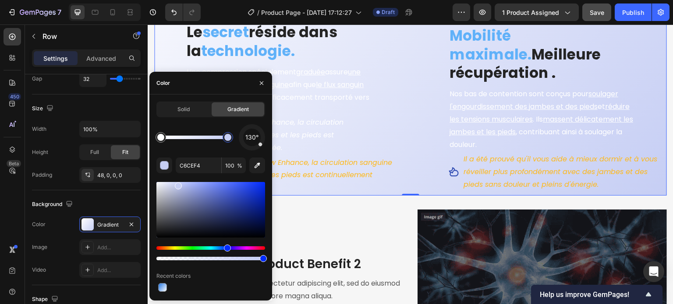
drag, startPoint x: 184, startPoint y: 185, endPoint x: 172, endPoint y: 183, distance: 12.4
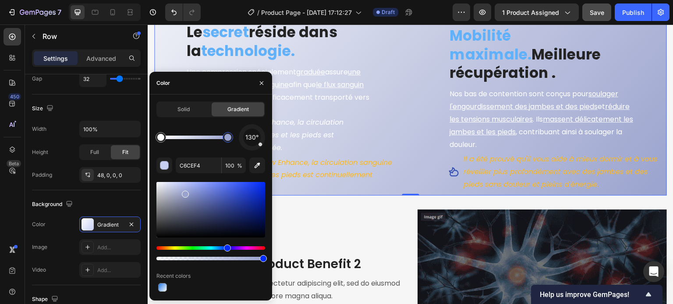
drag, startPoint x: 179, startPoint y: 188, endPoint x: 184, endPoint y: 193, distance: 6.5
click at [184, 193] on div at bounding box center [185, 194] width 7 height 7
type input "9AA3CE"
click at [302, 110] on p "Une compression spécialement graduée assure une meilleure circulation sanguine …" at bounding box center [278, 91] width 185 height 50
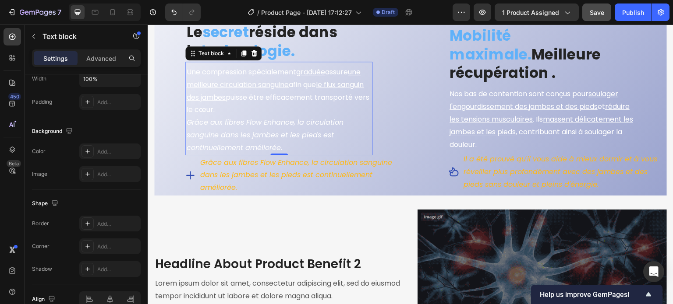
scroll to position [0, 0]
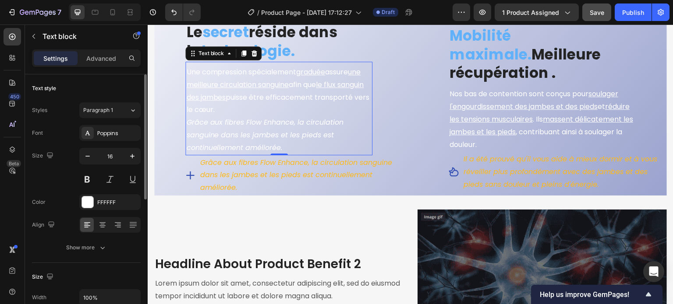
click at [277, 88] on p "Une compression spécialement graduée assure une meilleure circulation sanguine …" at bounding box center [278, 91] width 185 height 50
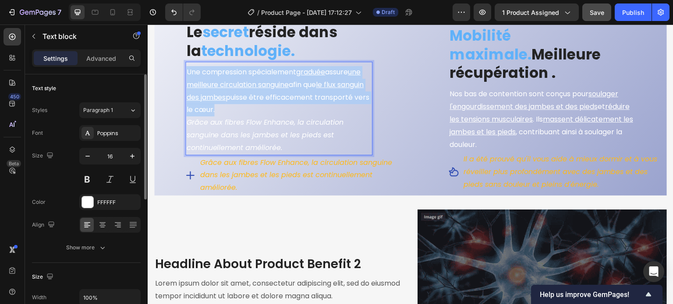
click at [277, 88] on p "Une compression spécialement graduée assure une meilleure circulation sanguine …" at bounding box center [278, 91] width 185 height 50
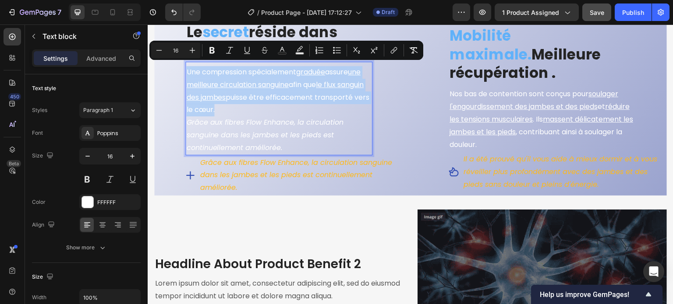
click at [237, 92] on u "le flux sanguin des jambes" at bounding box center [274, 91] width 177 height 23
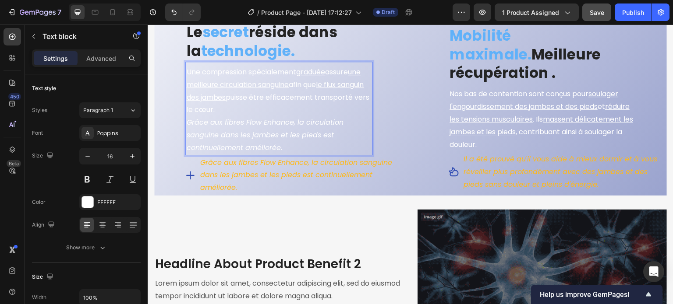
click at [188, 67] on p "Une compression spécialement graduée assure une meilleure circulation sanguine …" at bounding box center [278, 91] width 185 height 50
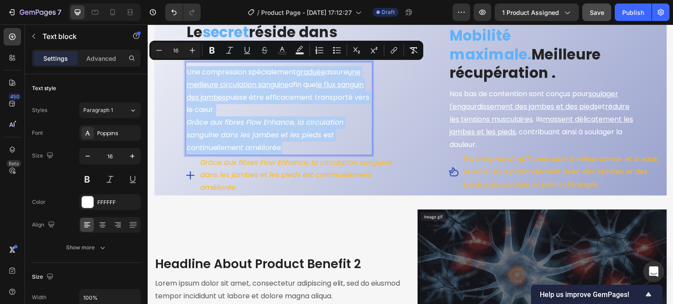
drag, startPoint x: 187, startPoint y: 67, endPoint x: 303, endPoint y: 141, distance: 136.8
click at [303, 141] on div "Une compression spécialement graduée assure une meilleure circulation sanguine …" at bounding box center [278, 110] width 187 height 90
click at [90, 199] on div at bounding box center [87, 202] width 11 height 11
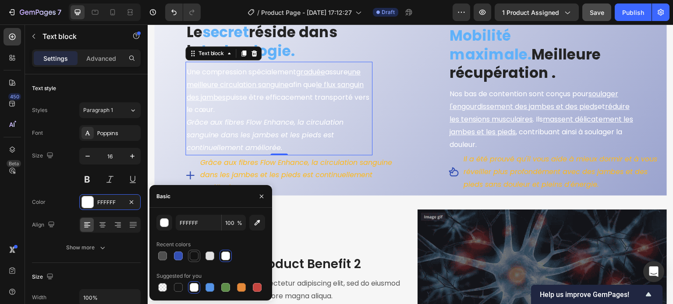
click at [194, 257] on div at bounding box center [194, 256] width 9 height 9
type input "121212"
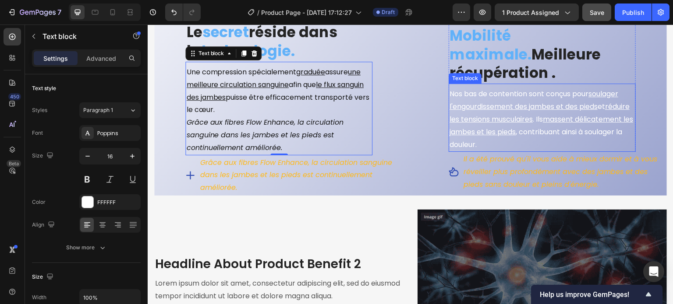
click at [460, 98] on u "soulager l'engourdissement des jambes et des pieds" at bounding box center [533, 100] width 169 height 23
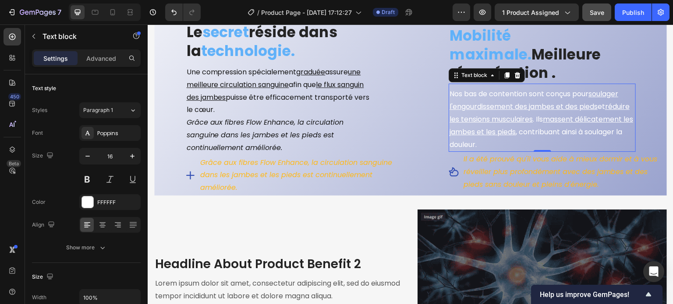
click at [460, 93] on u "soulager l'engourdissement des jambes et des pieds" at bounding box center [533, 100] width 169 height 23
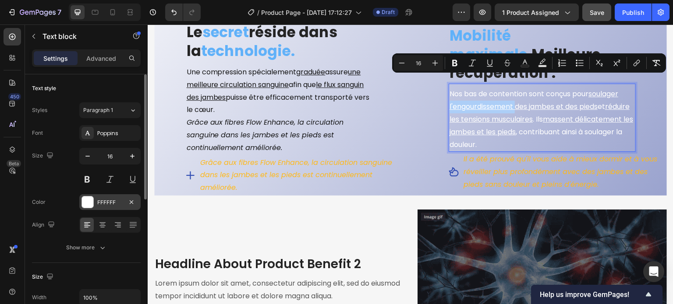
click at [112, 204] on div "FFFFFF" at bounding box center [109, 203] width 25 height 8
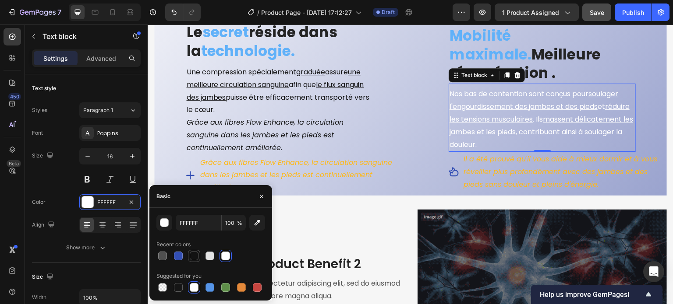
click at [191, 258] on div at bounding box center [194, 256] width 9 height 9
type input "121212"
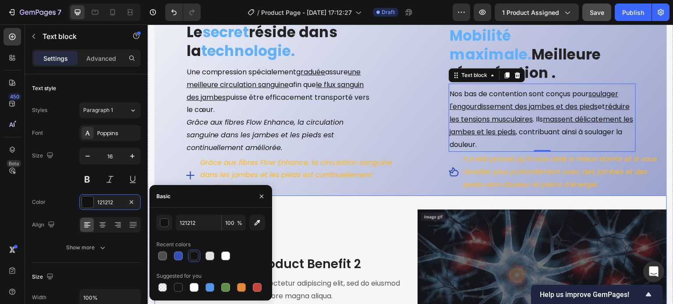
scroll to position [3931, 0]
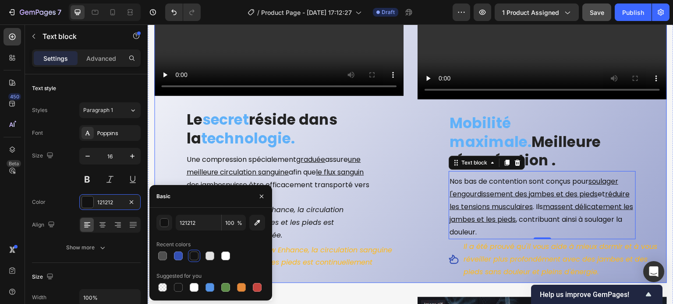
click at [163, 126] on div "Video Le secret réside dans la technologie. Heading Une compression spécialemen…" at bounding box center [278, 120] width 249 height 328
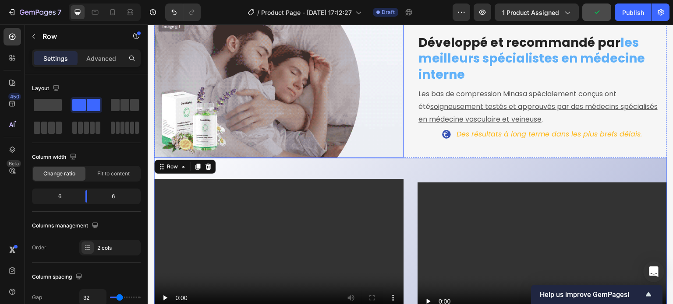
scroll to position [3712, 0]
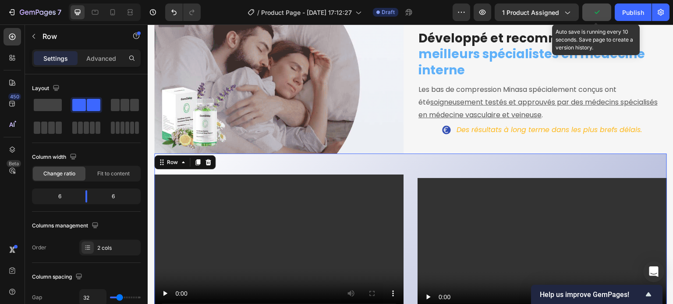
click at [595, 10] on icon "button" at bounding box center [596, 12] width 9 height 9
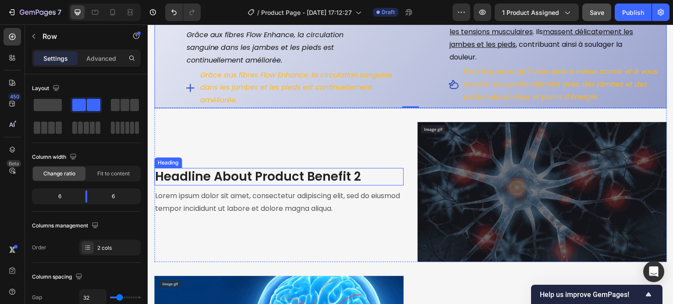
scroll to position [3975, 0]
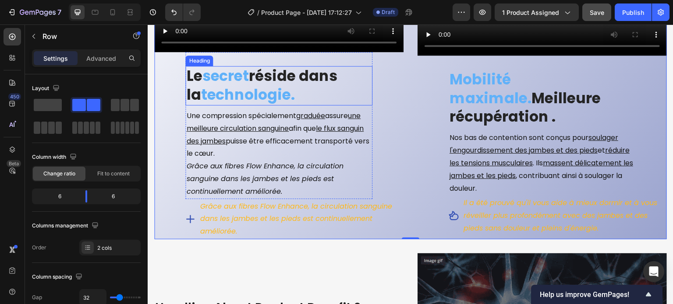
click at [215, 76] on strong "secret" at bounding box center [225, 76] width 47 height 21
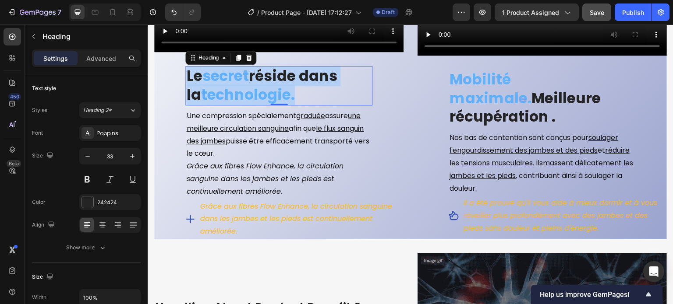
click at [215, 76] on strong "secret" at bounding box center [225, 76] width 47 height 21
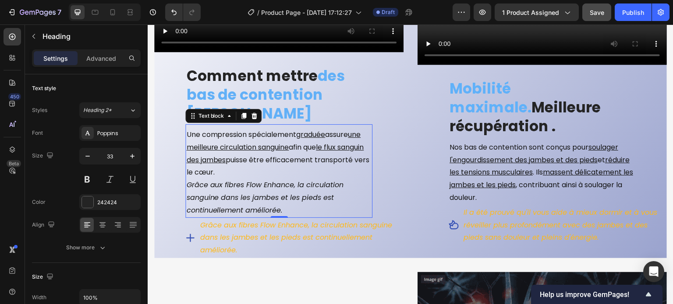
click at [210, 180] on icon "Grâce aux fibres Flow Enhance, la circulation sanguine dans les jambes et les p…" at bounding box center [264, 197] width 157 height 35
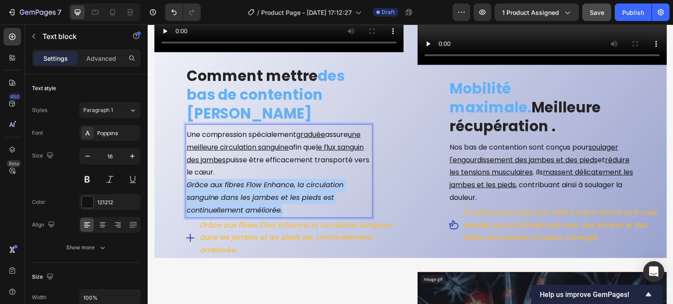
click at [210, 180] on icon "Grâce aux fibres Flow Enhance, la circulation sanguine dans les jambes et les p…" at bounding box center [264, 197] width 157 height 35
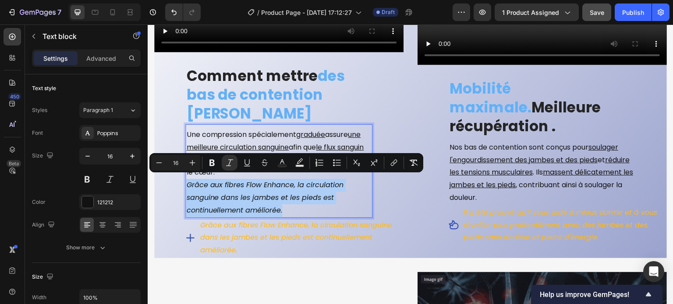
click at [211, 153] on div "Minus 16 Plus Bold Italic Underline Strikethrough Text Color Text Background Co…" at bounding box center [286, 162] width 274 height 19
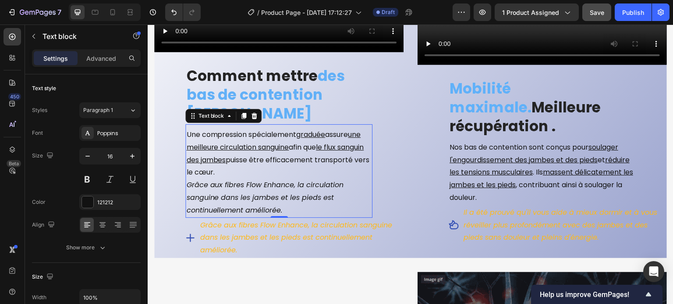
click at [211, 134] on p "Une compression spécialement graduée assure une meilleure circulation sanguine …" at bounding box center [278, 154] width 185 height 50
click at [274, 204] on icon "Grâce aux fibres Flow Enhance, la circulation sanguine dans les jambes et les p…" at bounding box center [264, 197] width 157 height 35
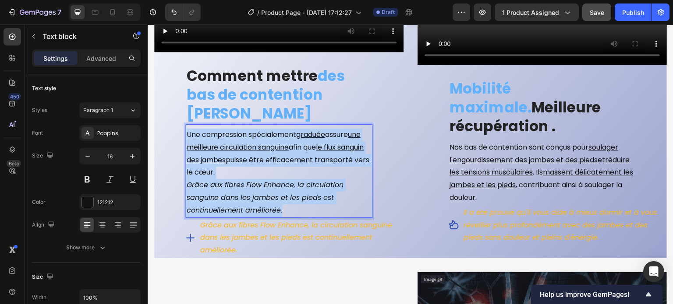
drag, startPoint x: 289, startPoint y: 210, endPoint x: 187, endPoint y: 133, distance: 127.2
click at [187, 133] on div "Une compression spécialement graduée assure une meilleure circulation sanguine …" at bounding box center [278, 173] width 187 height 90
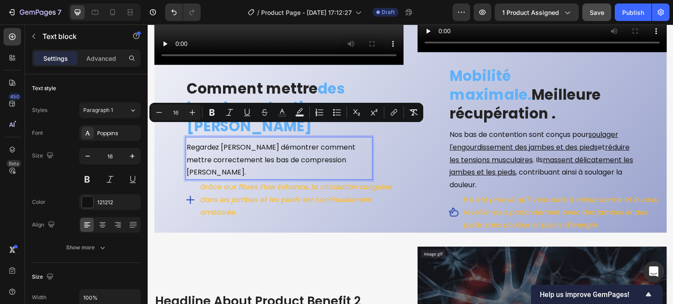
scroll to position [3984, 0]
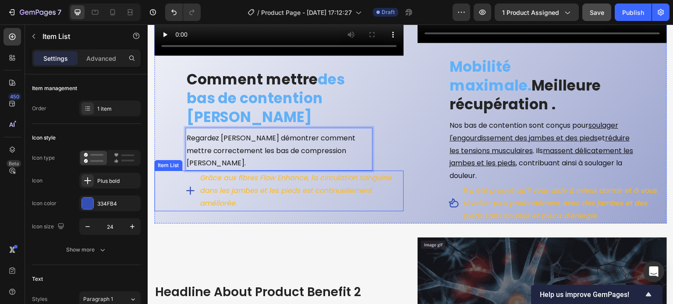
click at [210, 173] on icon "Grâce aux fibres Flow Enhance, la circulation sanguine dans les jambes et les p…" at bounding box center [296, 190] width 192 height 35
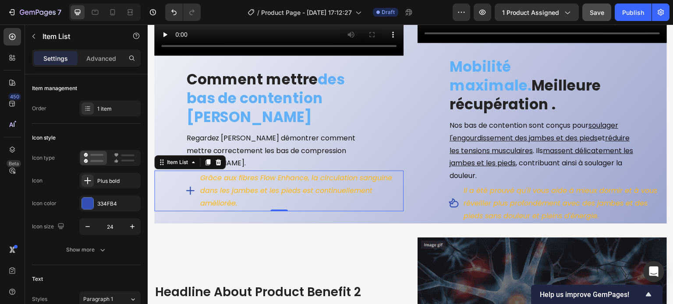
click at [210, 173] on icon "Grâce aux fibres Flow Enhance, la circulation sanguine dans les jambes et les p…" at bounding box center [296, 190] width 192 height 35
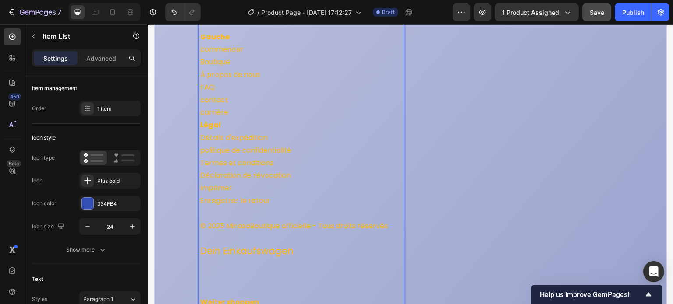
scroll to position [6153, 0]
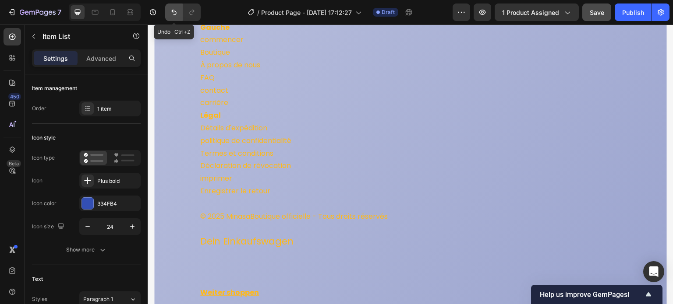
click at [171, 11] on icon "Undo/Redo" at bounding box center [173, 12] width 9 height 9
click at [174, 11] on icon "Undo/Redo" at bounding box center [173, 13] width 5 height 6
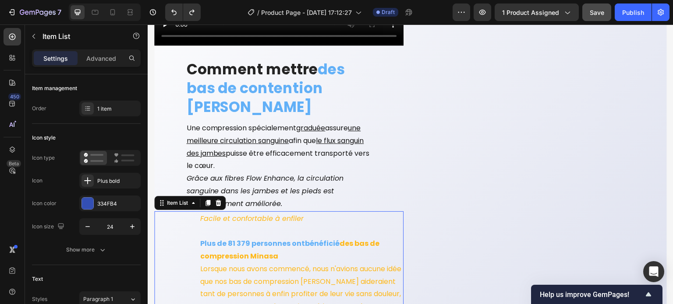
scroll to position [4026, 0]
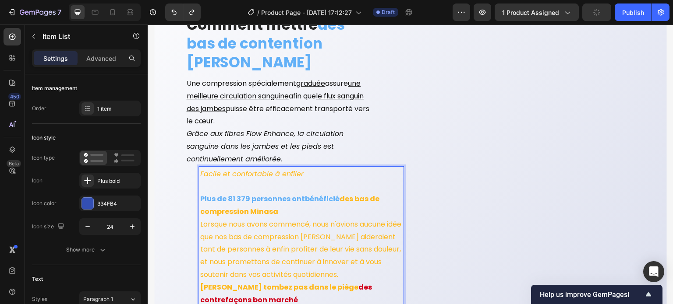
click at [242, 224] on p "Lorsque nous avons commencé, nous n'avions aucune idée que nos bas de compressi…" at bounding box center [301, 249] width 202 height 63
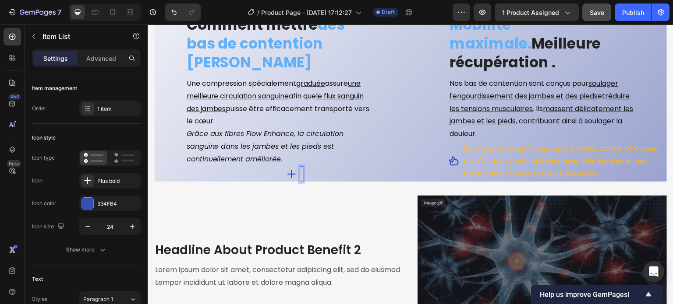
scroll to position [4023, 0]
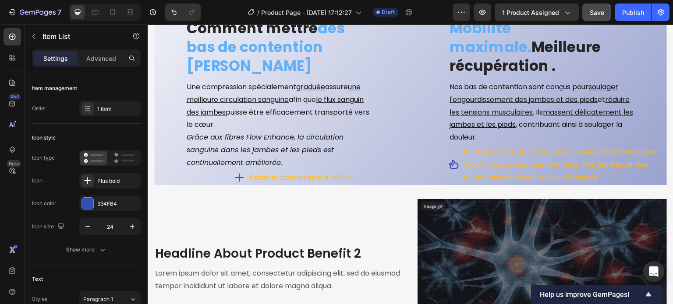
click at [234, 173] on icon at bounding box center [239, 178] width 11 height 11
click at [225, 173] on div "Facile et confortable à enfiler." at bounding box center [294, 177] width 218 height 15
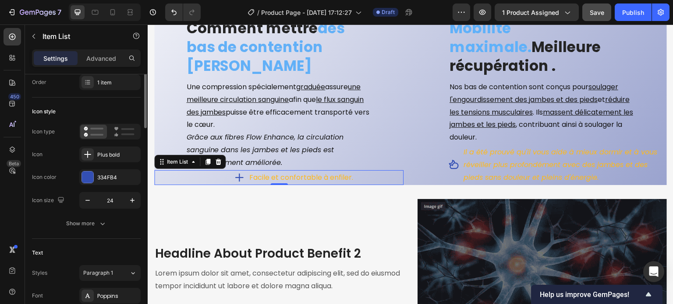
scroll to position [0, 0]
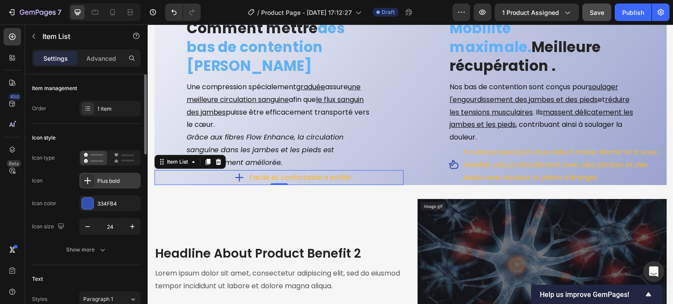
click at [91, 181] on icon at bounding box center [87, 180] width 9 height 9
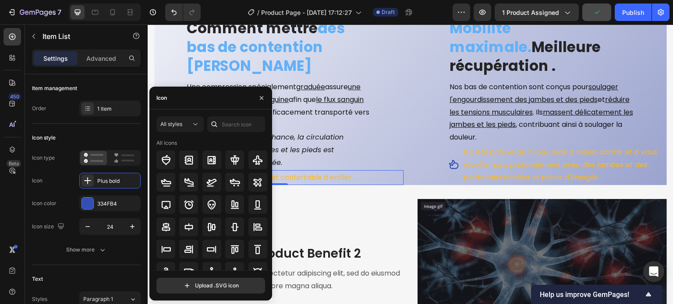
click at [185, 96] on div "Icon" at bounding box center [210, 98] width 123 height 23
click at [227, 117] on input "text" at bounding box center [236, 124] width 58 height 16
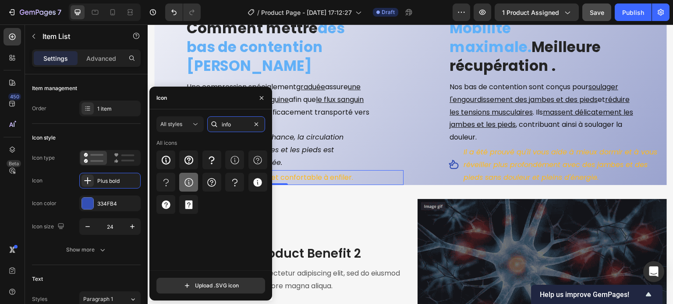
type input "info"
click at [186, 185] on icon at bounding box center [188, 182] width 11 height 11
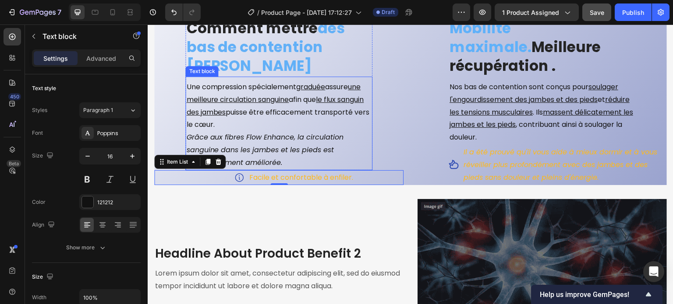
click at [314, 127] on p "Une compression spécialement graduée assure une meilleure circulation sanguine …" at bounding box center [278, 106] width 185 height 50
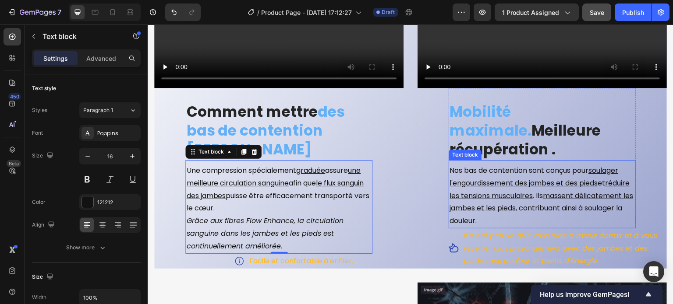
scroll to position [3935, 0]
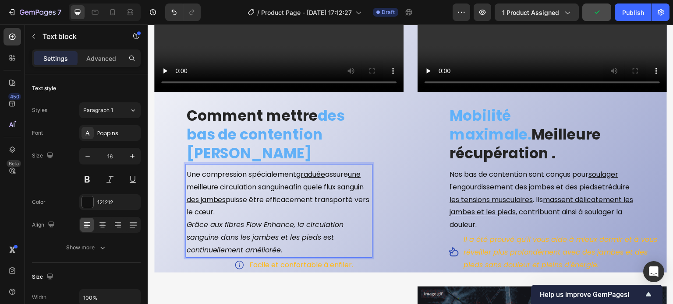
click at [235, 179] on u "une meilleure circulation sanguine" at bounding box center [273, 180] width 174 height 23
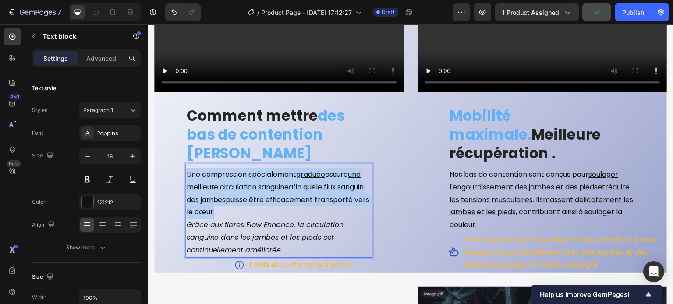
click at [235, 179] on u "une meilleure circulation sanguine" at bounding box center [273, 180] width 174 height 23
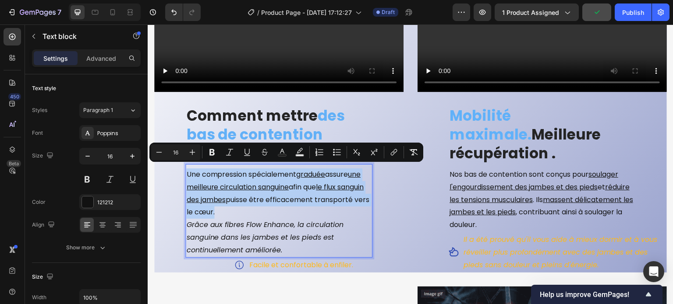
click at [235, 179] on u "une meilleure circulation sanguine" at bounding box center [273, 180] width 174 height 23
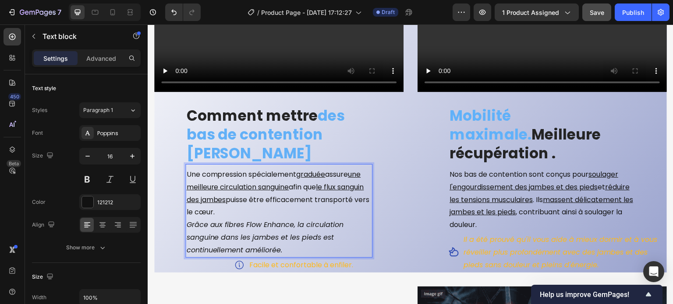
click at [261, 220] on icon "Grâce aux fibres Flow Enhance, la circulation sanguine dans les jambes et les p…" at bounding box center [264, 237] width 157 height 35
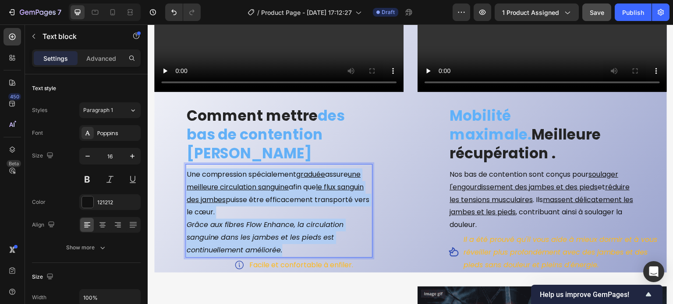
drag, startPoint x: 284, startPoint y: 250, endPoint x: 185, endPoint y: 170, distance: 127.7
click at [185, 170] on div "Une compression spécialement graduée assure une meilleure circulation sanguine …" at bounding box center [278, 213] width 187 height 90
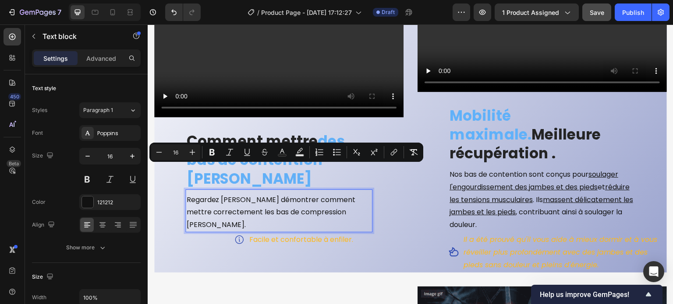
scroll to position [3957, 0]
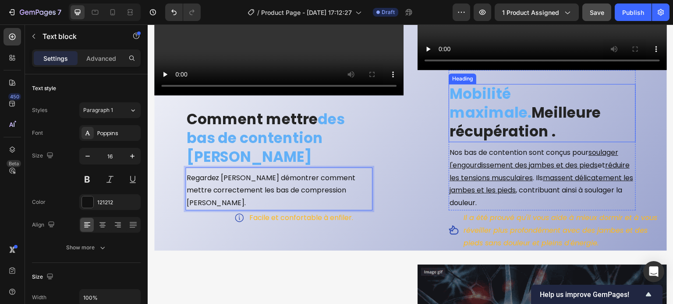
click at [504, 108] on strong "Meilleure récupération ." at bounding box center [524, 121] width 151 height 39
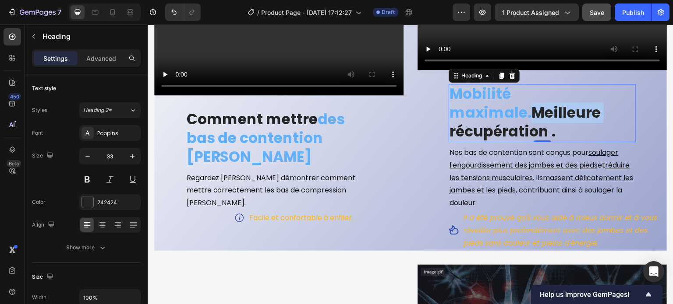
click at [495, 102] on strong "Meilleure récupération ." at bounding box center [524, 121] width 151 height 39
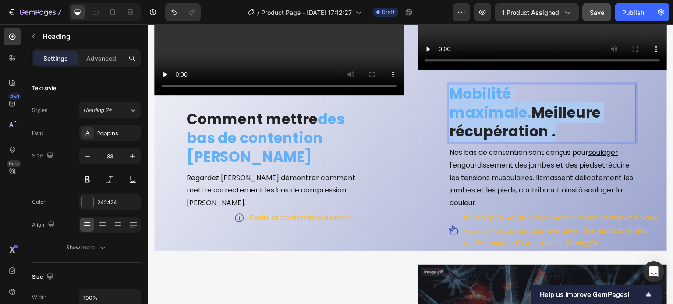
click at [495, 102] on strong "Meilleure récupération ." at bounding box center [524, 121] width 151 height 39
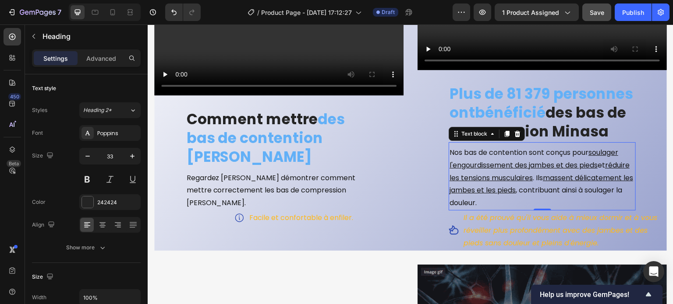
click at [504, 173] on u "réduire les tensions musculaires" at bounding box center [539, 171] width 180 height 23
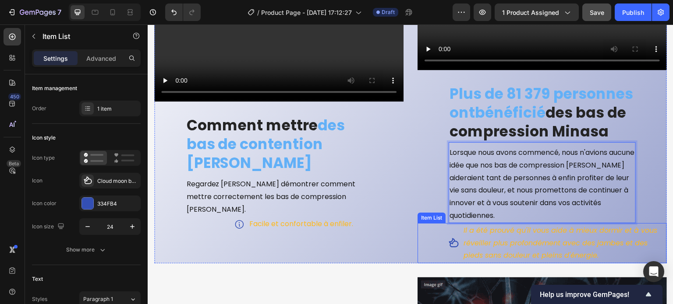
click at [517, 244] on p "Il a été prouvé qu'il vous aide à mieux dormir et à vous réveiller plus profond…" at bounding box center [564, 244] width 202 height 38
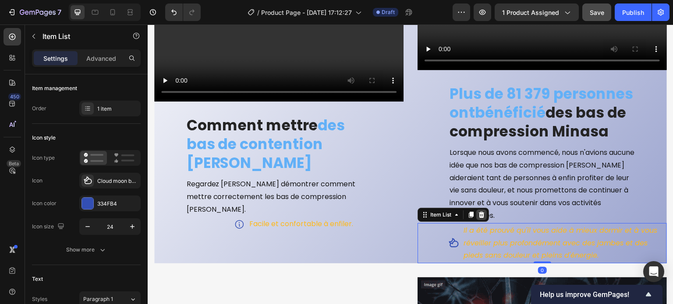
click at [478, 215] on div at bounding box center [481, 215] width 11 height 11
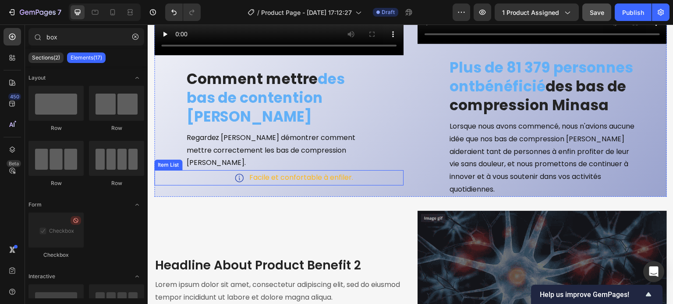
scroll to position [4068, 0]
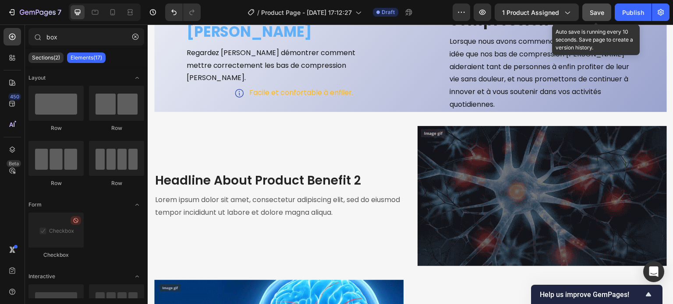
click at [595, 12] on span "Save" at bounding box center [596, 12] width 14 height 7
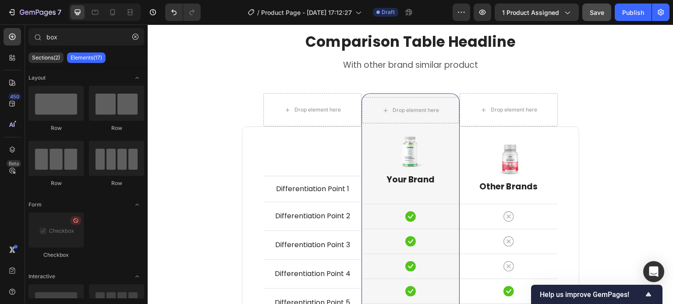
scroll to position [4900, 0]
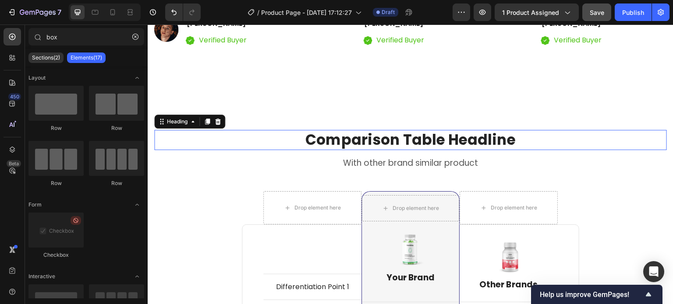
click at [374, 148] on p "Comparison Table Headline" at bounding box center [410, 140] width 511 height 19
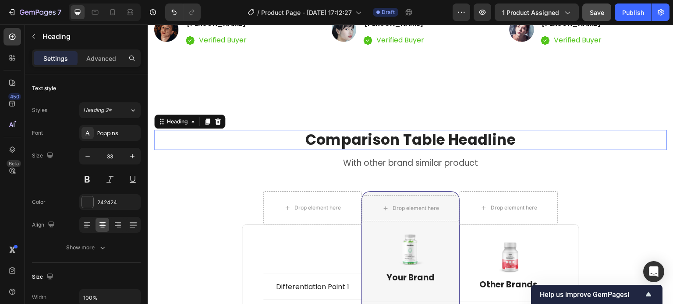
click at [374, 148] on p "Comparison Table Headline" at bounding box center [410, 140] width 511 height 19
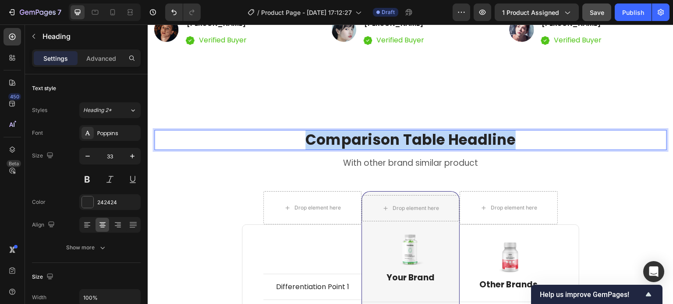
click at [374, 148] on p "Comparison Table Headline" at bounding box center [410, 140] width 511 height 19
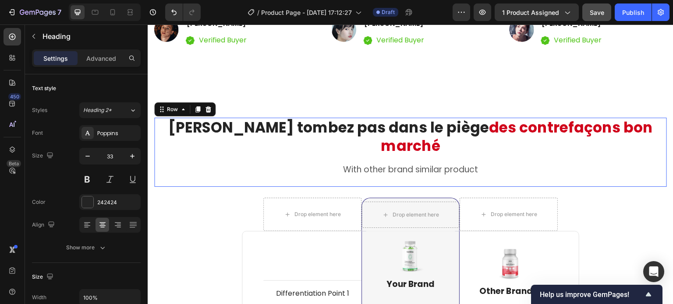
click at [221, 180] on div "⁠⁠⁠⁠⁠⁠⁠ Ne tombez pas dans le piège des contrefaçons bon marché Heading With ot…" at bounding box center [410, 153] width 512 height 70
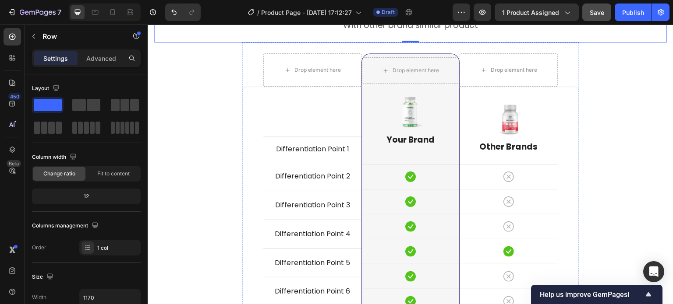
scroll to position [5032, 0]
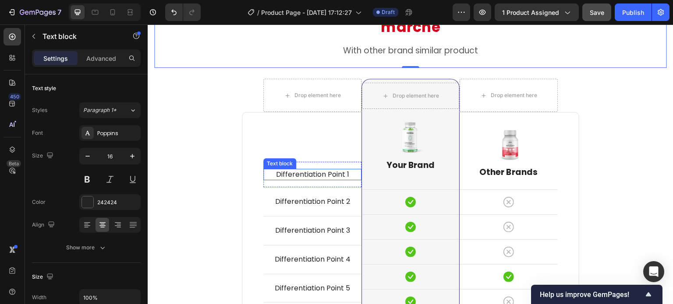
click at [310, 170] on p "Differentiation Point 1" at bounding box center [312, 175] width 96 height 10
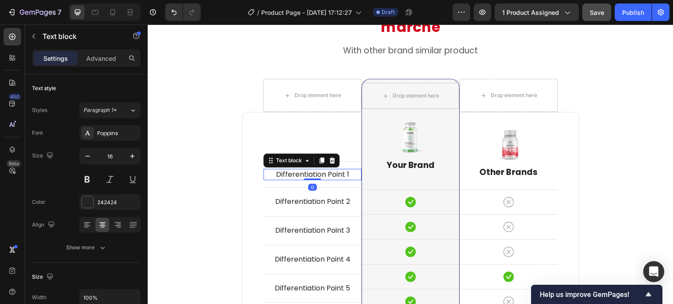
click at [310, 170] on p "Differentiation Point 1" at bounding box center [312, 175] width 96 height 10
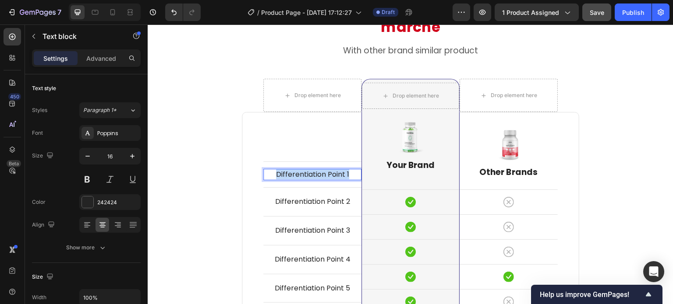
click at [310, 170] on p "Differentiation Point 1" at bounding box center [312, 175] width 96 height 10
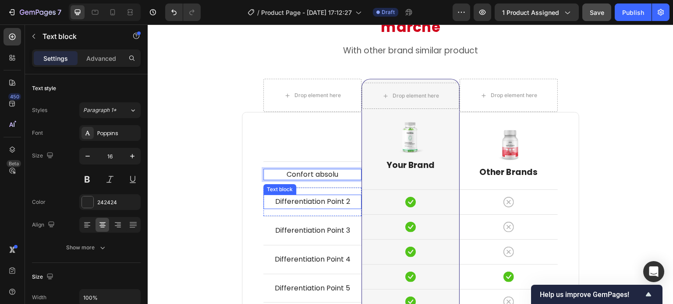
click at [302, 195] on div "Differentiation Point 2 Text block" at bounding box center [312, 202] width 98 height 14
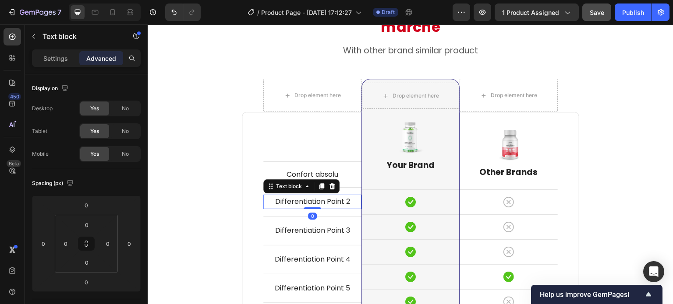
click at [303, 208] on div at bounding box center [312, 209] width 18 height 2
click at [302, 196] on p "Differentiation Point 2" at bounding box center [312, 202] width 96 height 13
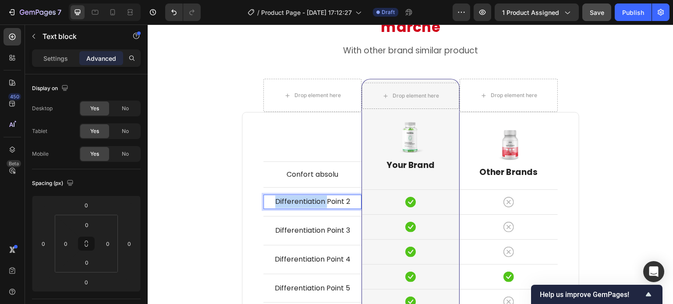
click at [302, 196] on p "Differentiation Point 2" at bounding box center [312, 202] width 96 height 13
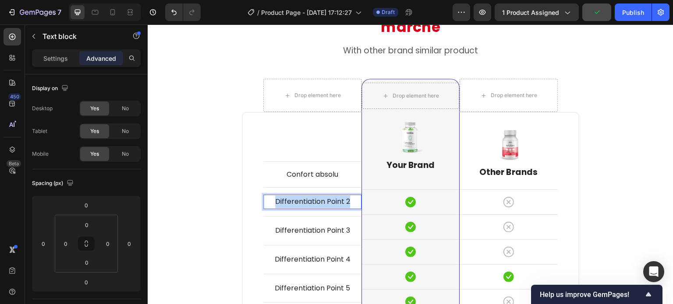
scroll to position [4994, 0]
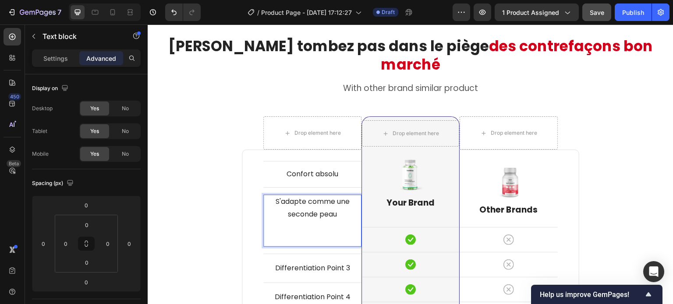
click at [298, 221] on p "Rich Text Editor. Editing area: main" at bounding box center [312, 233] width 96 height 25
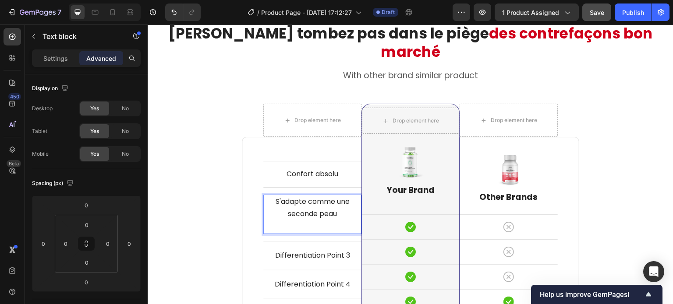
click at [304, 209] on p "S'adapte comme une seconde peau" at bounding box center [312, 215] width 96 height 38
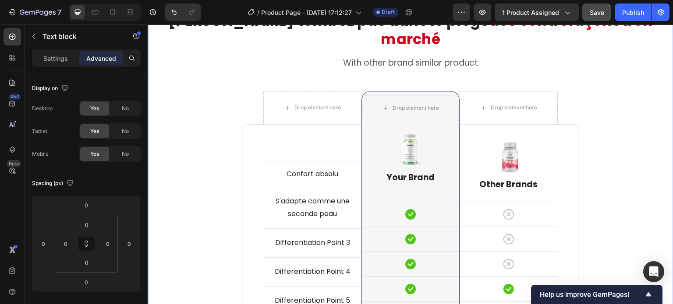
click at [176, 208] on div "⁠⁠⁠⁠⁠⁠⁠ Ne tombez pas dans le piège des contrefaçons bon marché Heading With ot…" at bounding box center [410, 253] width 512 height 485
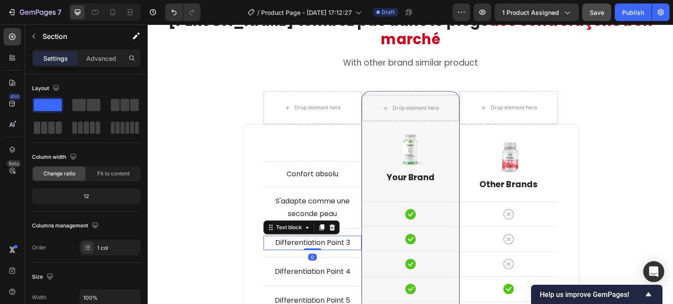
click at [296, 237] on p "Differentiation Point 3" at bounding box center [312, 243] width 96 height 13
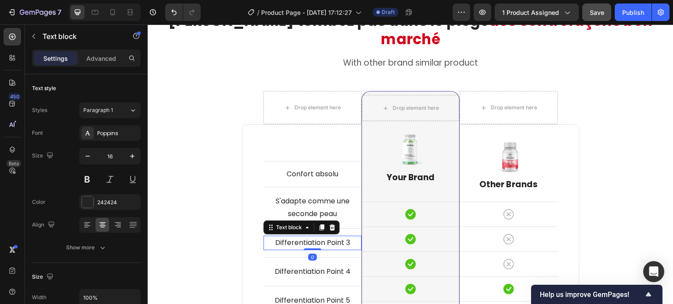
click at [296, 237] on p "Differentiation Point 3" at bounding box center [312, 243] width 96 height 13
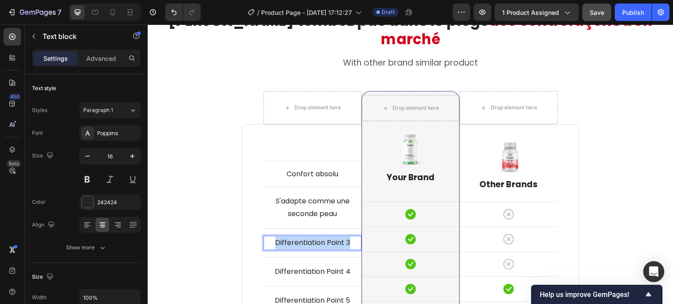
click at [296, 237] on p "Differentiation Point 3" at bounding box center [312, 243] width 96 height 13
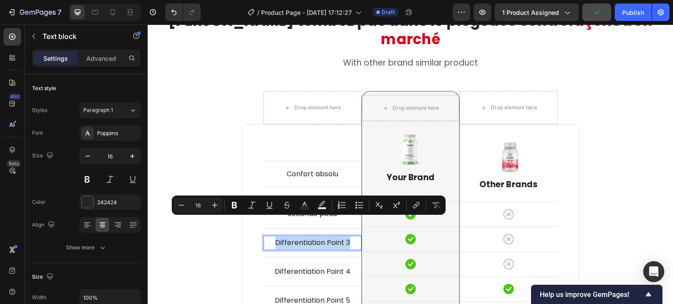
scroll to position [5007, 0]
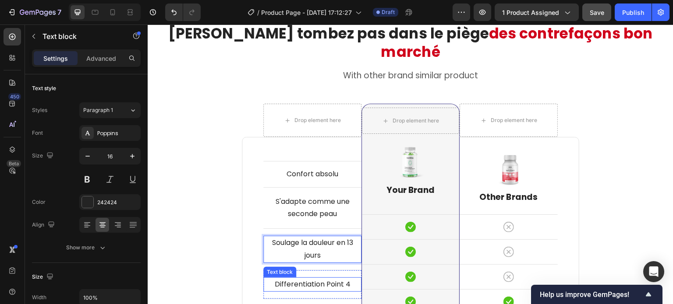
click at [307, 278] on p "Differentiation Point 4" at bounding box center [312, 284] width 96 height 13
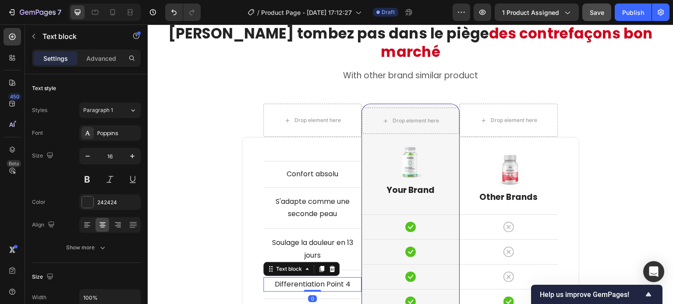
click at [307, 278] on p "Differentiation Point 4" at bounding box center [312, 284] width 96 height 13
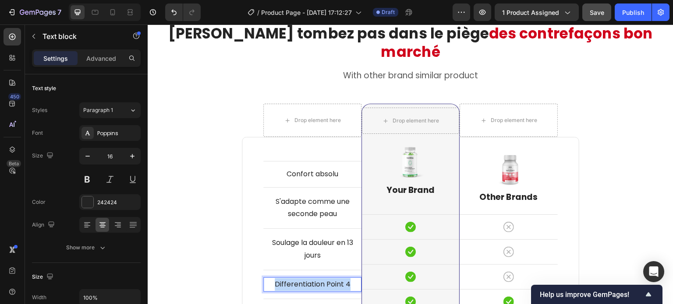
click at [307, 278] on p "Differentiation Point 4" at bounding box center [312, 284] width 96 height 13
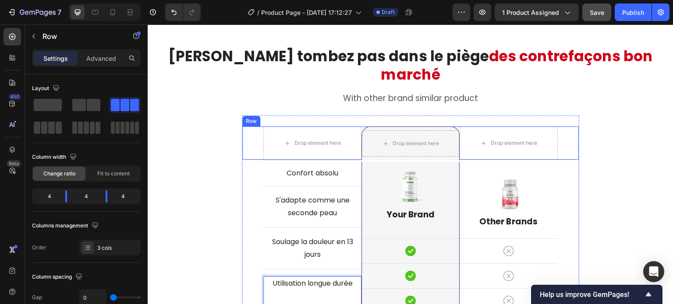
click at [253, 130] on div "Drop element here Drop element here Row Drop element here Row" at bounding box center [410, 143] width 337 height 34
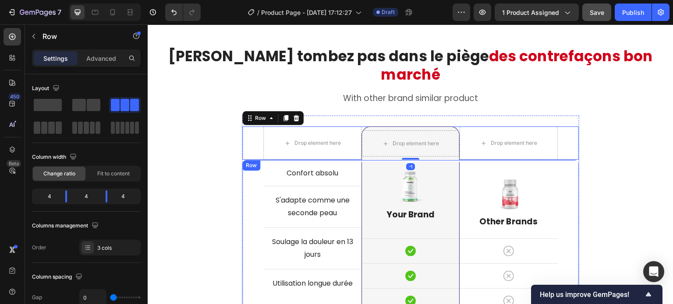
click at [253, 160] on div "Confort absolu Text block Row S'adapte comme une seconde peau Text block Row So…" at bounding box center [410, 299] width 337 height 279
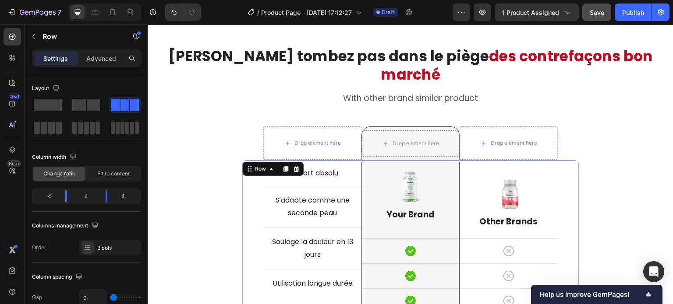
click at [249, 206] on div "Confort absolu Text block Row S'adapte comme une seconde peau Text block Row So…" at bounding box center [410, 299] width 337 height 279
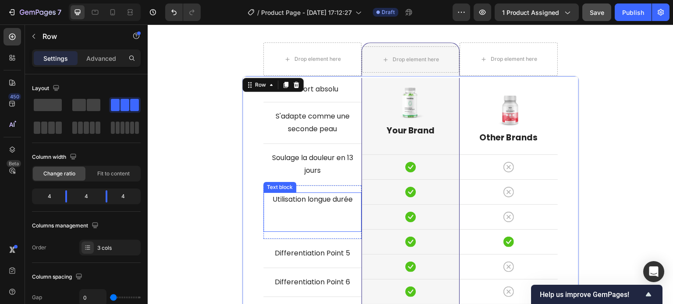
scroll to position [5072, 0]
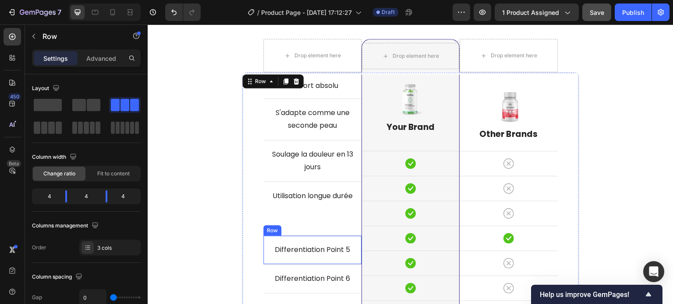
click at [313, 203] on p "Rich Text Editor. Editing area: main" at bounding box center [312, 214] width 96 height 25
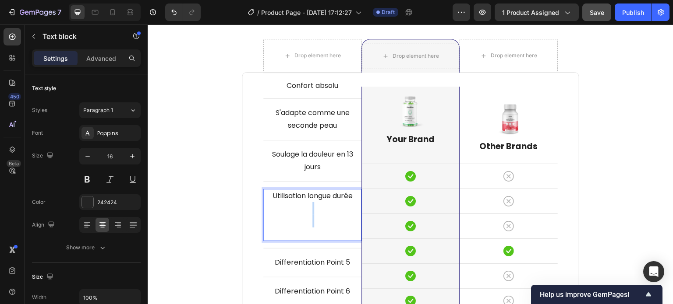
click at [313, 203] on p "Rich Text Editor. Editing area: main" at bounding box center [312, 221] width 96 height 38
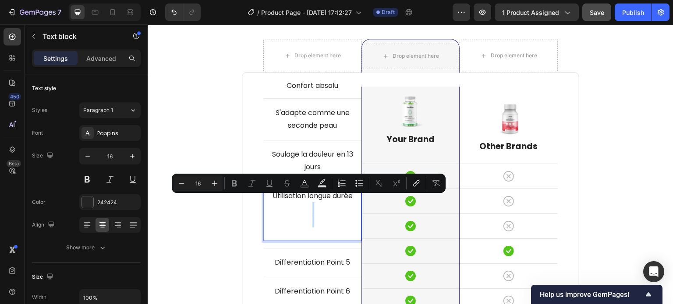
click at [313, 210] on p "Rich Text Editor. Editing area: main" at bounding box center [312, 221] width 96 height 38
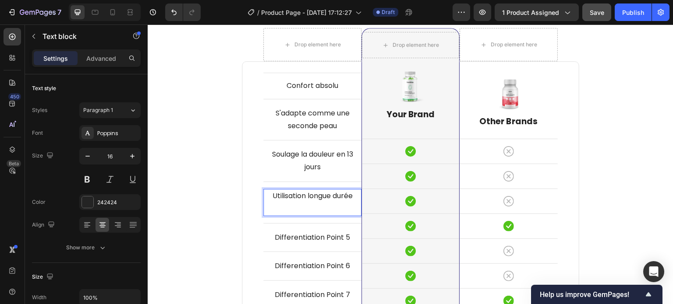
scroll to position [5095, 0]
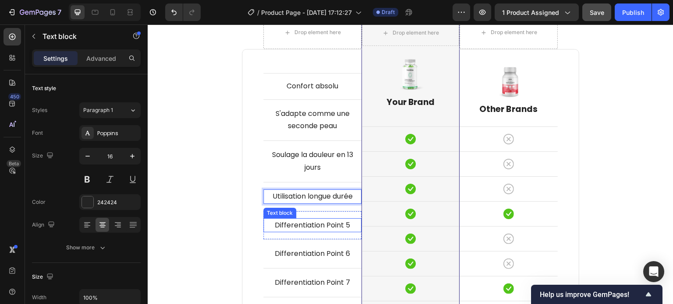
click at [312, 219] on p "Differentiation Point 5" at bounding box center [312, 225] width 96 height 13
click at [311, 219] on p "Differentiation Point 5" at bounding box center [312, 225] width 96 height 13
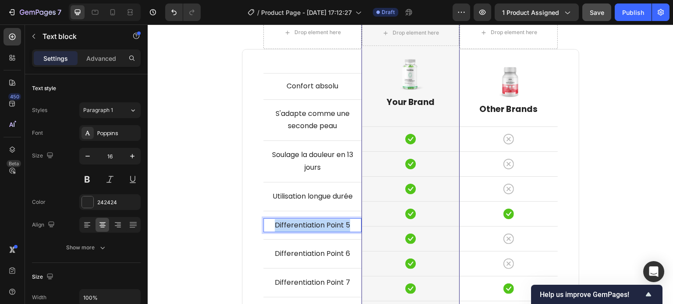
click at [311, 219] on p "Differentiation Point 5" at bounding box center [312, 225] width 96 height 13
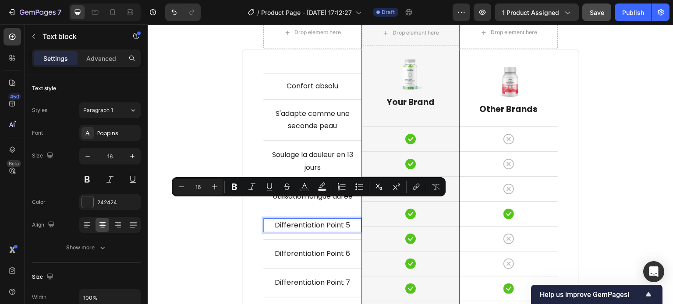
scroll to position [5082, 0]
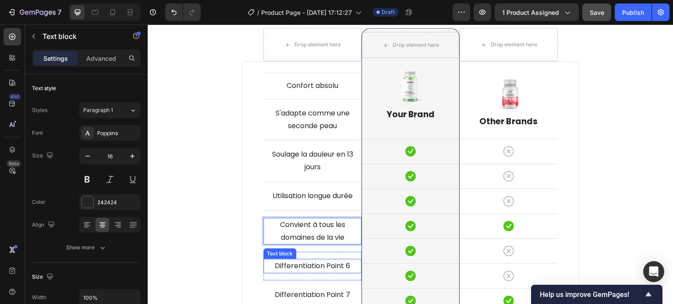
click at [313, 260] on p "Differentiation Point 6" at bounding box center [312, 266] width 96 height 13
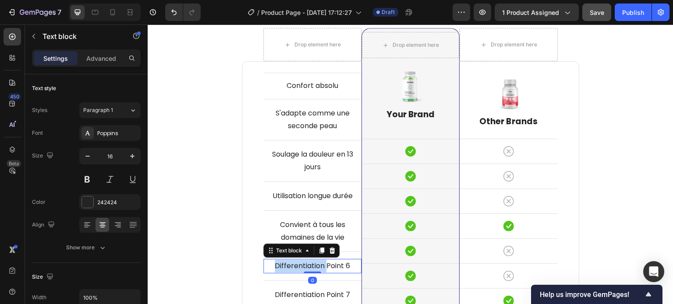
click at [313, 260] on p "Differentiation Point 6" at bounding box center [312, 266] width 96 height 13
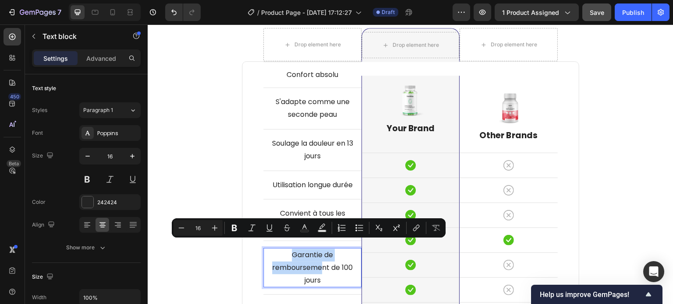
scroll to position [5072, 0]
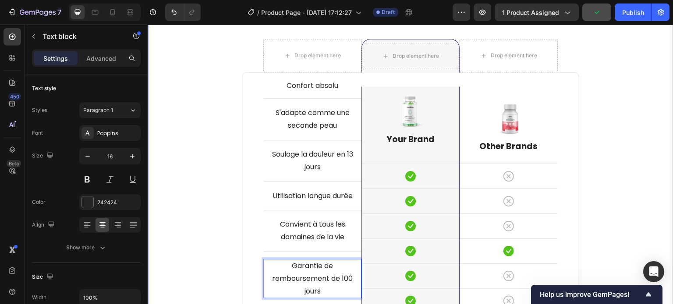
click at [203, 228] on div "⁠⁠⁠⁠⁠⁠⁠ Ne tombez pas dans le piège des contrefaçons bon marché Heading With ot…" at bounding box center [410, 209] width 512 height 500
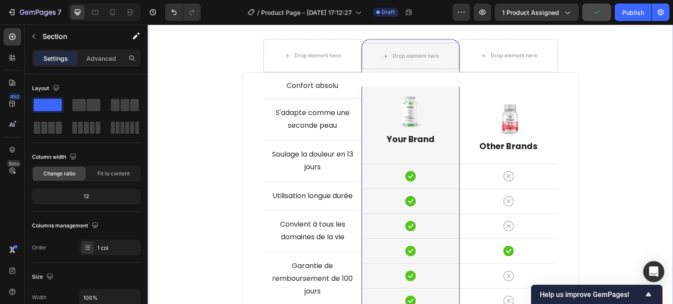
scroll to position [5203, 0]
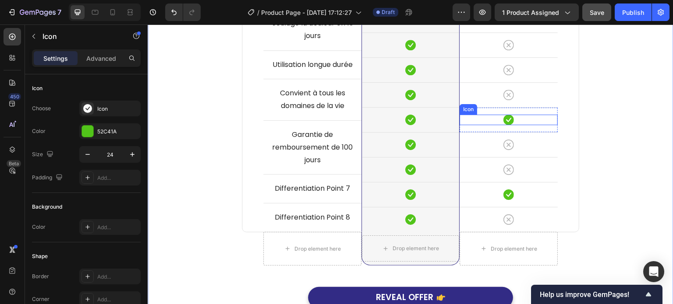
click at [517, 115] on div "Icon" at bounding box center [508, 120] width 98 height 11
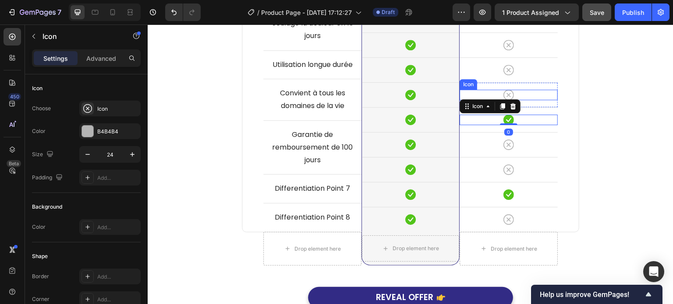
click at [511, 90] on div "Icon" at bounding box center [508, 95] width 98 height 11
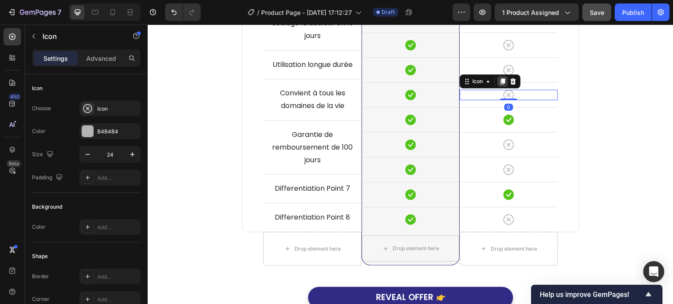
click at [500, 78] on icon at bounding box center [502, 81] width 5 height 6
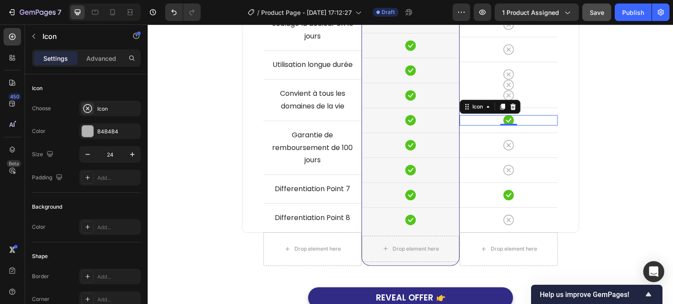
click at [505, 115] on icon at bounding box center [508, 120] width 11 height 11
click at [513, 90] on div "Icon" at bounding box center [508, 95] width 98 height 11
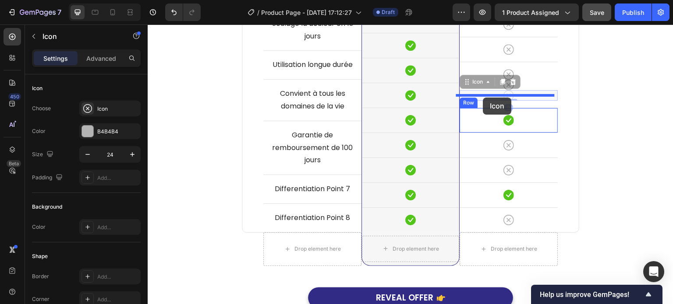
drag, startPoint x: 465, startPoint y: 64, endPoint x: 483, endPoint y: 98, distance: 38.0
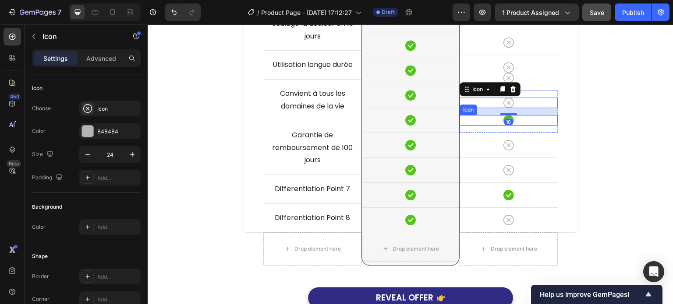
click at [516, 115] on div "Icon" at bounding box center [508, 120] width 98 height 11
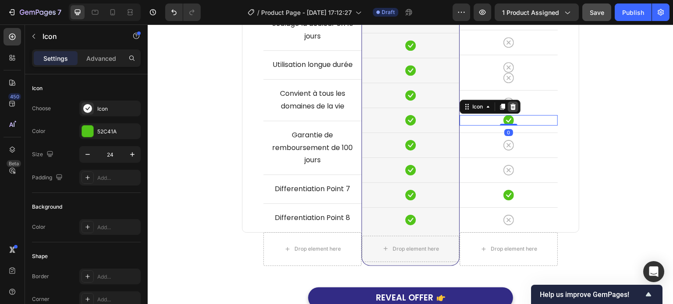
click at [510, 104] on icon at bounding box center [513, 107] width 6 height 6
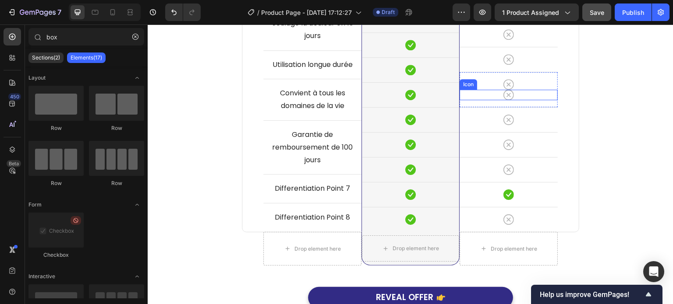
click at [511, 90] on div "Icon" at bounding box center [508, 95] width 98 height 11
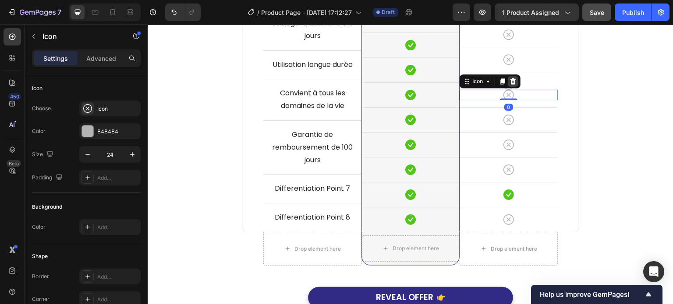
click at [509, 78] on icon at bounding box center [512, 81] width 7 height 7
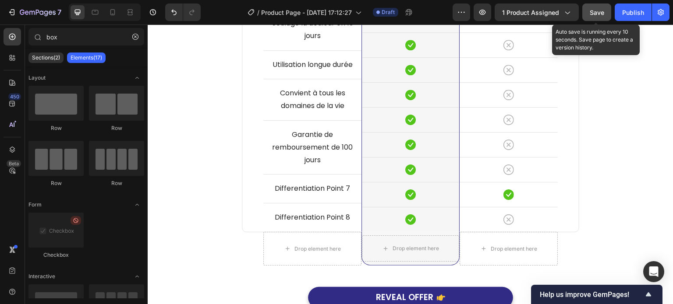
click at [589, 12] on button "Save" at bounding box center [596, 13] width 29 height 18
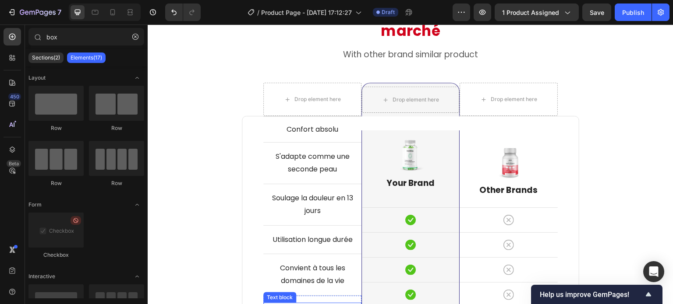
scroll to position [4984, 0]
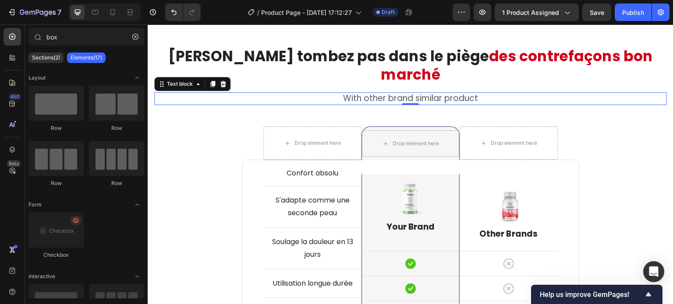
click at [404, 93] on p "With other brand similar product" at bounding box center [410, 98] width 511 height 11
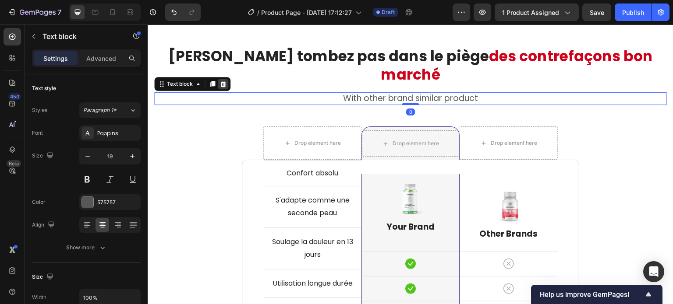
click at [222, 81] on icon at bounding box center [223, 84] width 6 height 6
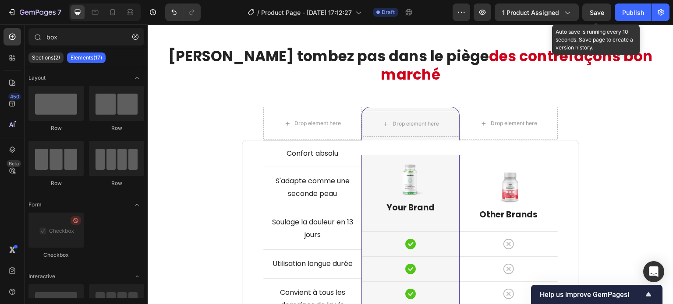
click at [601, 13] on span "Save" at bounding box center [596, 12] width 14 height 7
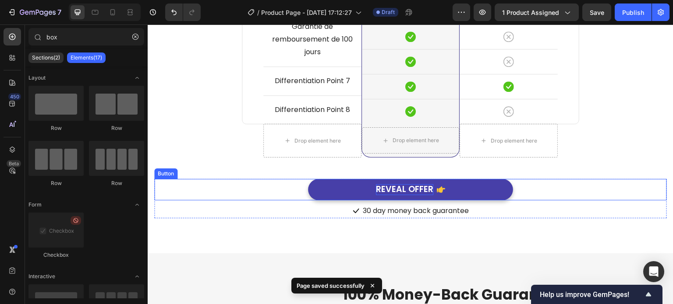
scroll to position [5290, 0]
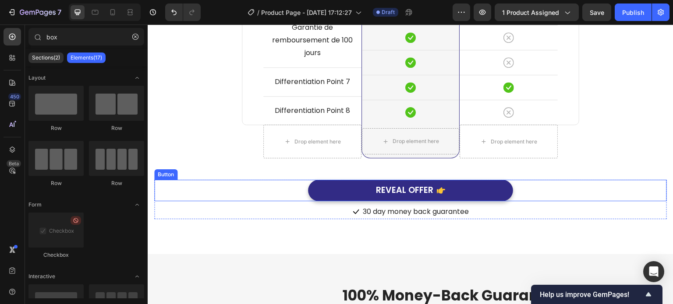
click at [548, 180] on div "REVEAL OFFER Button" at bounding box center [410, 190] width 512 height 21
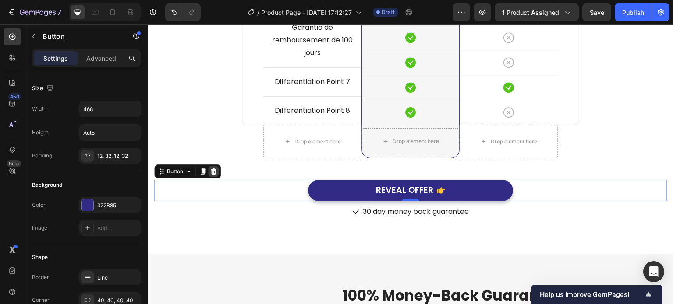
click at [214, 168] on icon at bounding box center [213, 171] width 7 height 7
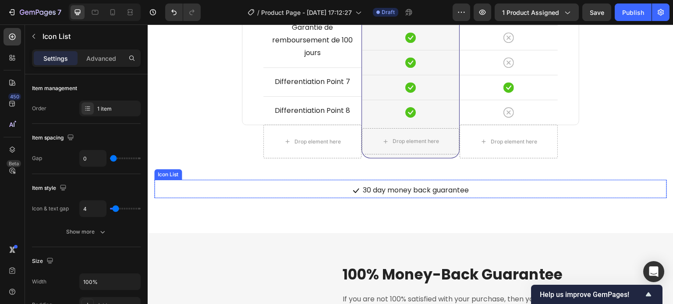
click at [258, 183] on div "Icon 30 day money back guarantee Text block" at bounding box center [410, 190] width 512 height 14
click at [219, 168] on icon at bounding box center [217, 171] width 7 height 7
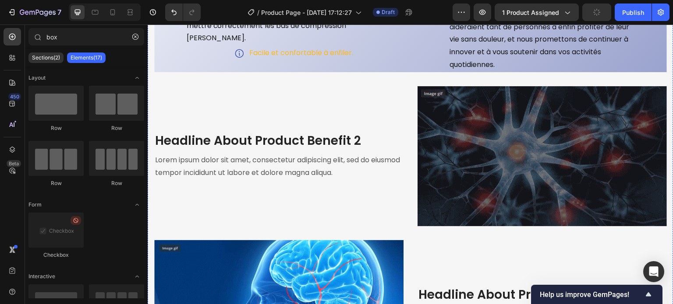
scroll to position [4021, 0]
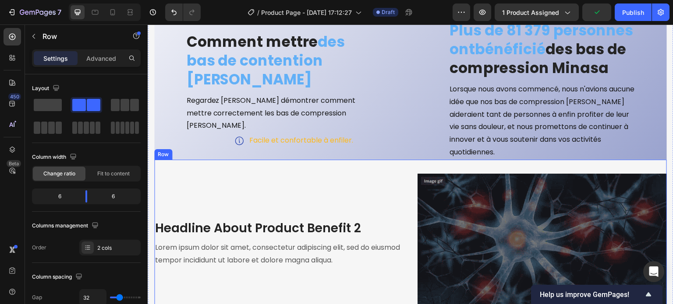
click at [187, 174] on div "Headline About Product Benefit 2 Heading Lorem ipsum dolor sit amet, consectetu…" at bounding box center [278, 244] width 249 height 140
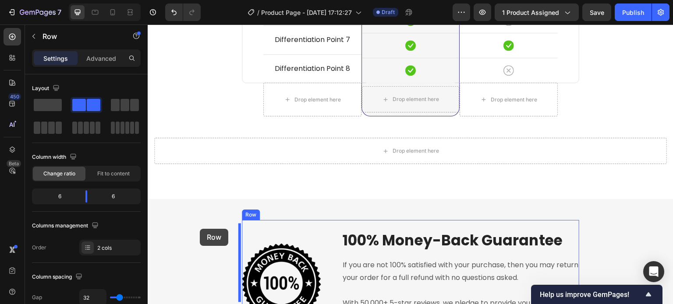
scroll to position [5334, 0]
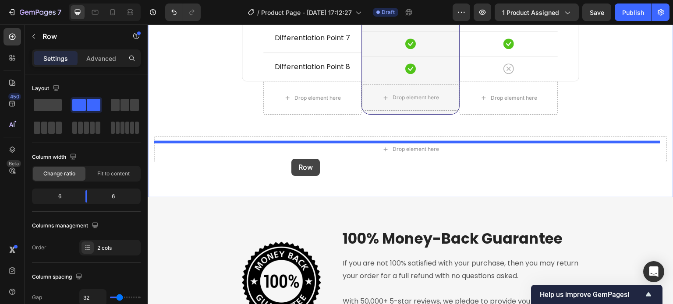
drag, startPoint x: 161, startPoint y: 106, endPoint x: 289, endPoint y: 159, distance: 138.6
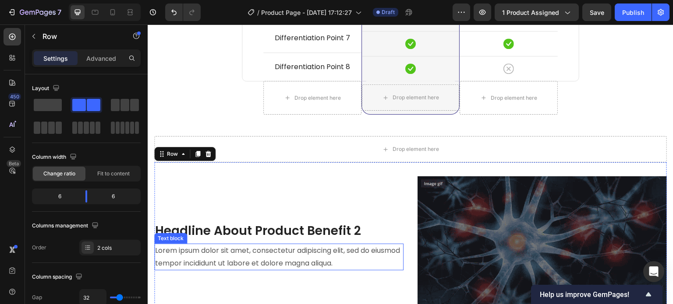
scroll to position [5422, 0]
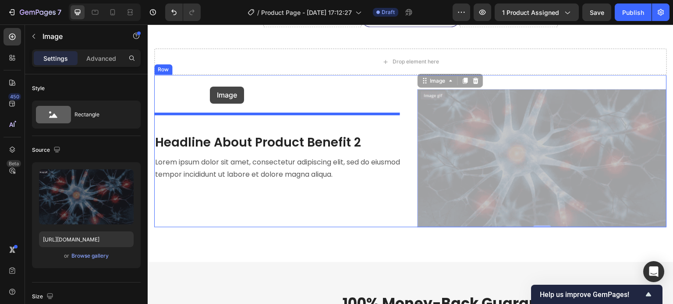
drag, startPoint x: 427, startPoint y: 63, endPoint x: 210, endPoint y: 87, distance: 218.4
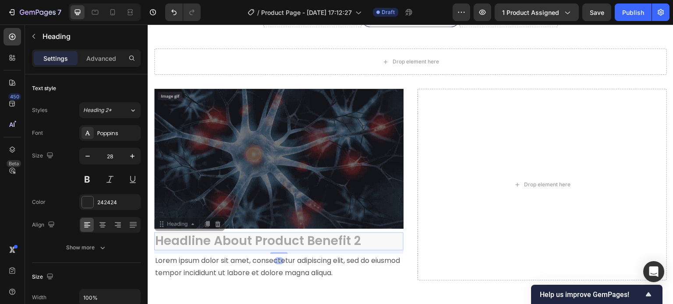
drag, startPoint x: 186, startPoint y: 222, endPoint x: 218, endPoint y: 219, distance: 32.9
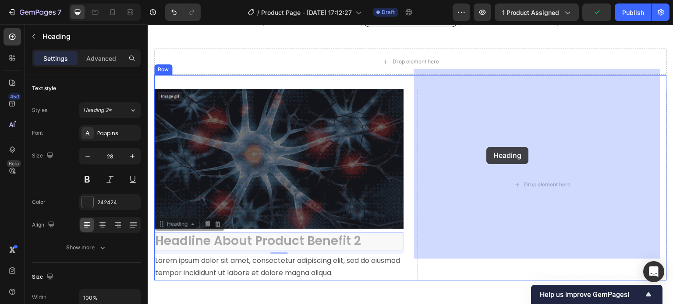
drag, startPoint x: 162, startPoint y: 204, endPoint x: 486, endPoint y: 147, distance: 328.9
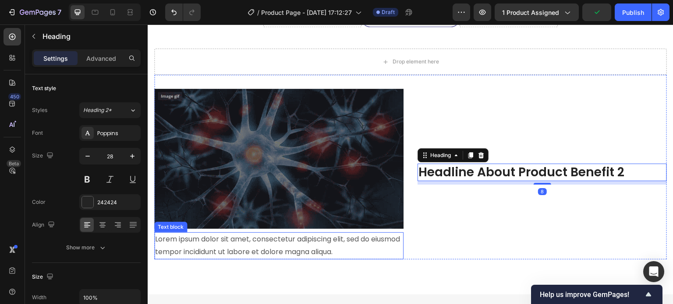
click at [159, 233] on p "Lorem ipsum dolor sit amet, consectetur adipiscing elit, sed do eiusmod tempor …" at bounding box center [278, 245] width 247 height 25
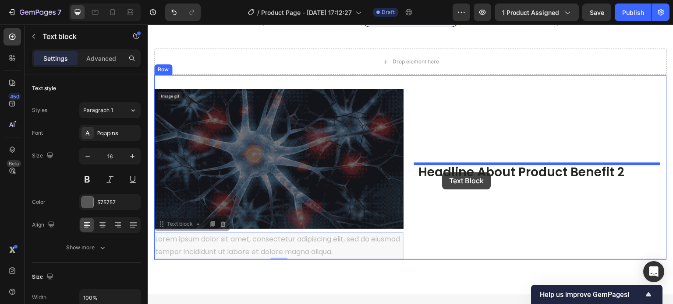
drag, startPoint x: 159, startPoint y: 204, endPoint x: 442, endPoint y: 173, distance: 284.6
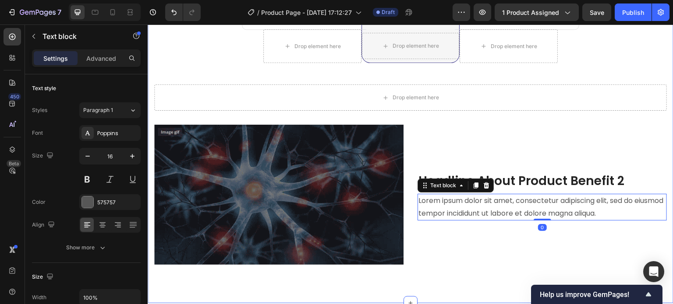
scroll to position [5334, 0]
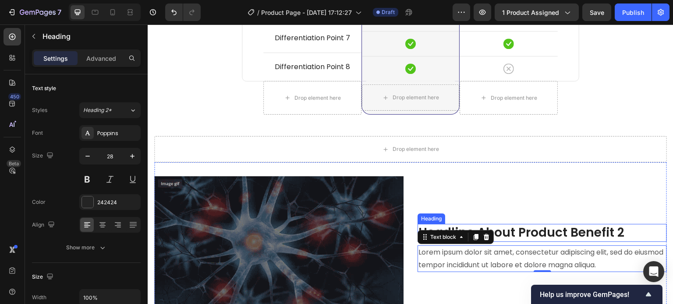
click at [515, 225] on p "Headline About Product Benefit 2" at bounding box center [541, 233] width 247 height 16
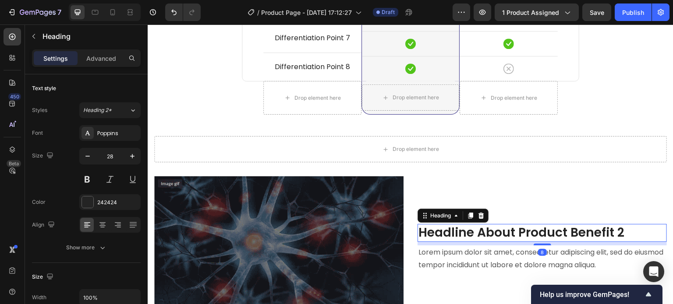
click at [515, 225] on p "Headline About Product Benefit 2" at bounding box center [541, 233] width 247 height 16
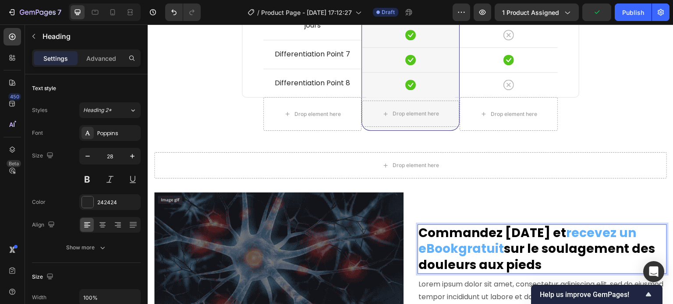
scroll to position [5406, 0]
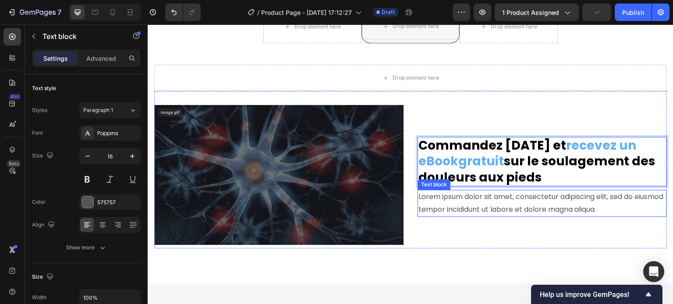
click at [464, 191] on p "Lorem ipsum dolor sit amet, consectetur adipiscing elit, sed do eiusmod tempor …" at bounding box center [541, 203] width 247 height 25
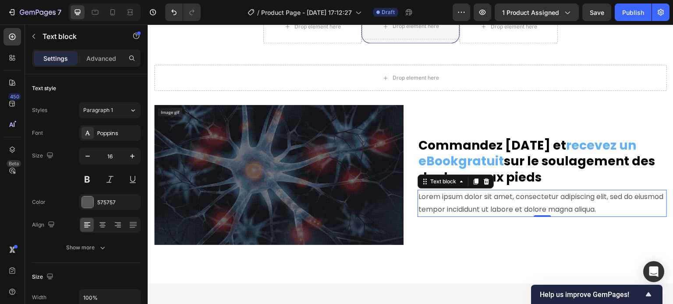
click at [504, 191] on p "Lorem ipsum dolor sit amet, consectetur adipiscing elit, sed do eiusmod tempor …" at bounding box center [541, 203] width 247 height 25
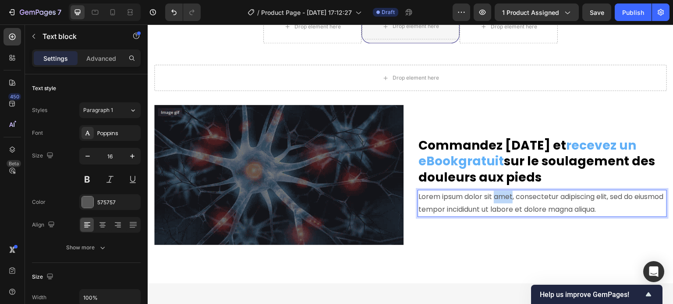
click at [504, 191] on p "Lorem ipsum dolor sit amet, consectetur adipiscing elit, sed do eiusmod tempor …" at bounding box center [541, 203] width 247 height 25
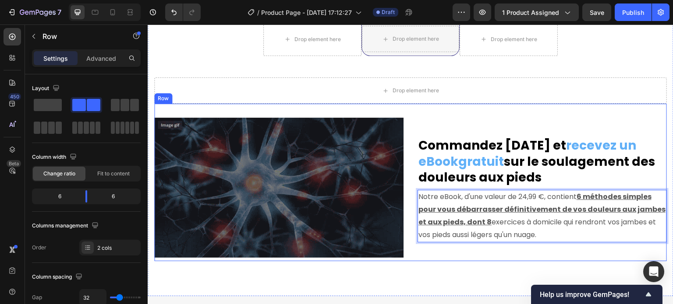
click at [525, 231] on div "⁠⁠⁠⁠⁠⁠⁠ Commandez aujourd'hui et recevez un eBook gratuit sur le soulagement de…" at bounding box center [541, 190] width 249 height 144
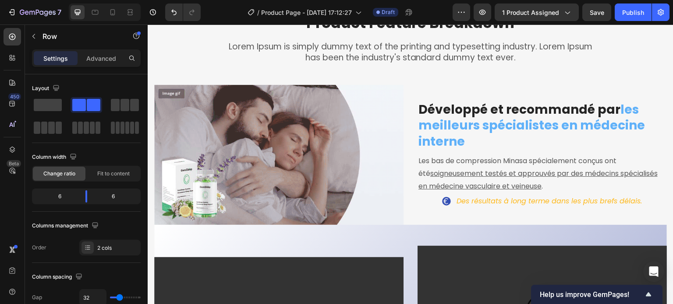
scroll to position [3685, 0]
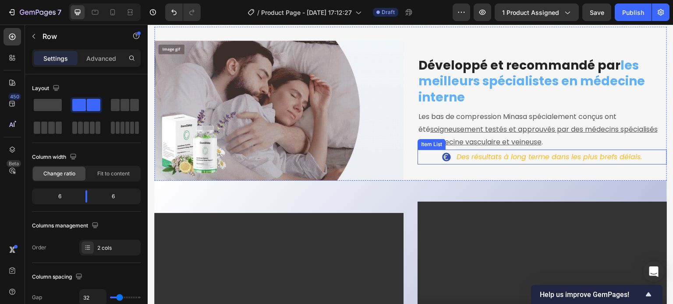
click at [427, 153] on div "Des résultats à long terme dans les plus brefs délais." at bounding box center [541, 157] width 249 height 15
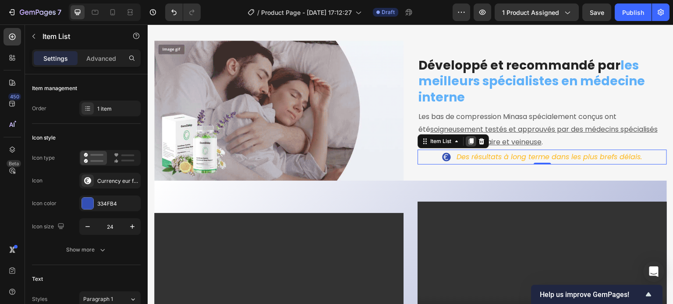
click at [468, 144] on div at bounding box center [470, 141] width 11 height 11
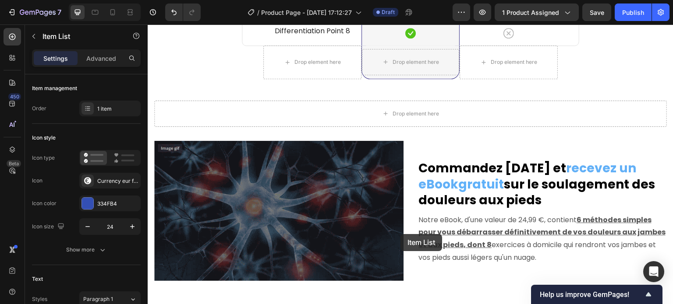
scroll to position [5393, 0]
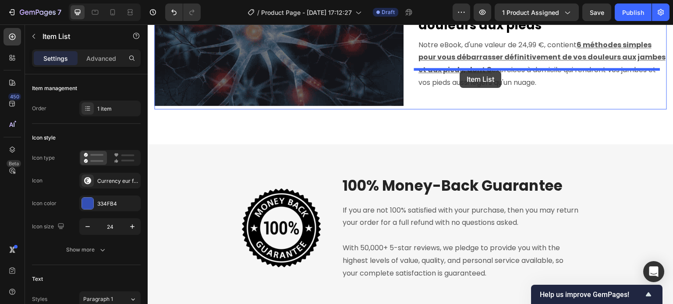
drag, startPoint x: 423, startPoint y: 149, endPoint x: 460, endPoint y: 71, distance: 86.8
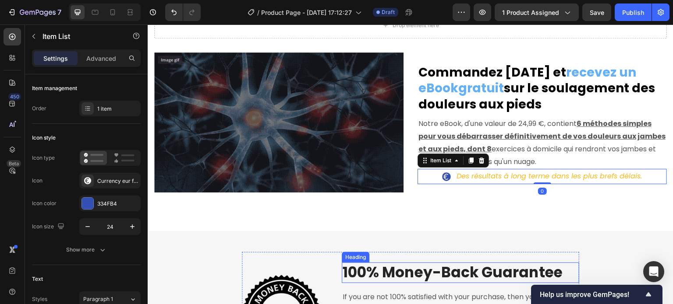
scroll to position [5305, 0]
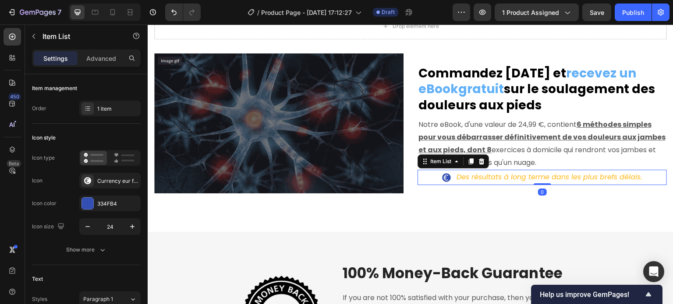
click at [481, 172] on icon "Des résultats à long terme dans les plus brefs délais." at bounding box center [548, 177] width 185 height 10
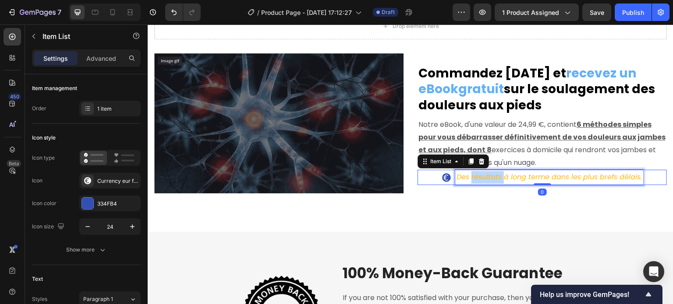
click at [481, 172] on icon "Des résultats à long terme dans les plus brefs délais." at bounding box center [548, 177] width 185 height 10
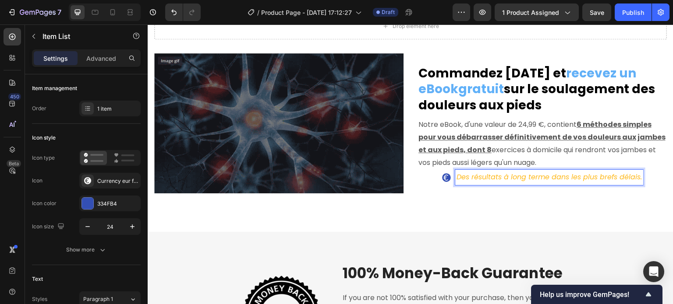
scroll to position [5299, 0]
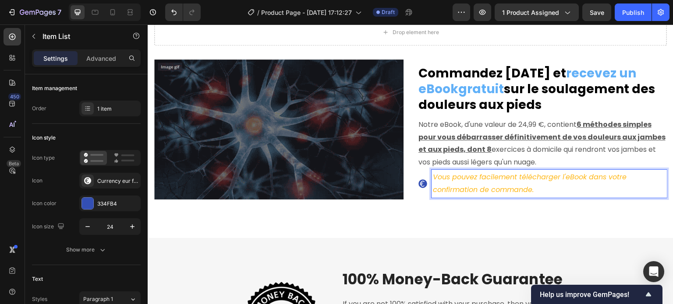
click at [420, 180] on icon at bounding box center [422, 184] width 9 height 9
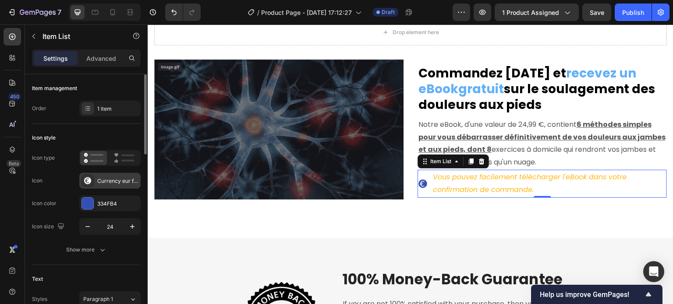
click at [102, 181] on div "Currency eur filled" at bounding box center [117, 181] width 41 height 8
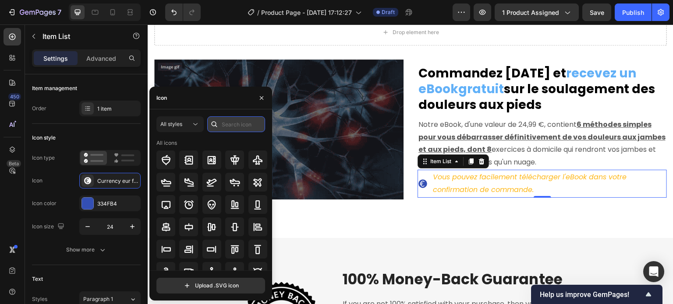
click at [223, 122] on input "text" at bounding box center [236, 124] width 58 height 16
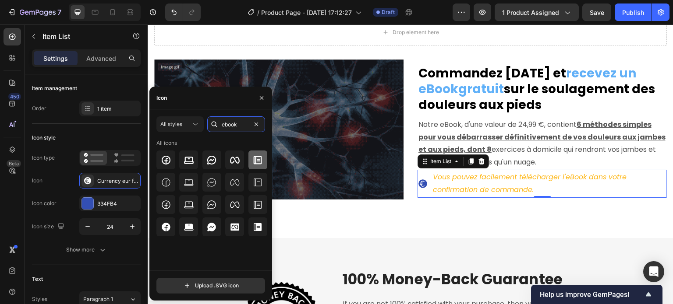
type input "ebook"
click at [260, 164] on icon at bounding box center [258, 160] width 8 height 8
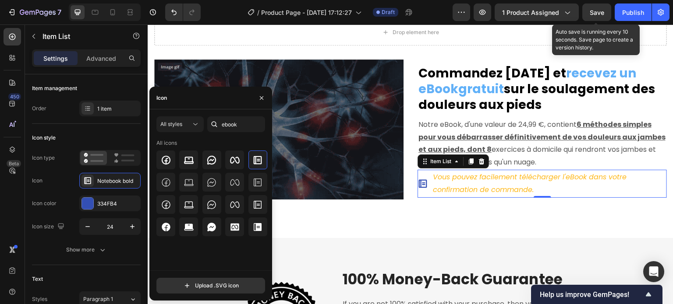
click at [602, 12] on span "Save" at bounding box center [596, 12] width 14 height 7
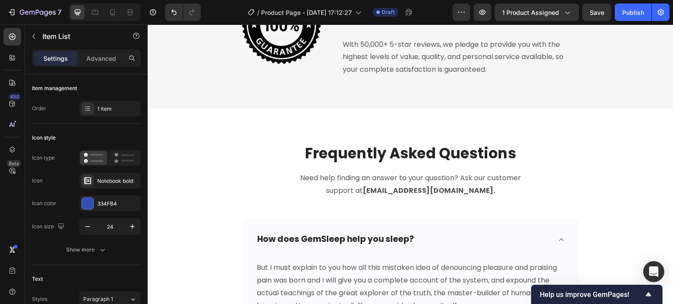
scroll to position [5562, 0]
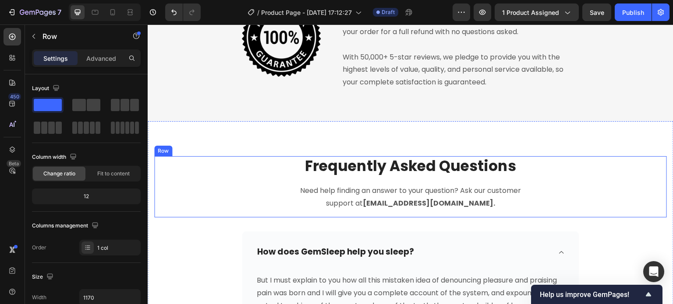
click at [319, 213] on div "Frequently Asked Questions Heading Need help finding an answer to your question…" at bounding box center [410, 187] width 512 height 62
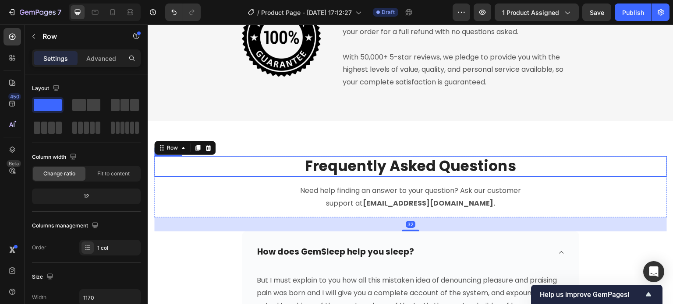
click at [309, 162] on p "Frequently Asked Questions" at bounding box center [410, 166] width 511 height 19
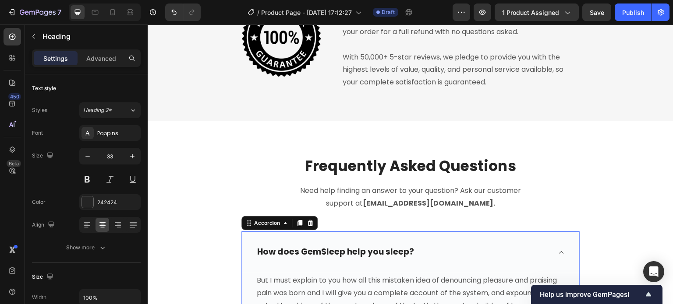
click at [249, 244] on div "How does GemSleep help you sleep?" at bounding box center [410, 253] width 337 height 42
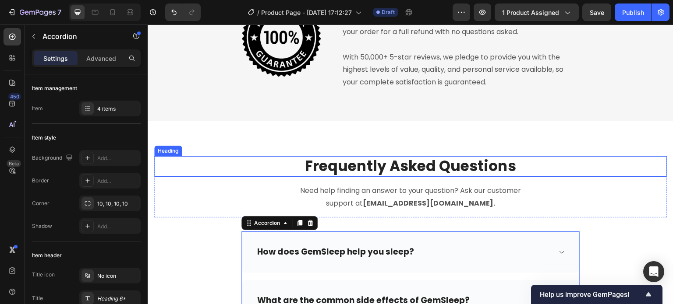
click at [384, 173] on p "Frequently Asked Questions" at bounding box center [410, 166] width 511 height 19
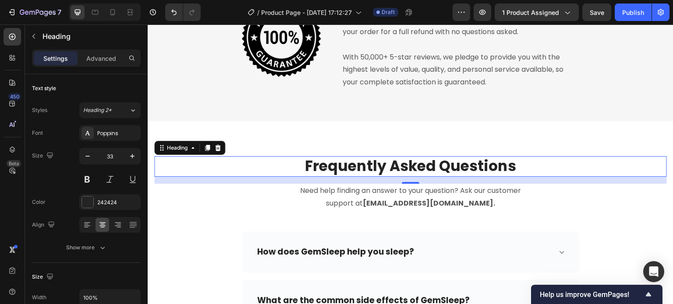
click at [346, 166] on p "Frequently Asked Questions" at bounding box center [410, 166] width 511 height 19
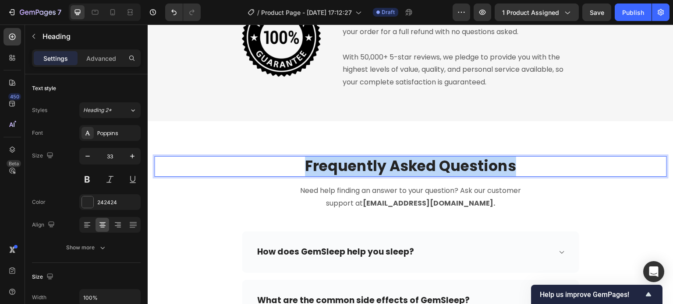
click at [346, 166] on p "Frequently Asked Questions" at bounding box center [410, 166] width 511 height 19
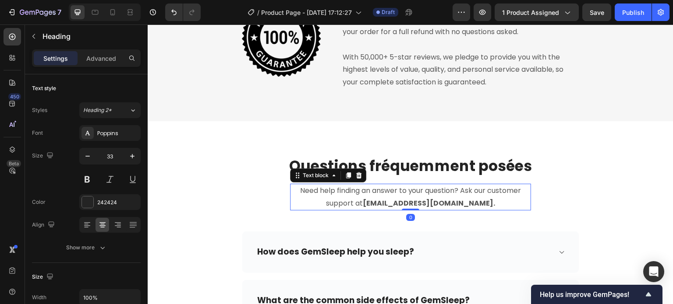
click at [378, 193] on p "Need help finding an answer to your question? Ask our customer support at suppo…" at bounding box center [410, 197] width 239 height 25
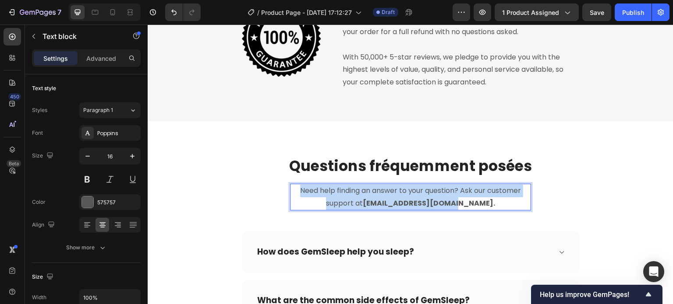
click at [378, 193] on p "Need help finding an answer to your question? Ask our customer support at suppo…" at bounding box center [410, 197] width 239 height 25
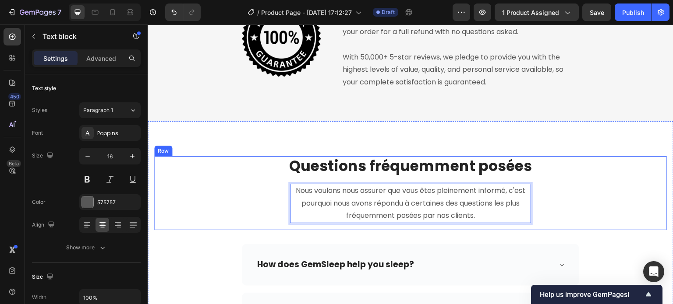
click at [560, 182] on div "⁠⁠⁠⁠⁠⁠⁠ Questions fréquemment posées Heading Nous voulons nous assurer que vous…" at bounding box center [410, 193] width 512 height 74
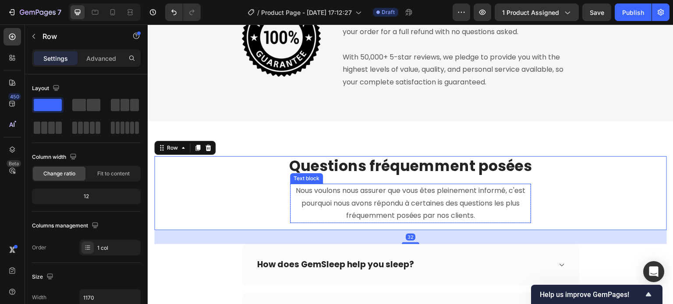
click at [472, 195] on p "Nous voulons nous assurer que vous êtes pleinement informé, c'est pourquoi nous…" at bounding box center [410, 204] width 239 height 38
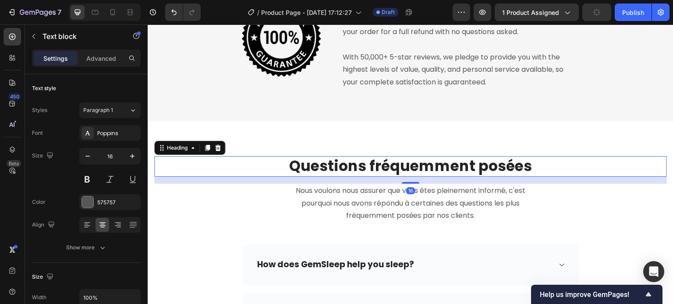
click at [437, 167] on strong "Questions fréquemment posées" at bounding box center [410, 166] width 243 height 21
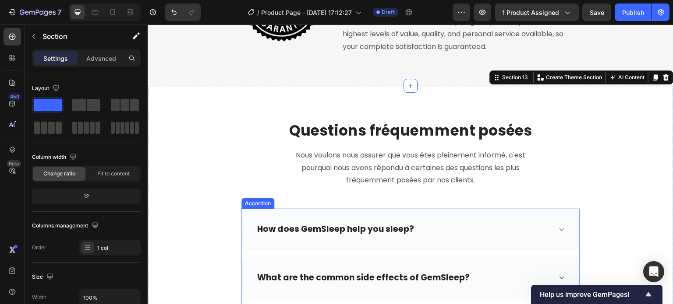
scroll to position [5649, 0]
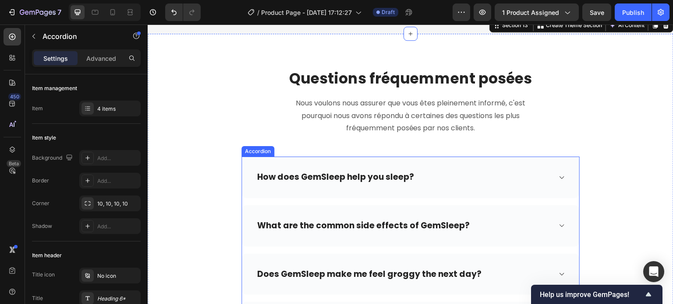
click at [327, 180] on div "How does GemSleep help you sleep?" at bounding box center [335, 178] width 159 height 14
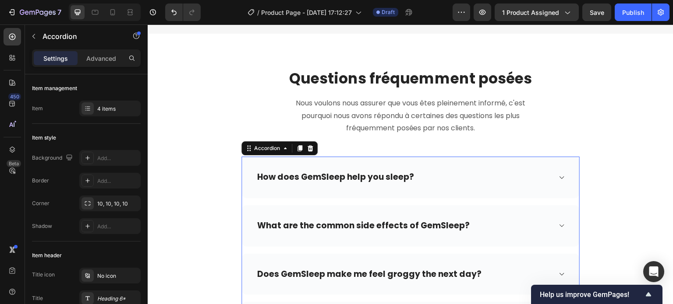
click at [314, 177] on div "How does GemSleep help you sleep?" at bounding box center [335, 178] width 159 height 14
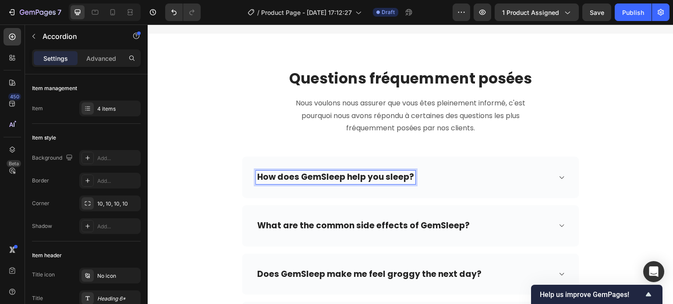
click at [314, 177] on p "How does GemSleep help you sleep?" at bounding box center [335, 177] width 157 height 11
click at [558, 176] on icon at bounding box center [561, 177] width 7 height 7
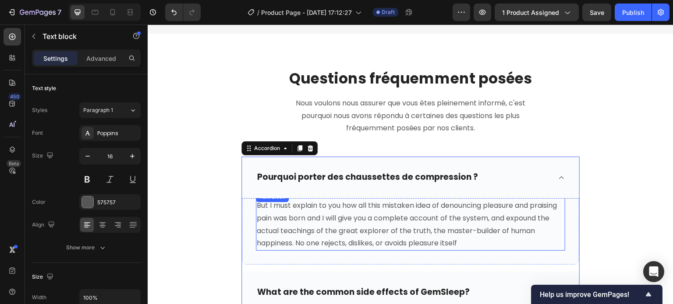
click at [294, 221] on p "But I must explain to you how all this mistaken idea of denouncing pleasure and…" at bounding box center [410, 225] width 307 height 50
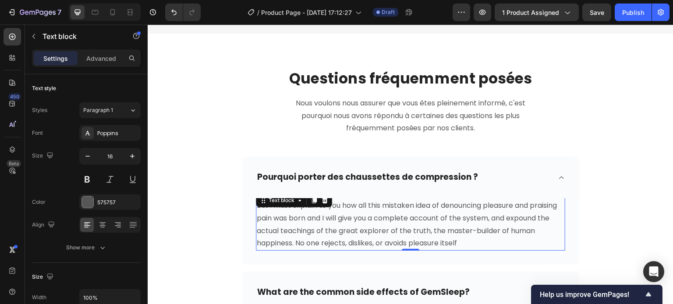
click at [294, 221] on p "But I must explain to you how all this mistaken idea of denouncing pleasure and…" at bounding box center [410, 225] width 307 height 50
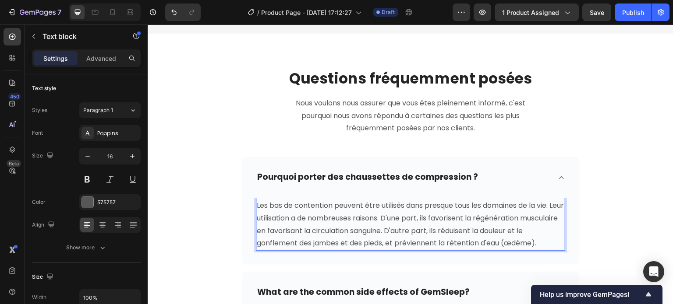
click at [281, 205] on p "Les bas de contention peuvent être utilisés dans presque tous les domaines de l…" at bounding box center [410, 225] width 307 height 50
click at [554, 178] on div "Pourquoi porter des chaussettes de compression ?" at bounding box center [410, 178] width 337 height 42
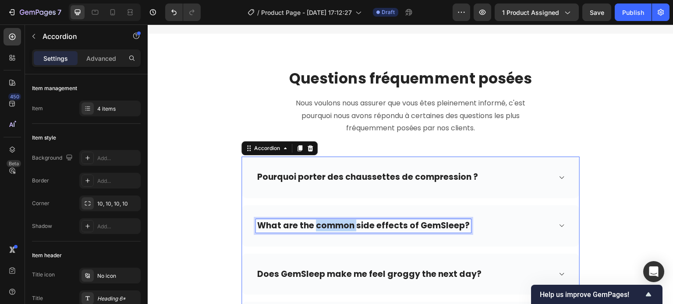
click at [312, 225] on p "What are the common side effects of GemSleep?" at bounding box center [363, 226] width 212 height 11
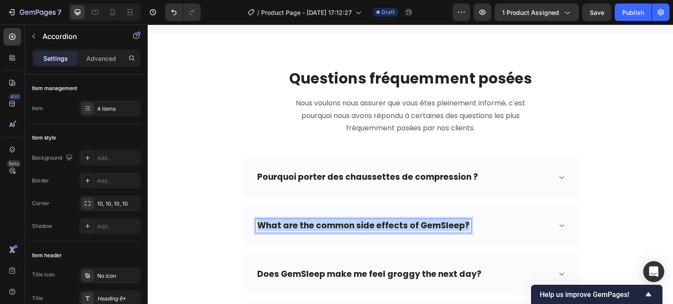
click at [312, 225] on p "What are the common side effects of GemSleep?" at bounding box center [363, 226] width 212 height 11
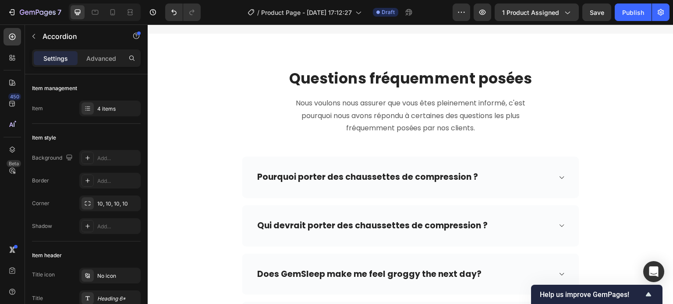
click at [558, 223] on icon at bounding box center [561, 225] width 7 height 7
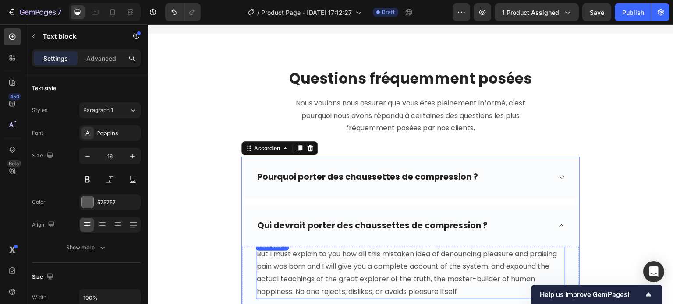
click at [347, 266] on p "But I must explain to you how all this mistaken idea of denouncing pleasure and…" at bounding box center [410, 273] width 307 height 50
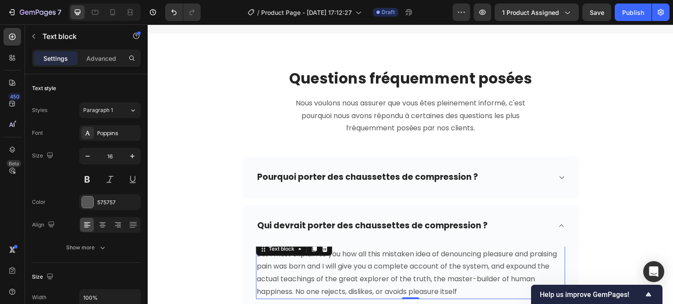
click at [347, 266] on p "But I must explain to you how all this mistaken idea of denouncing pleasure and…" at bounding box center [410, 273] width 307 height 50
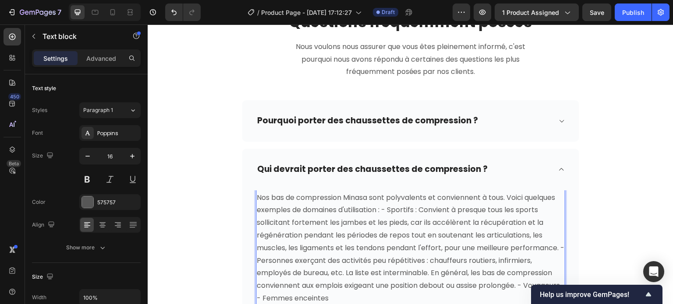
scroll to position [5713, 0]
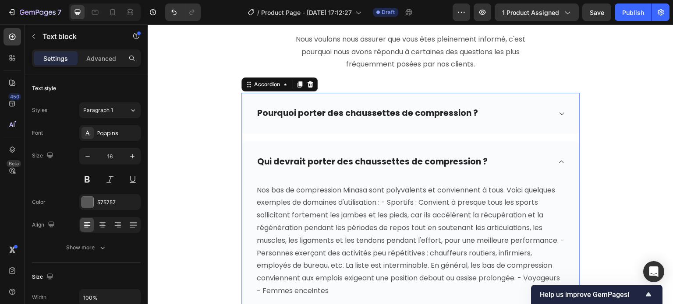
click at [559, 161] on icon at bounding box center [561, 161] width 7 height 7
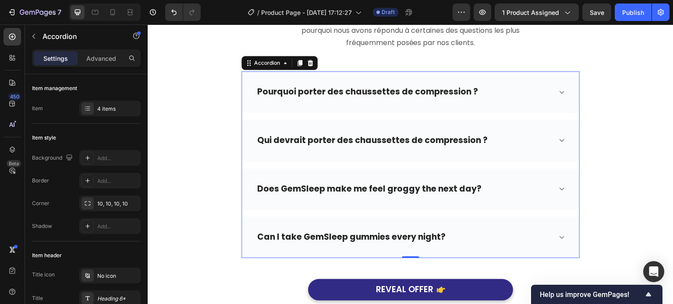
scroll to position [5757, 0]
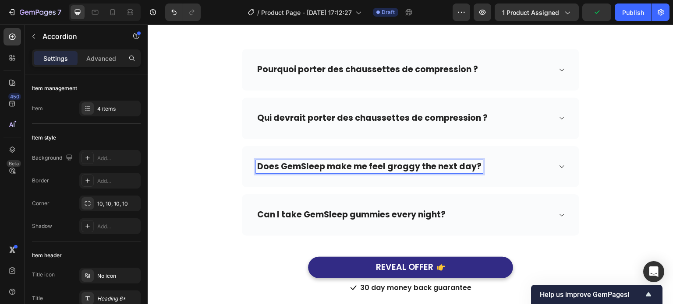
click at [311, 166] on p "Does GemSleep make me feel groggy the next day?" at bounding box center [369, 167] width 224 height 11
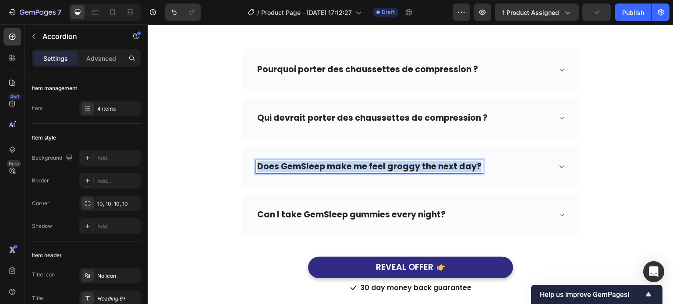
click at [311, 166] on p "Does GemSleep make me feel groggy the next day?" at bounding box center [369, 167] width 224 height 11
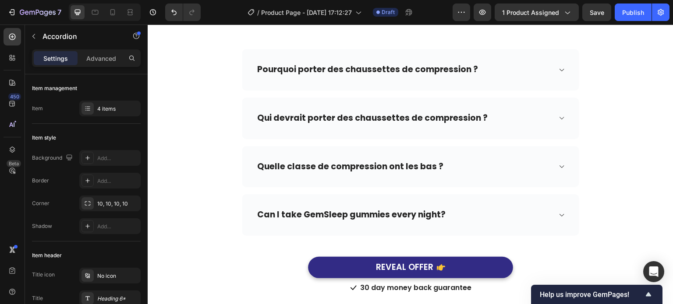
click at [558, 167] on icon at bounding box center [561, 166] width 7 height 7
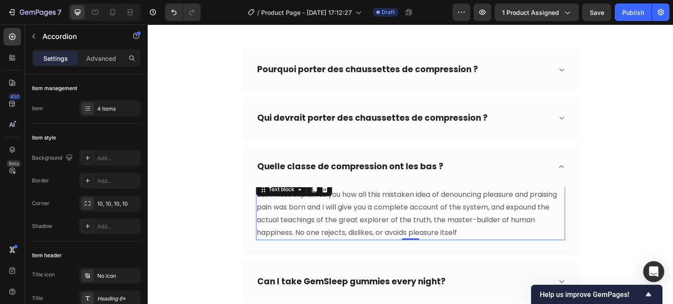
click at [324, 215] on p "But I must explain to you how all this mistaken idea of denouncing pleasure and…" at bounding box center [410, 214] width 307 height 50
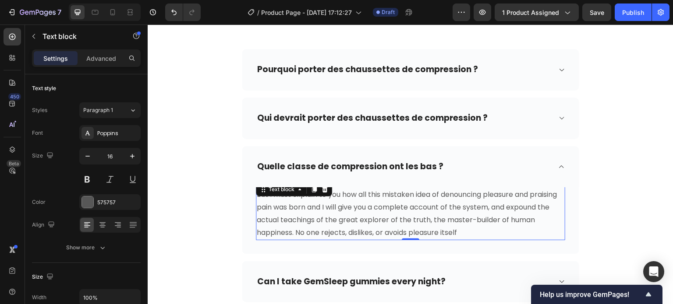
click at [324, 215] on p "But I must explain to you how all this mistaken idea of denouncing pleasure and…" at bounding box center [410, 214] width 307 height 50
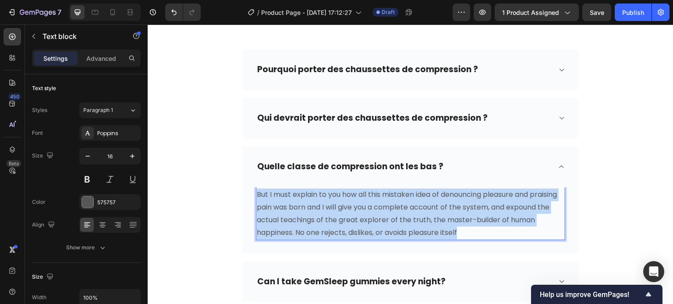
click at [324, 215] on p "But I must explain to you how all this mistaken idea of denouncing pleasure and…" at bounding box center [410, 214] width 307 height 50
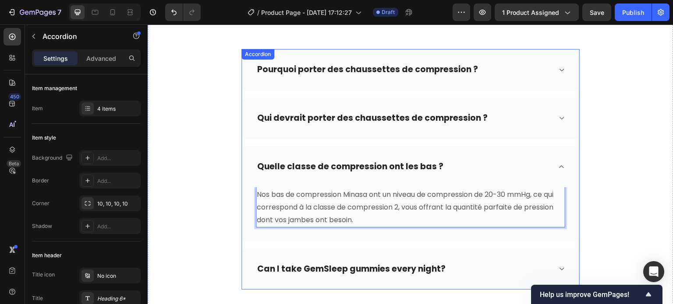
click at [558, 168] on icon at bounding box center [561, 166] width 7 height 7
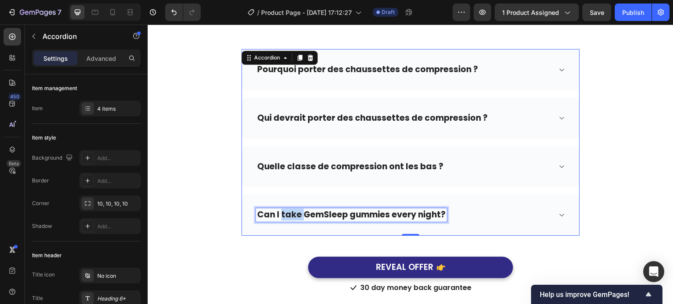
click at [287, 213] on p "Can I take GemSleep gummies every night?" at bounding box center [351, 215] width 188 height 11
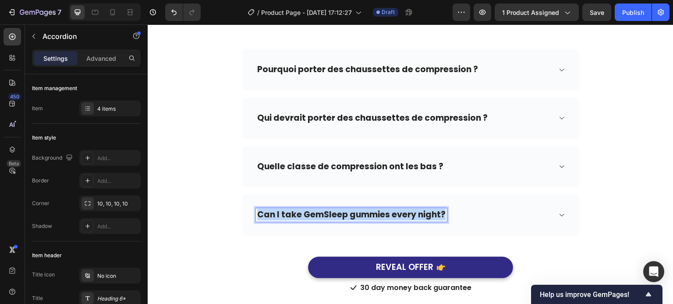
click at [288, 213] on p "Can I take GemSleep gummies every night?" at bounding box center [351, 215] width 188 height 11
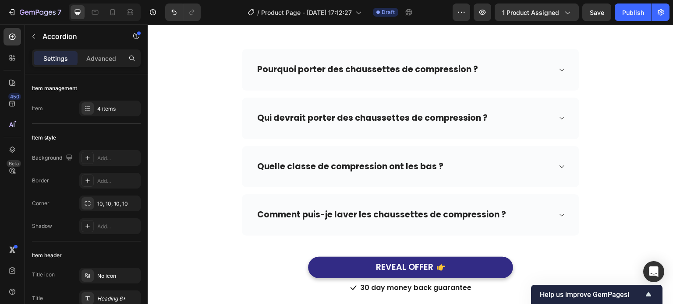
click at [561, 212] on span at bounding box center [561, 215] width 7 height 7
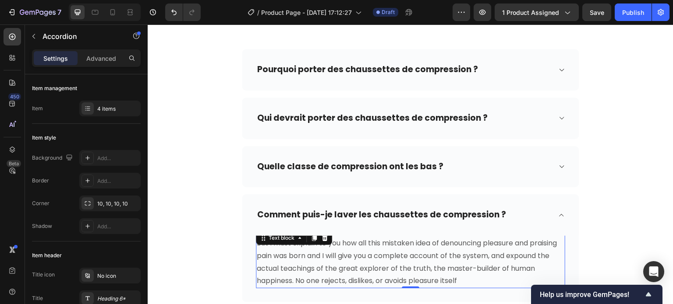
click at [398, 237] on p "But I must explain to you how all this mistaken idea of denouncing pleasure and…" at bounding box center [410, 262] width 307 height 50
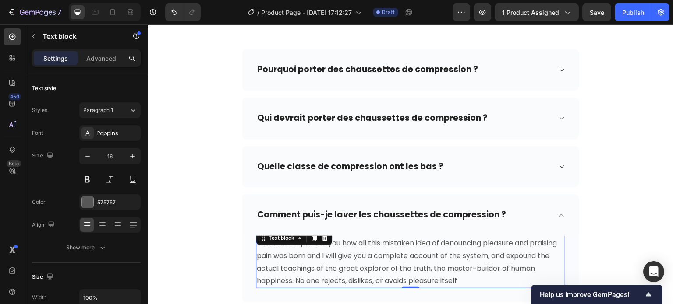
click at [398, 237] on p "But I must explain to you how all this mistaken idea of denouncing pleasure and…" at bounding box center [410, 262] width 307 height 50
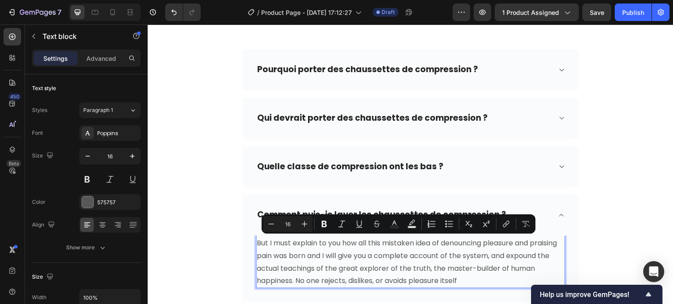
click at [392, 250] on p "But I must explain to you how all this mistaken idea of denouncing pleasure and…" at bounding box center [410, 262] width 307 height 50
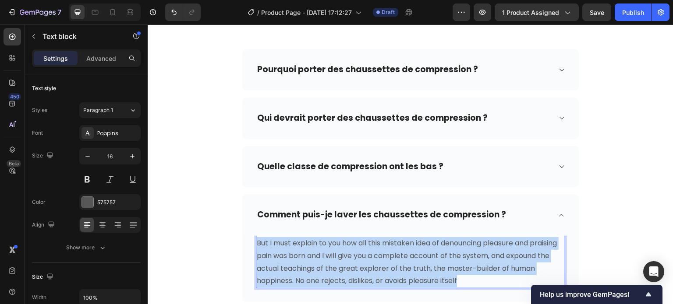
click at [392, 250] on p "But I must explain to you how all this mistaken idea of denouncing pleasure and…" at bounding box center [410, 262] width 307 height 50
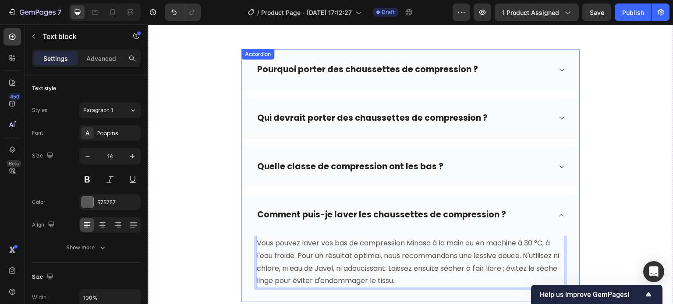
click at [558, 213] on icon at bounding box center [561, 215] width 7 height 7
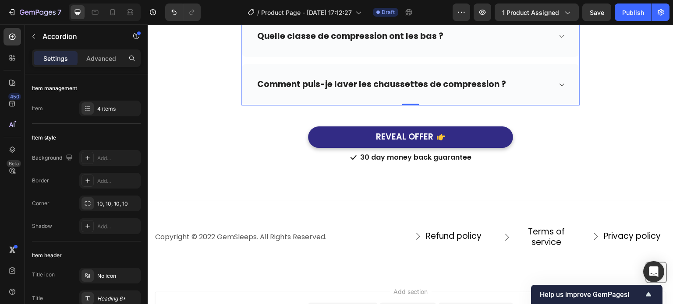
scroll to position [5889, 0]
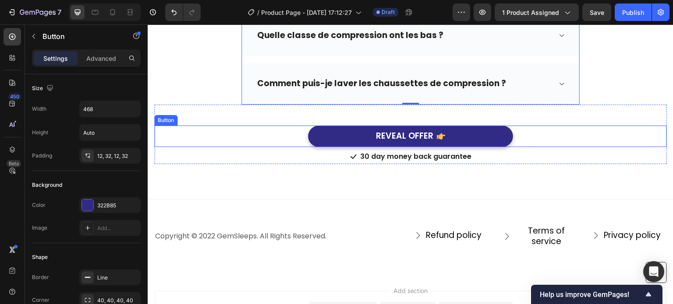
click at [529, 132] on div "REVEAL OFFER Button" at bounding box center [410, 136] width 512 height 21
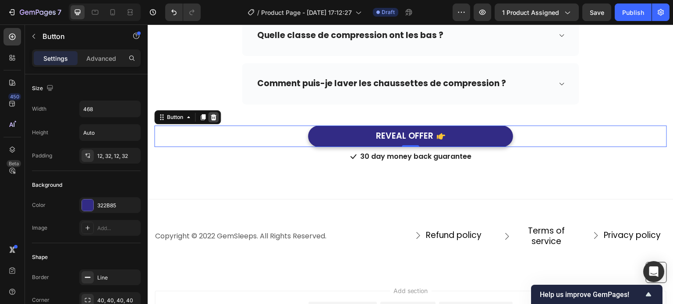
click at [214, 119] on icon at bounding box center [214, 117] width 6 height 6
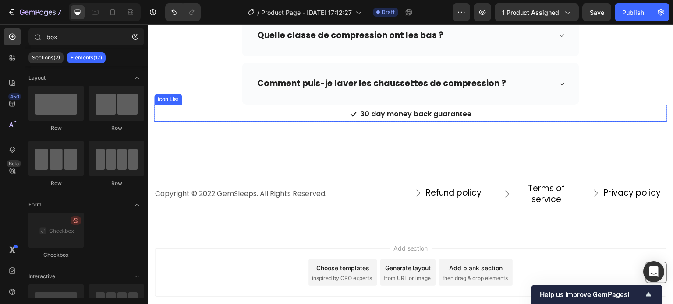
click at [276, 118] on div "Icon 30 day money back guarantee Text block" at bounding box center [410, 115] width 512 height 14
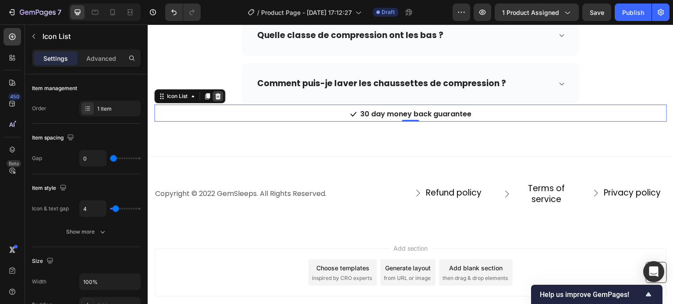
click at [215, 98] on icon at bounding box center [217, 96] width 7 height 7
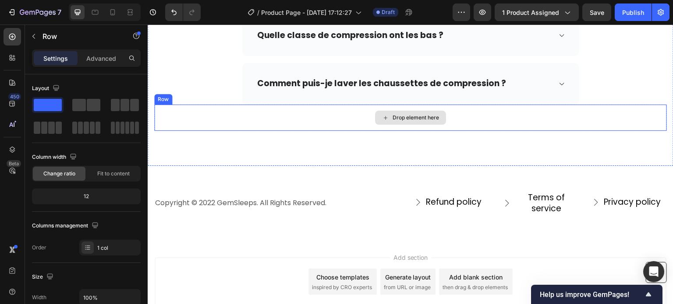
click at [261, 128] on div "Drop element here" at bounding box center [410, 118] width 512 height 26
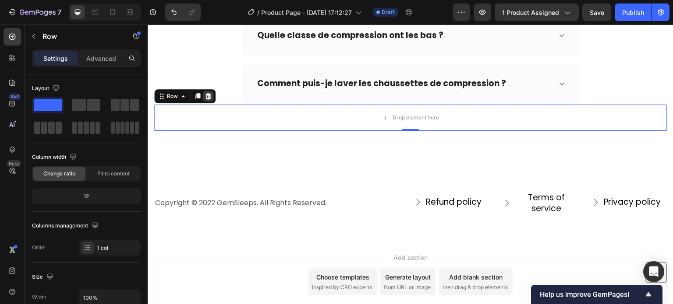
click at [205, 95] on icon at bounding box center [208, 96] width 6 height 6
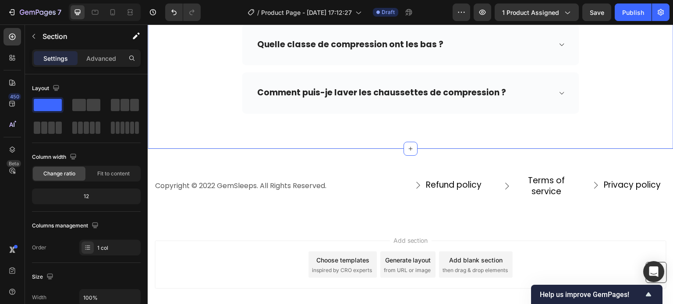
scroll to position [5923, 0]
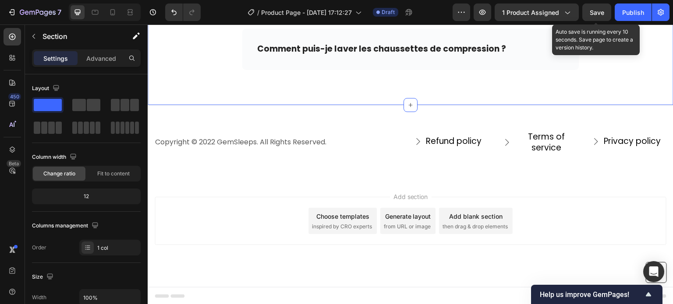
click at [593, 17] on div "Save" at bounding box center [596, 12] width 14 height 9
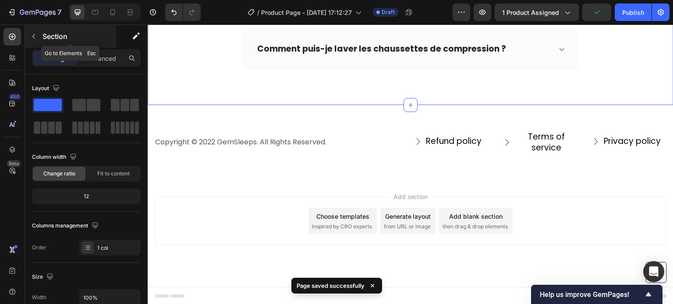
click at [35, 34] on icon "button" at bounding box center [33, 36] width 7 height 7
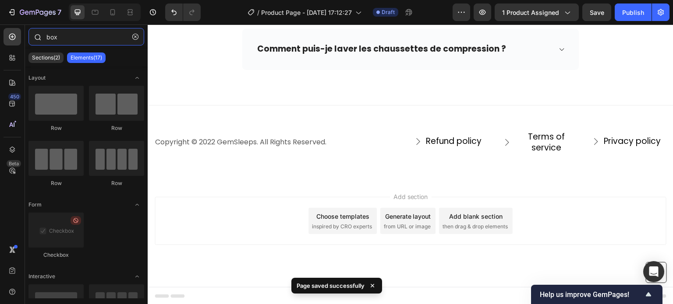
click at [56, 39] on input "box" at bounding box center [86, 37] width 116 height 18
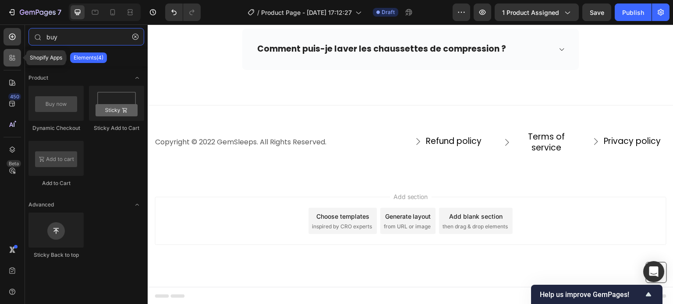
type input "buy"
click at [14, 59] on icon at bounding box center [12, 57] width 9 height 9
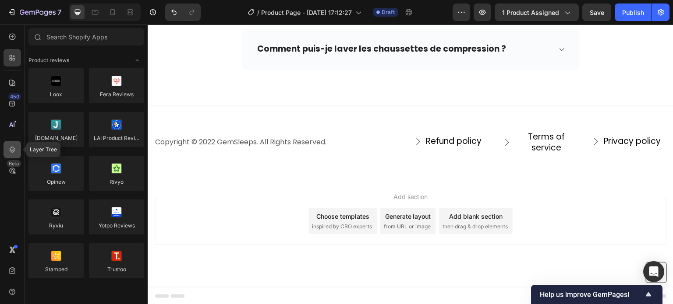
click at [16, 149] on icon at bounding box center [12, 149] width 9 height 9
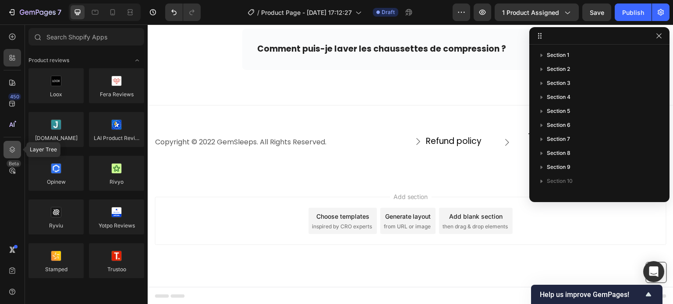
click at [14, 150] on icon at bounding box center [12, 149] width 9 height 9
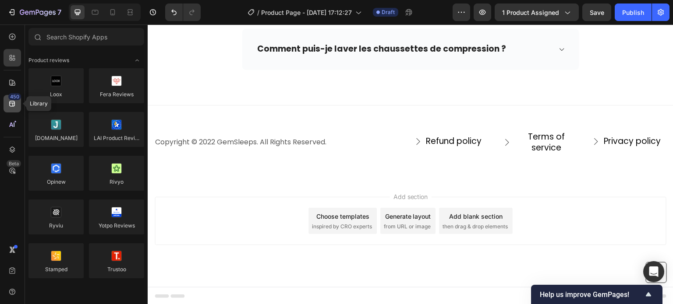
click at [13, 103] on icon at bounding box center [12, 104] width 6 height 6
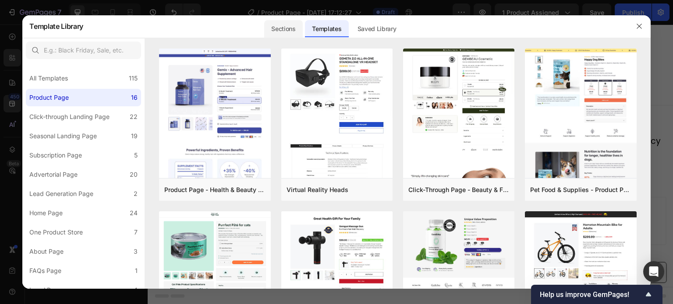
click at [287, 32] on div "Sections" at bounding box center [283, 29] width 38 height 18
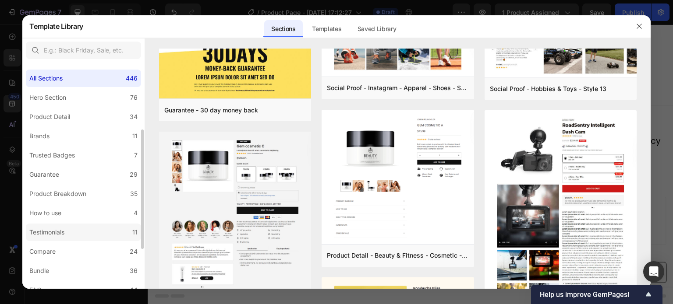
scroll to position [88, 0]
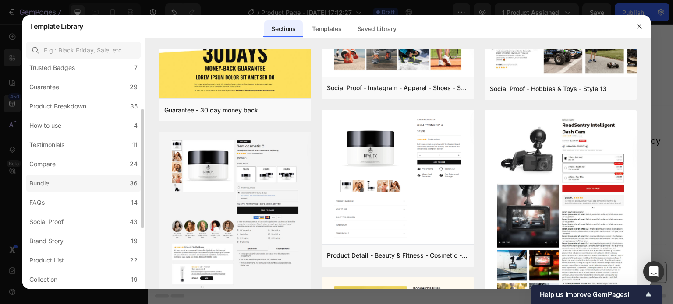
click at [69, 185] on label "Bundle 36" at bounding box center [83, 184] width 115 height 18
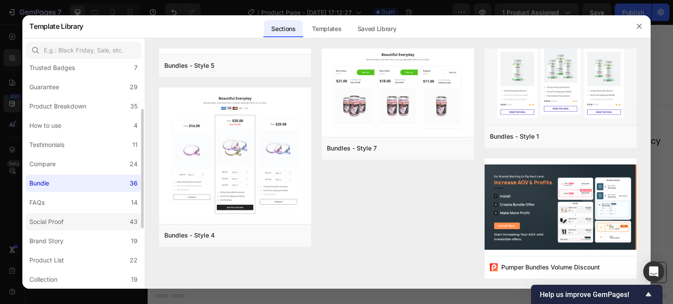
scroll to position [131, 0]
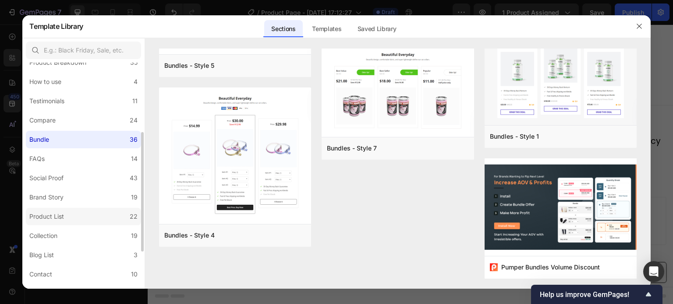
click at [73, 218] on label "Product List 22" at bounding box center [83, 217] width 115 height 18
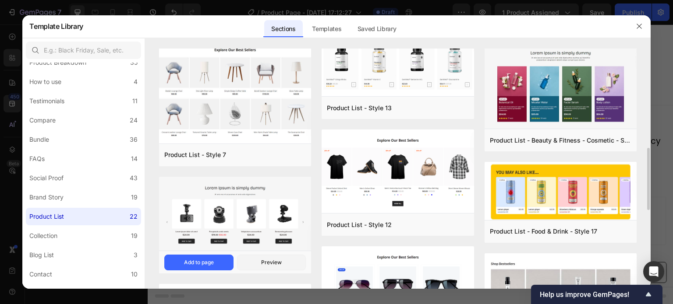
scroll to position [472, 0]
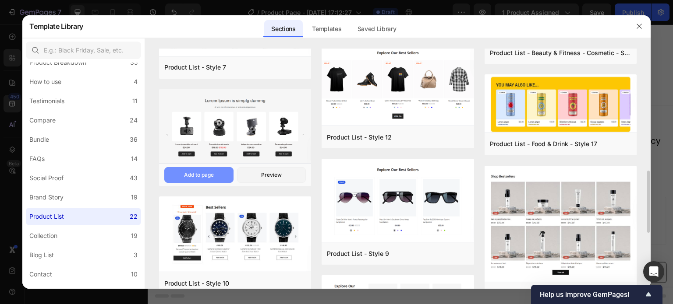
click at [208, 175] on div "Add to page" at bounding box center [199, 175] width 30 height 8
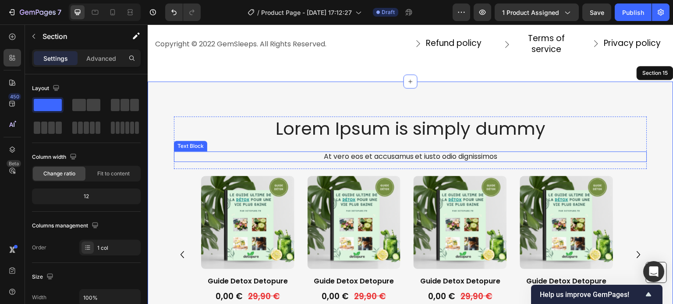
scroll to position [5946, 0]
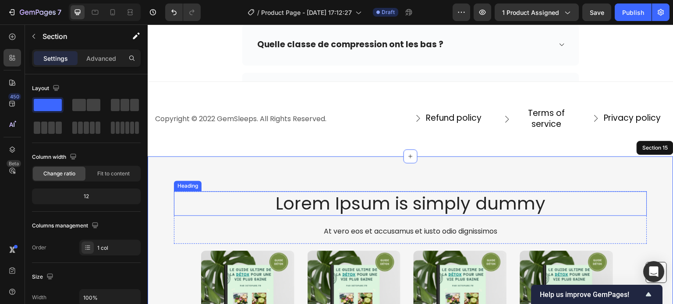
click at [363, 206] on h2 "Lorem Ipsum is simply dummy" at bounding box center [410, 203] width 473 height 25
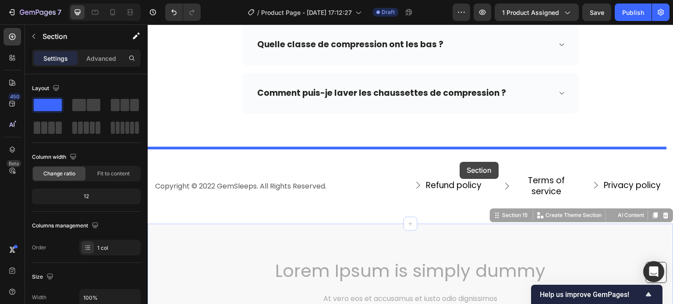
drag, startPoint x: 490, startPoint y: 216, endPoint x: 460, endPoint y: 162, distance: 61.7
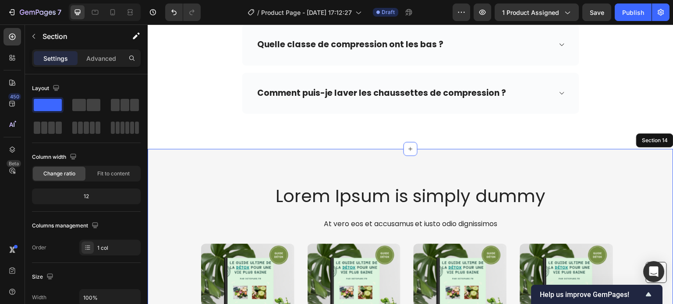
click at [298, 172] on div "Lorem Ipsum is simply dummy Heading At vero eos et accusamus et iusto odio dign…" at bounding box center [410, 289] width 525 height 280
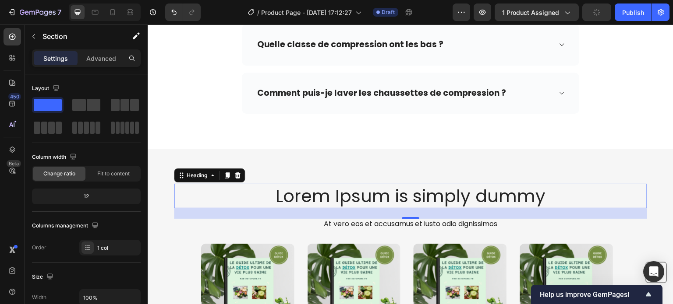
click at [307, 203] on h2 "Lorem Ipsum is simply dummy" at bounding box center [410, 196] width 473 height 25
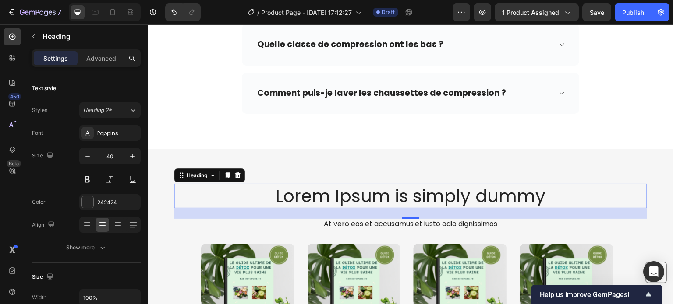
click at [366, 197] on h2 "Lorem Ipsum is simply dummy" at bounding box center [410, 196] width 473 height 25
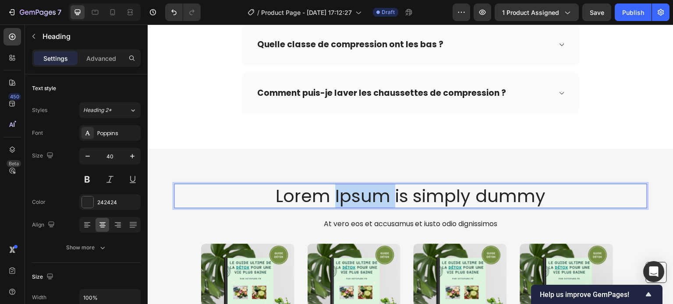
click at [366, 197] on p "Lorem Ipsum is simply dummy" at bounding box center [410, 196] width 471 height 23
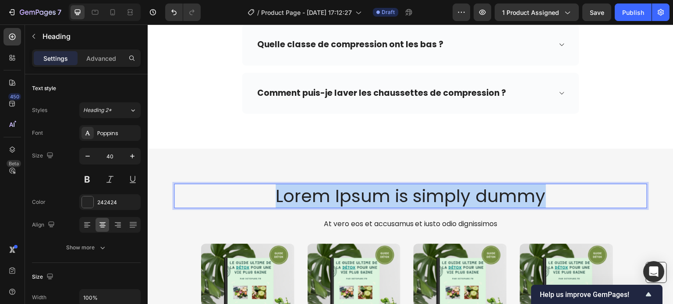
click at [366, 197] on p "Lorem Ipsum is simply dummy" at bounding box center [410, 196] width 471 height 23
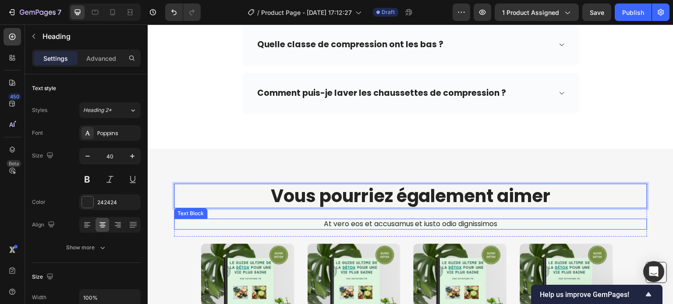
click at [341, 220] on p "At vero eos et accusamus et iusto odio dignissimos" at bounding box center [410, 224] width 471 height 9
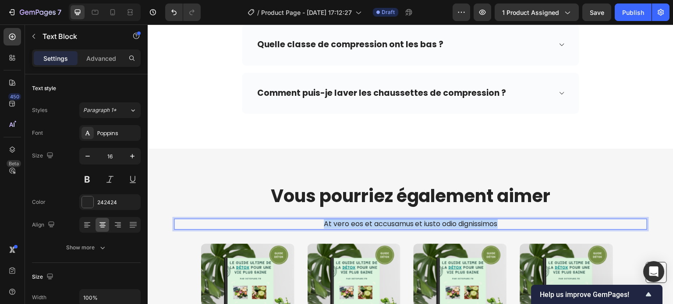
click at [341, 220] on p "At vero eos et accusamus et iusto odio dignissimos" at bounding box center [410, 224] width 471 height 9
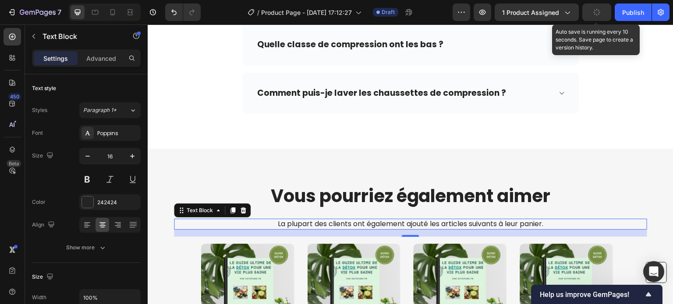
click at [601, 7] on button "button" at bounding box center [596, 13] width 29 height 18
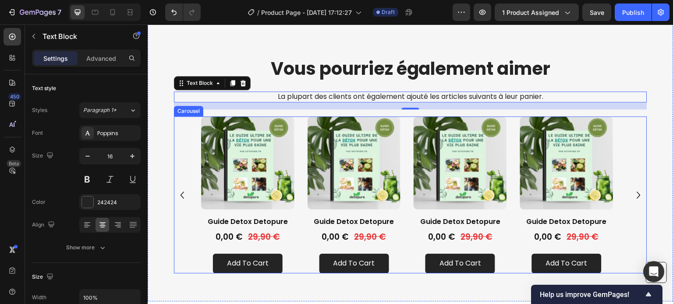
scroll to position [6121, 0]
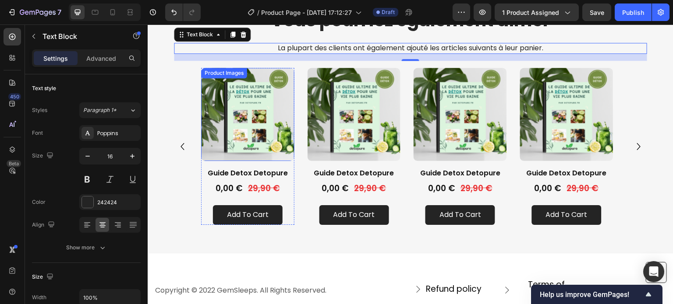
click at [233, 140] on img at bounding box center [247, 114] width 93 height 93
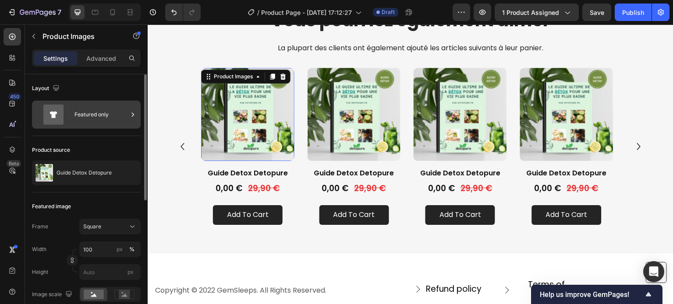
click at [105, 119] on div "Featured only" at bounding box center [100, 115] width 53 height 20
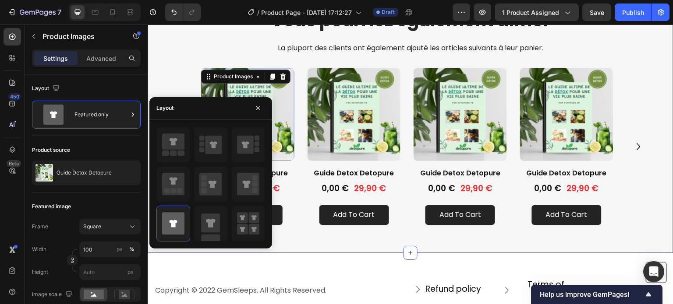
click at [174, 73] on div "Product Images 16 Guide Detox Detopure Product Title 0,00 € Product Price Produ…" at bounding box center [410, 146] width 473 height 157
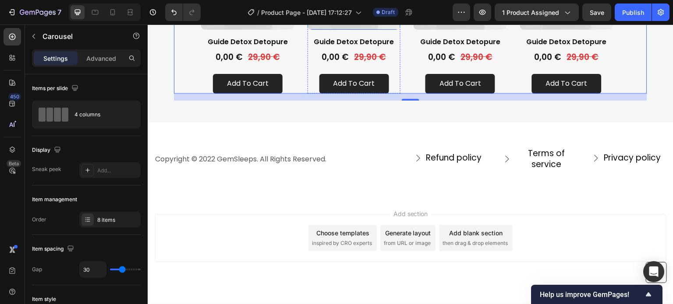
scroll to position [6252, 0]
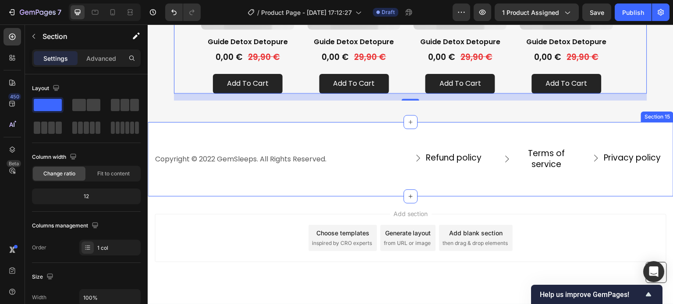
click at [331, 139] on div "Copyright © 2022 GemSleeps. All Rights Reserved. Text block Refund policy Butto…" at bounding box center [410, 159] width 525 height 74
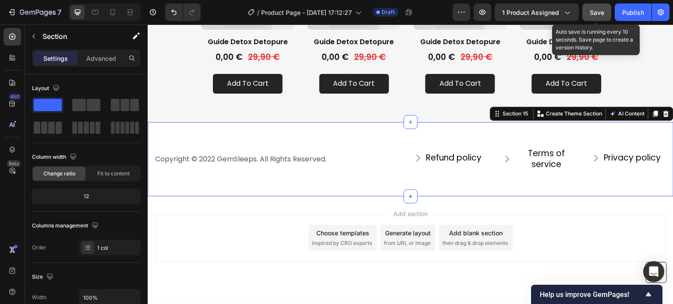
click at [602, 12] on span "Save" at bounding box center [596, 12] width 14 height 7
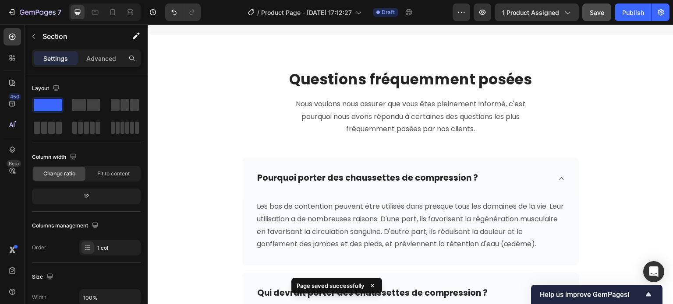
scroll to position [5727, 0]
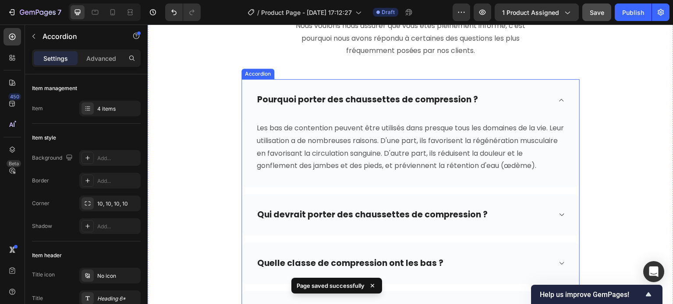
click at [504, 102] on div "Pourquoi porter des chaussettes de compression ?" at bounding box center [403, 100] width 295 height 14
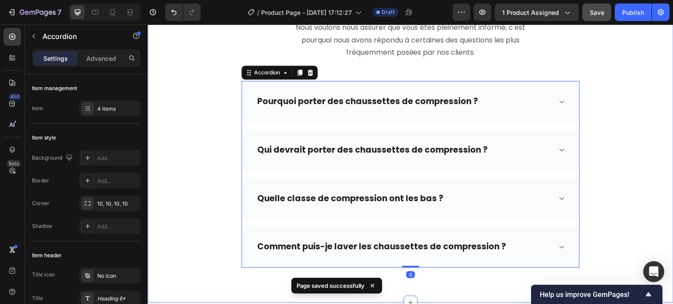
scroll to position [5552, 0]
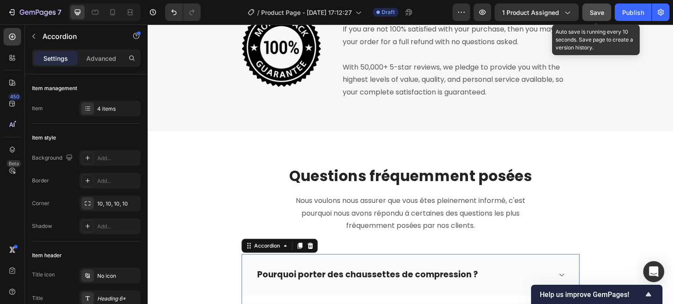
click at [585, 9] on button "Save" at bounding box center [596, 13] width 29 height 18
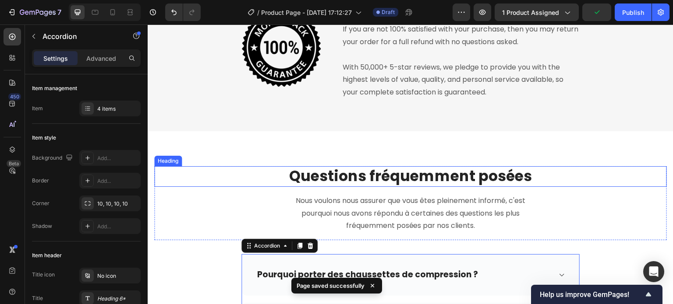
scroll to position [5377, 0]
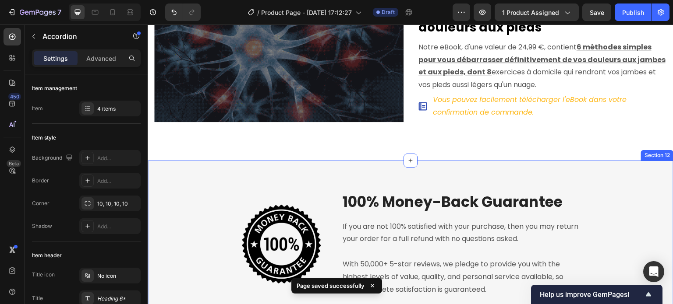
click at [218, 161] on div "Image 100% Money-Back Guarantee Heading If you are not 100% satisfied with your…" at bounding box center [410, 245] width 525 height 168
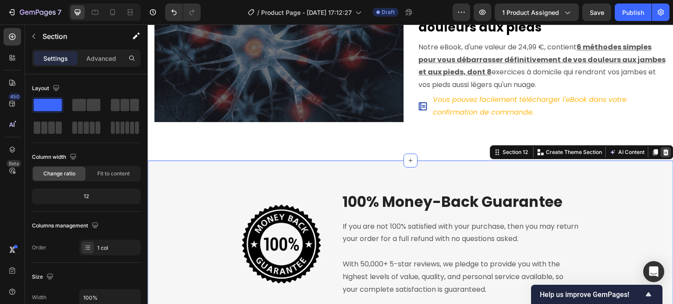
click at [663, 149] on icon at bounding box center [666, 152] width 6 height 6
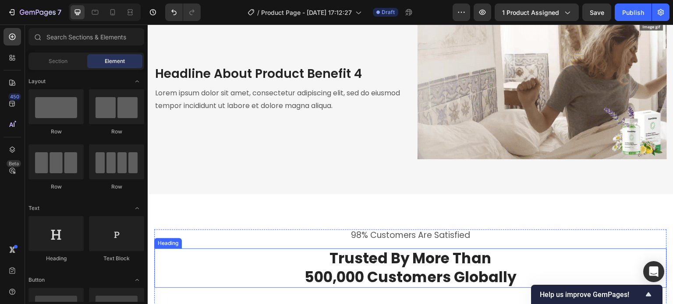
scroll to position [4326, 0]
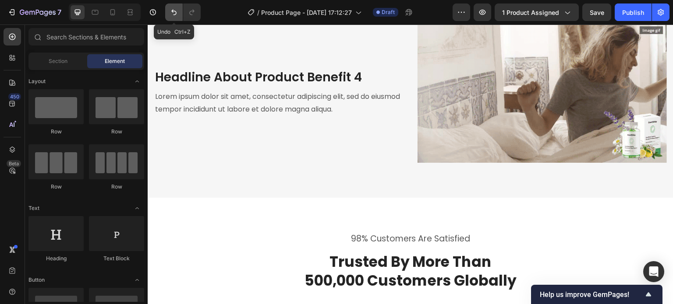
click at [176, 19] on button "Undo/Redo" at bounding box center [174, 13] width 18 height 18
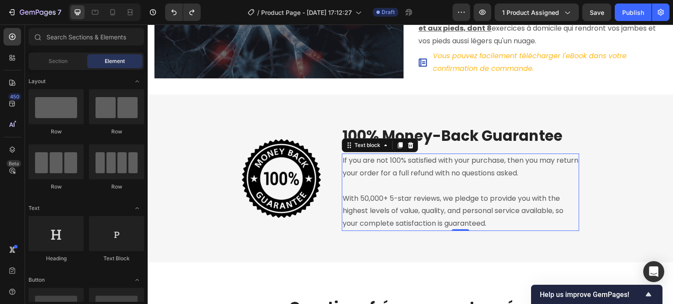
click at [373, 170] on p "If you are not 100% satisfied with your purchase, then you may return your orde…" at bounding box center [460, 167] width 236 height 25
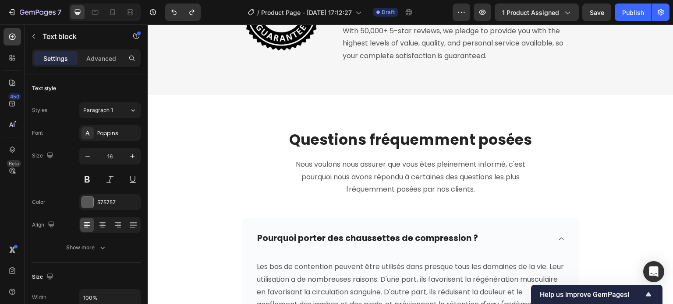
scroll to position [5639, 0]
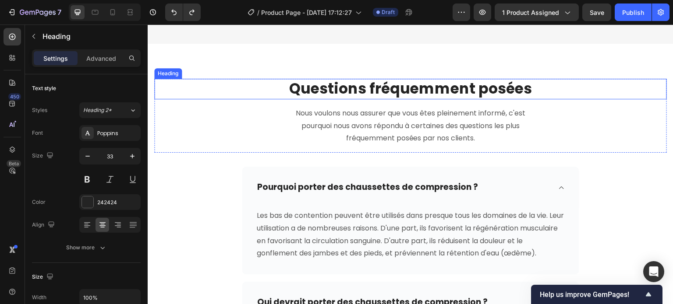
click at [191, 85] on h2 "Questions fréquemment posées" at bounding box center [410, 89] width 512 height 21
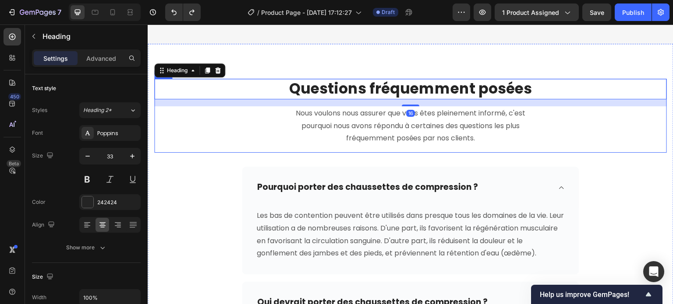
click at [187, 114] on div "Questions fréquemment posées Heading 16 Nous voulons nous assurer que vous êtes…" at bounding box center [410, 116] width 512 height 74
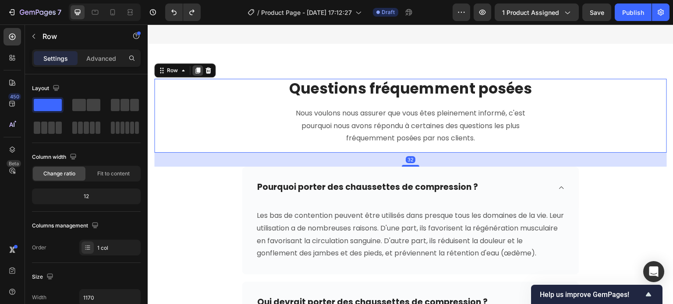
click at [196, 72] on icon at bounding box center [197, 70] width 7 height 7
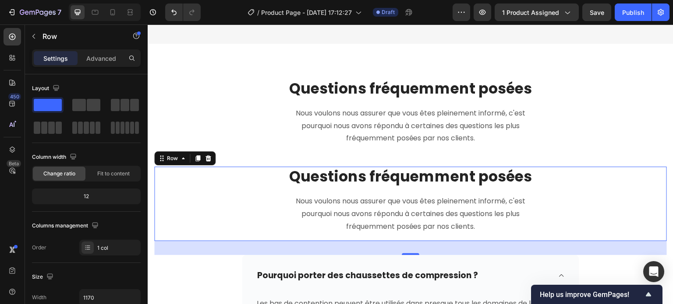
drag, startPoint x: 197, startPoint y: 159, endPoint x: 189, endPoint y: 173, distance: 16.3
click at [234, 189] on div "Questions fréquemment posées Heading Nous voulons nous assurer que vous êtes pl…" at bounding box center [410, 204] width 512 height 74
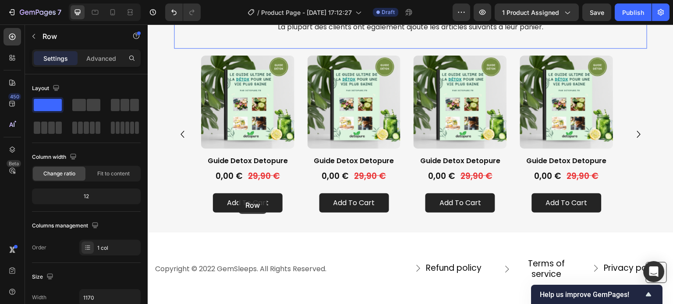
scroll to position [6296, 0]
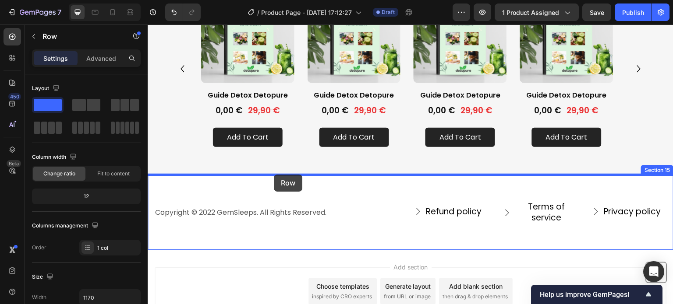
drag, startPoint x: 161, startPoint y: 160, endPoint x: 274, endPoint y: 175, distance: 113.9
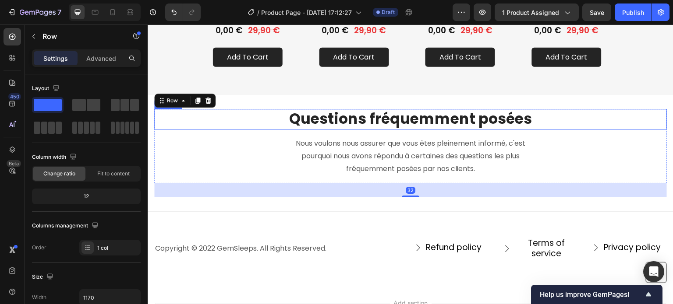
scroll to position [6384, 0]
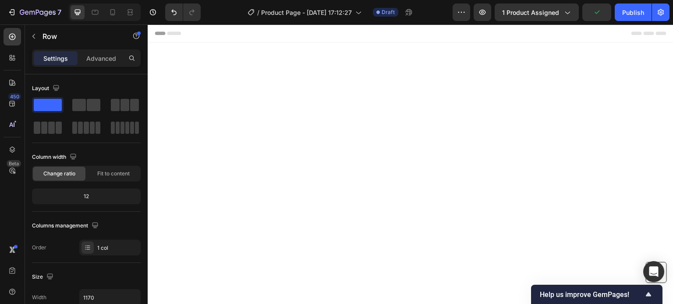
scroll to position [6384, 0]
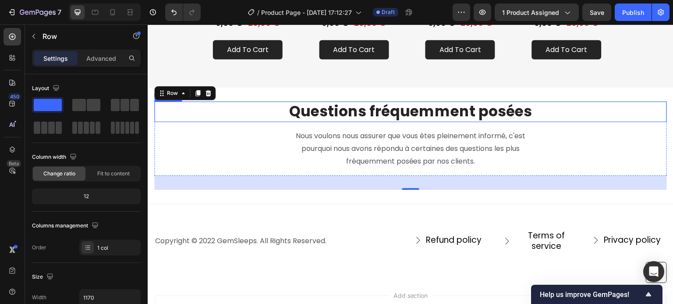
click at [331, 116] on strong "Questions fréquemment posées" at bounding box center [410, 111] width 243 height 21
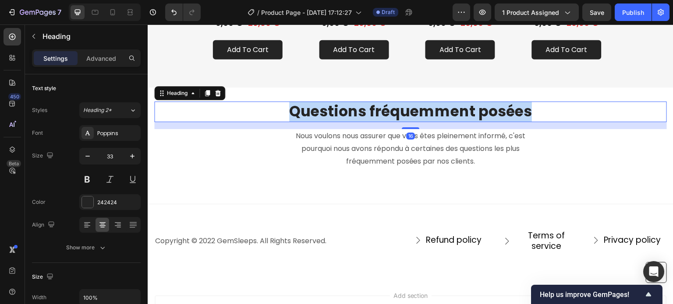
click at [331, 116] on strong "Questions fréquemment posées" at bounding box center [410, 111] width 243 height 21
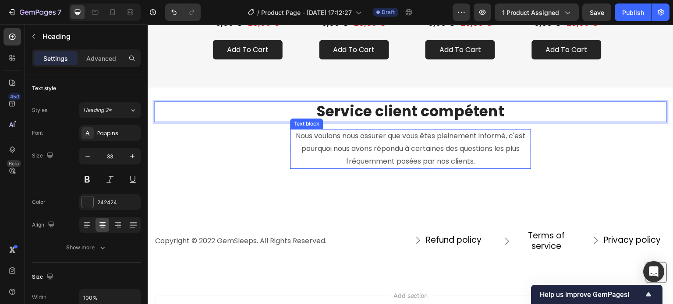
click at [364, 159] on p "Nous voulons nous assurer que vous êtes pleinement informé, c'est pourquoi nous…" at bounding box center [410, 149] width 239 height 38
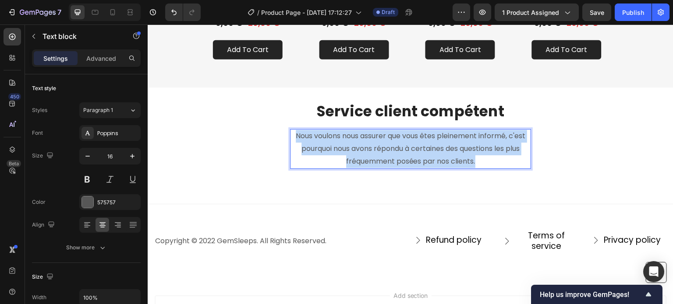
click at [364, 159] on p "Nous voulons nous assurer que vous êtes pleinement informé, c'est pourquoi nous…" at bounding box center [410, 149] width 239 height 38
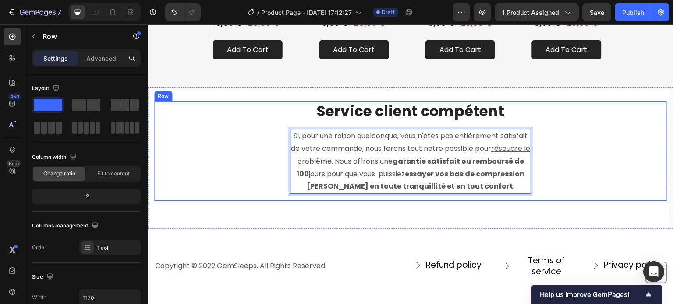
click at [239, 144] on div "⁠⁠⁠⁠⁠⁠⁠ Service client compétent Heading Si, pour une raison quelconque, vous n…" at bounding box center [410, 151] width 512 height 99
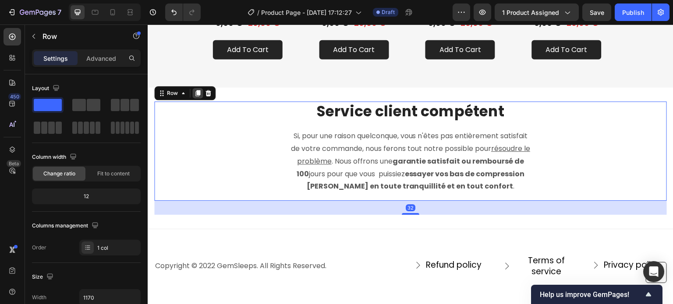
click at [193, 96] on div at bounding box center [197, 93] width 11 height 11
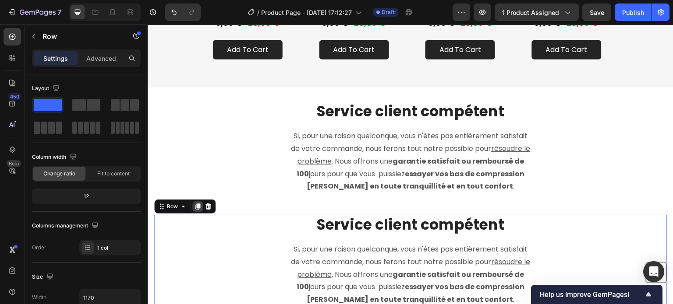
click at [197, 206] on icon at bounding box center [197, 206] width 7 height 7
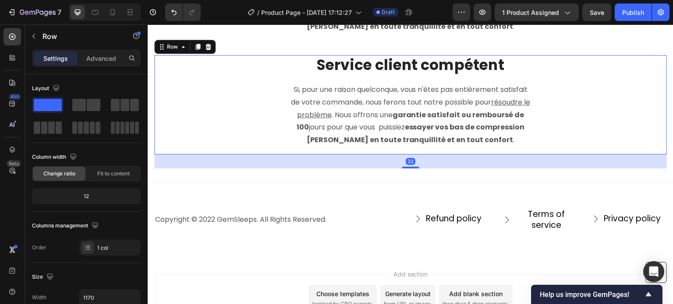
scroll to position [6526, 0]
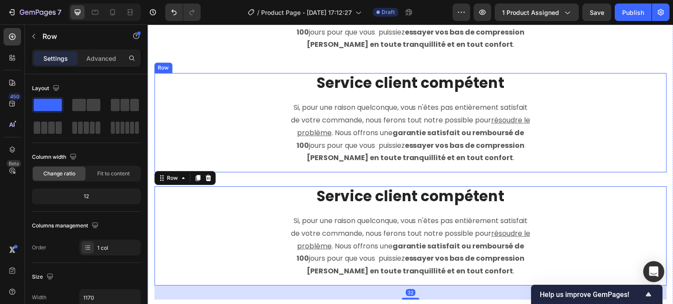
click at [270, 103] on div "Service client compétent Heading Si, pour une raison quelconque, vous n'êtes pa…" at bounding box center [410, 122] width 512 height 99
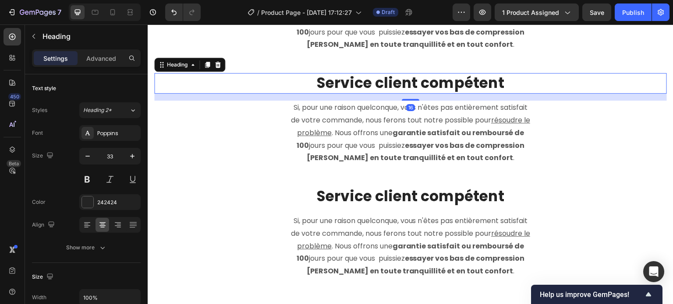
click at [355, 84] on strong "Service client compétent" at bounding box center [411, 83] width 188 height 21
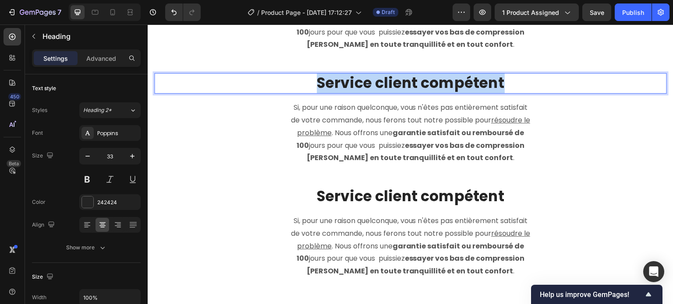
click at [355, 84] on strong "Service client compétent" at bounding box center [411, 83] width 188 height 21
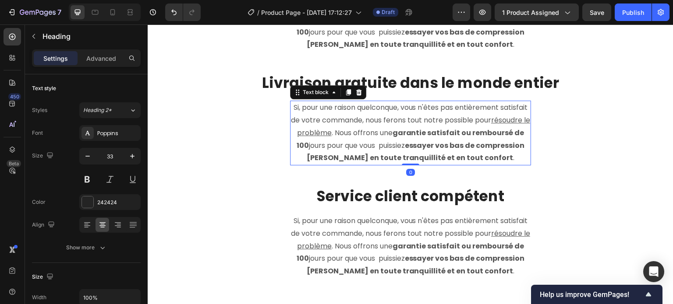
click at [354, 123] on p "Si, pour une raison quelconque, vous n'êtes pas entièrement satisfait de votre …" at bounding box center [410, 133] width 239 height 63
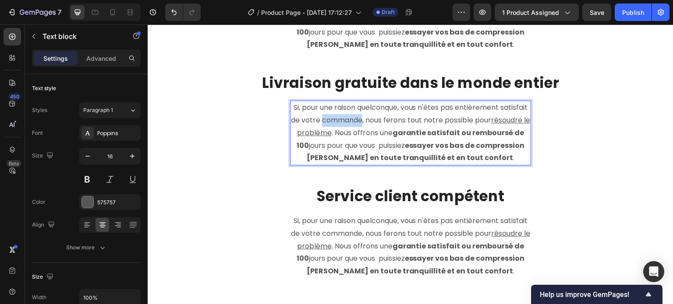
click at [354, 123] on p "Si, pour une raison quelconque, vous n'êtes pas entièrement satisfait de votre …" at bounding box center [410, 133] width 239 height 63
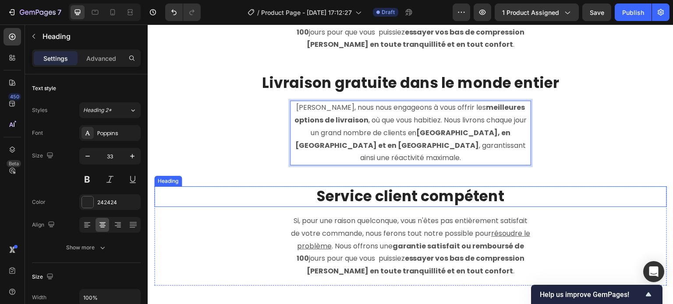
click at [335, 186] on strong "Service client compétent" at bounding box center [411, 196] width 188 height 21
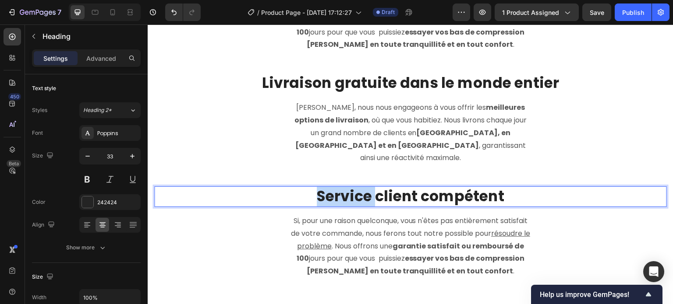
click at [354, 187] on strong "Service client compétent" at bounding box center [411, 196] width 188 height 21
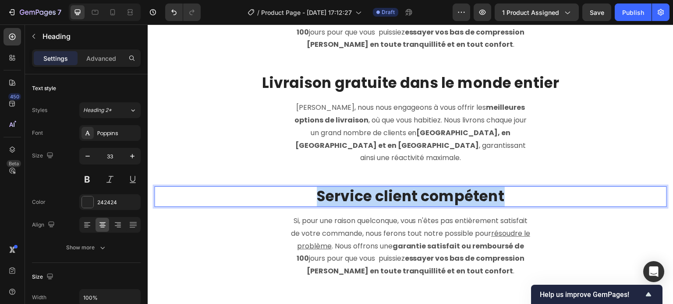
click at [354, 187] on strong "Service client compétent" at bounding box center [411, 196] width 188 height 21
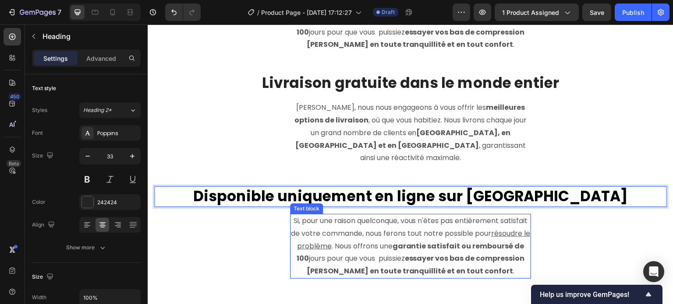
click at [381, 221] on p "Si, pour une raison quelconque, vous n'êtes pas entièrement satisfait de votre …" at bounding box center [410, 246] width 239 height 63
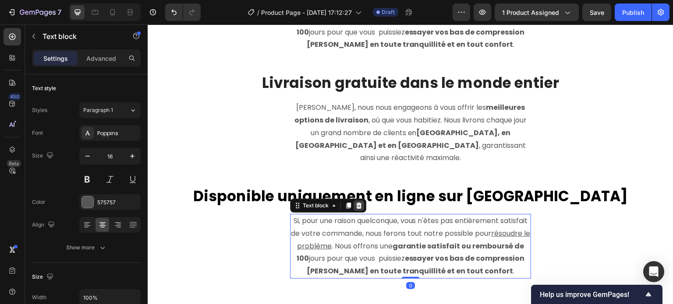
click at [356, 203] on icon at bounding box center [359, 206] width 6 height 6
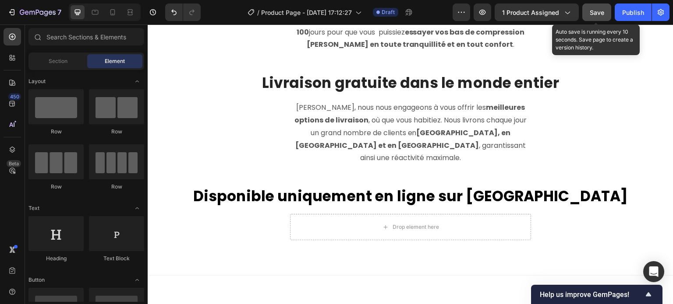
click at [594, 9] on span "Save" at bounding box center [596, 12] width 14 height 7
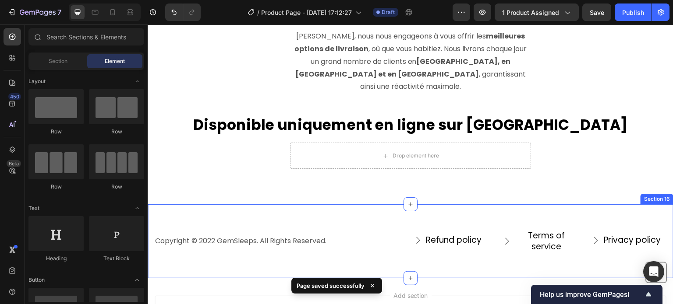
scroll to position [6597, 0]
